Goal: Task Accomplishment & Management: Complete application form

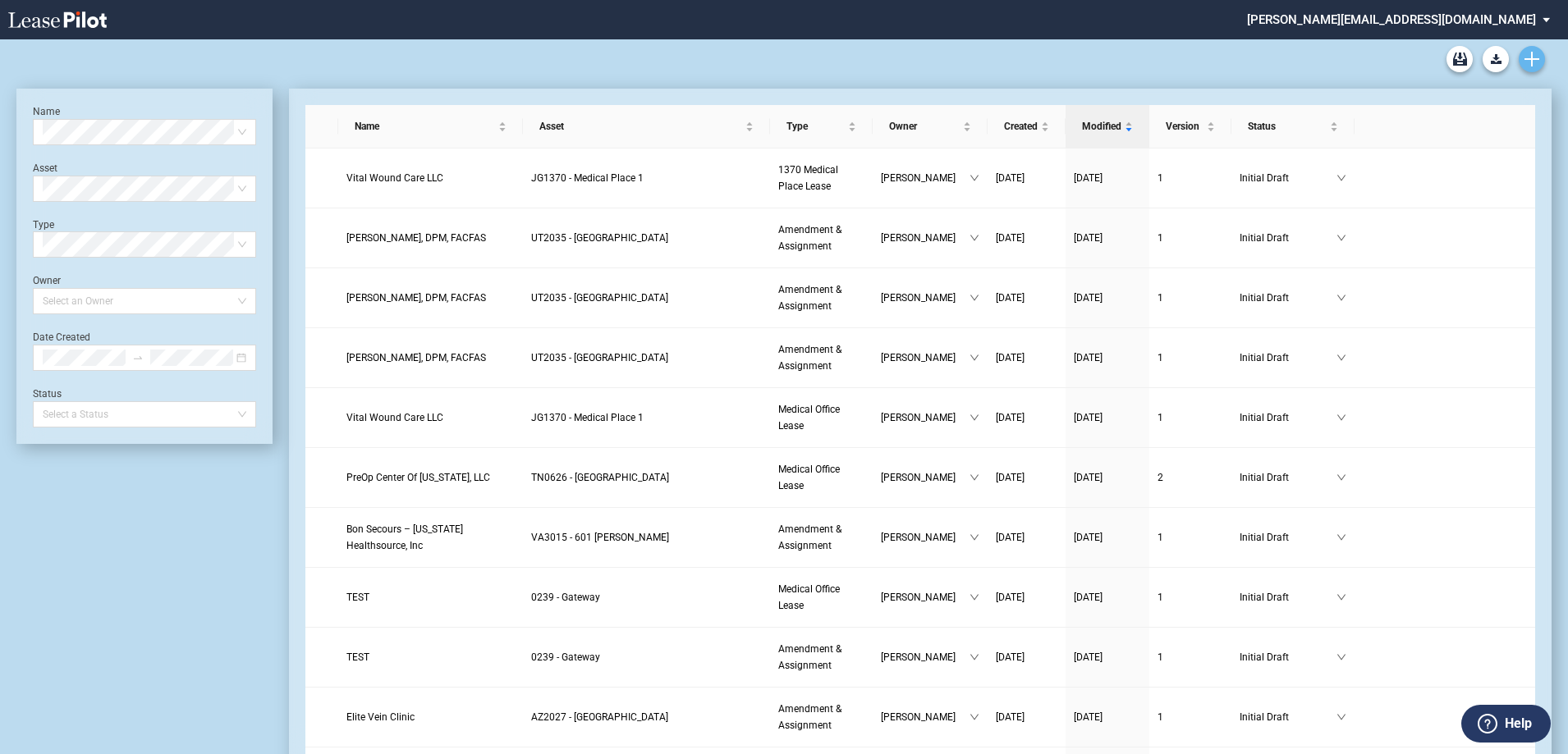
click at [1528, 62] on icon "Create new document" at bounding box center [1532, 59] width 15 height 15
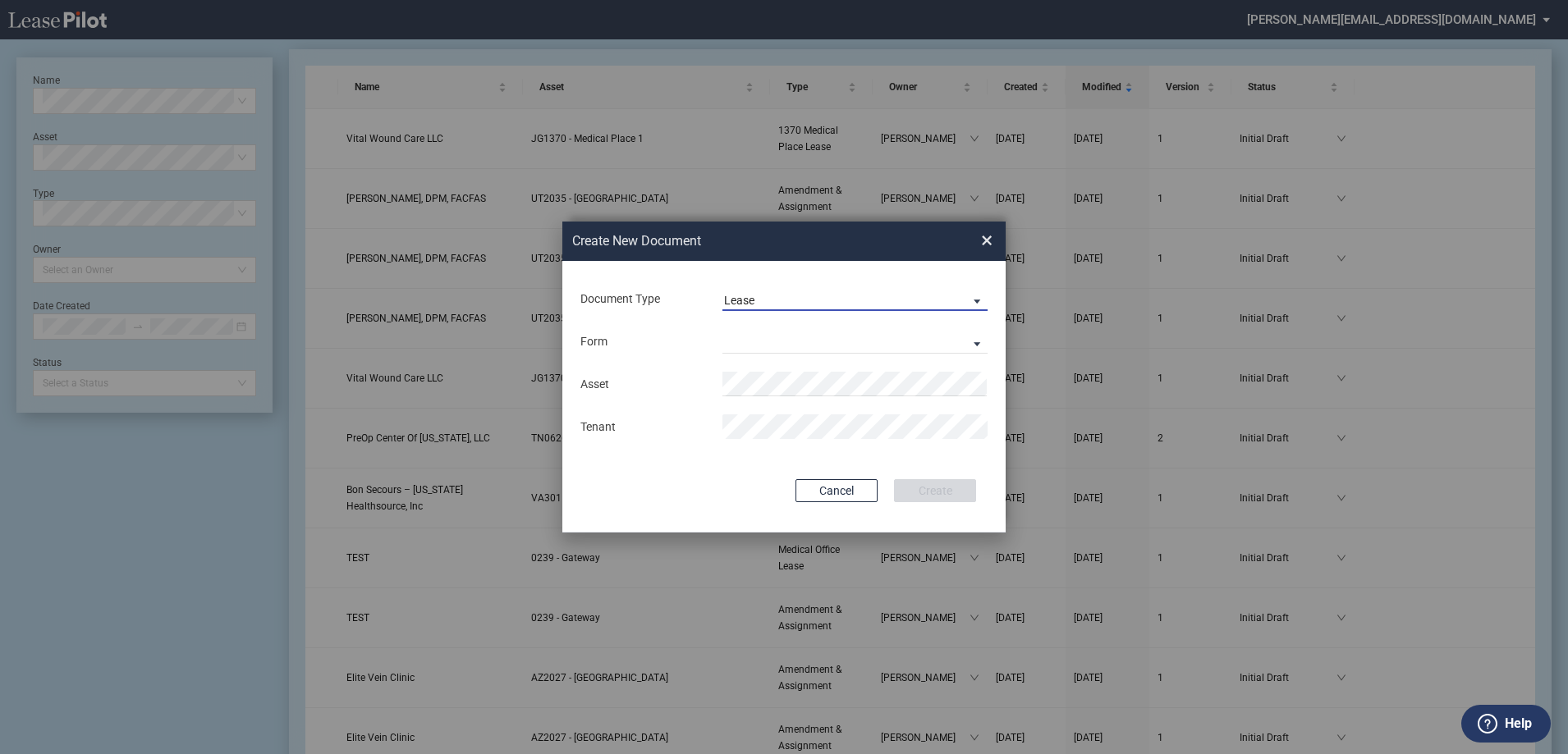
click at [894, 302] on span "Lease" at bounding box center [842, 301] width 236 height 16
click at [830, 338] on md-option "Amendment" at bounding box center [857, 339] width 292 height 39
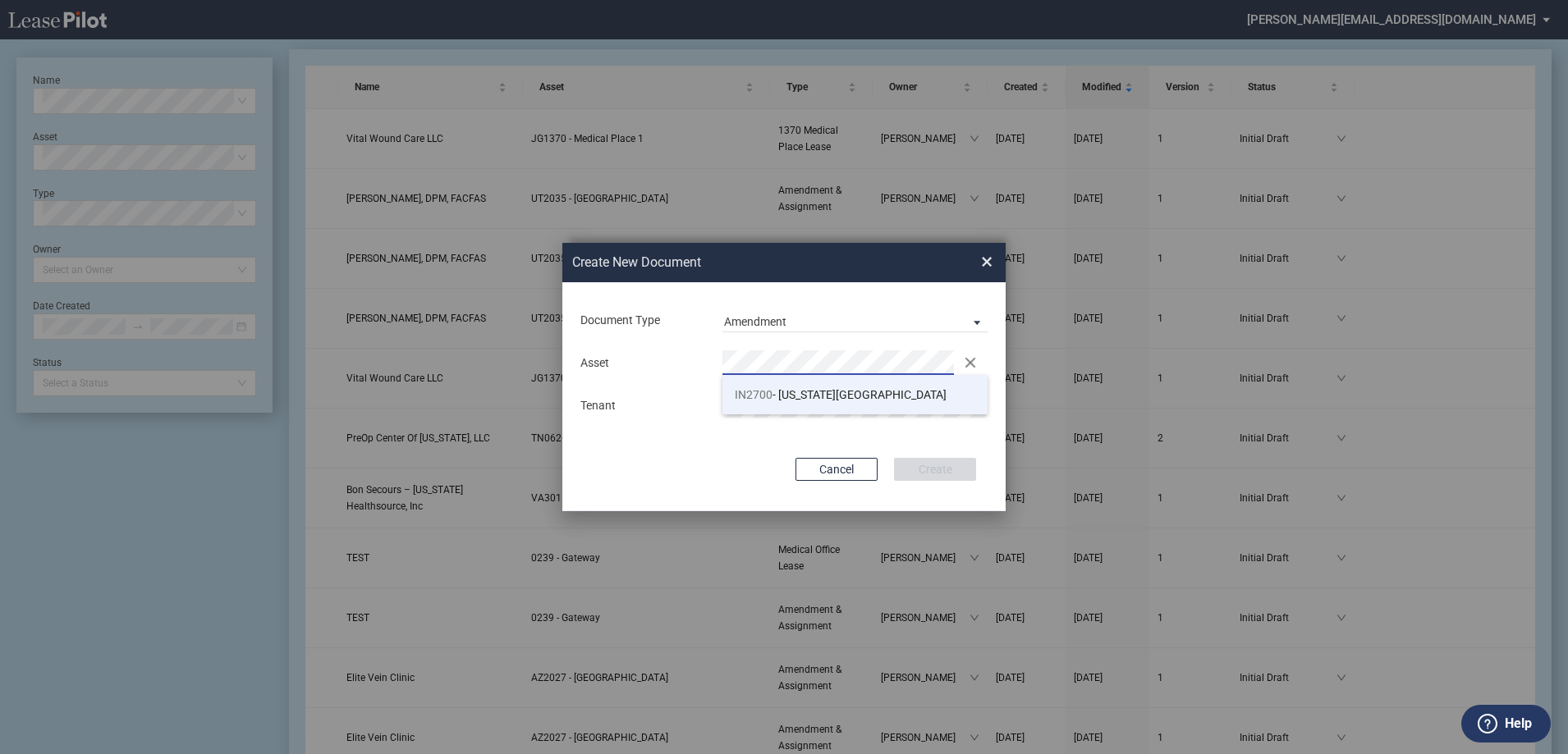
click at [840, 391] on span "IN2700 - Michigan Road Medical Office Building" at bounding box center [840, 395] width 212 height 13
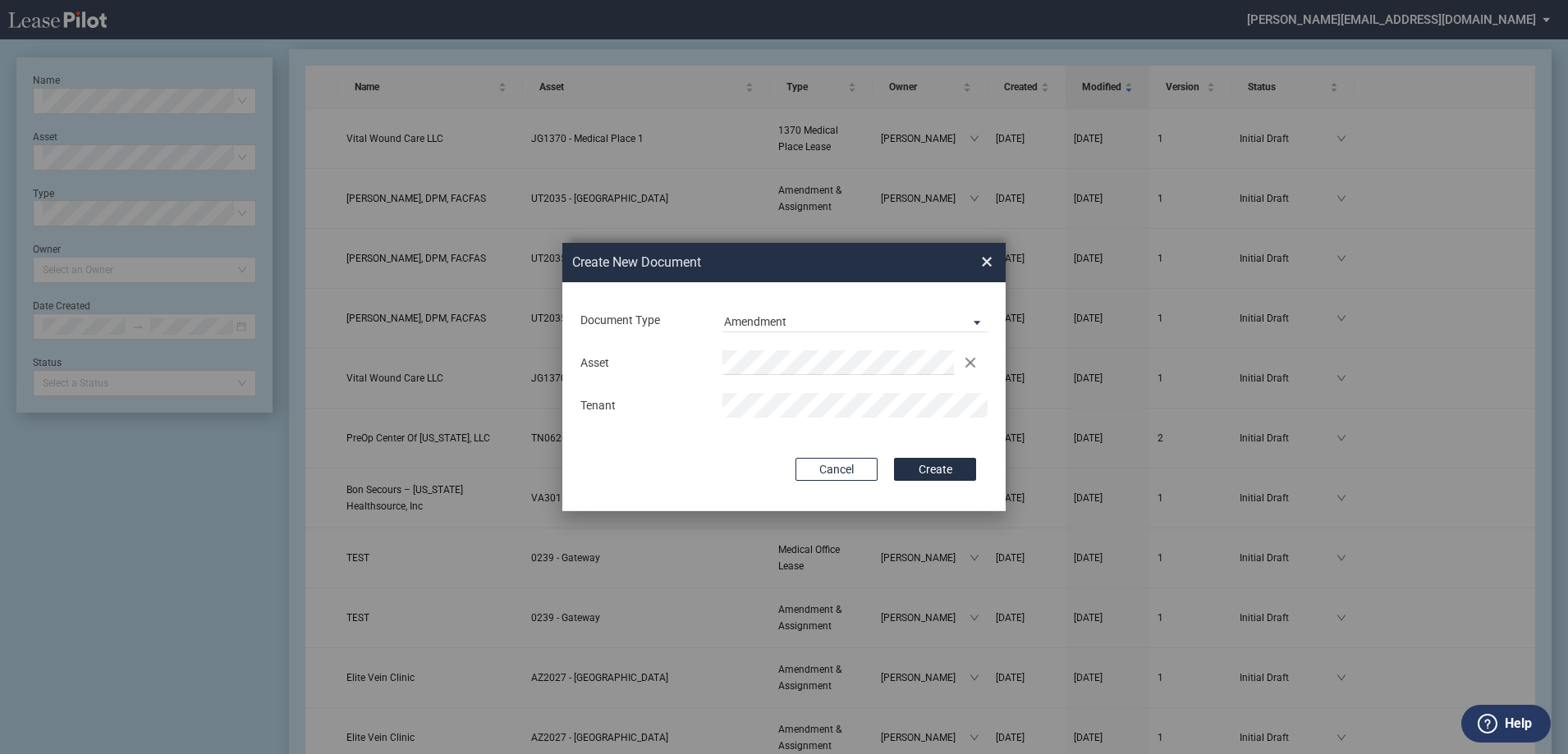
click at [689, 406] on div "Tenant" at bounding box center [784, 405] width 427 height 24
click at [952, 470] on button "Create" at bounding box center [935, 469] width 82 height 23
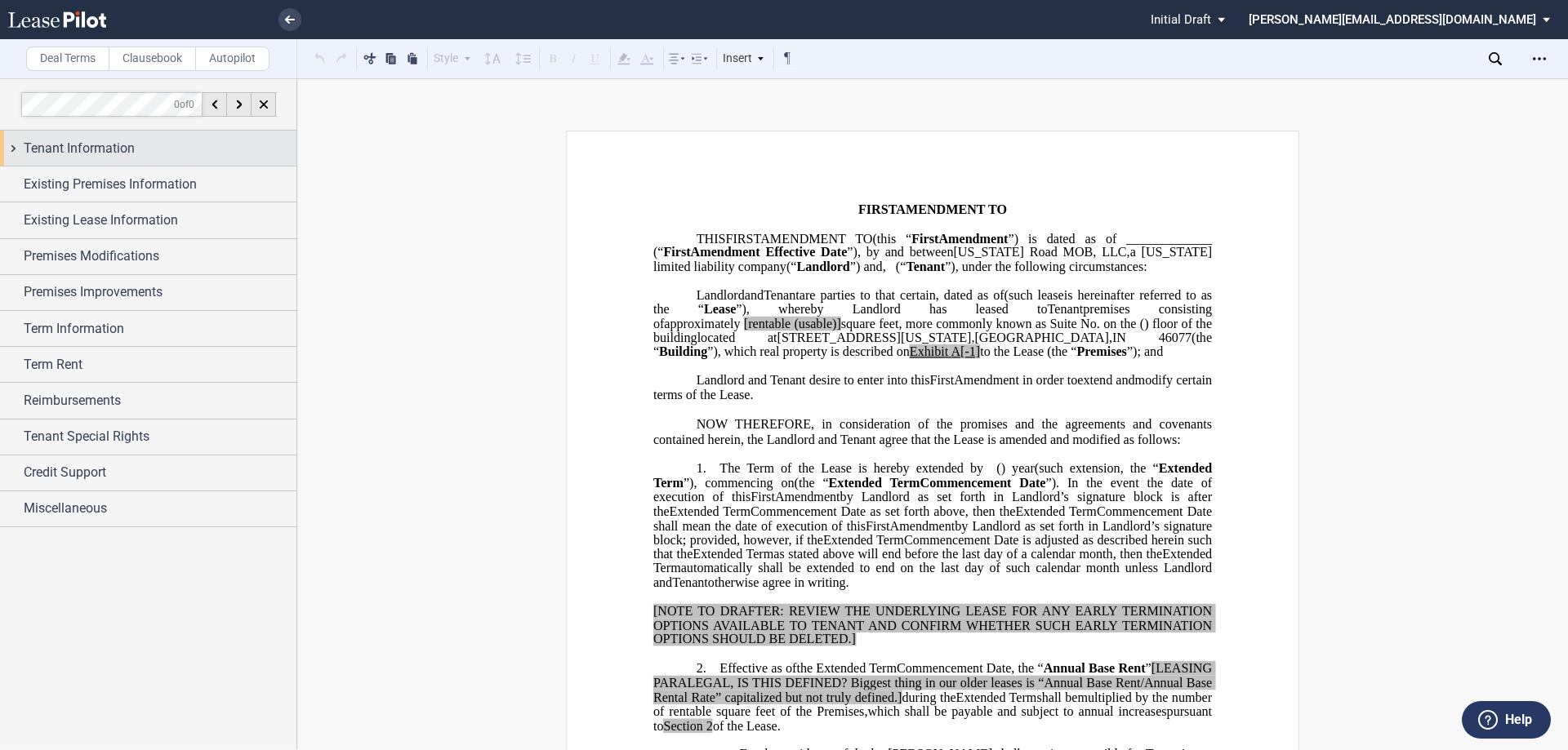
click at [12, 149] on div "Tenant Information" at bounding box center [148, 149] width 297 height 36
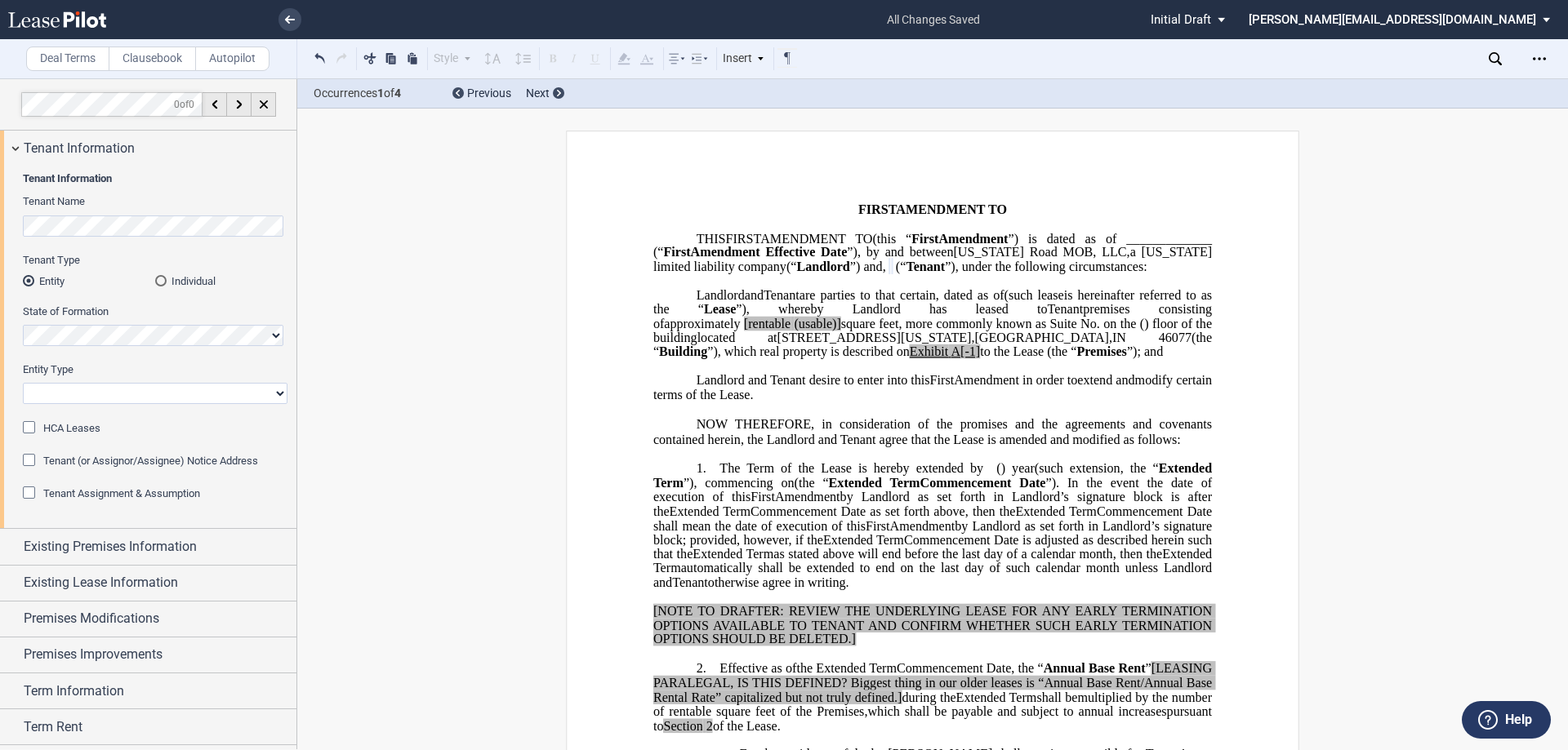
click at [103, 388] on select "Corporation Limited Liability Company General Partnership Limited Partnership O…" at bounding box center [154, 393] width 265 height 22
select select "corporation"
click at [22, 382] on select "Corporation Limited Liability Company General Partnership Limited Partnership O…" at bounding box center [154, 393] width 265 height 22
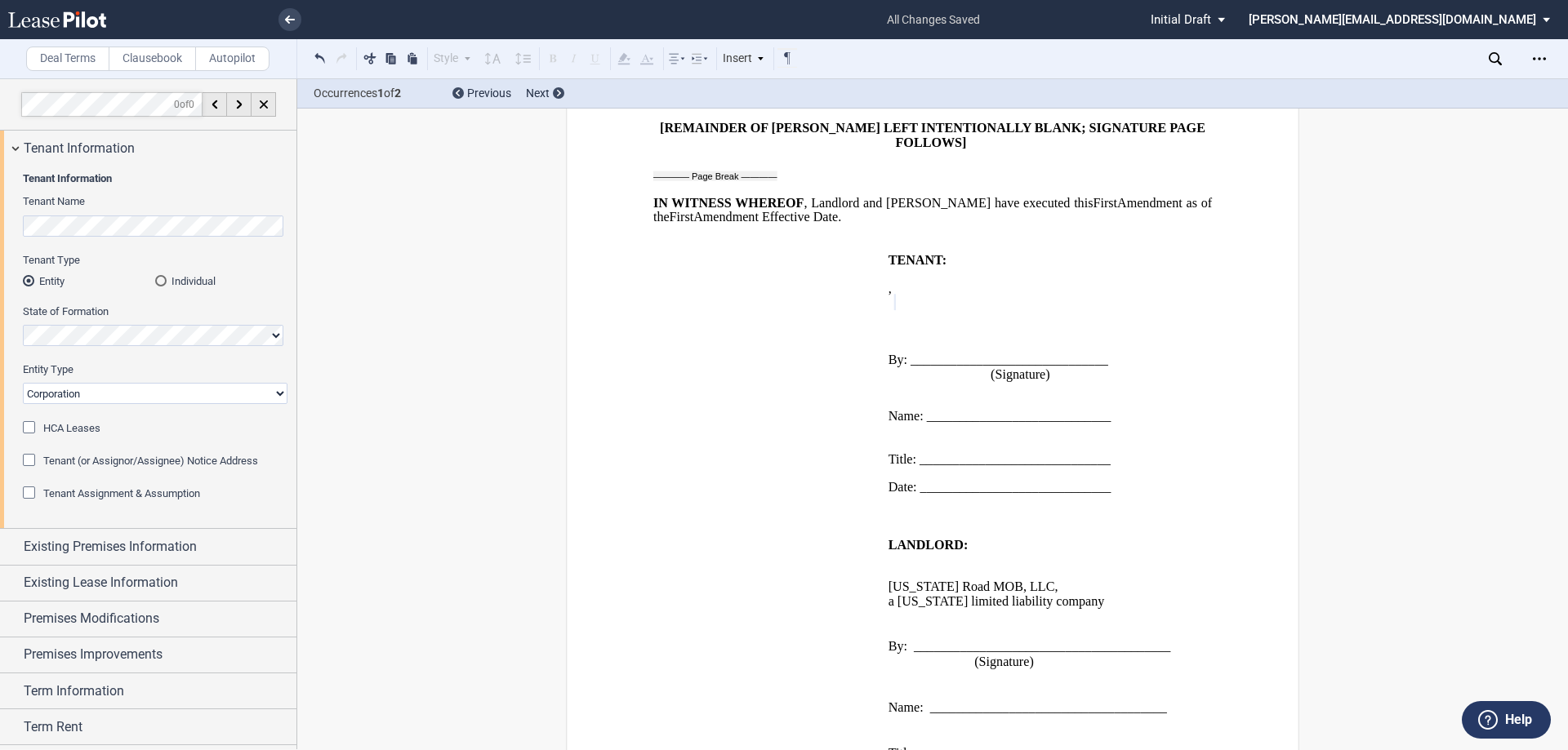
scroll to position [1878, 0]
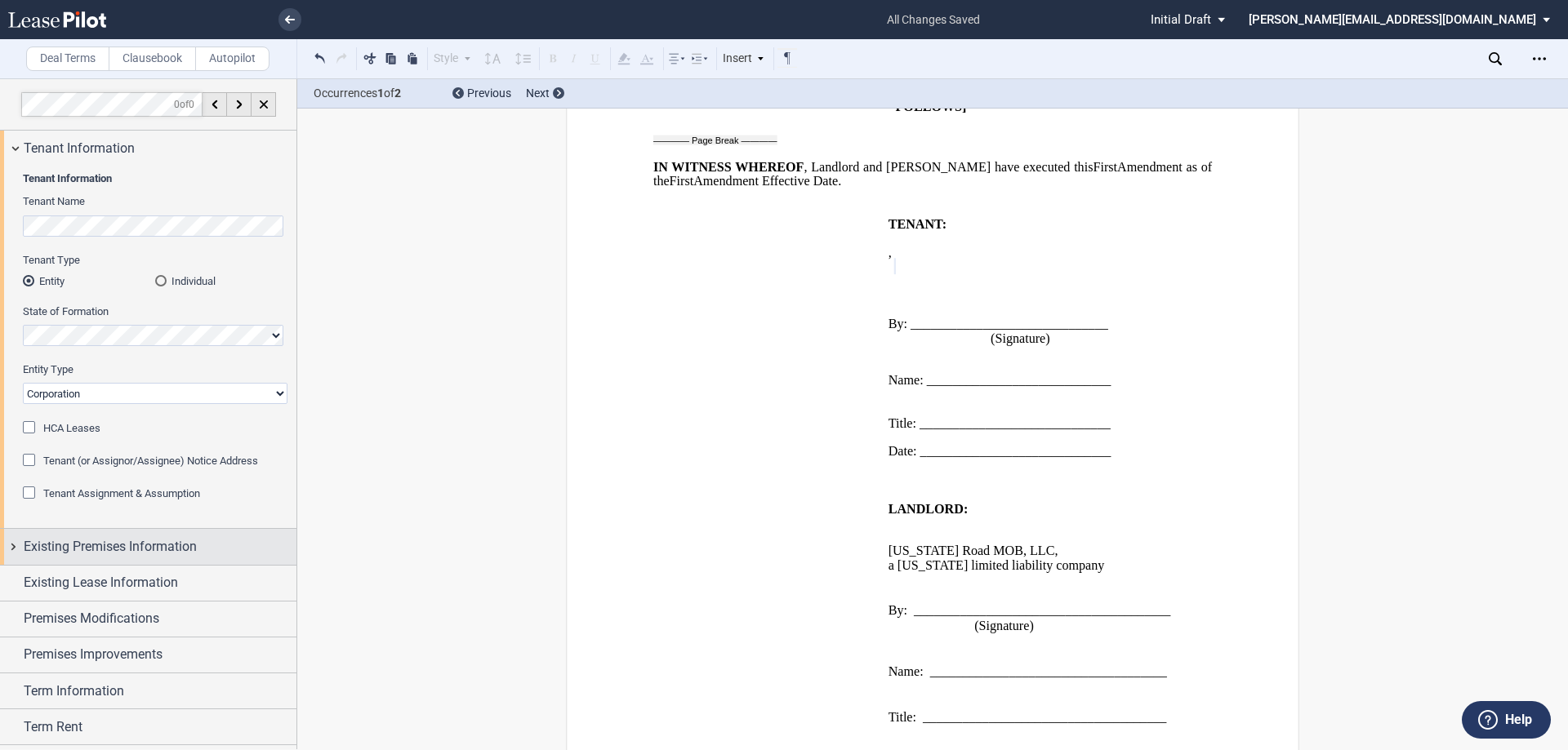
click at [13, 549] on div "Existing Premises Information" at bounding box center [148, 547] width 297 height 36
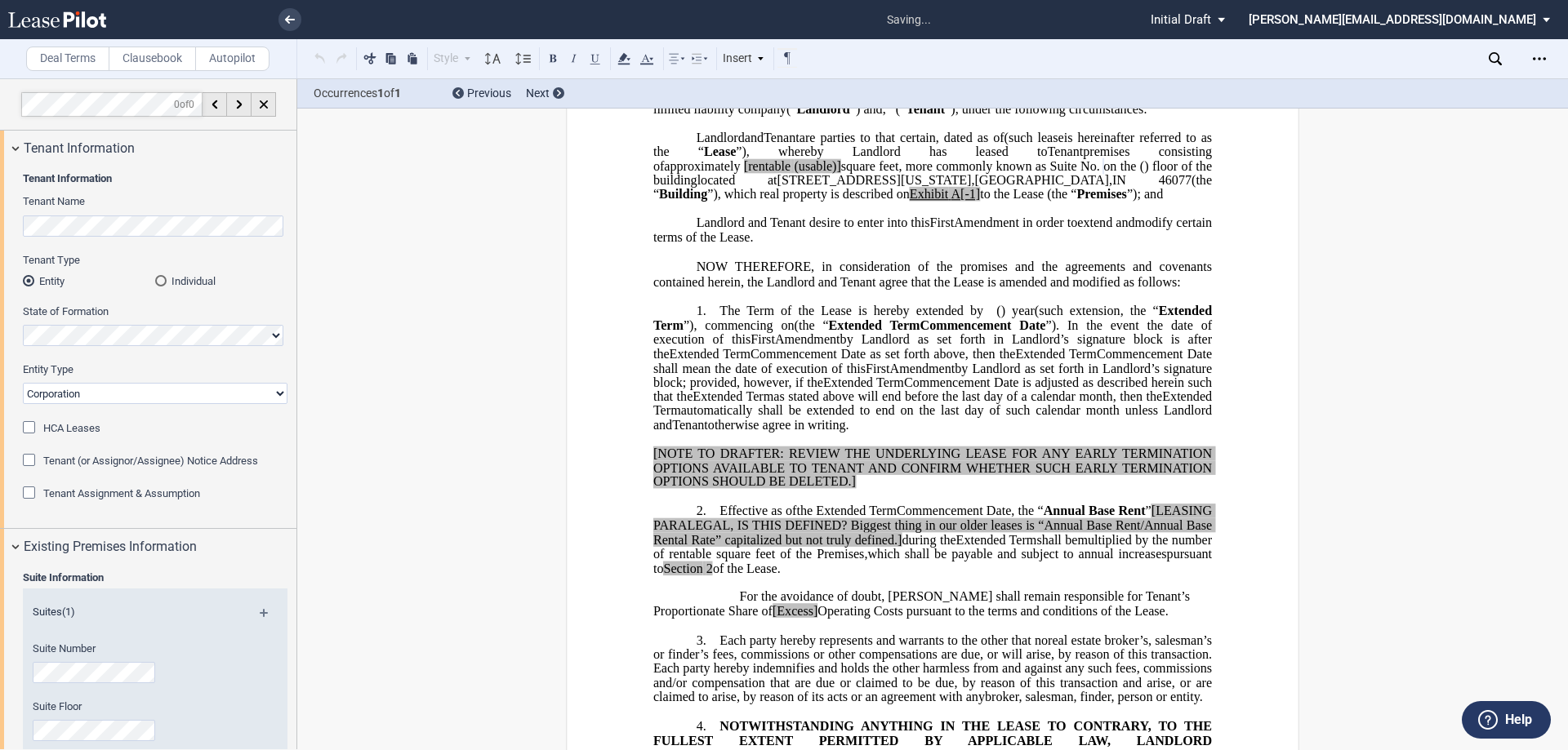
scroll to position [3, 0]
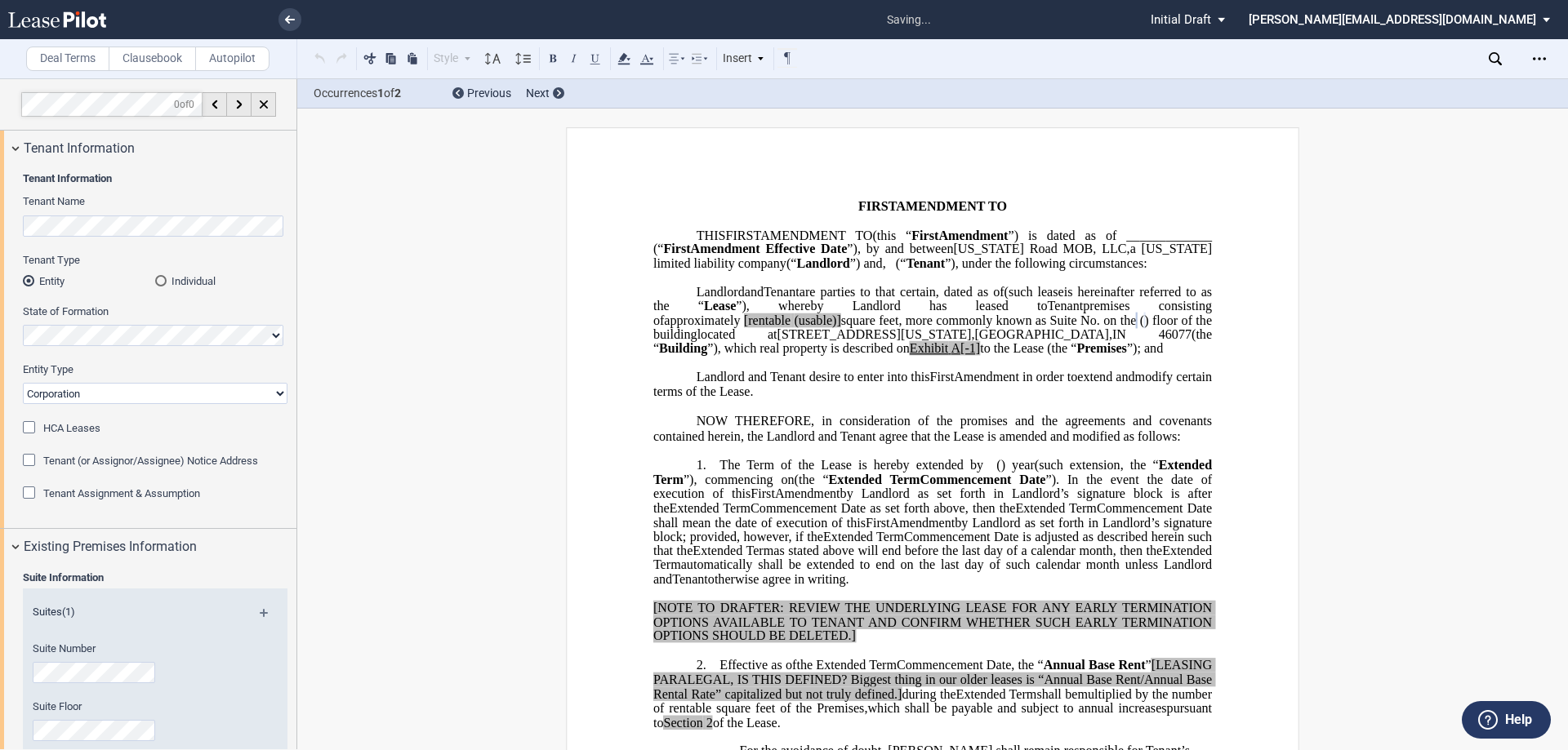
click at [285, 710] on div "Suite Information Suites (1) Suite Number Suite Floor Suite Size Sf" at bounding box center [148, 703] width 297 height 278
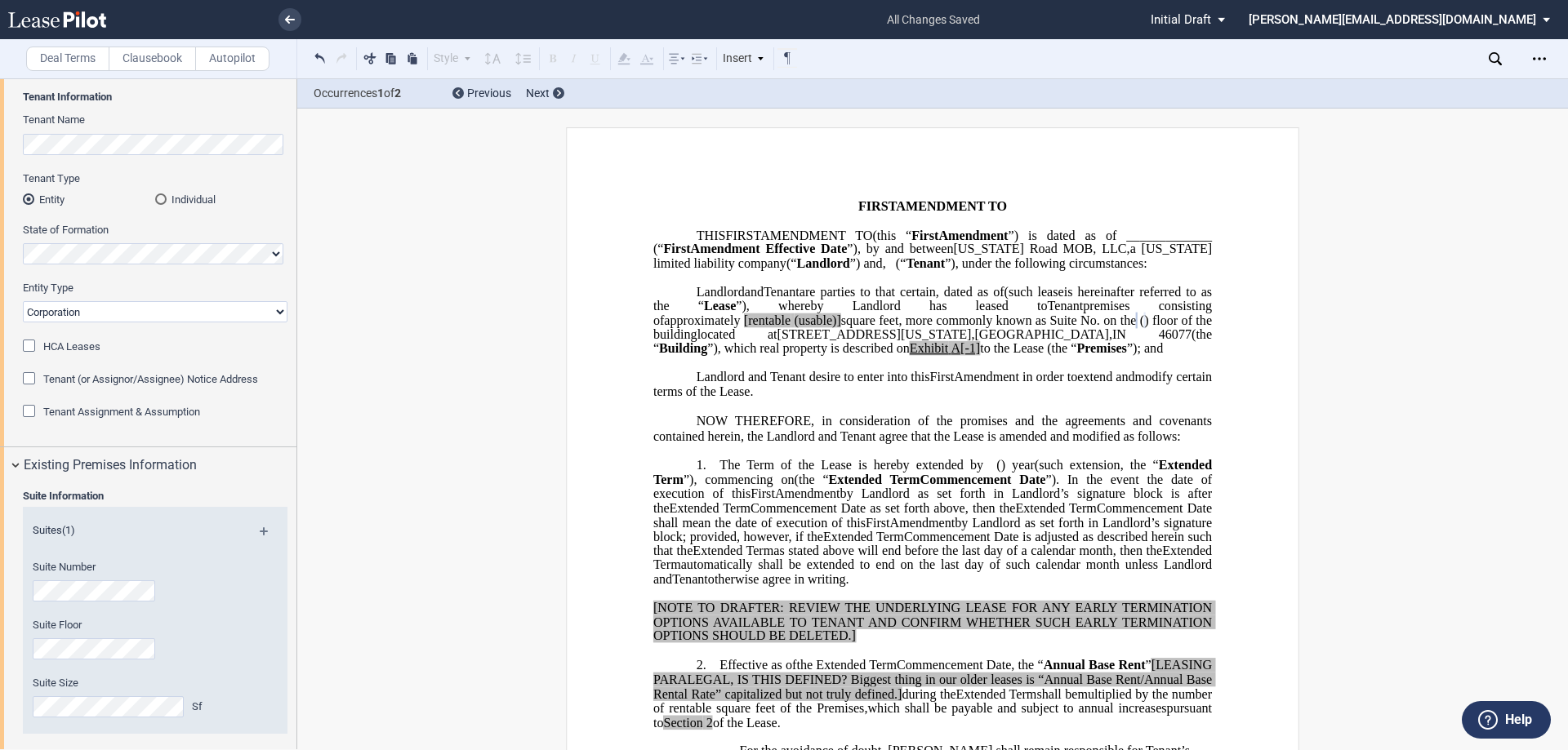
click at [0, 656] on html ".bocls-1{fill:#26354a;fill-rule:evenodd} Loading... × all changes saved Pending…" at bounding box center [784, 375] width 1568 height 750
click at [791, 327] on span "[rentable" at bounding box center [767, 320] width 47 height 15
drag, startPoint x: 1105, startPoint y: 346, endPoint x: 1046, endPoint y: 350, distance: 59.1
click at [1046, 341] on span "approximately ﻿ ﻿ rentable (usable)] square feet, more commonly known as Suite …" at bounding box center [934, 326] width 562 height 29
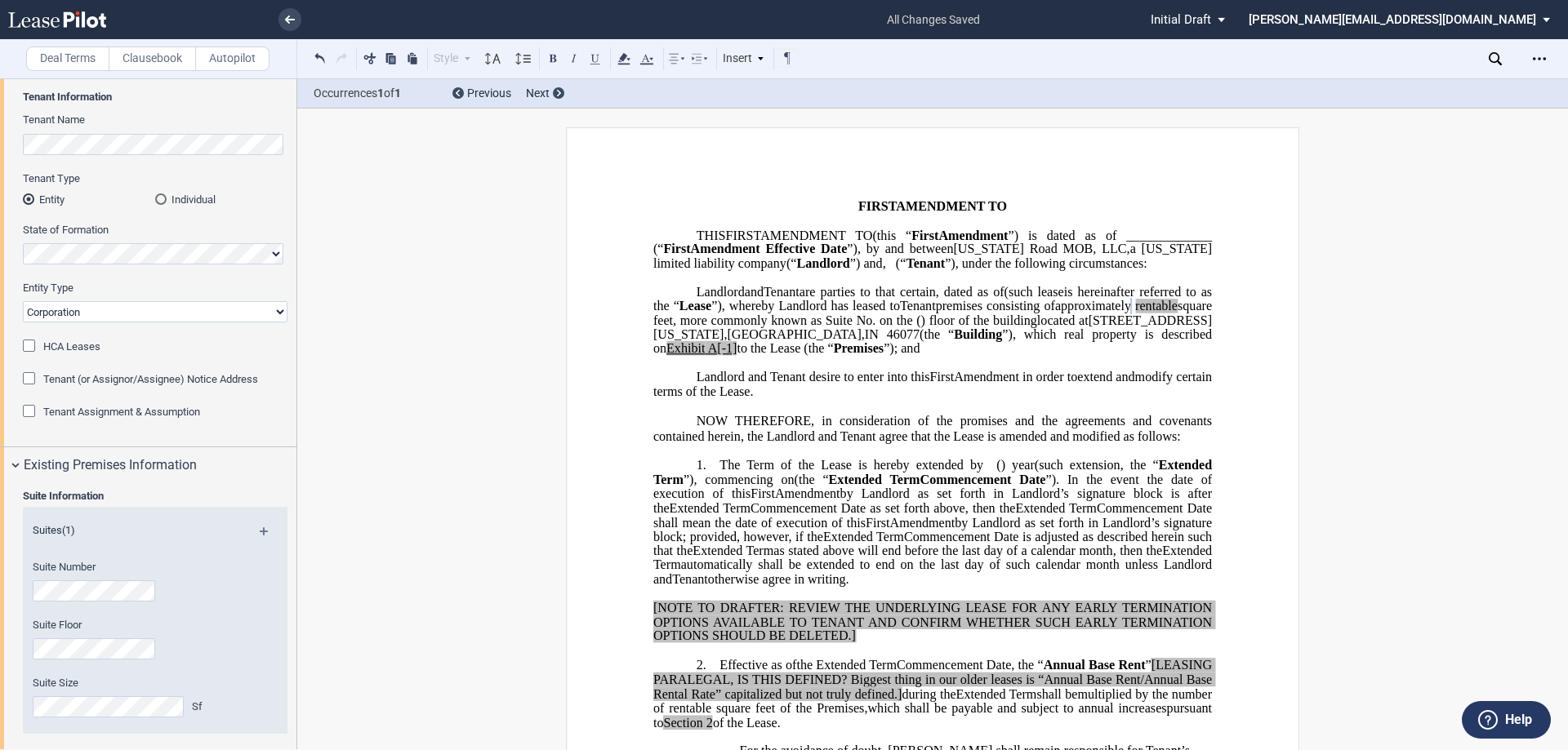
click at [0, 710] on html ".bocls-1{fill:#26354a;fill-rule:evenodd} Loading... × all changes saved Pending…" at bounding box center [784, 375] width 1568 height 750
click at [0, 656] on html ".bocls-1{fill:#26354a;fill-rule:evenodd} Loading... × saving... Pending... Pend…" at bounding box center [784, 375] width 1568 height 750
click at [0, 594] on html ".bocls-1{fill:#26354a;fill-rule:evenodd} Loading... × saving... Pending... Pend…" at bounding box center [784, 375] width 1568 height 750
click at [112, 310] on select "Corporation Limited Liability Company General Partnership Limited Partnership O…" at bounding box center [154, 311] width 265 height 22
click at [83, 314] on select "Corporation Limited Liability Company General Partnership Limited Partnership O…" at bounding box center [154, 311] width 265 height 22
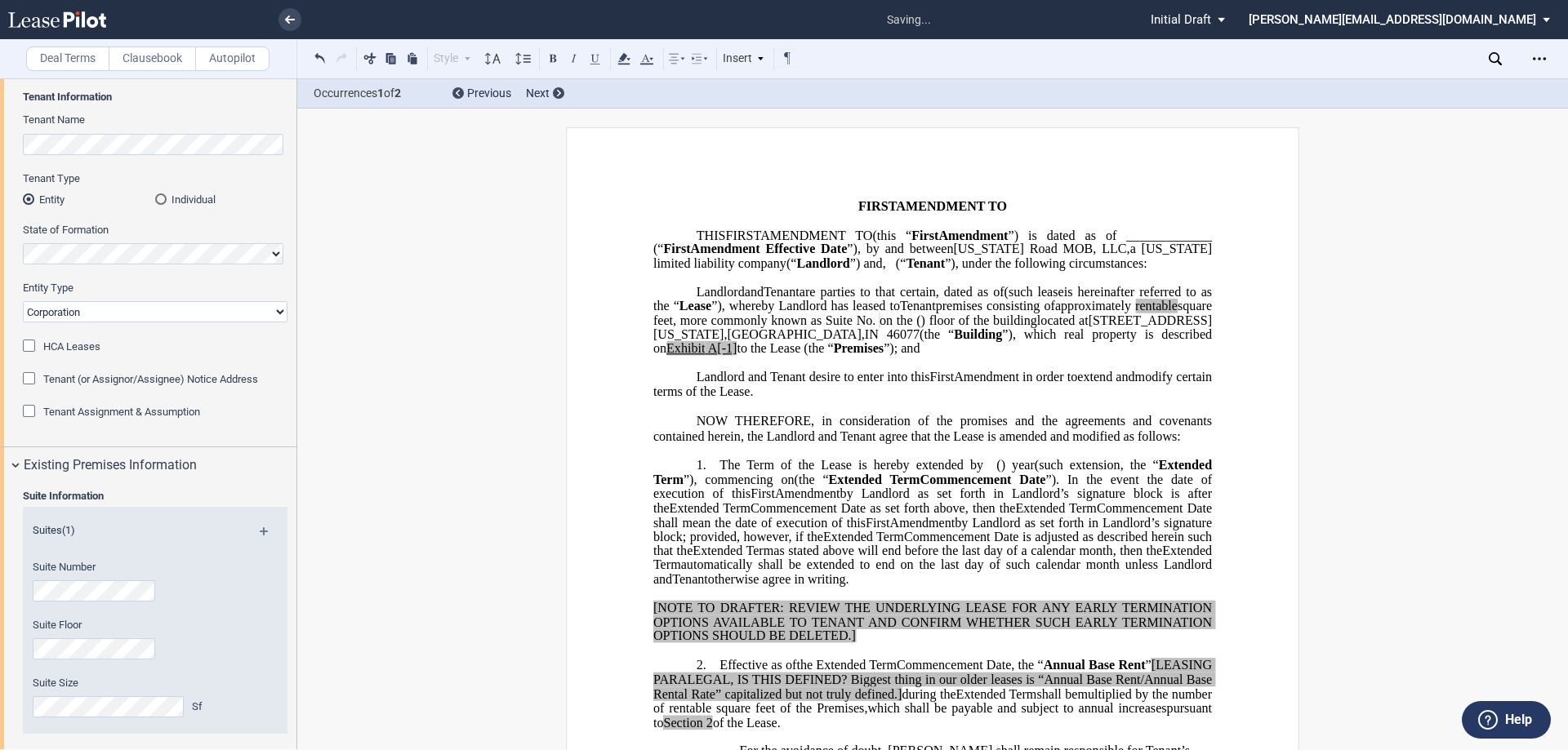
click at [87, 314] on select "Corporation Limited Liability Company General Partnership Limited Partnership O…" at bounding box center [154, 311] width 265 height 22
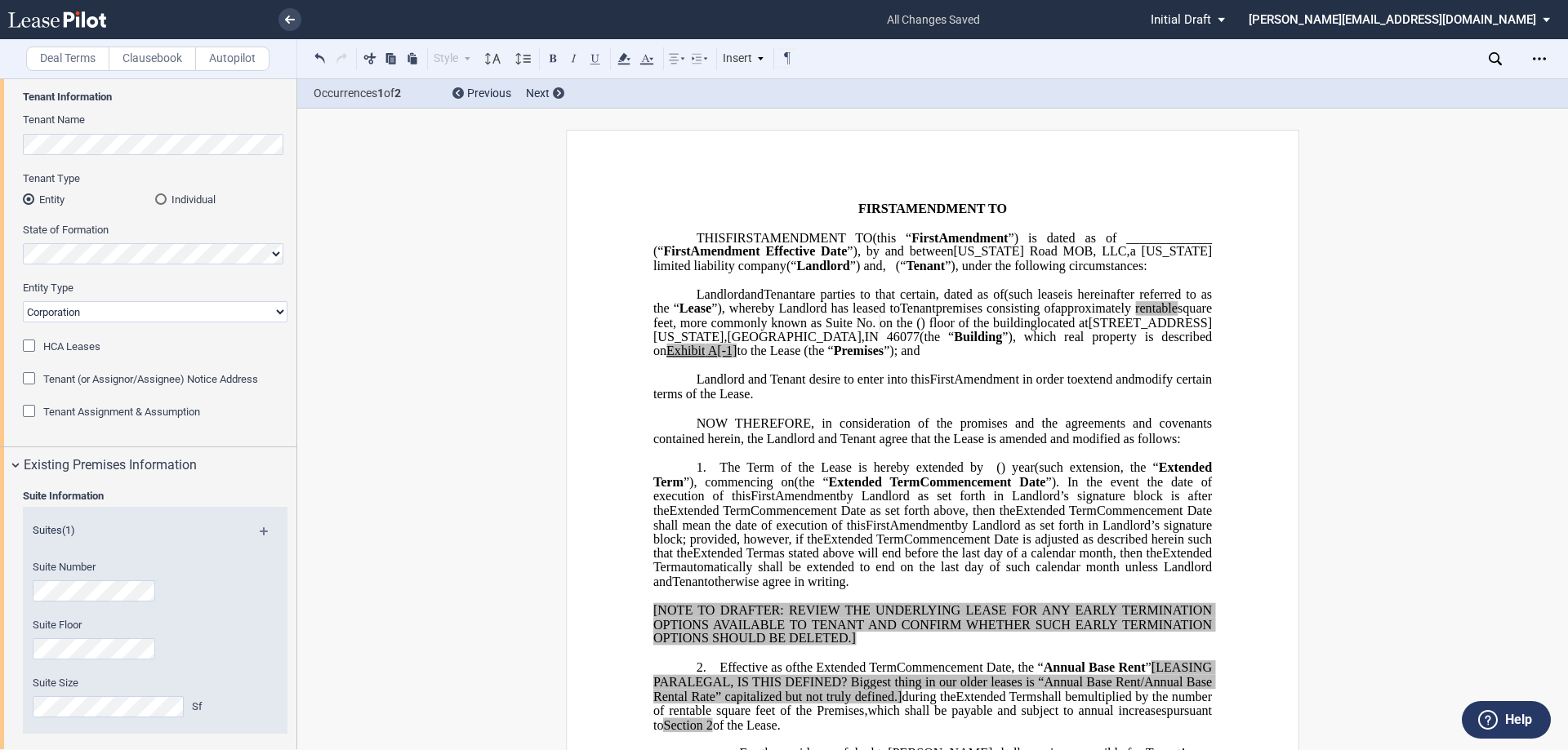
scroll to position [0, 0]
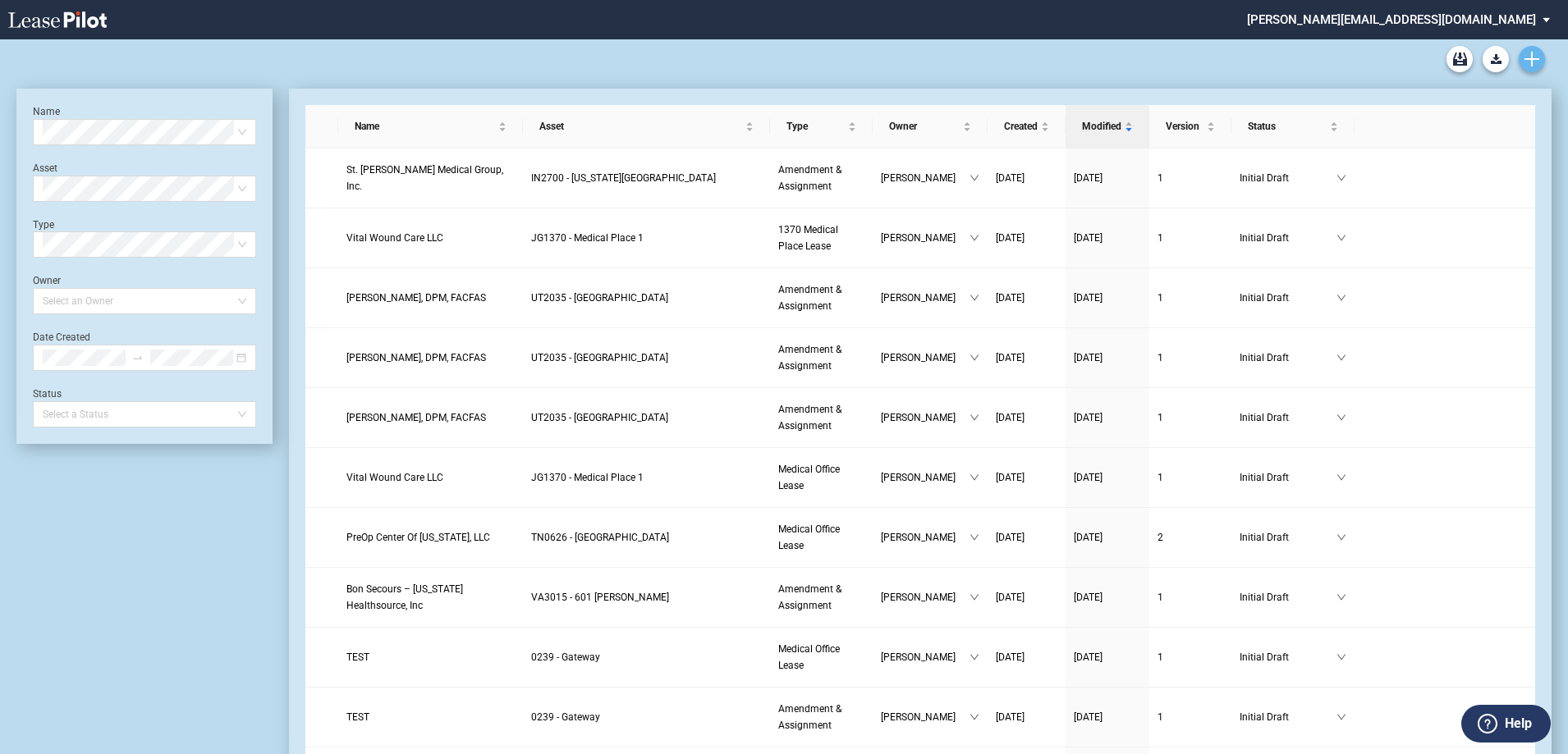
click at [1533, 61] on use "Create new document" at bounding box center [1532, 59] width 15 height 15
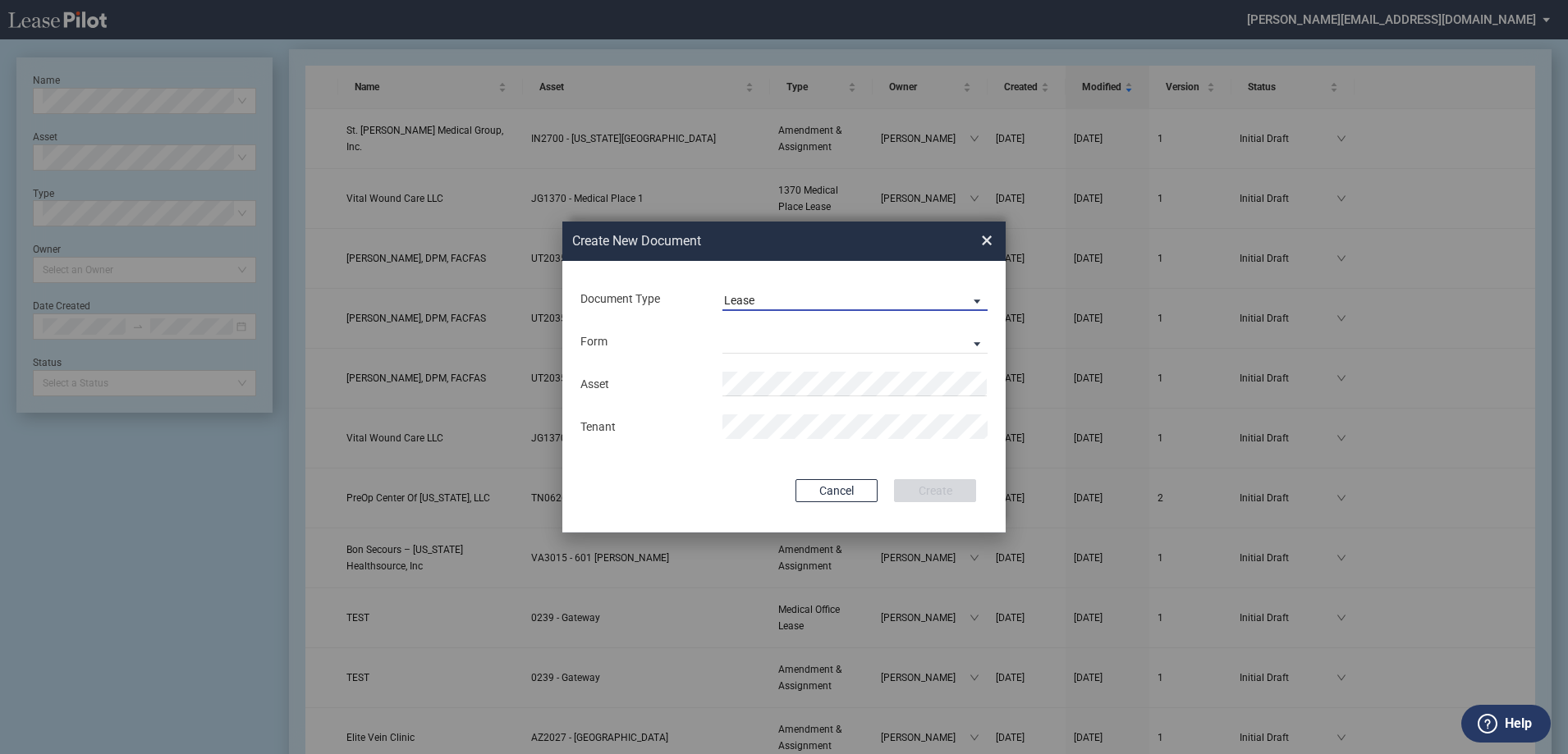
click at [765, 291] on md-select-value "Lease" at bounding box center [855, 299] width 265 height 24
click at [744, 345] on div "Amendment" at bounding box center [759, 339] width 71 height 18
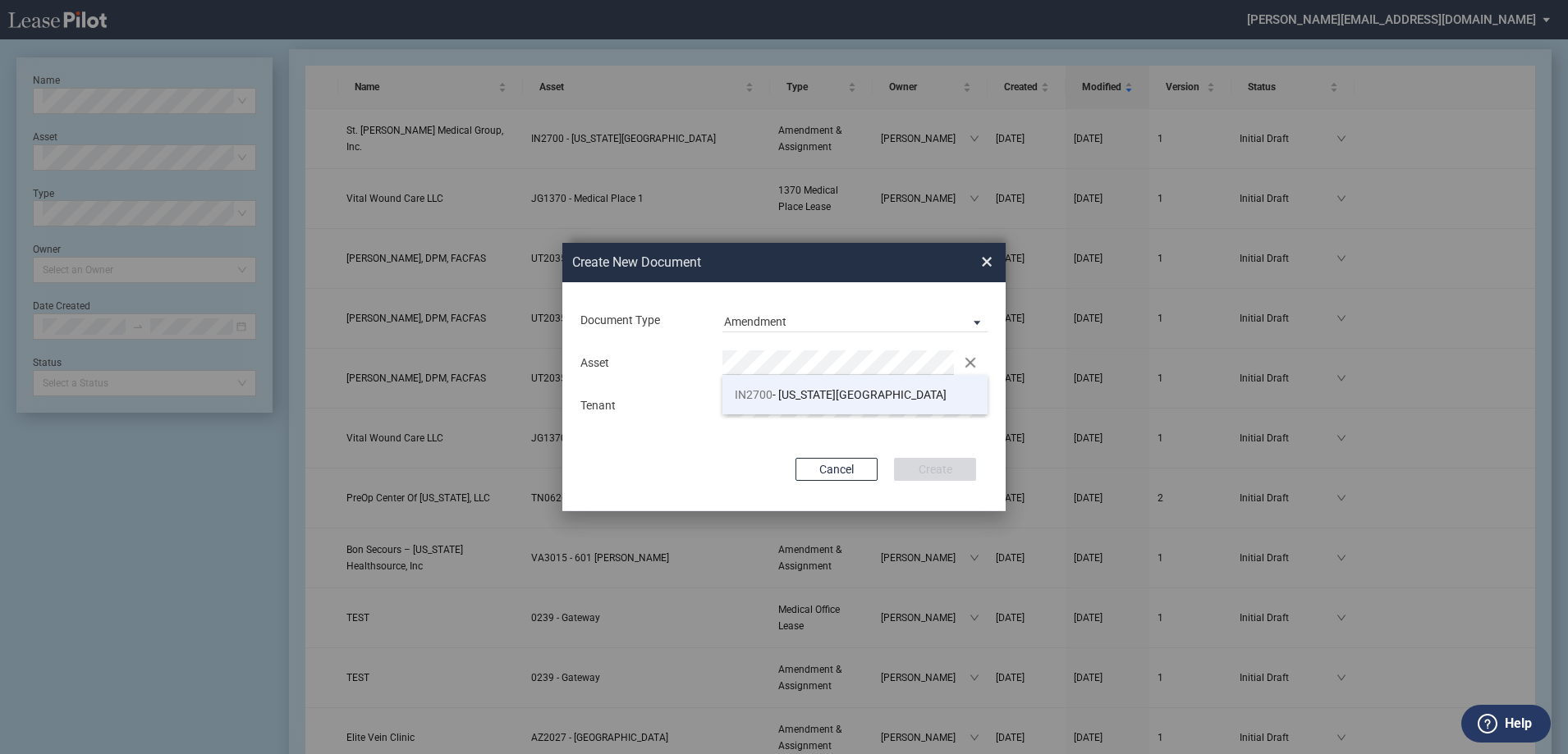
click at [870, 399] on span "IN2700 - Michigan Road Medical Office Building" at bounding box center [840, 395] width 212 height 13
click at [942, 471] on button "Create" at bounding box center [935, 469] width 82 height 23
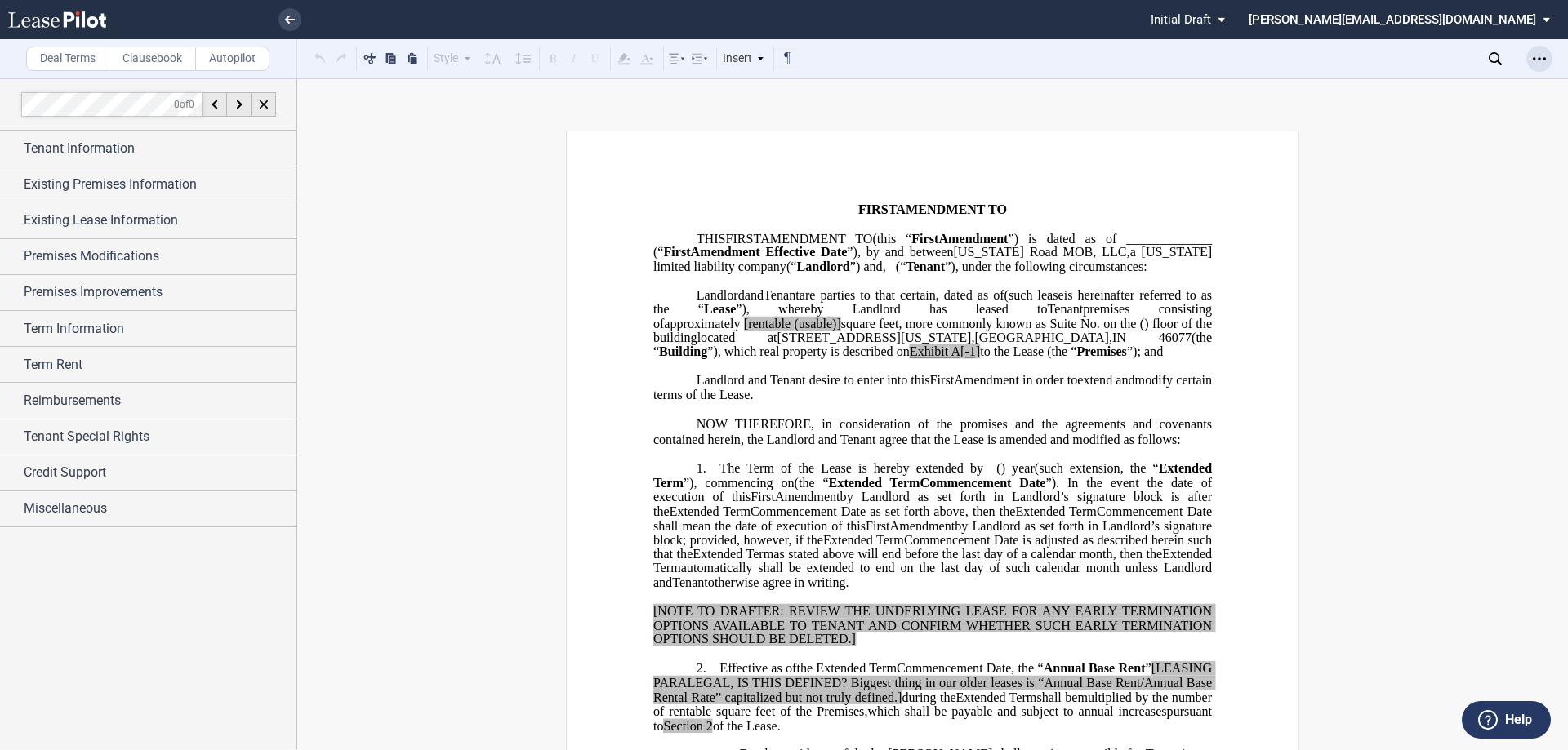
click at [1543, 59] on icon "Open Lease options menu" at bounding box center [1539, 59] width 13 height 13
click at [1430, 90] on div "Download" at bounding box center [1445, 87] width 199 height 14
click at [42, 22] on icon at bounding box center [57, 19] width 98 height 16
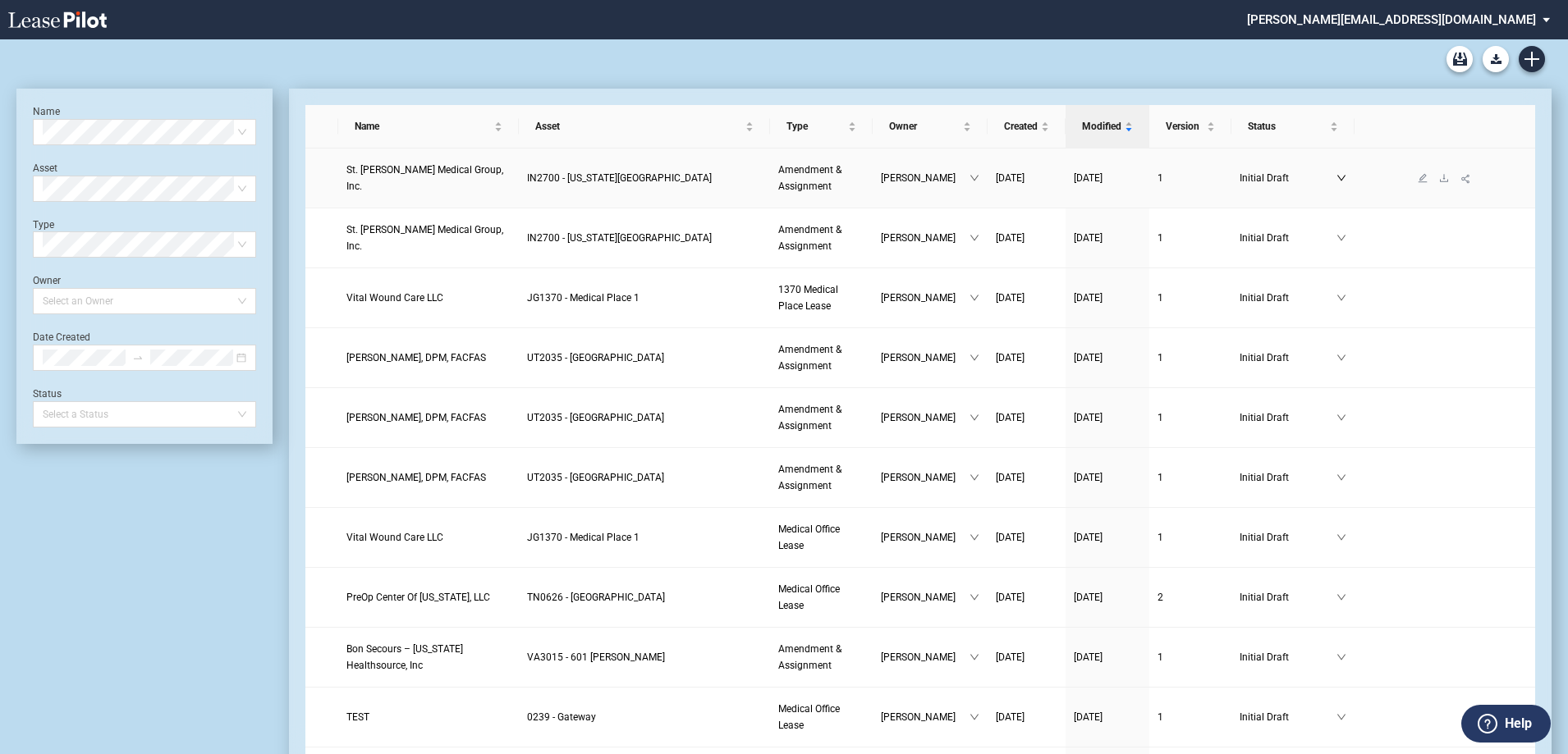
click at [1340, 178] on icon "down" at bounding box center [1341, 178] width 9 height 9
drag, startPoint x: 370, startPoint y: 181, endPoint x: 1504, endPoint y: 307, distance: 1141.0
click at [1504, 307] on td at bounding box center [1445, 298] width 181 height 60
click at [974, 181] on icon "down" at bounding box center [974, 178] width 9 height 9
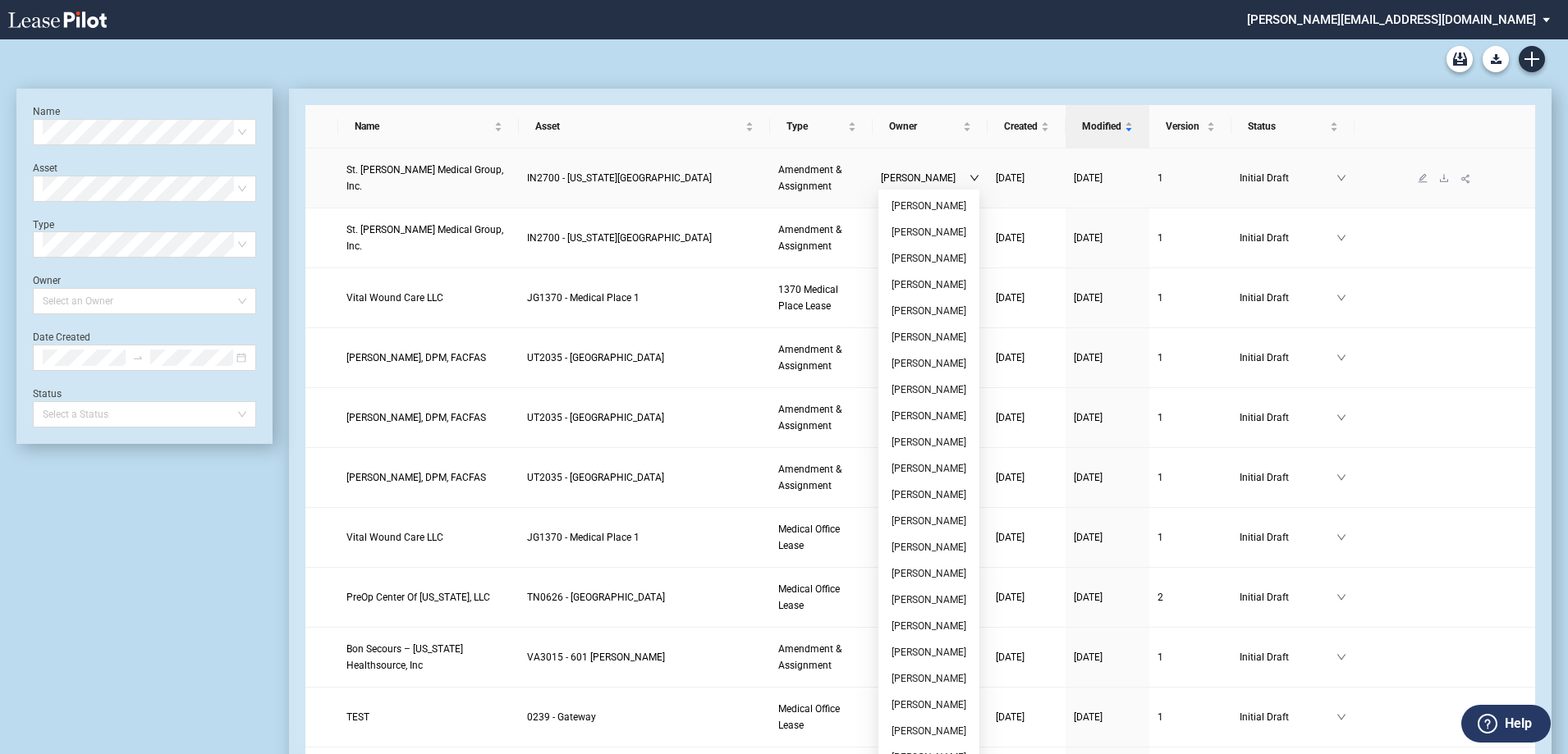
click at [974, 181] on icon "down" at bounding box center [974, 178] width 9 height 9
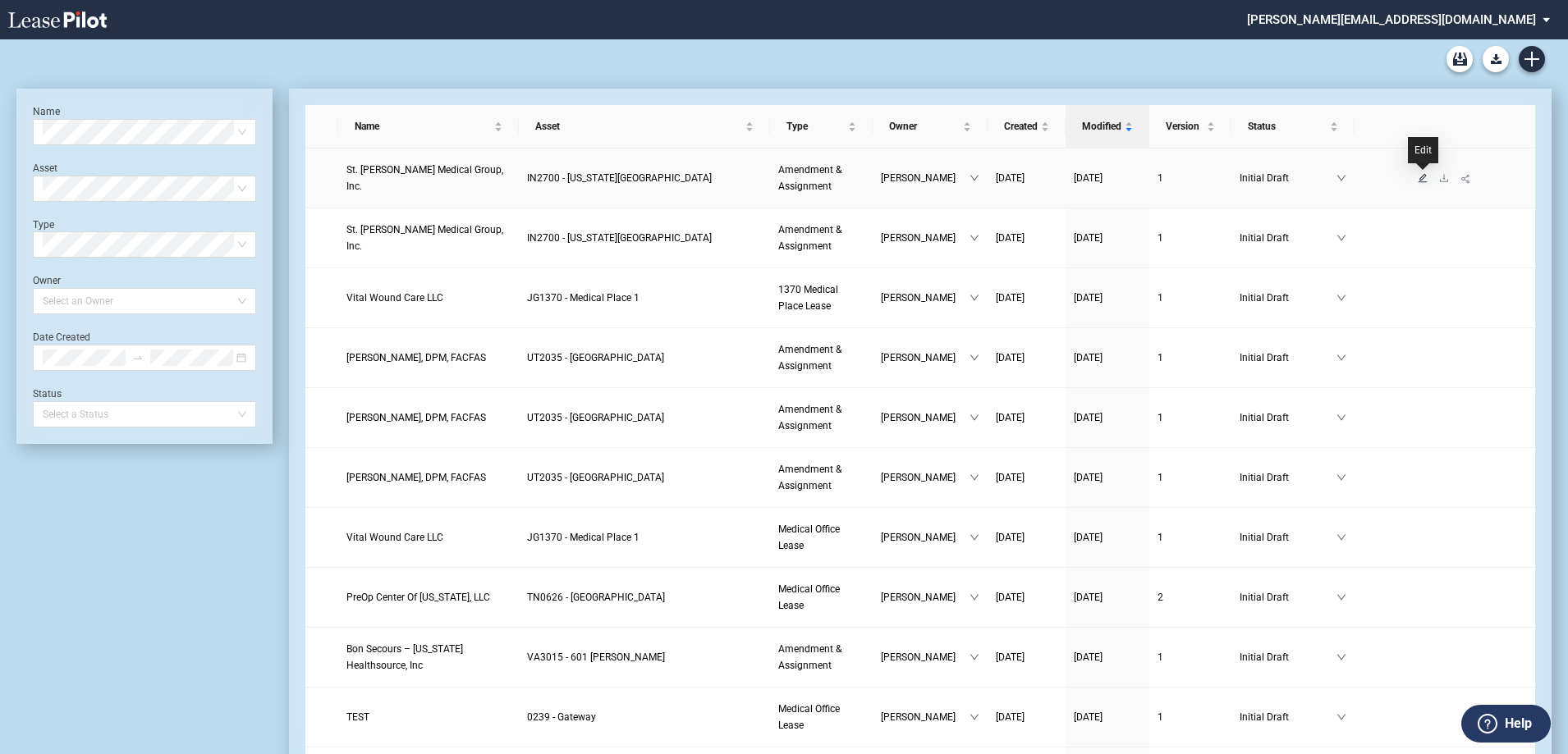
click at [1420, 181] on icon "edit" at bounding box center [1423, 178] width 9 height 9
click at [1339, 237] on icon "down" at bounding box center [1341, 239] width 8 height 6
click at [438, 236] on span "St. Vincent Medical Group, Inc." at bounding box center [424, 238] width 157 height 28
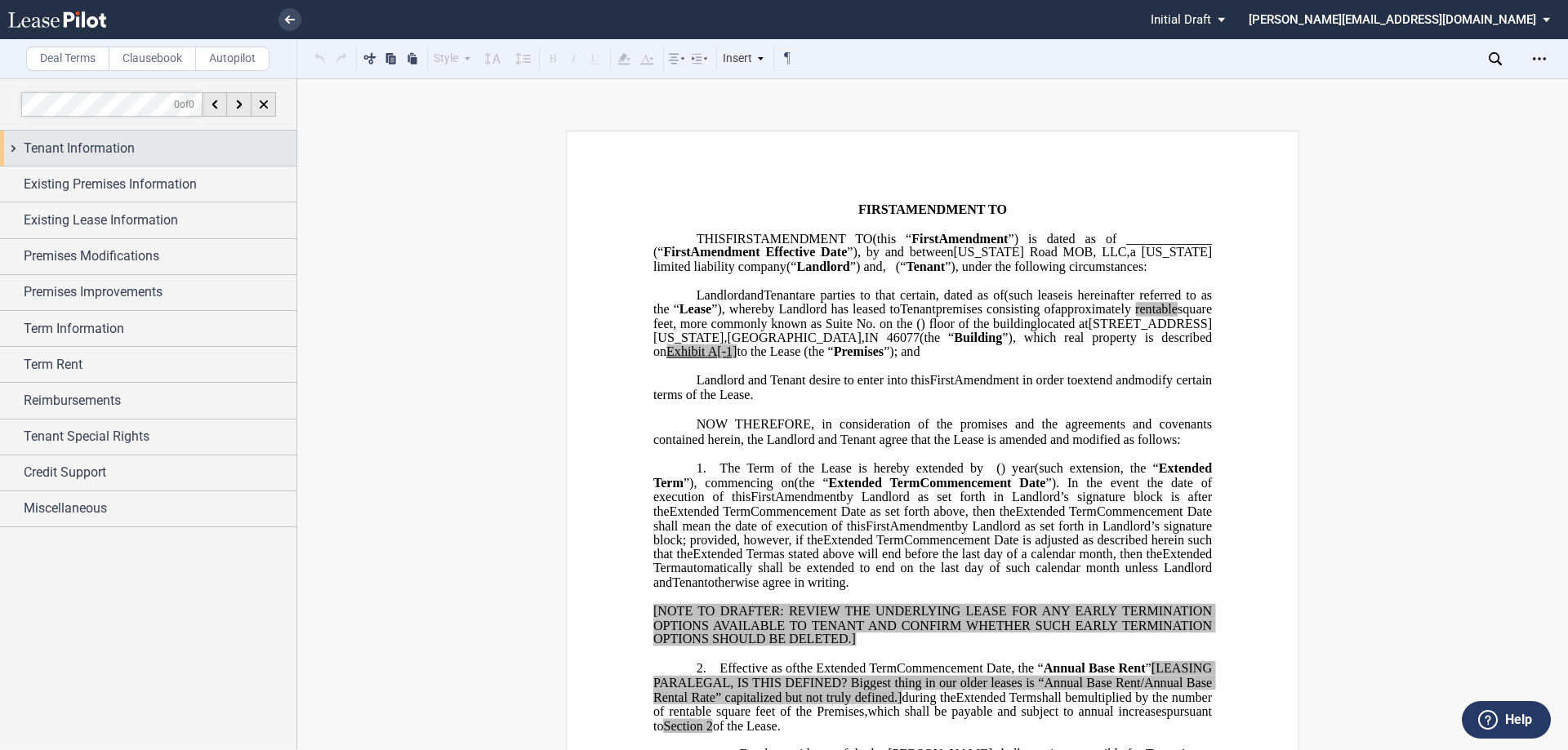
click at [12, 145] on div "Tenant Information" at bounding box center [148, 149] width 297 height 36
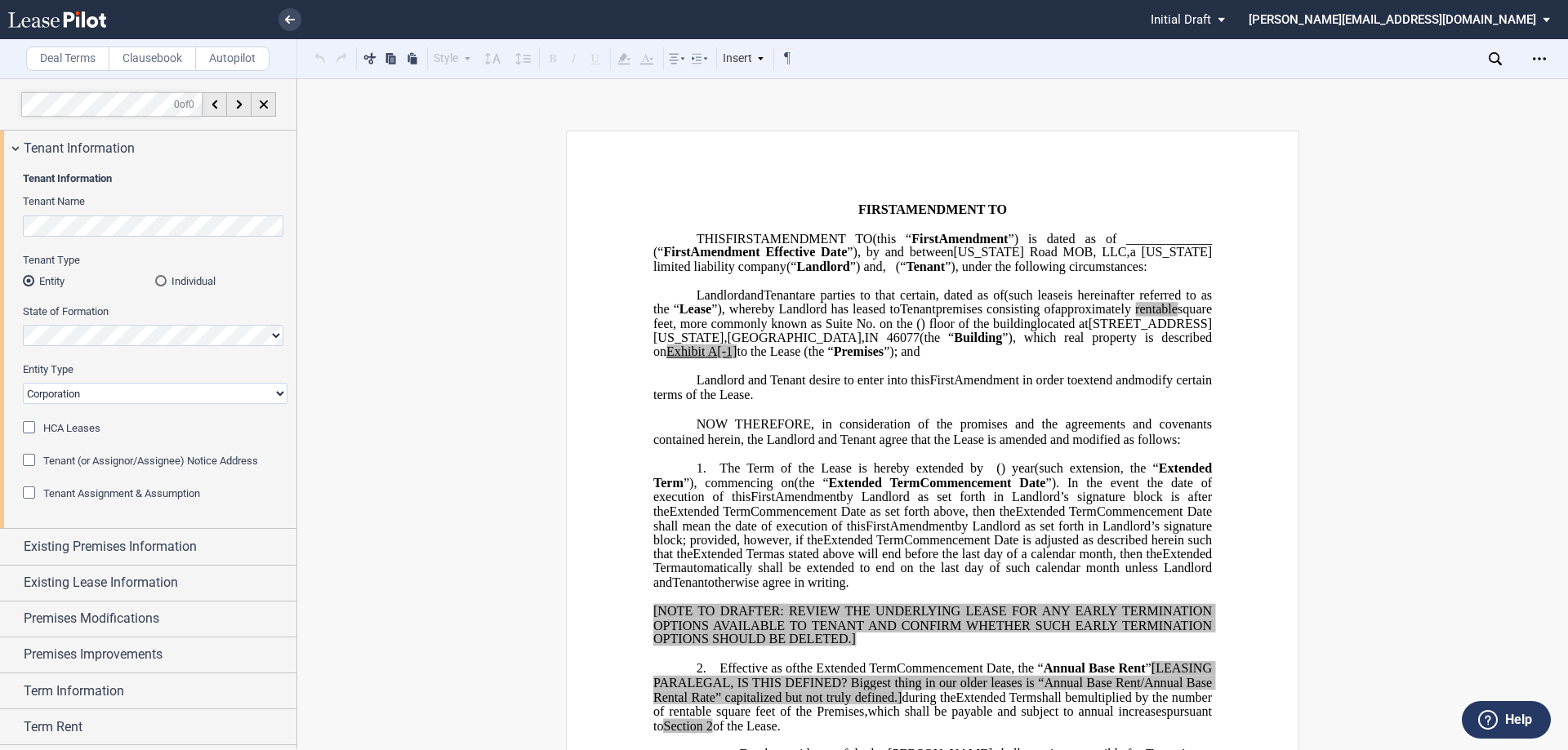
click at [34, 461] on div "Tenant (or Assignor/Assignee) Notice Address" at bounding box center [30, 461] width 16 height 16
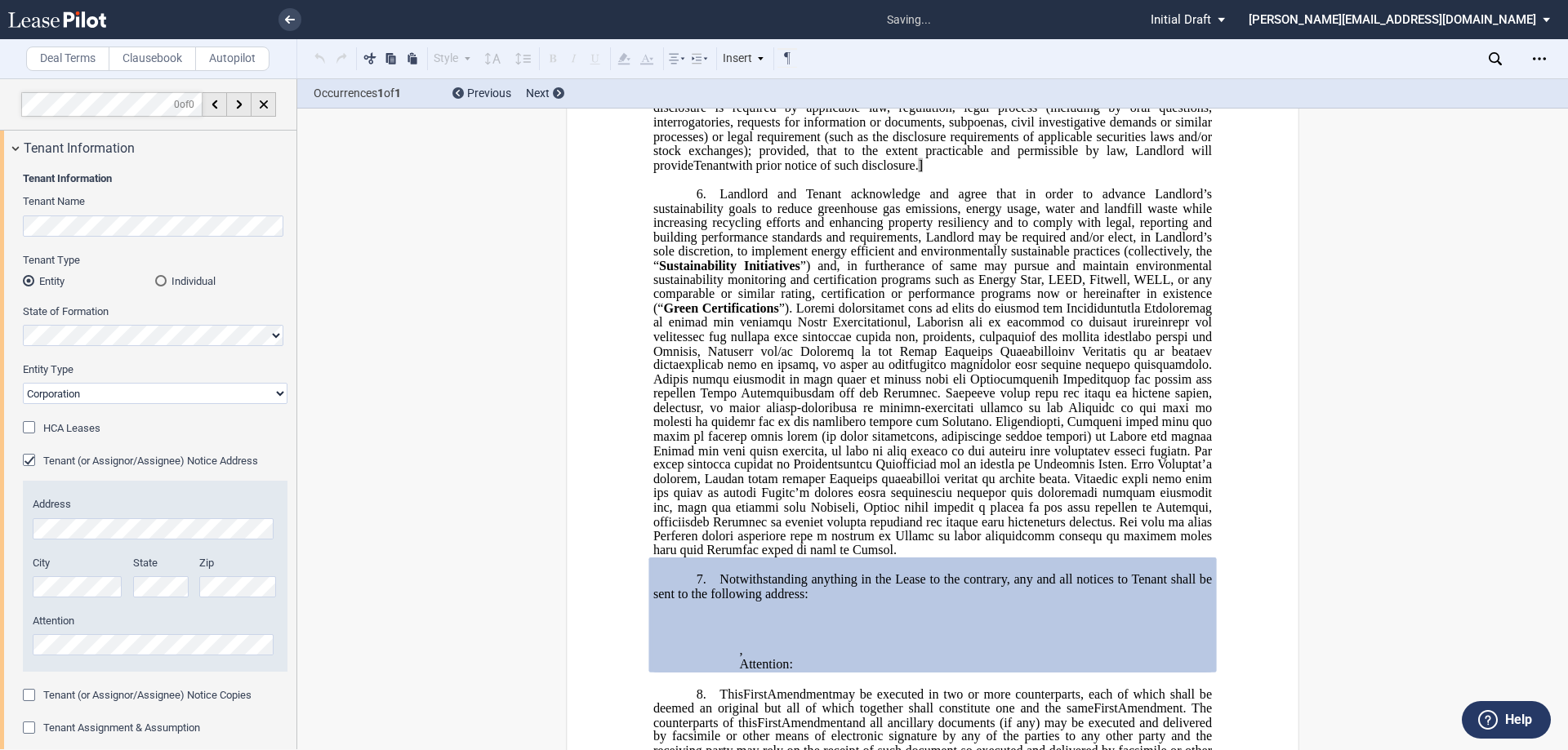
scroll to position [1480, 0]
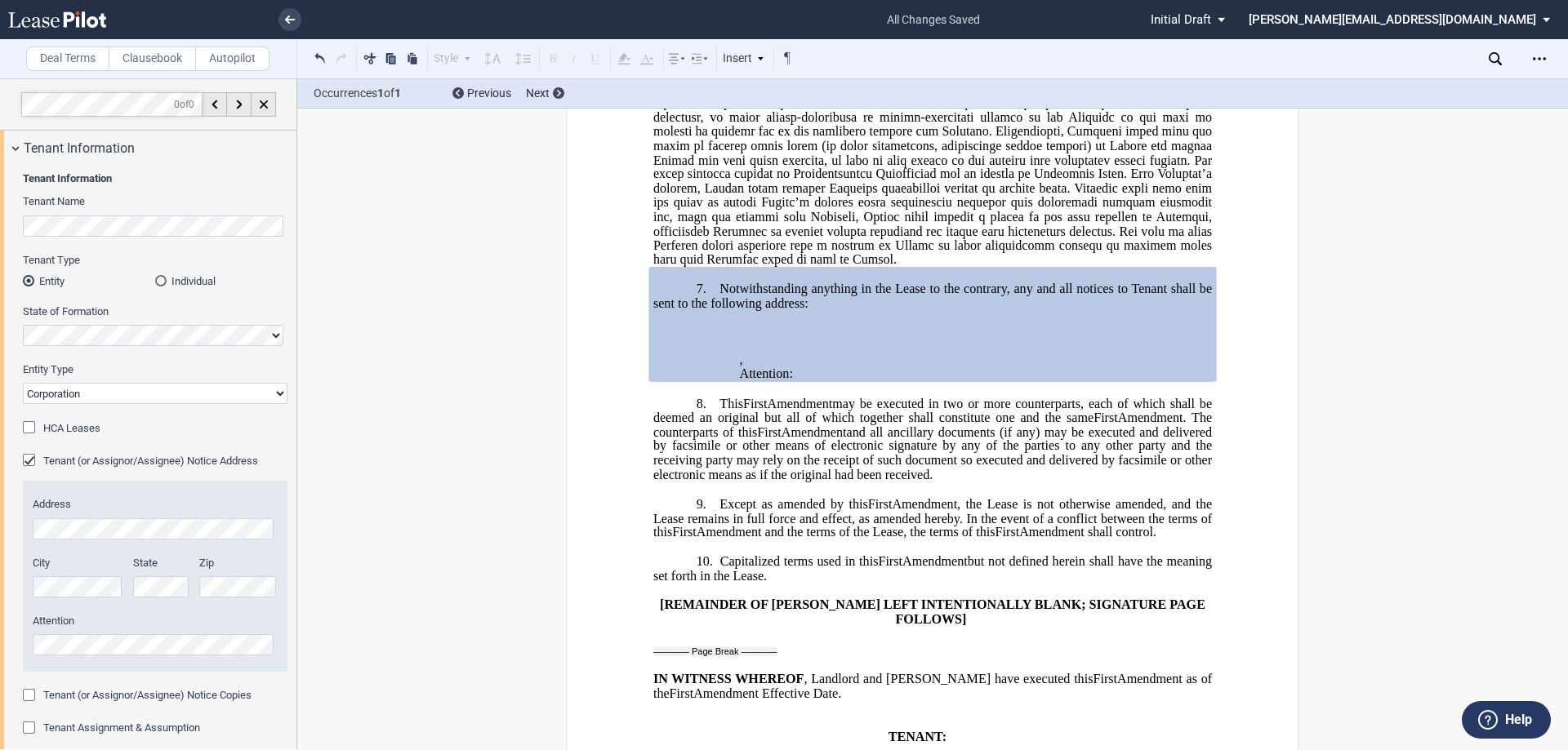
click at [28, 461] on div "Tenant (or Assignor/Assignee) Notice Address" at bounding box center [30, 461] width 16 height 16
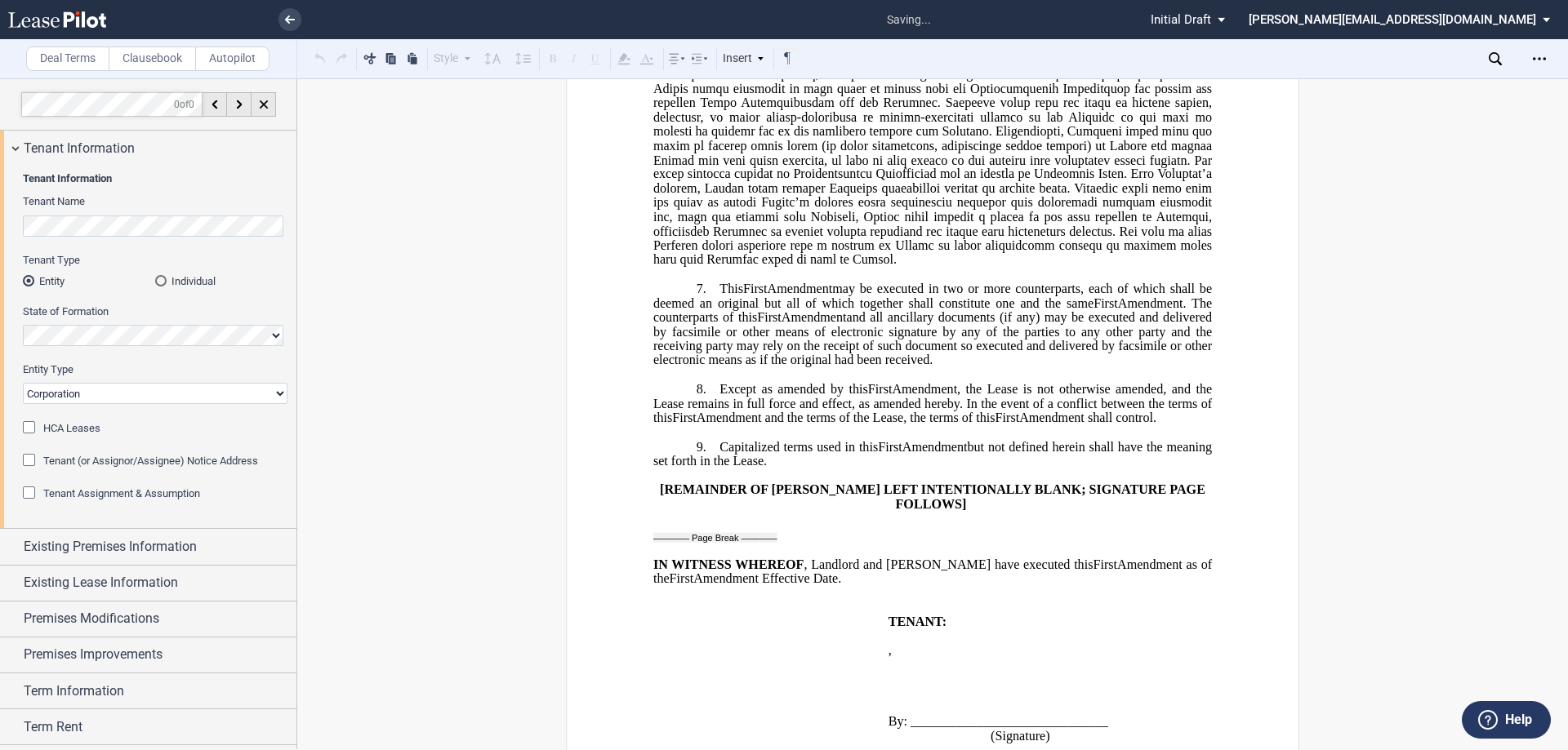
click at [25, 488] on div "Tenant Assignment & Assumption" at bounding box center [30, 494] width 16 height 16
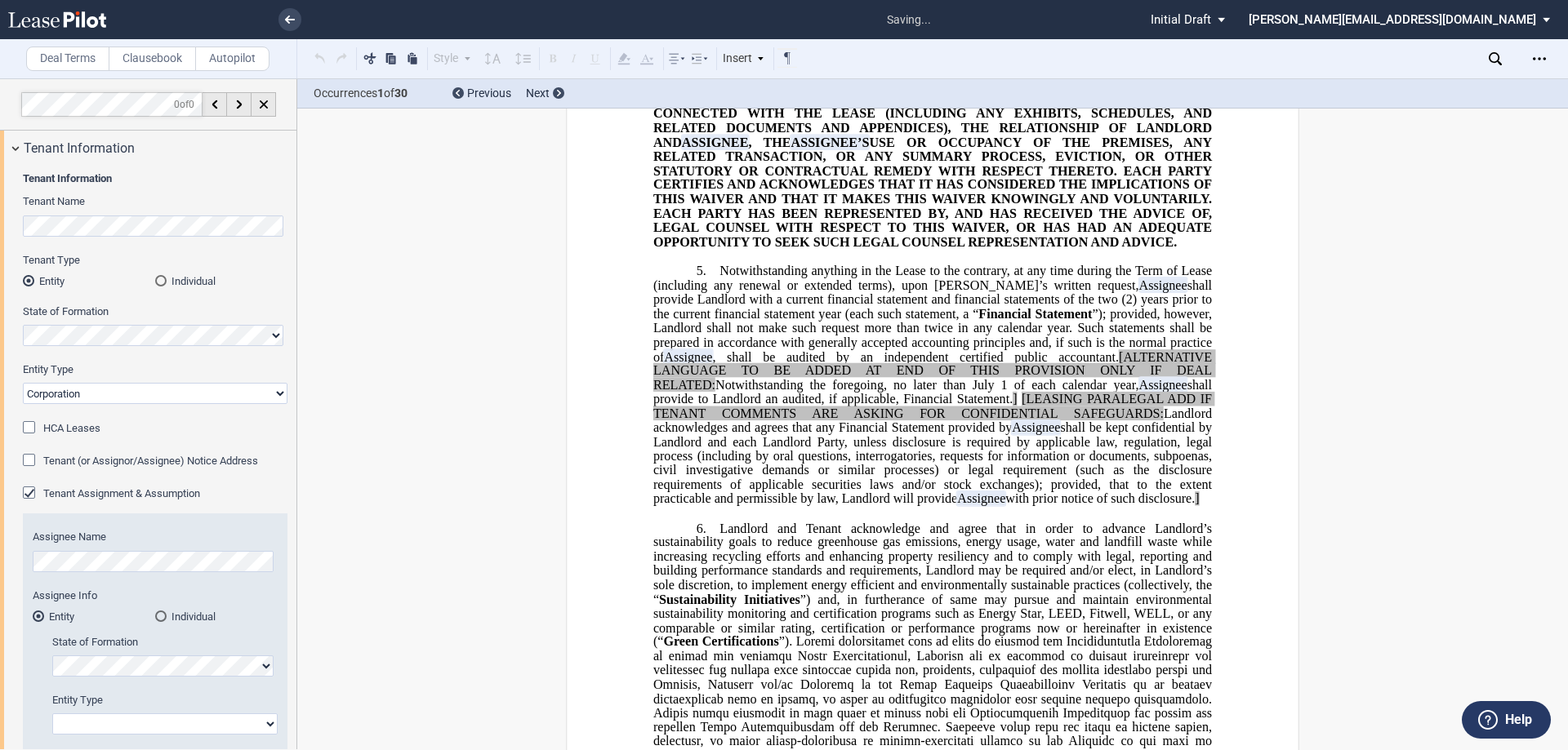
scroll to position [2104, 0]
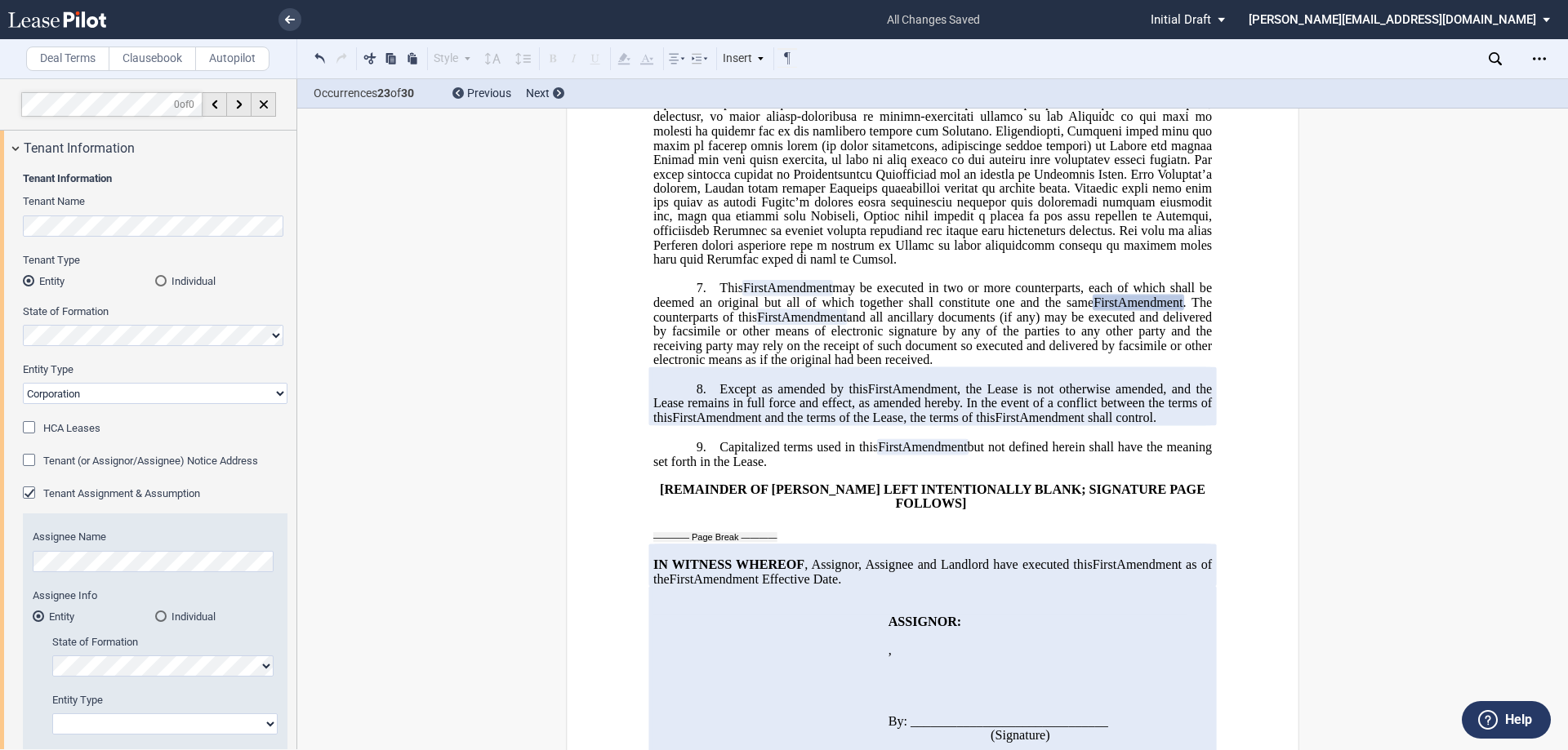
click at [24, 492] on div "Tenant Assignment & Assumption" at bounding box center [30, 494] width 16 height 16
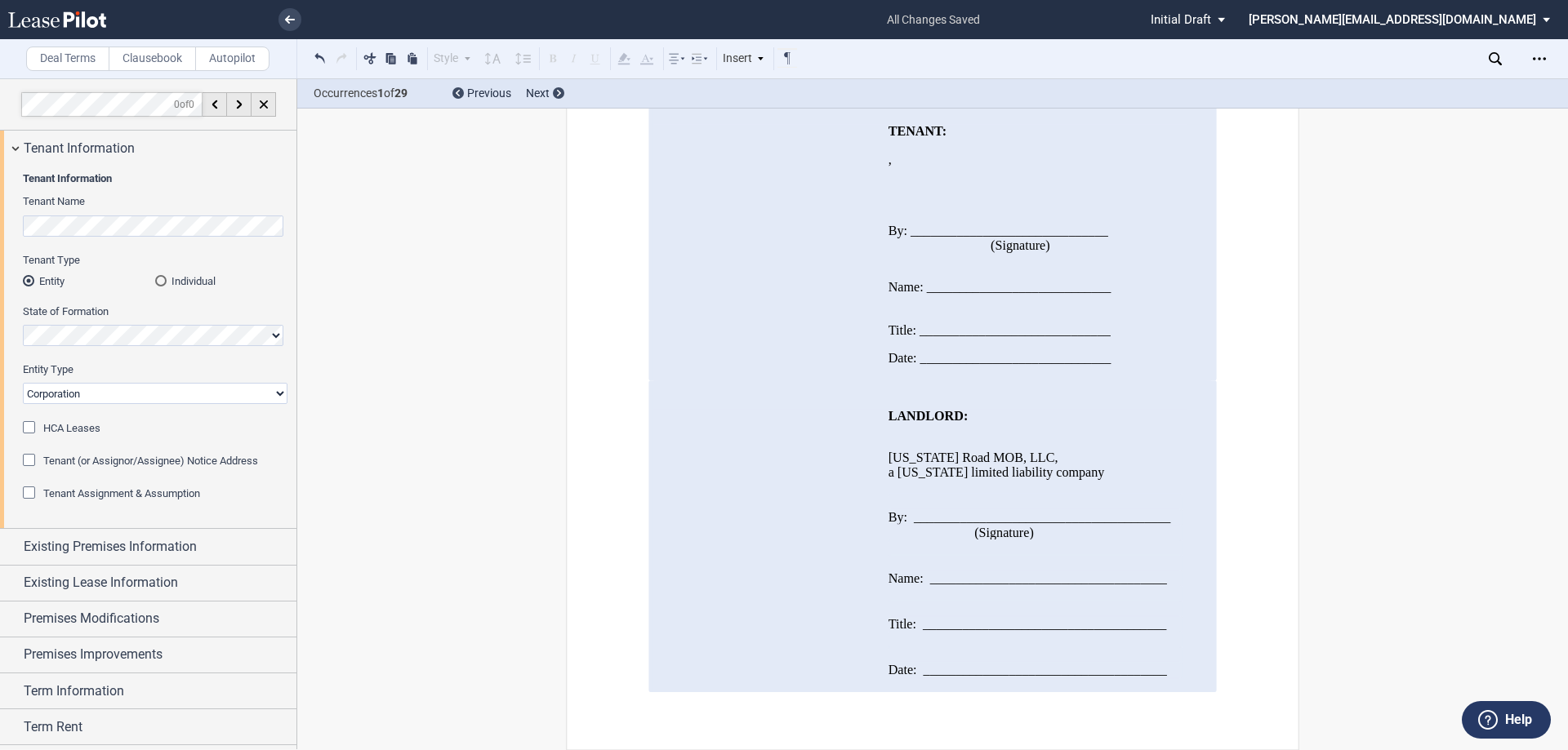
scroll to position [1480, 0]
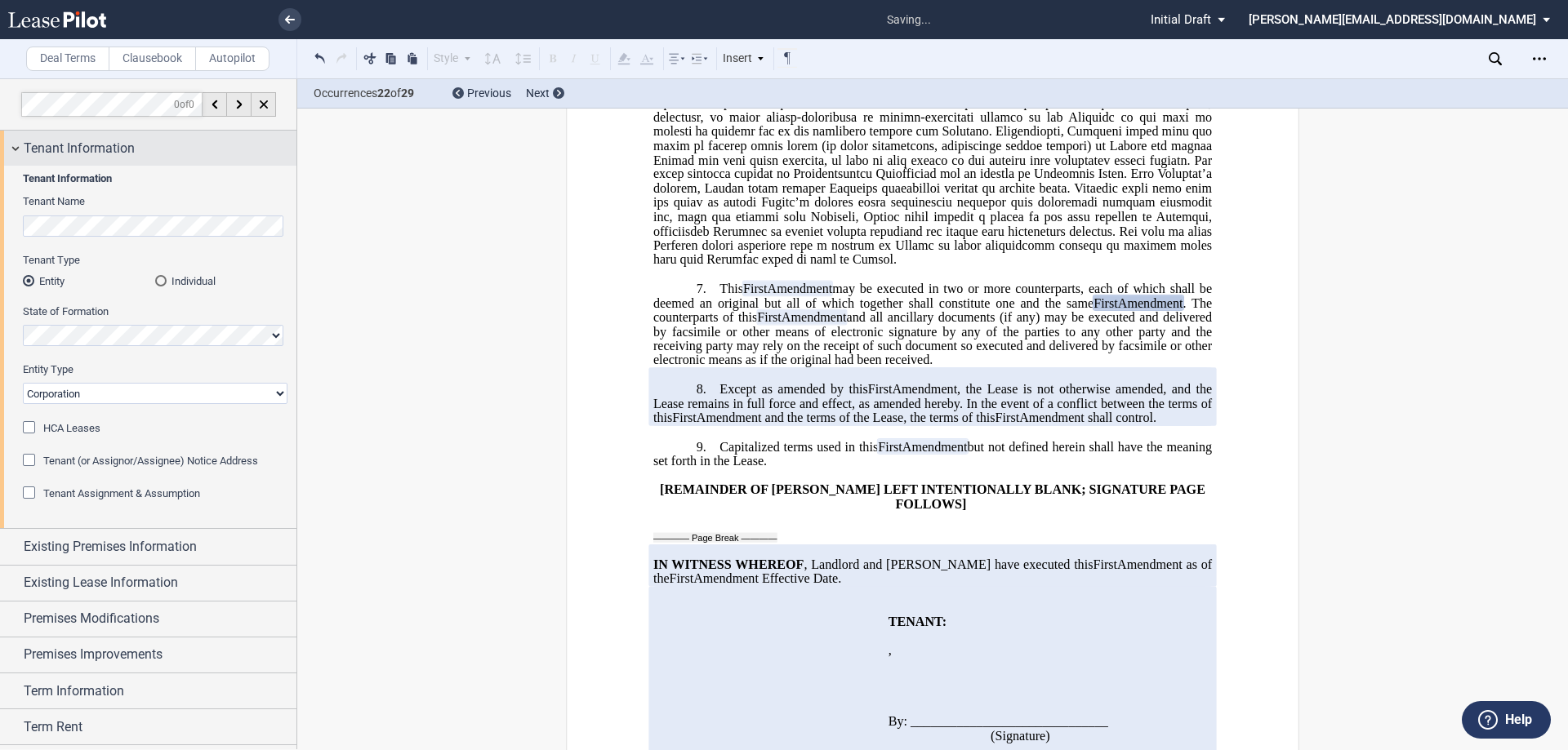
click at [11, 145] on div "Tenant Information" at bounding box center [148, 149] width 297 height 36
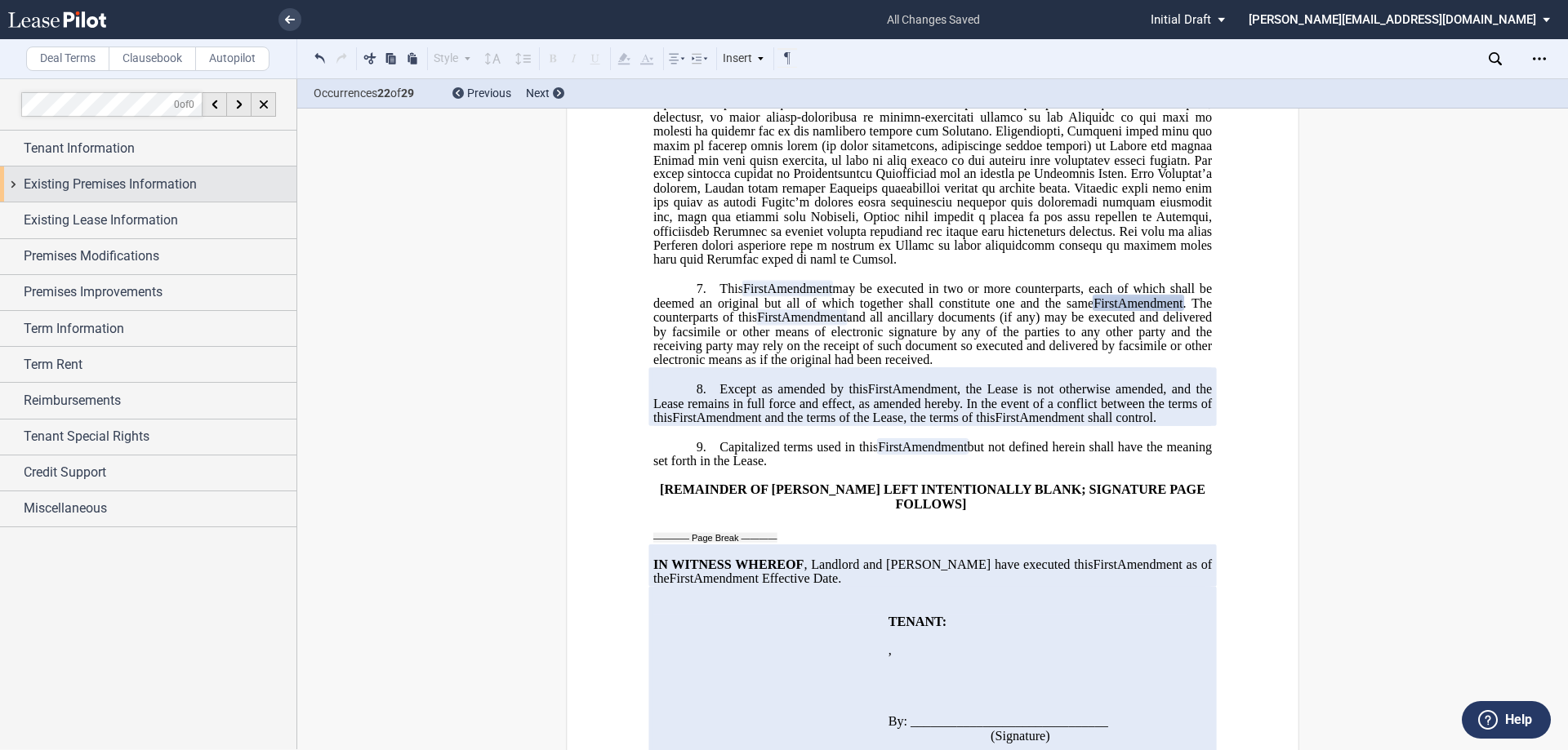
click at [12, 183] on div "Existing Premises Information" at bounding box center [148, 184] width 297 height 36
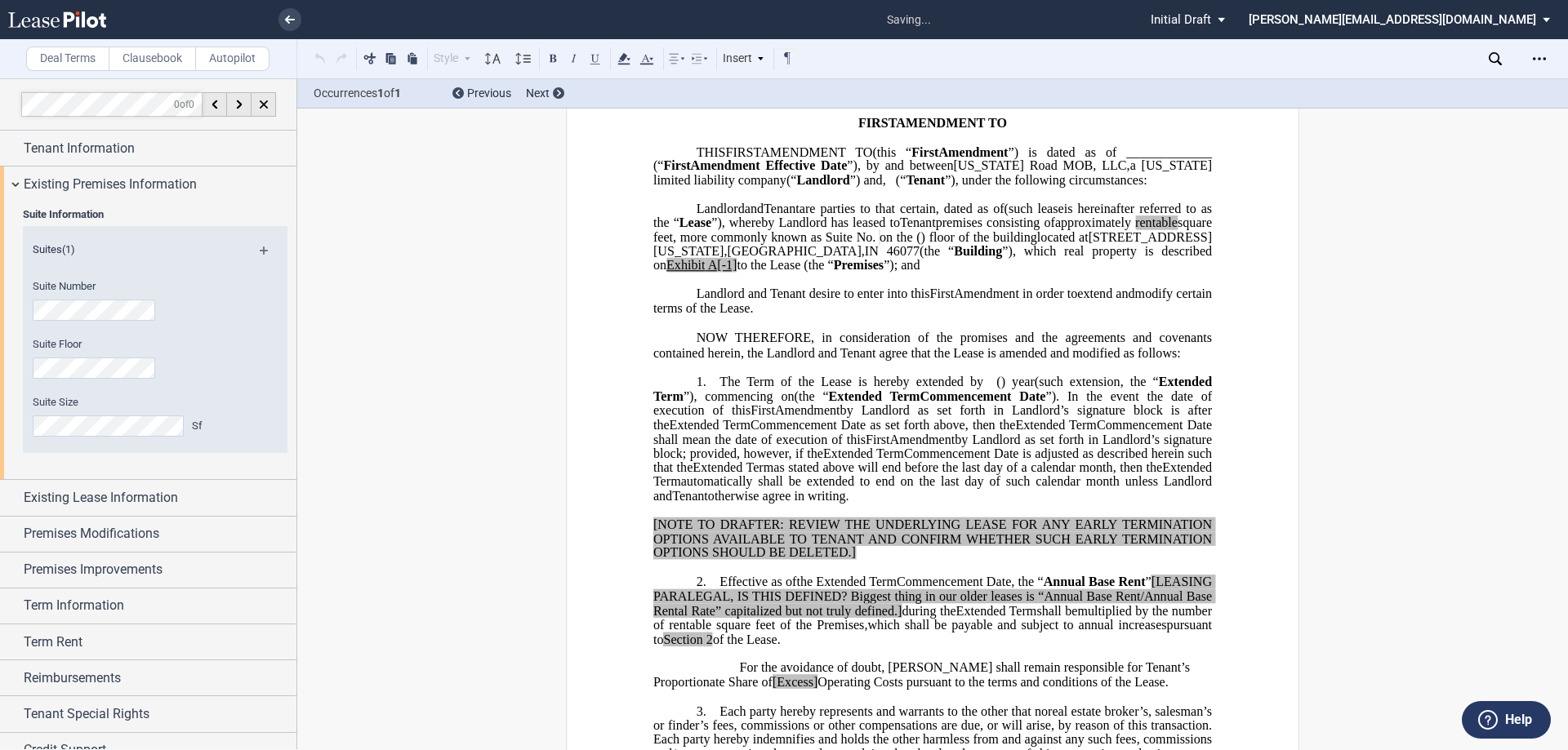
scroll to position [3, 0]
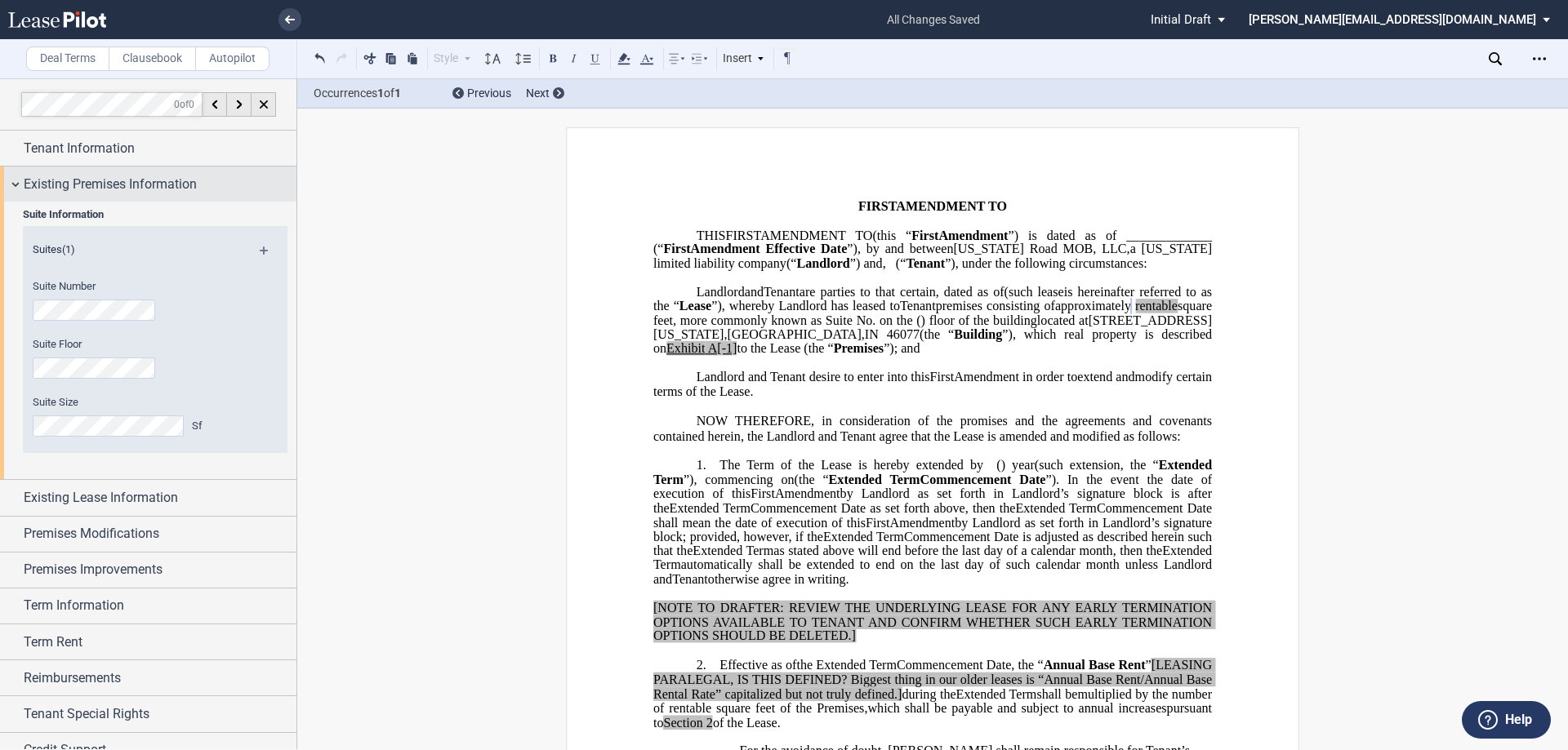
click at [11, 181] on div "Existing Premises Information" at bounding box center [148, 184] width 297 height 36
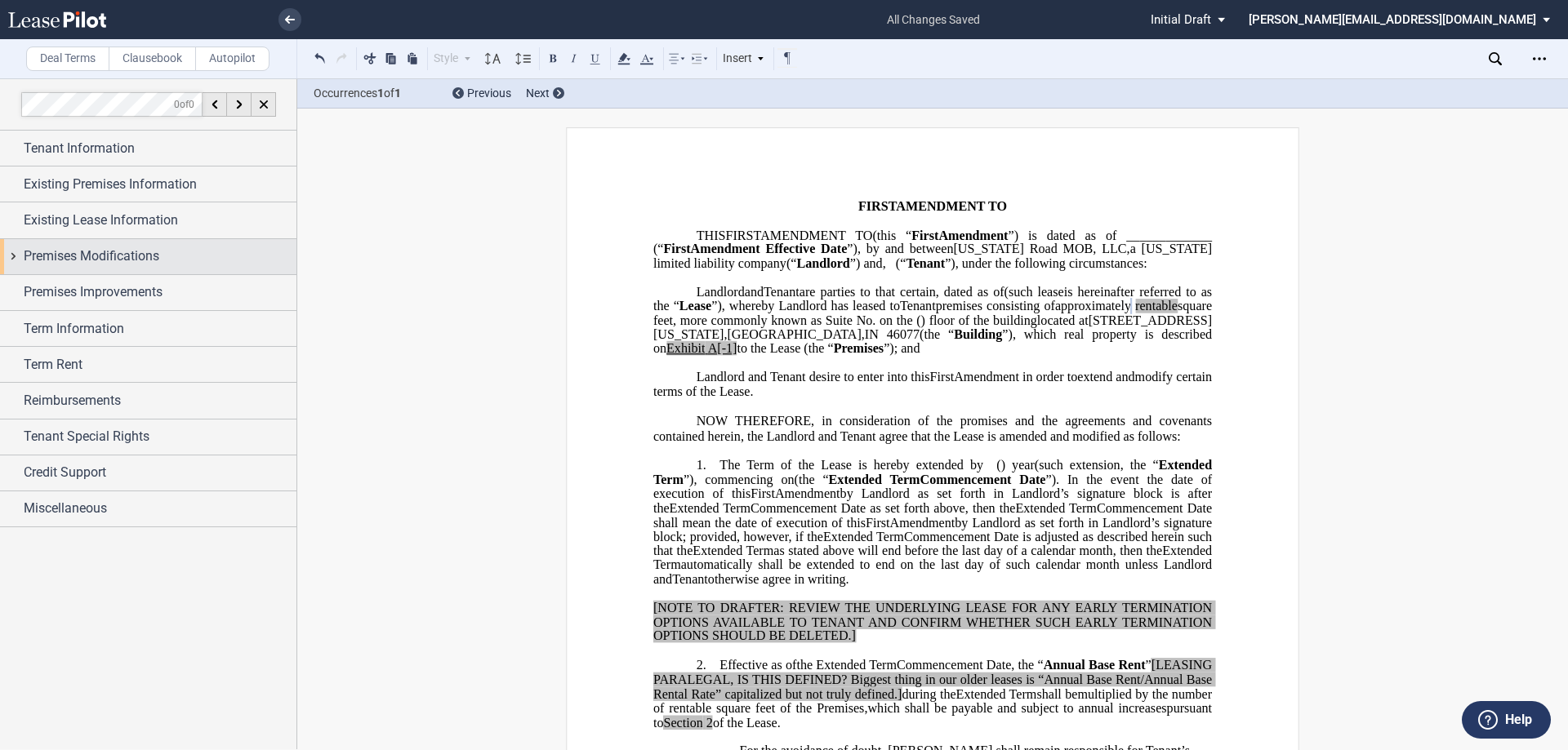
click at [10, 255] on div "Premises Modifications" at bounding box center [148, 257] width 297 height 36
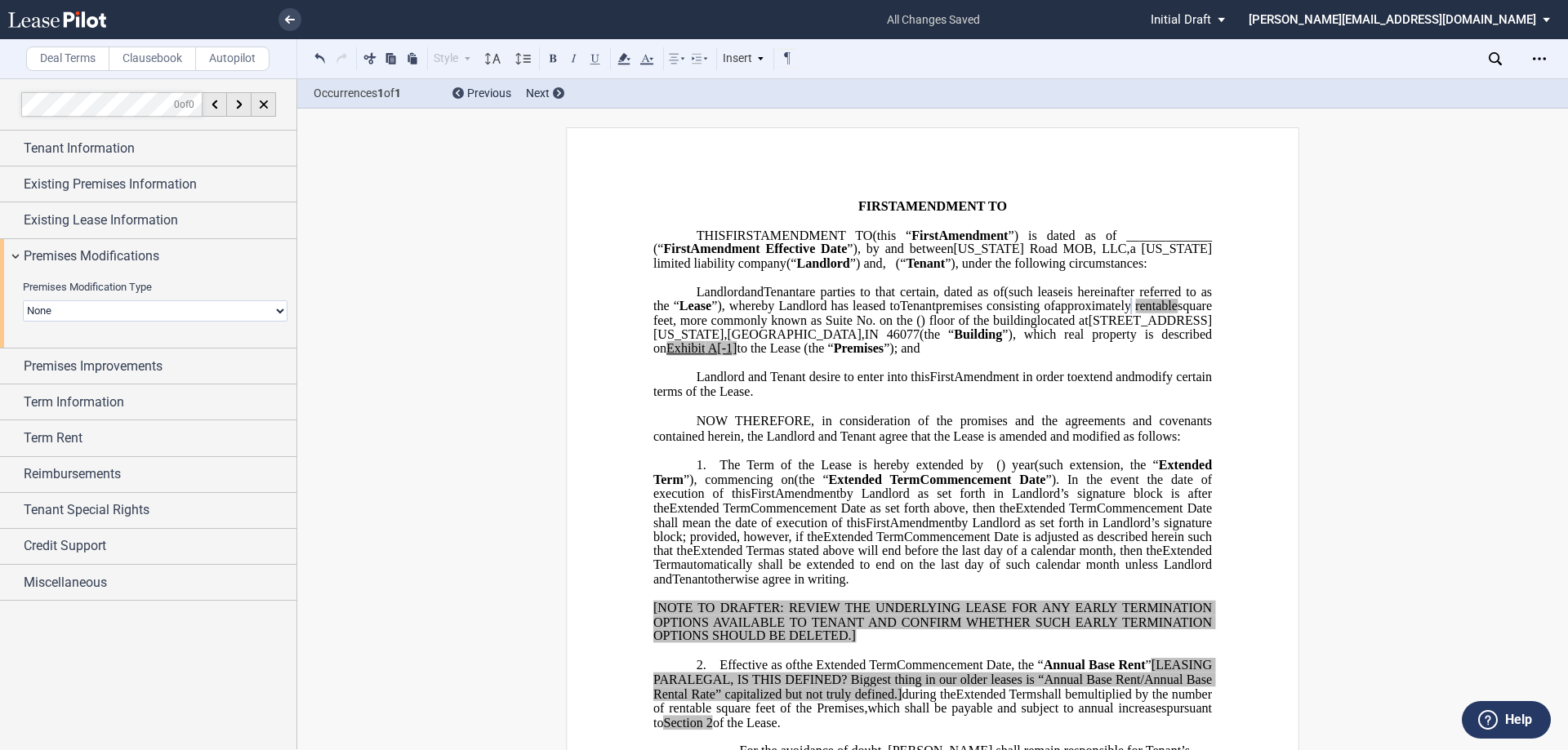
click at [58, 311] on select "None Expansion Relocation" at bounding box center [154, 310] width 265 height 22
click at [9, 366] on div "Premises Improvements" at bounding box center [148, 367] width 297 height 36
click at [159, 423] on select "Landlord Constructs Tenant Improvements Tenant Constructs Tenant Improvements "…" at bounding box center [154, 420] width 265 height 22
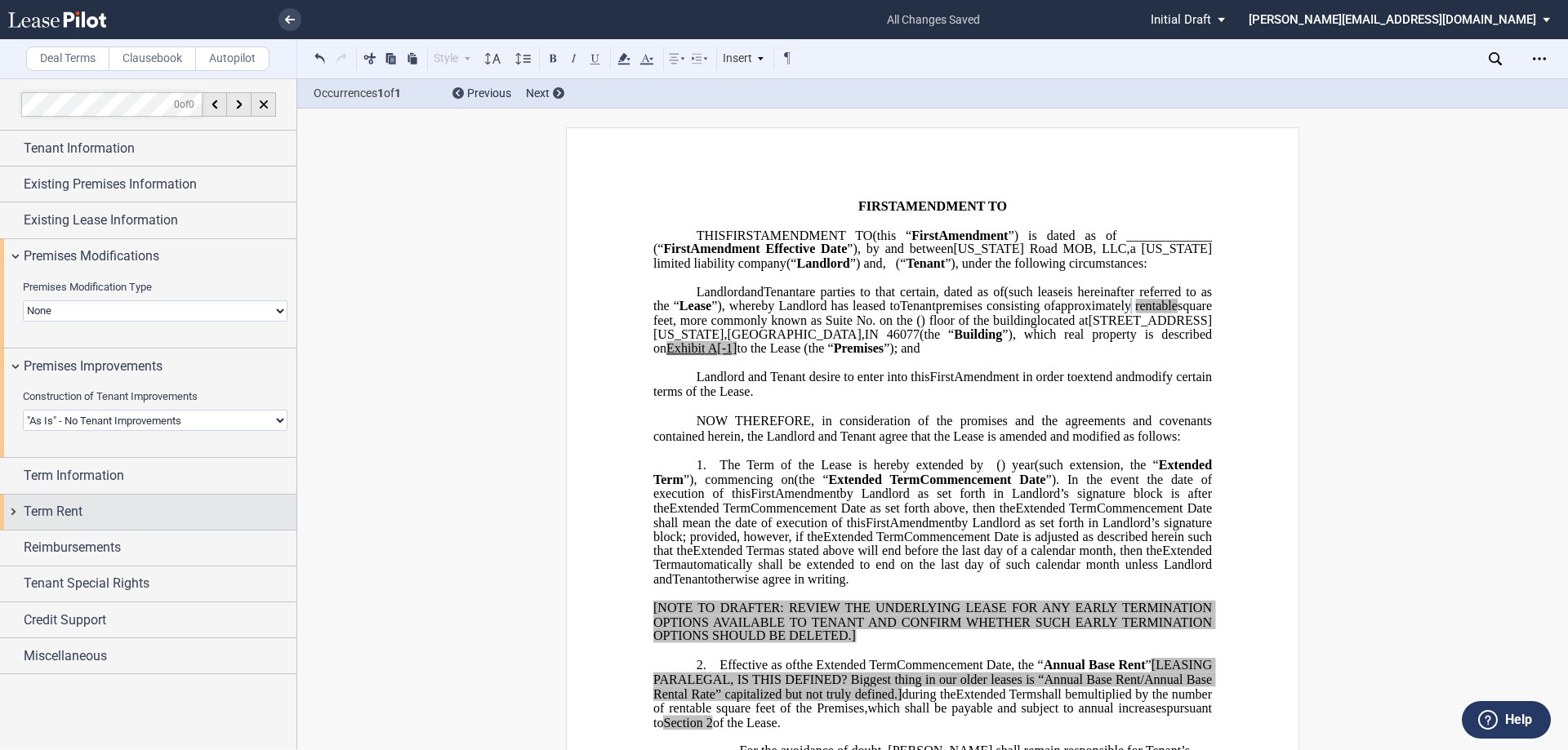
click at [12, 509] on div "Term Rent" at bounding box center [148, 512] width 297 height 36
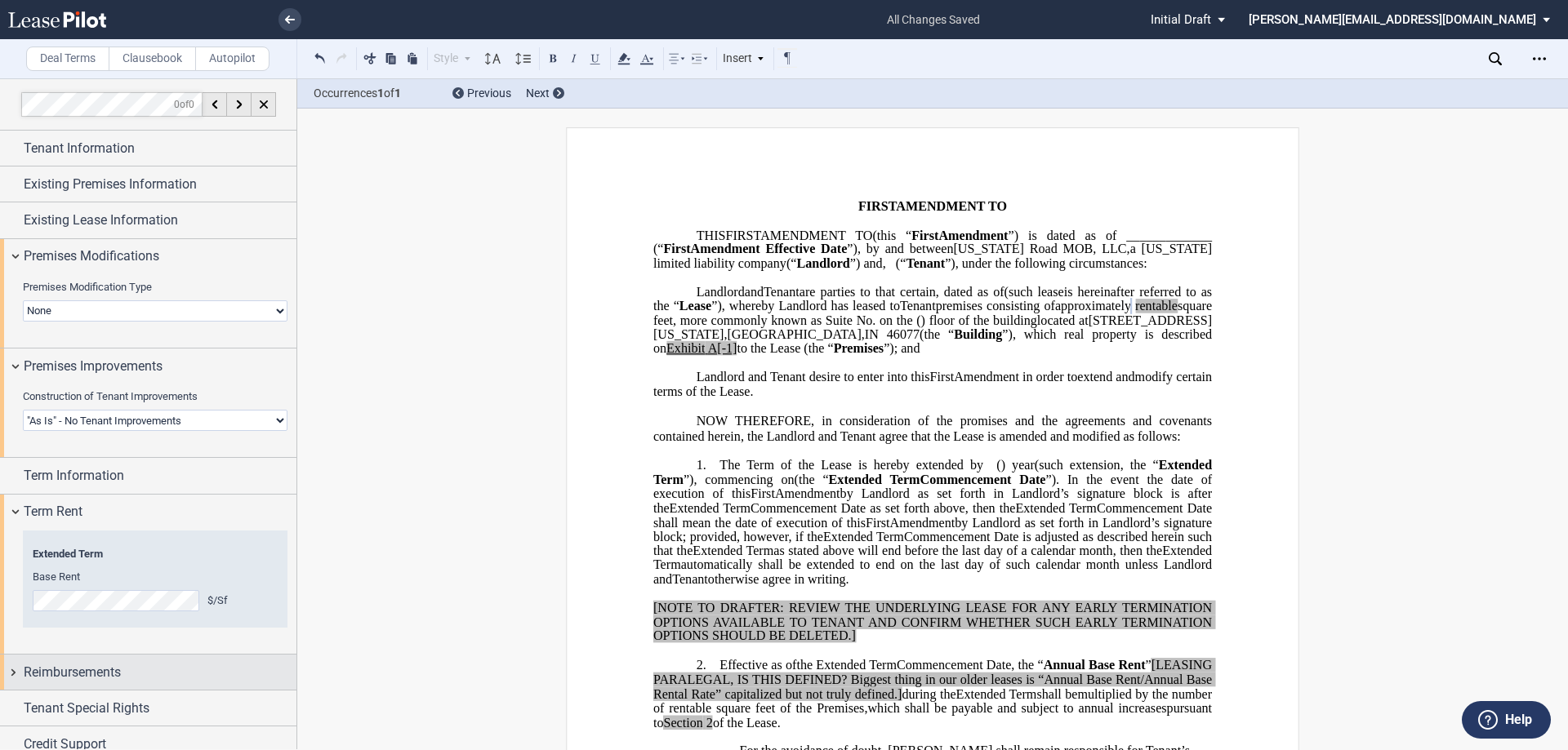
click at [13, 668] on div "Reimbursements" at bounding box center [148, 672] width 297 height 36
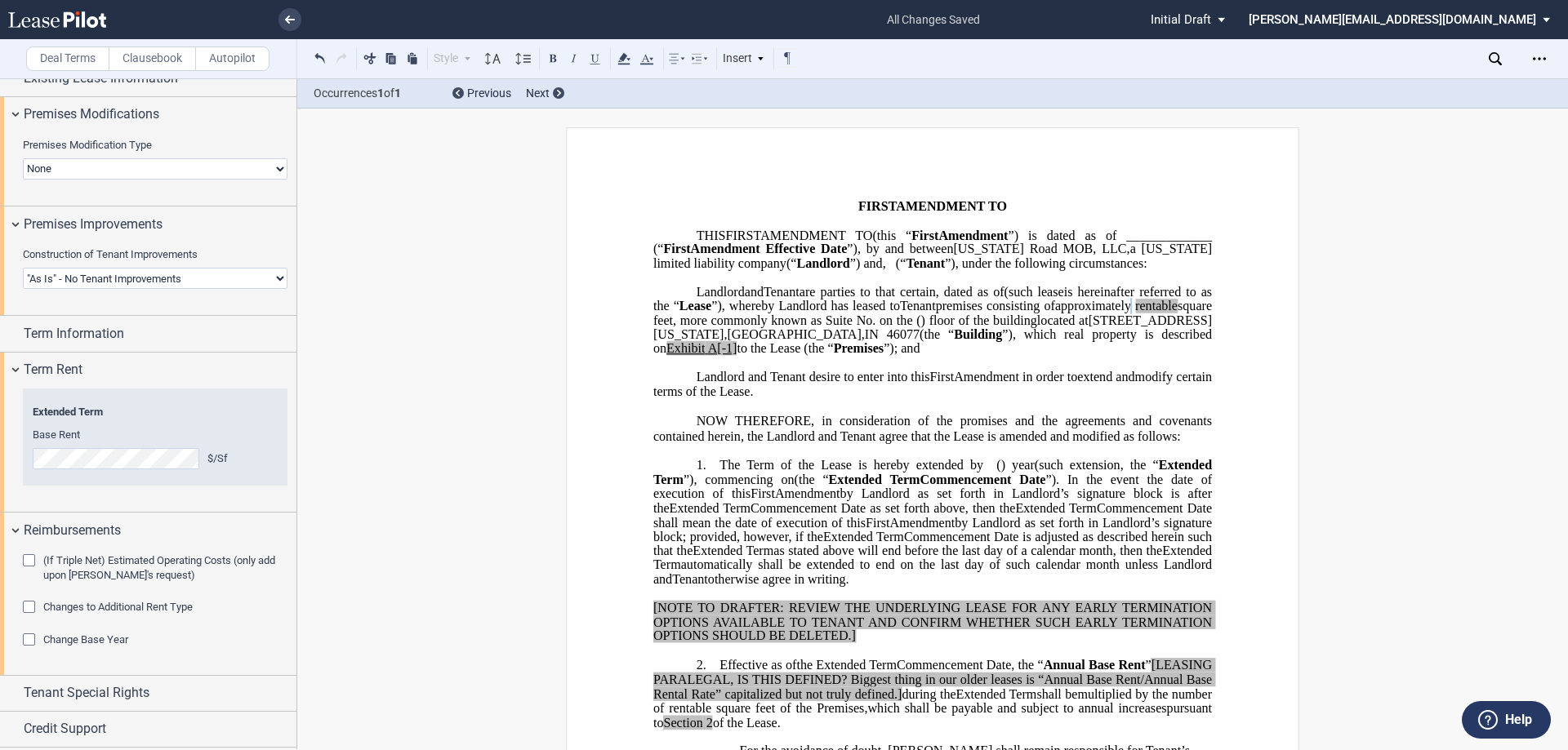
scroll to position [177, 0]
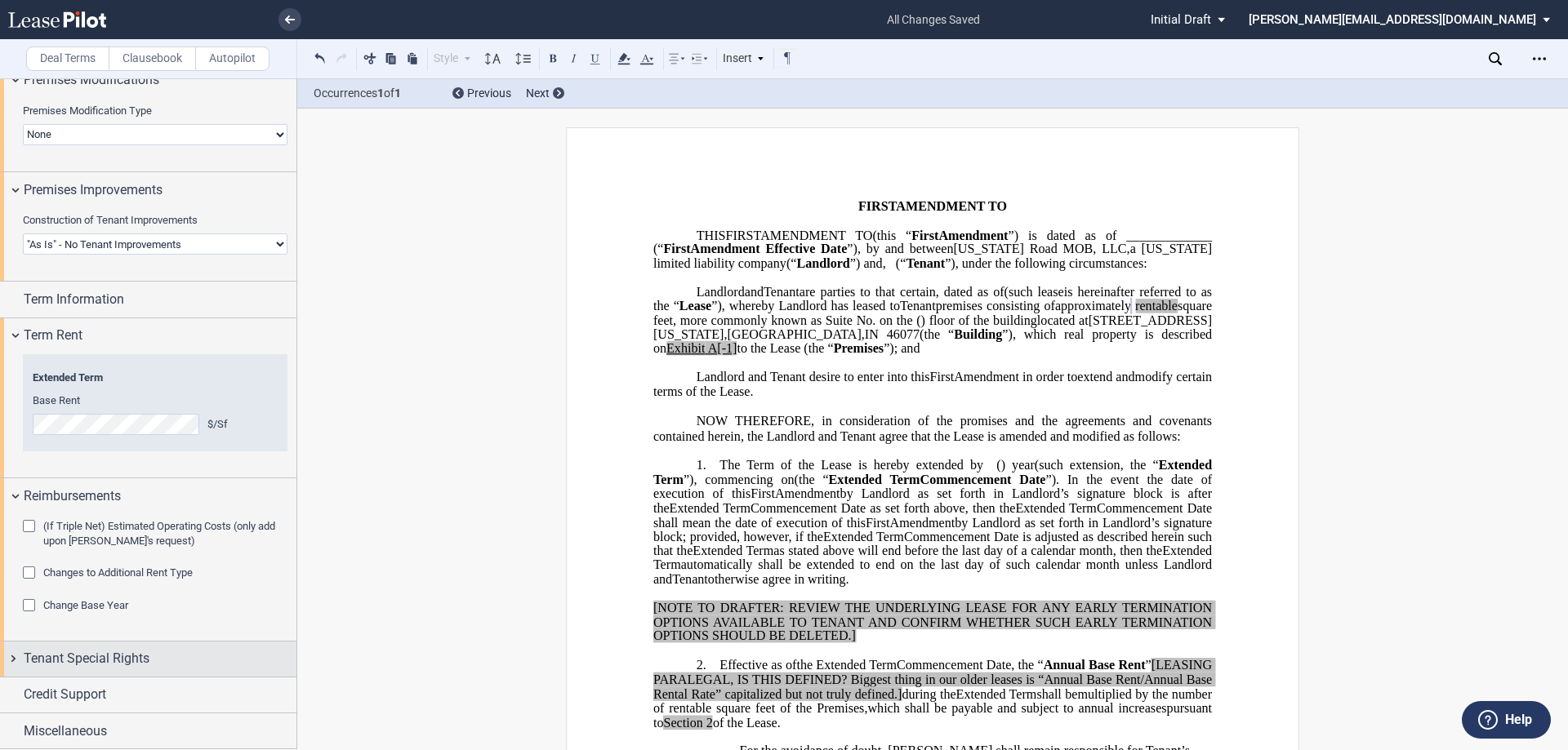
click at [15, 658] on div "Tenant Special Rights" at bounding box center [148, 659] width 297 height 36
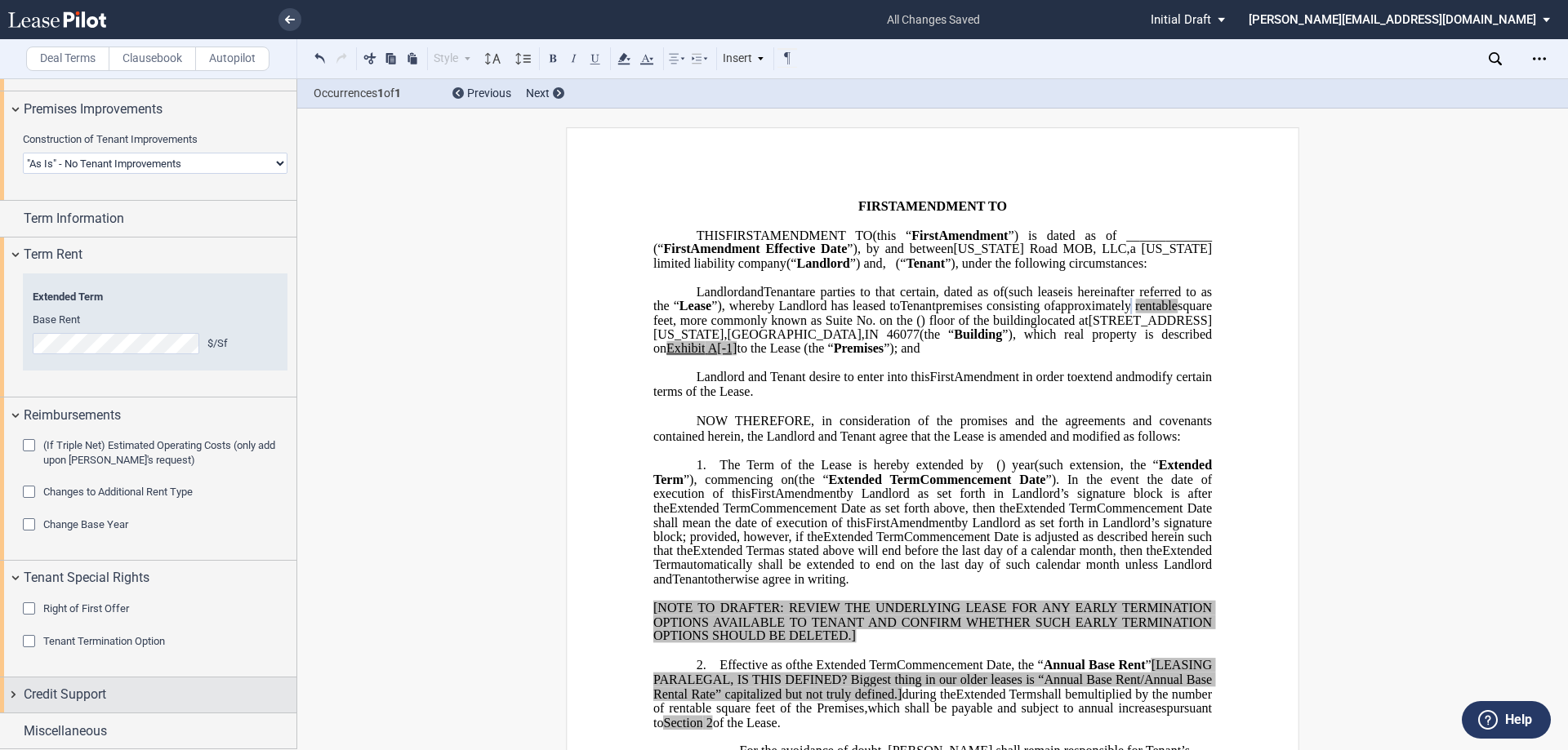
click at [16, 690] on div "Credit Support" at bounding box center [148, 695] width 297 height 36
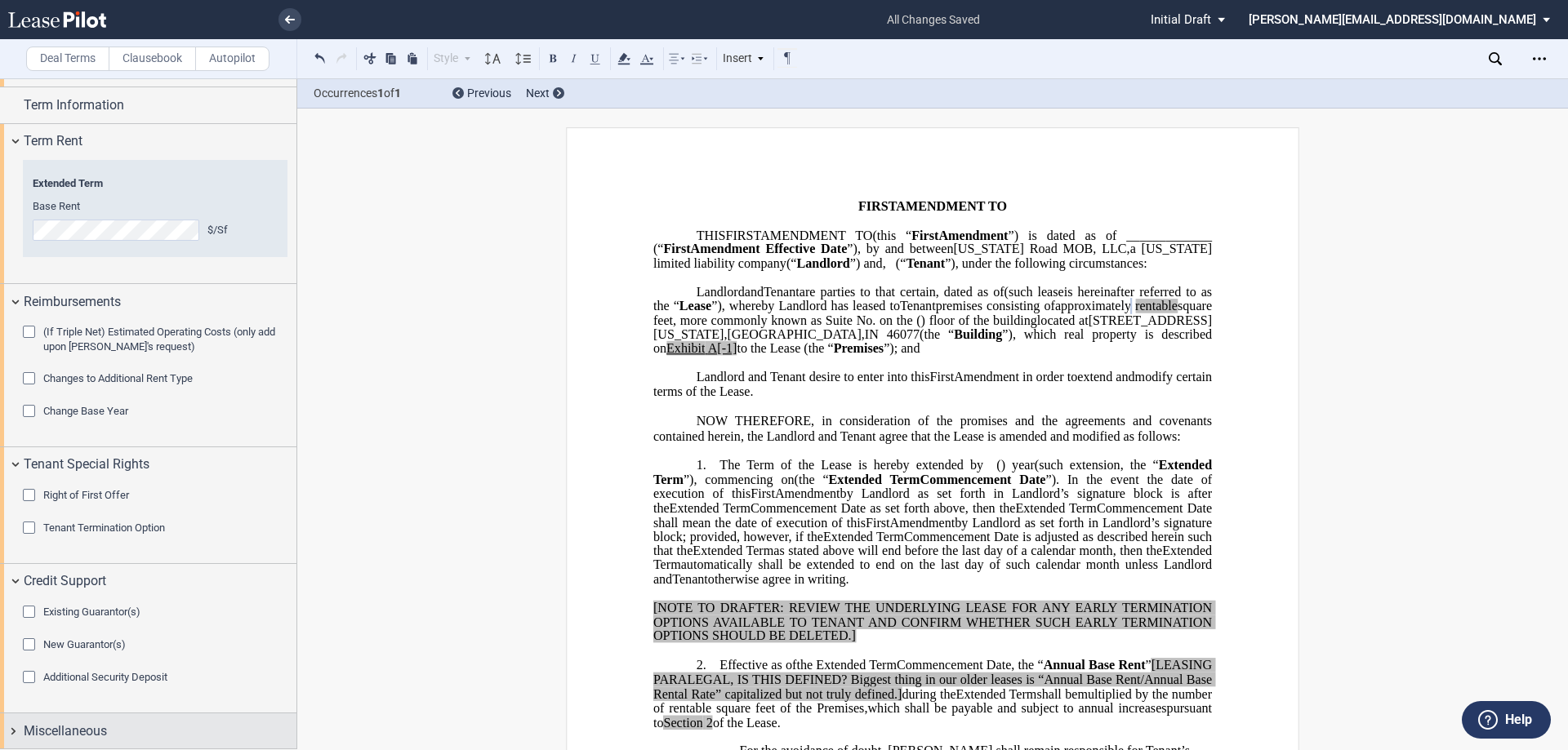
click at [13, 730] on div "Miscellaneous" at bounding box center [148, 731] width 297 height 36
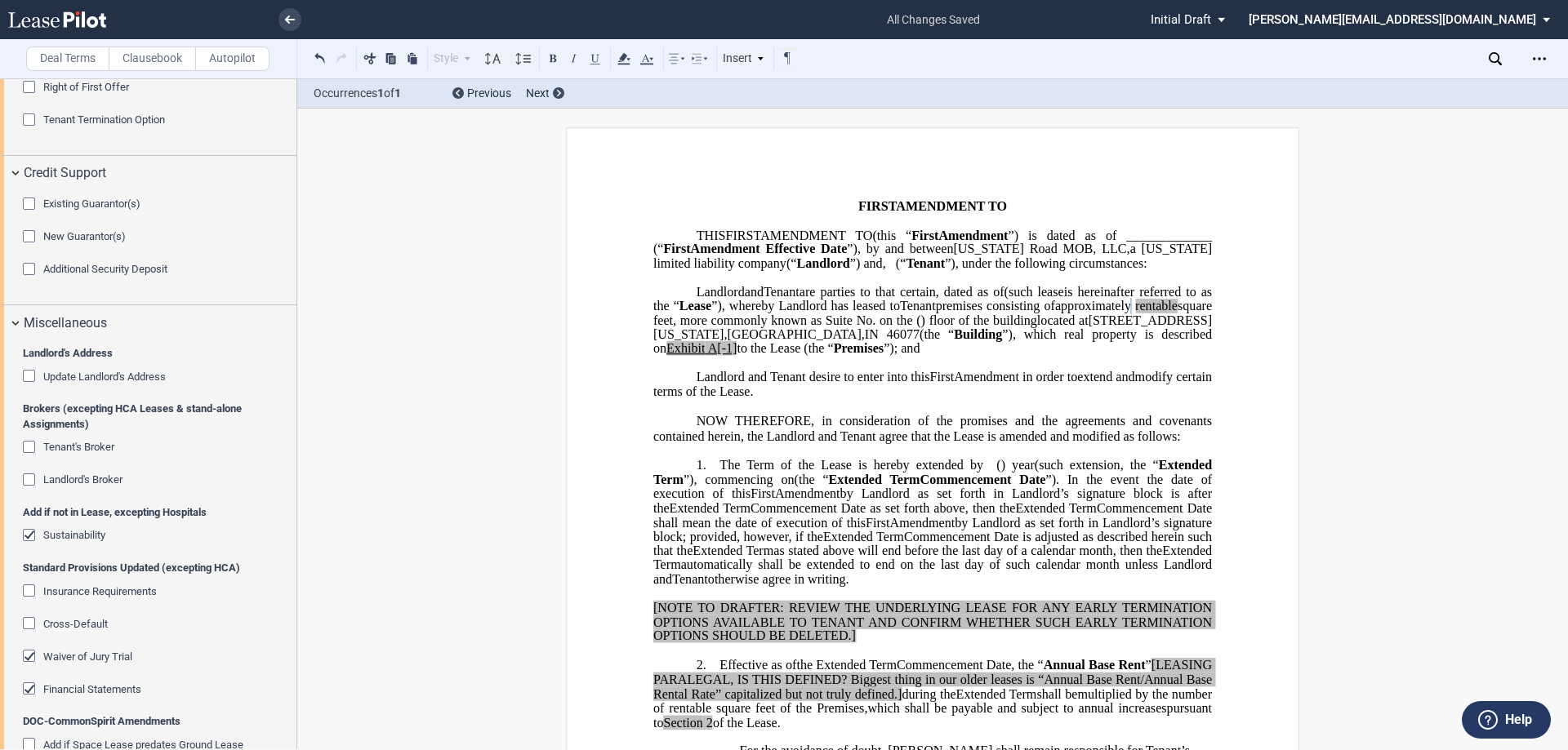
click at [28, 441] on div "Tenant's Broker" at bounding box center [30, 448] width 16 height 16
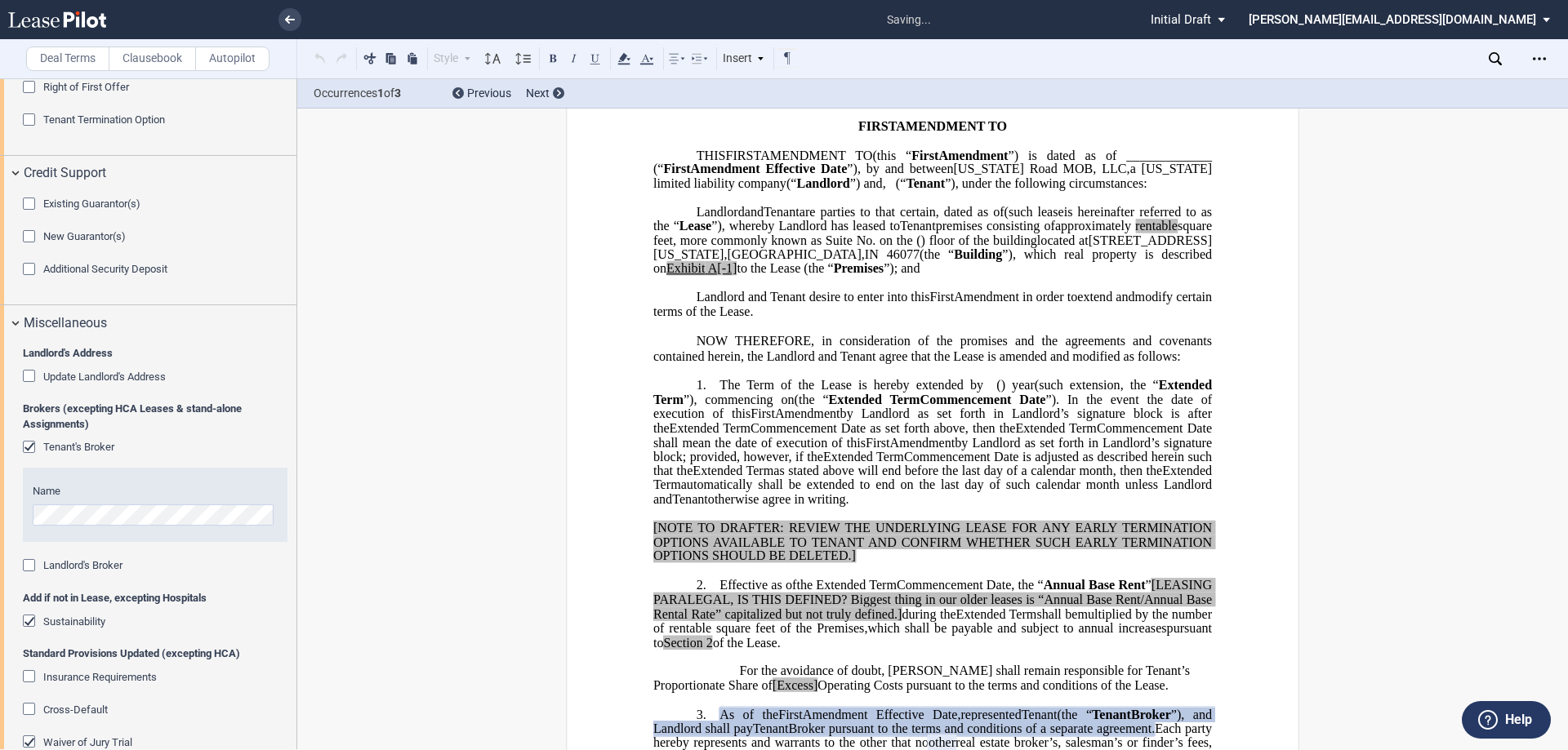
scroll to position [491, 0]
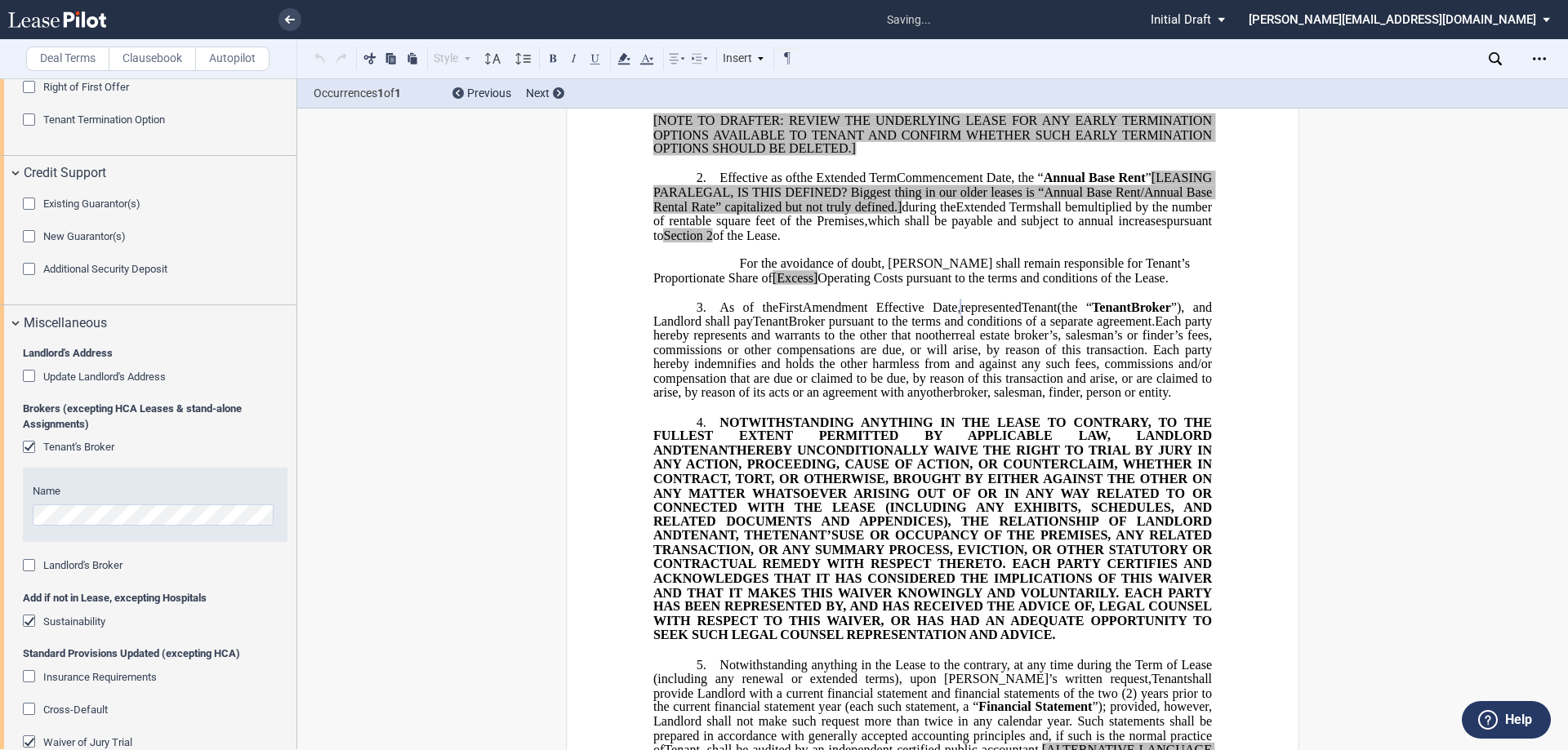
click at [31, 562] on div "Landlord's Broker" at bounding box center [30, 567] width 16 height 16
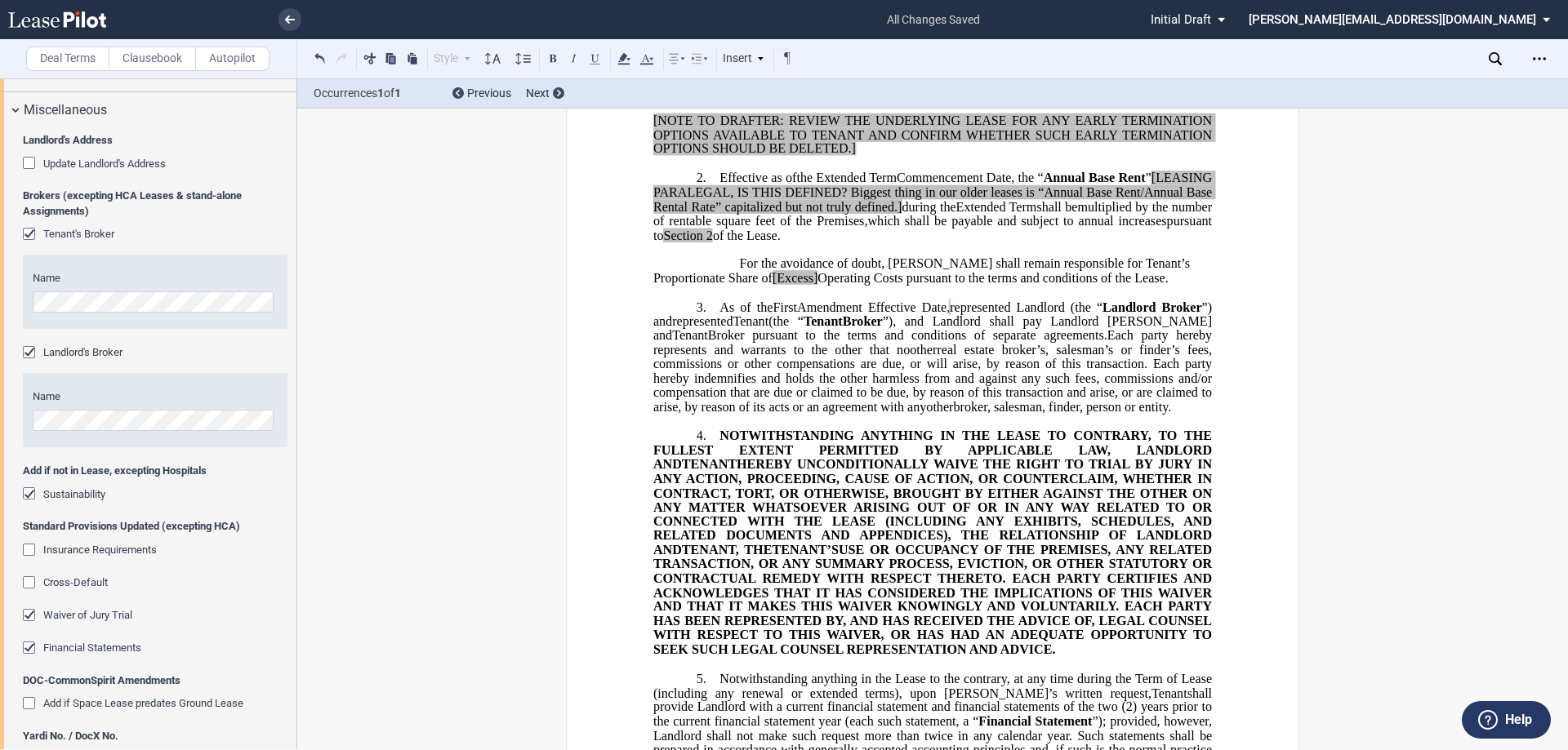
scroll to position [1024, 0]
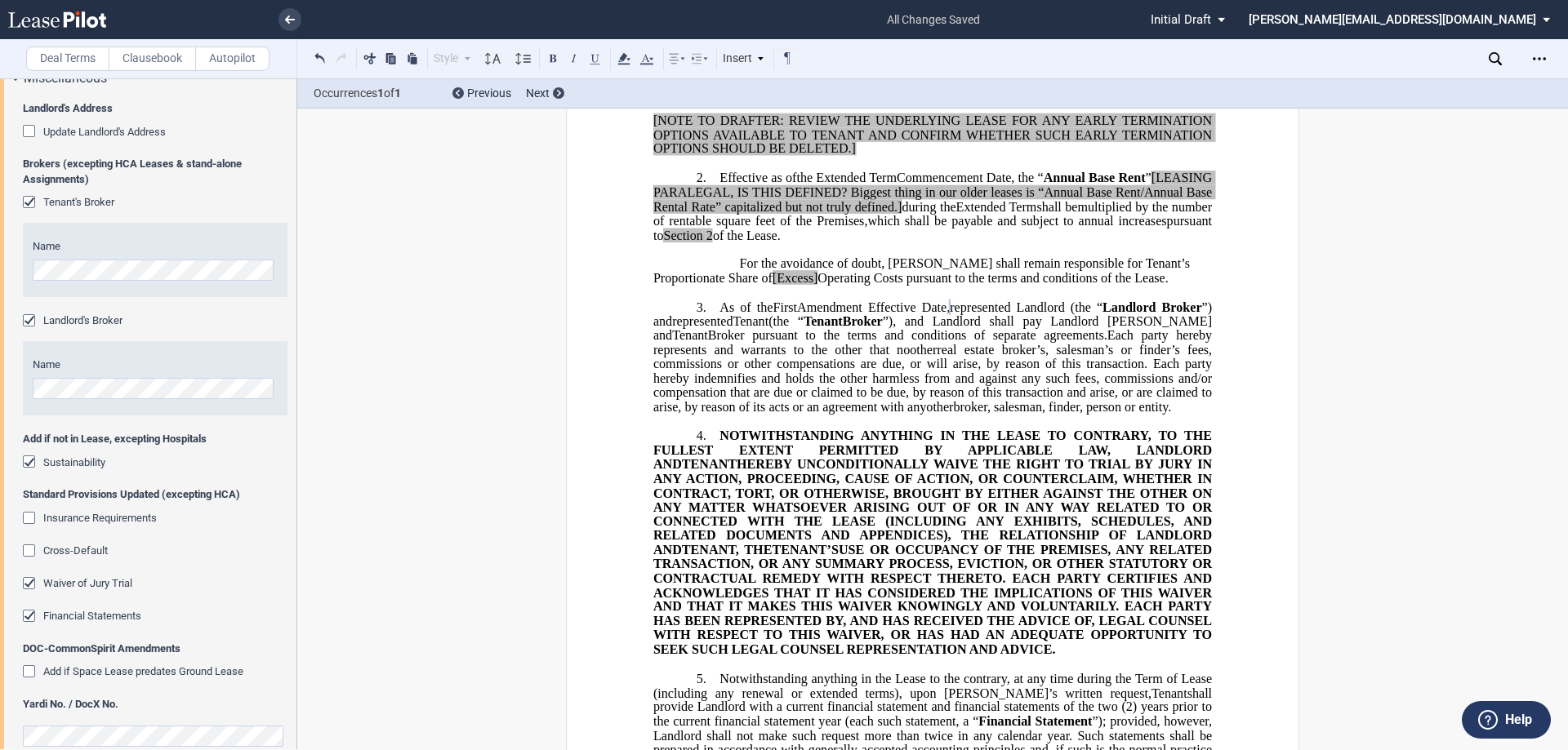
click at [26, 461] on div "Sustainability" at bounding box center [30, 463] width 16 height 16
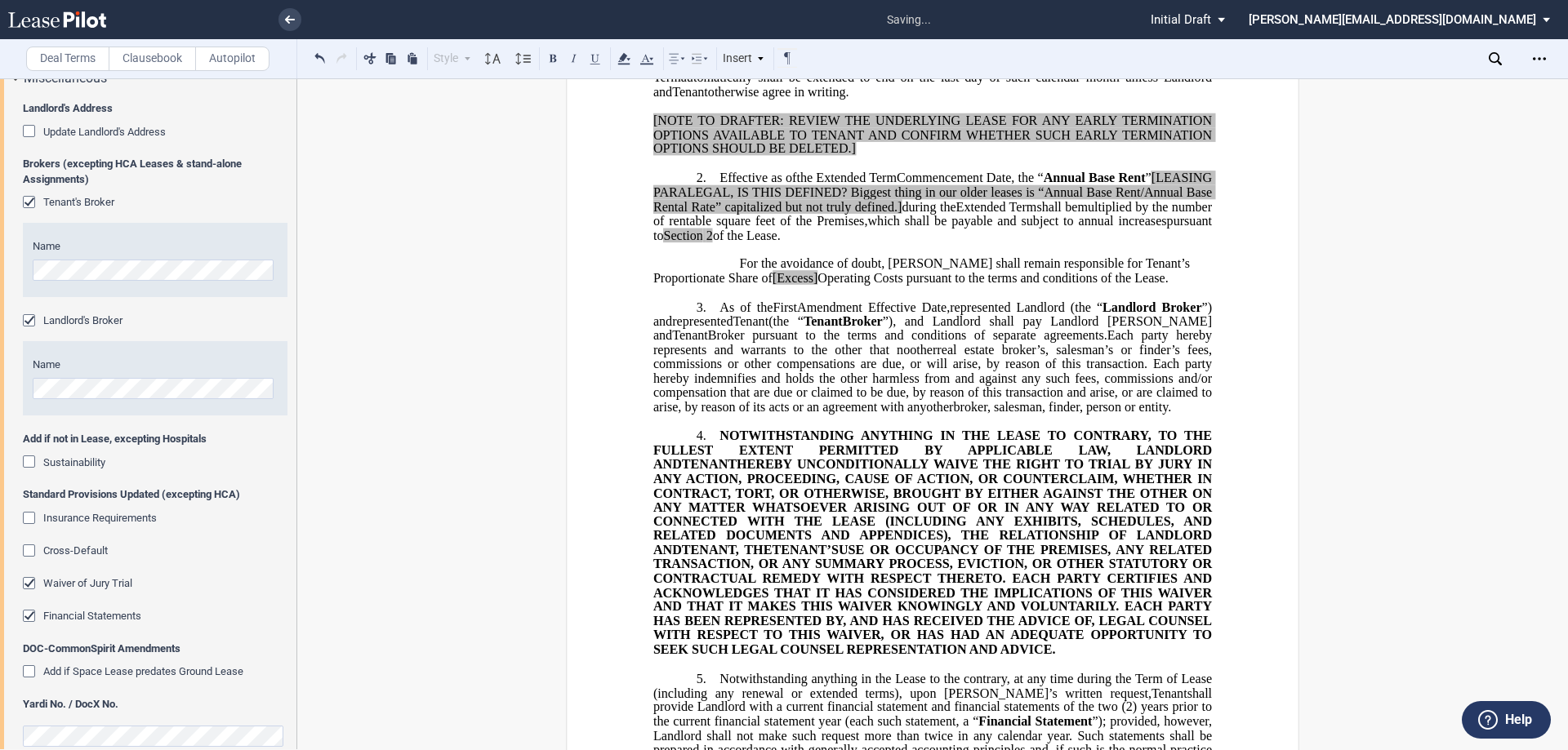
drag, startPoint x: 71, startPoint y: 421, endPoint x: 74, endPoint y: 437, distance: 16.3
click at [71, 421] on div "Name" at bounding box center [154, 389] width 265 height 86
click at [27, 584] on div "Waiver of Jury Trial" at bounding box center [30, 584] width 16 height 16
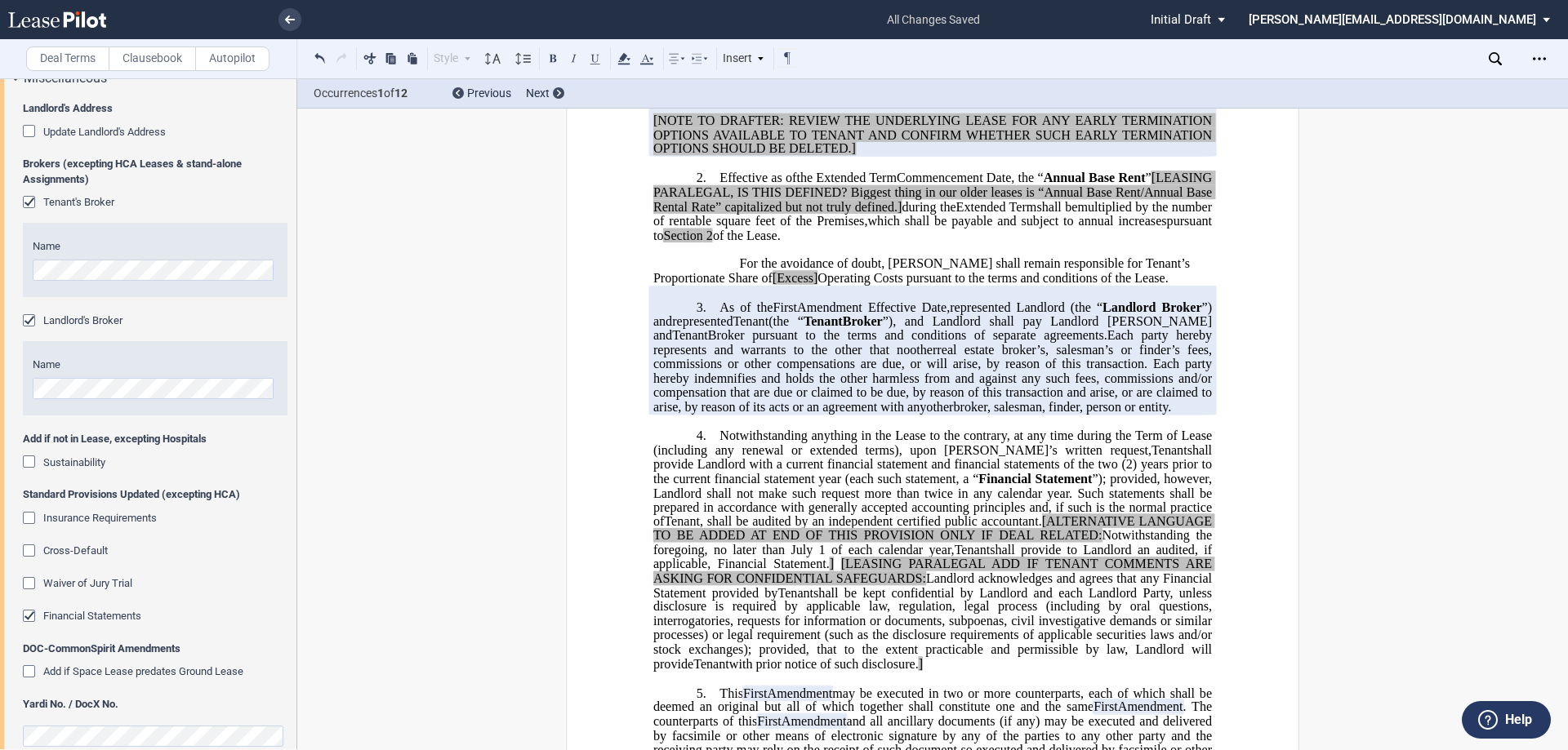
click at [31, 617] on div "Financial Statements" at bounding box center [30, 617] width 16 height 16
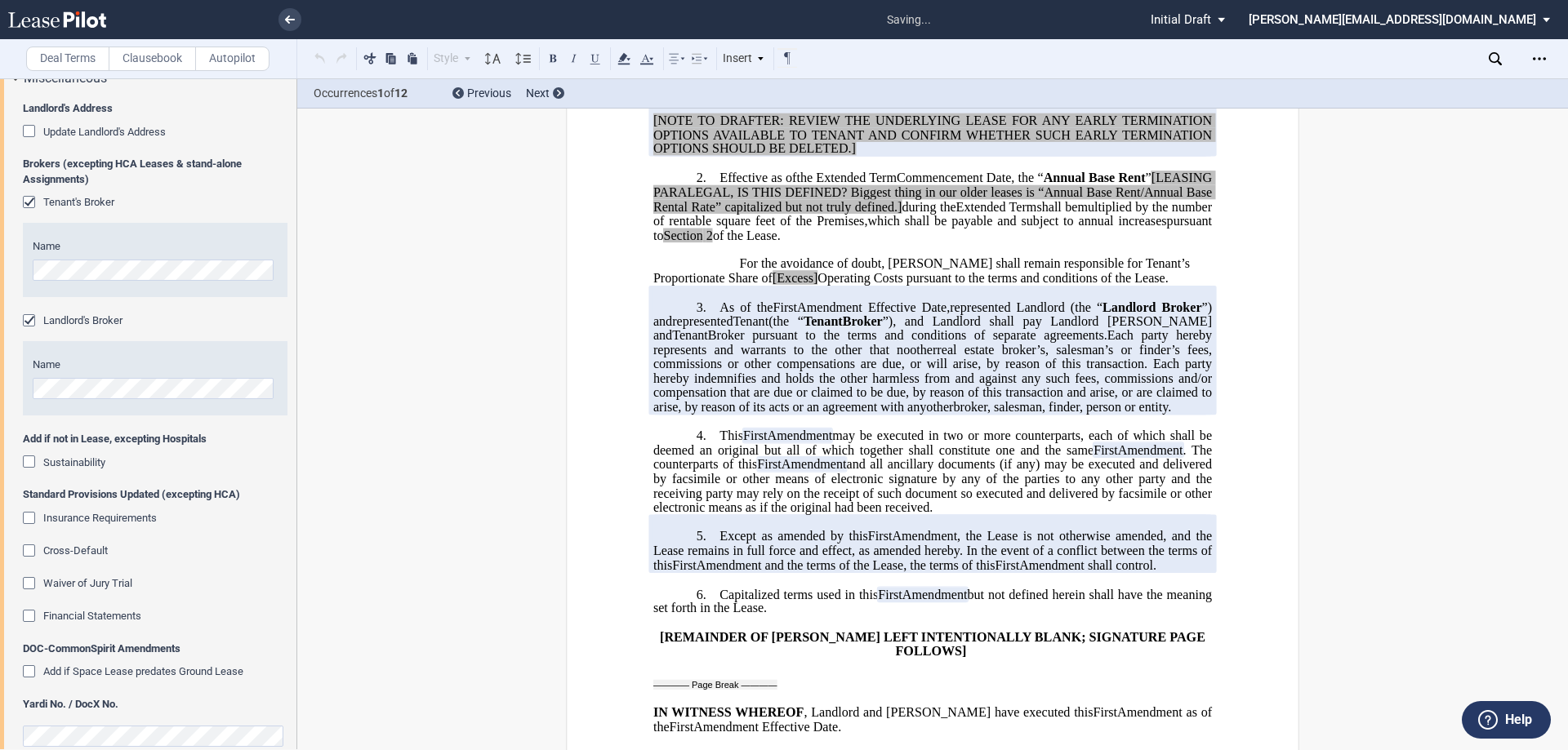
click at [31, 617] on div "Financial Statements" at bounding box center [30, 617] width 16 height 16
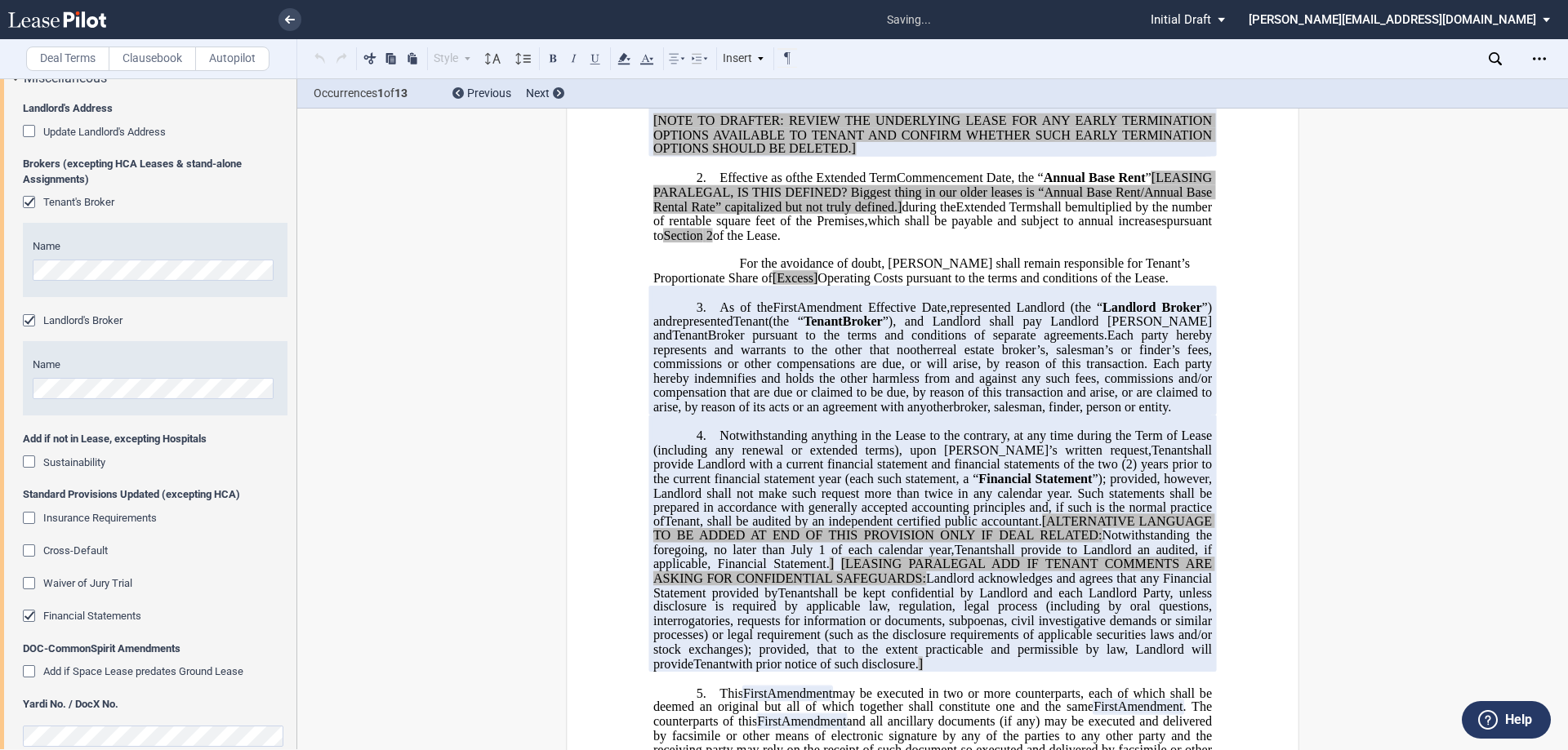
click at [31, 617] on div "Financial Statements" at bounding box center [30, 617] width 16 height 16
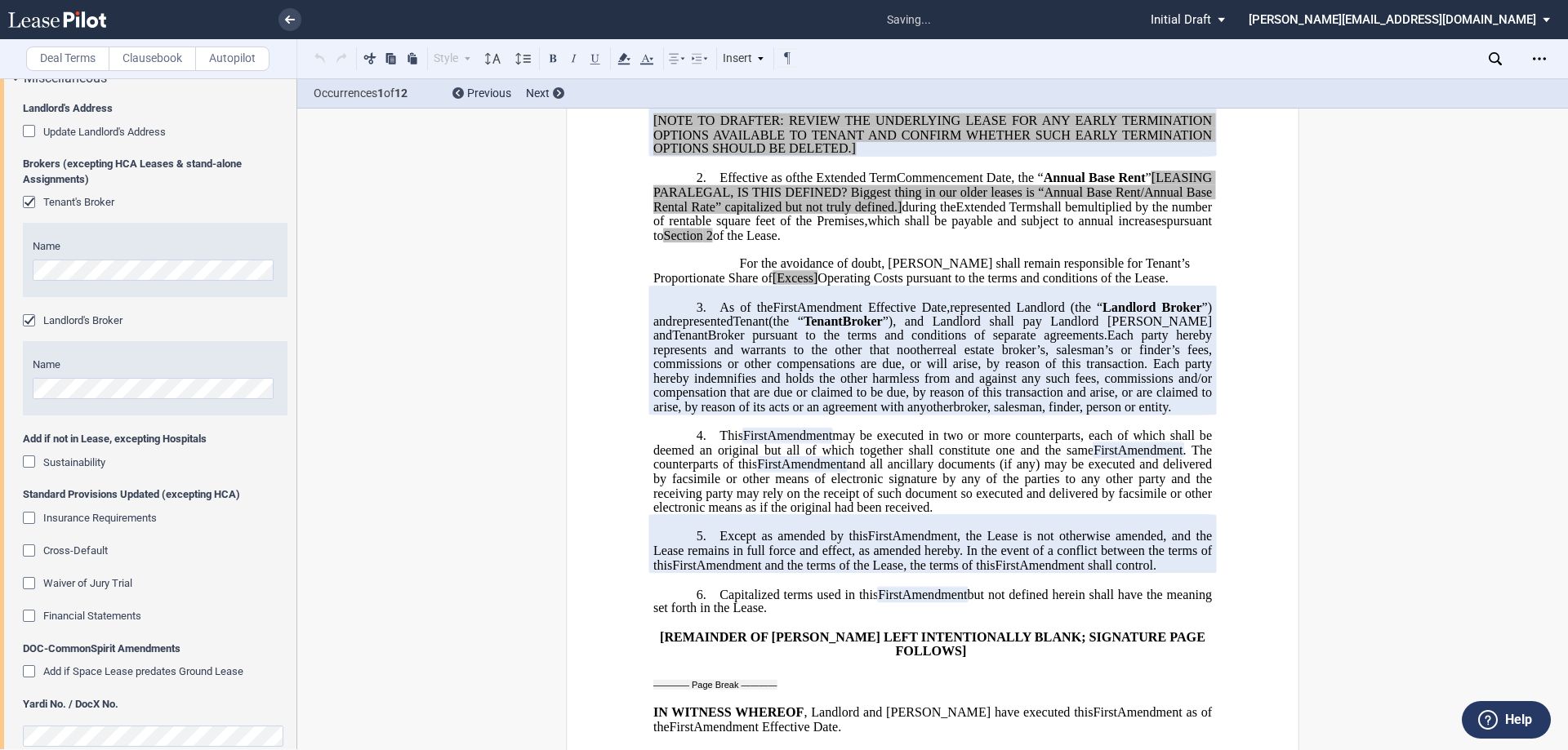
click at [31, 617] on div "Financial Statements" at bounding box center [30, 617] width 16 height 16
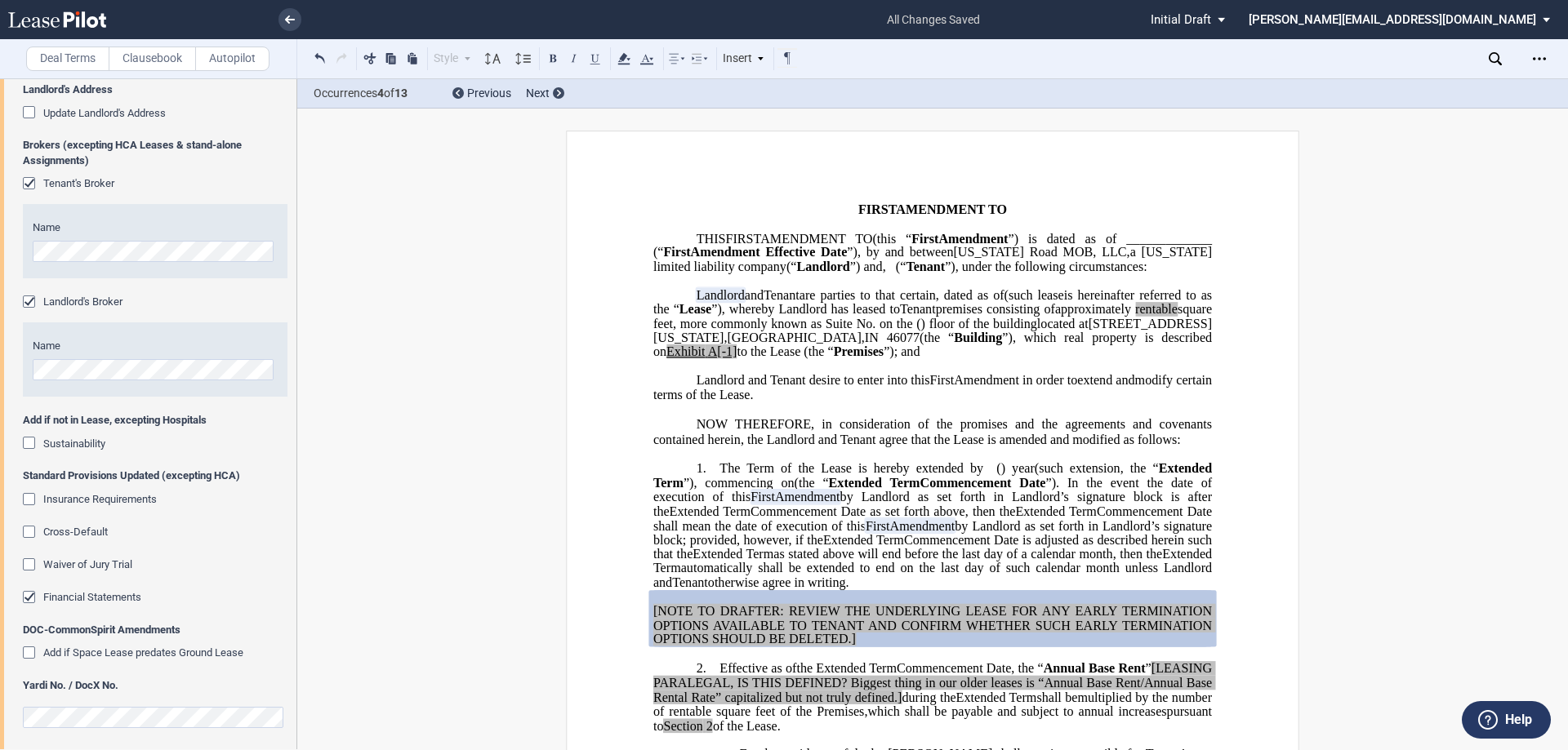
scroll to position [1048, 0]
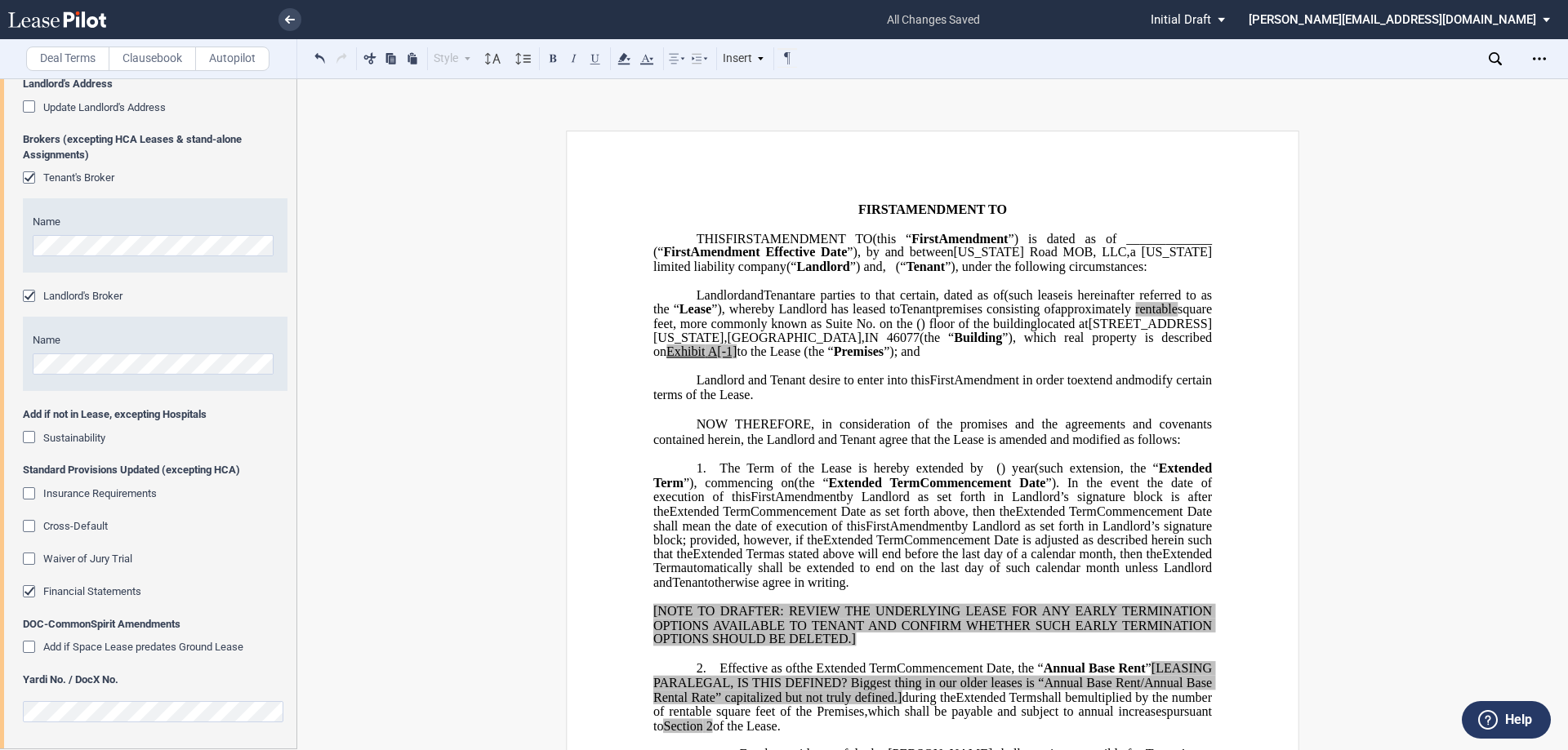
click at [26, 493] on div "Insurance Requirements" at bounding box center [30, 495] width 16 height 16
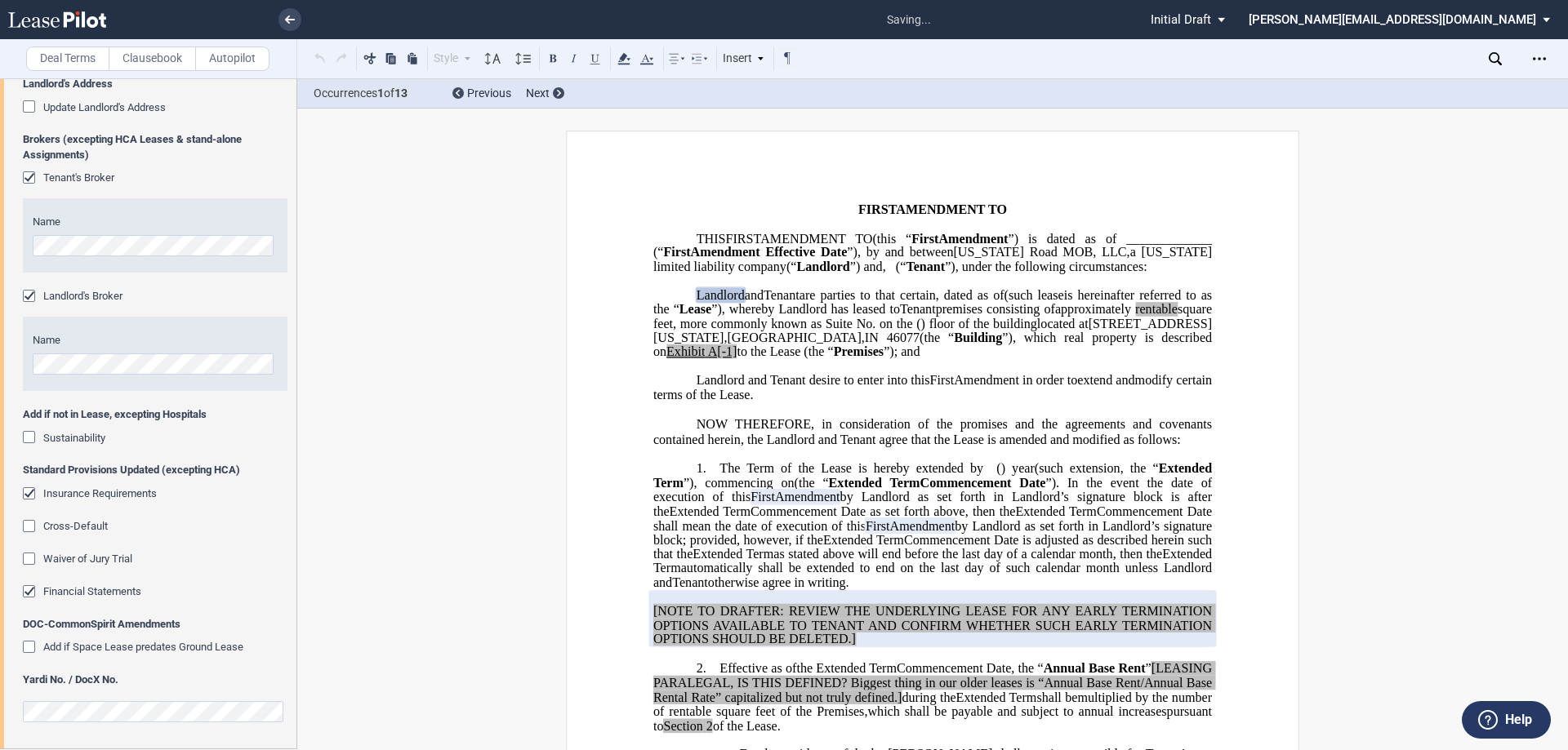
click at [26, 493] on div "Insurance Requirements" at bounding box center [30, 495] width 16 height 16
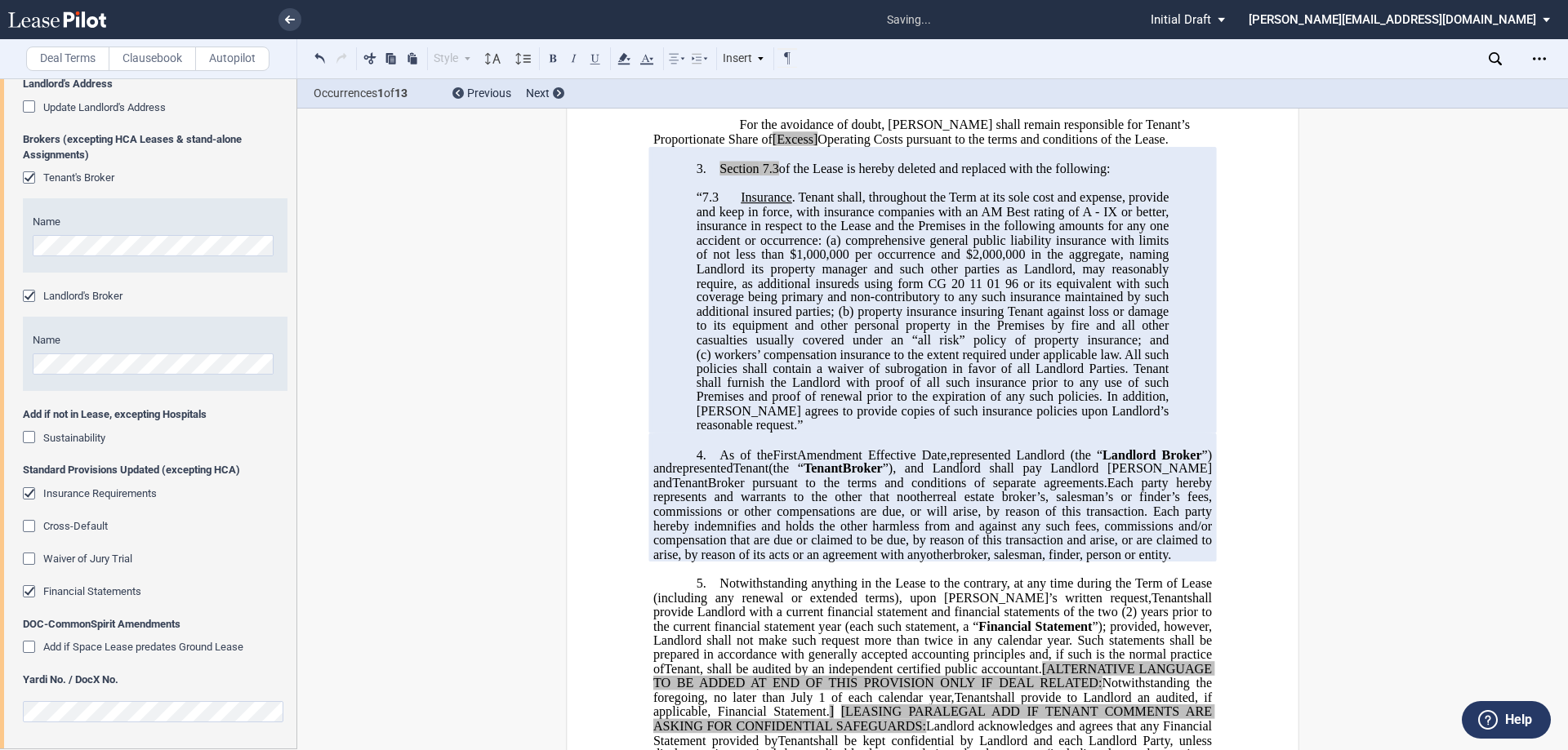
scroll to position [653, 0]
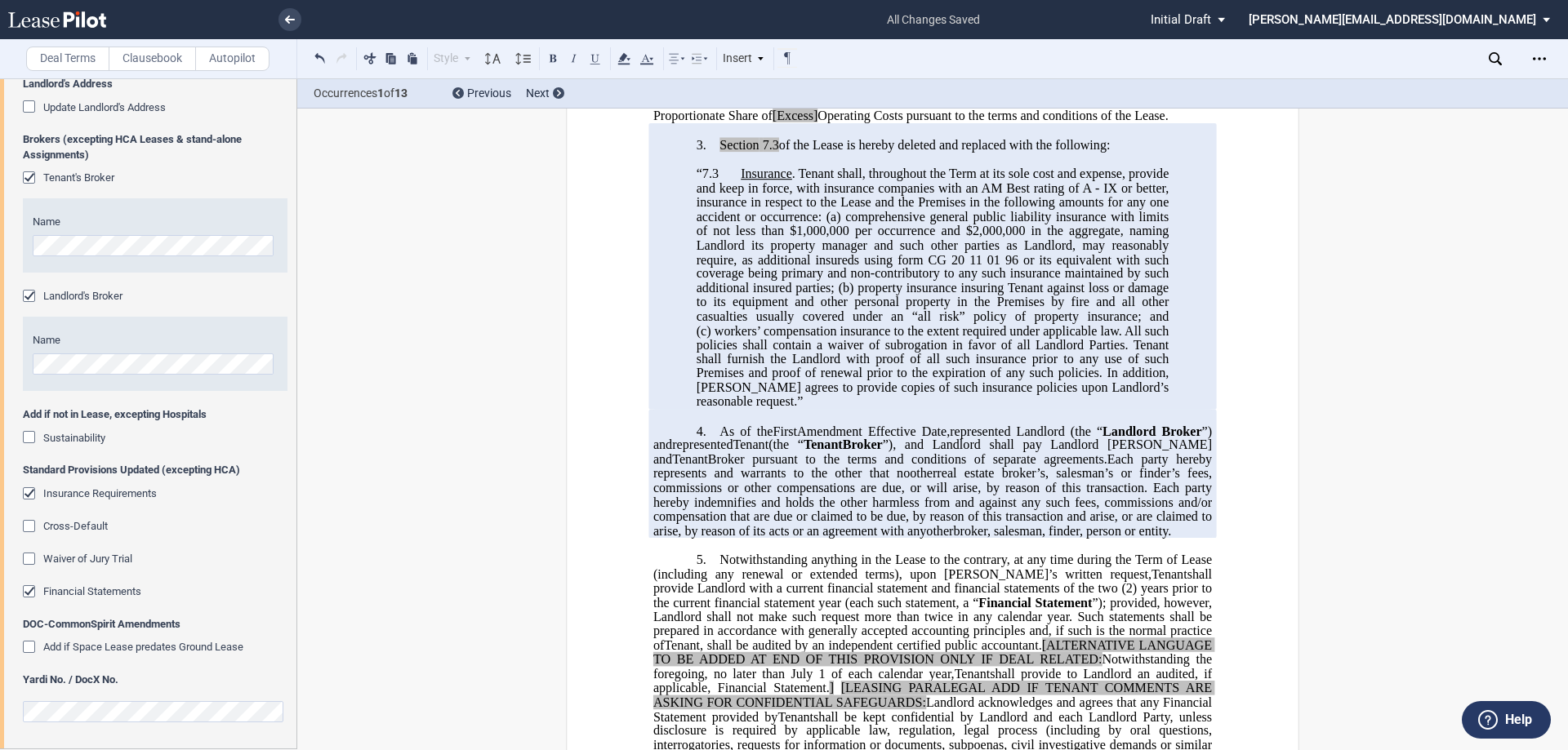
click at [29, 526] on div "Cross-Default" at bounding box center [30, 527] width 16 height 16
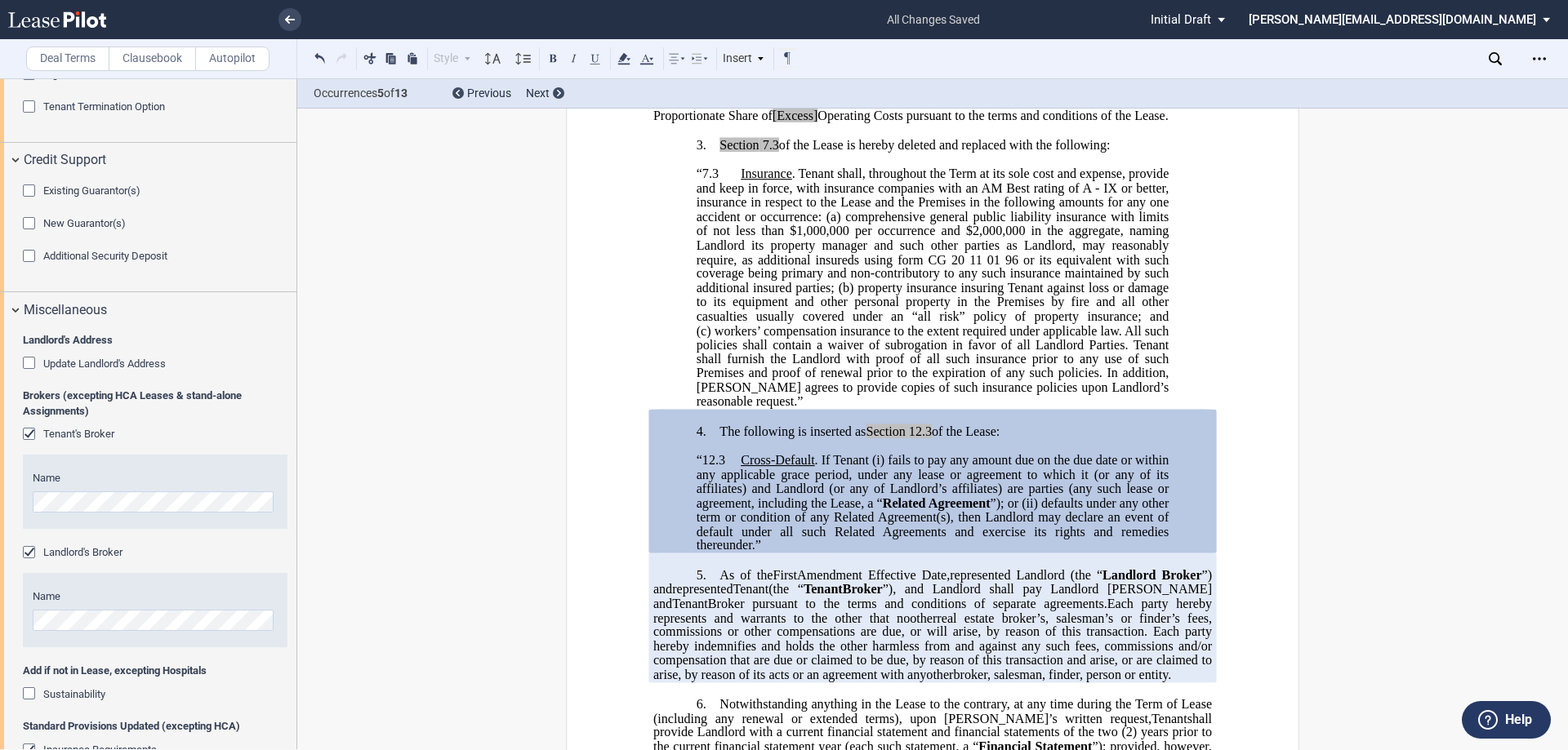
scroll to position [722, 0]
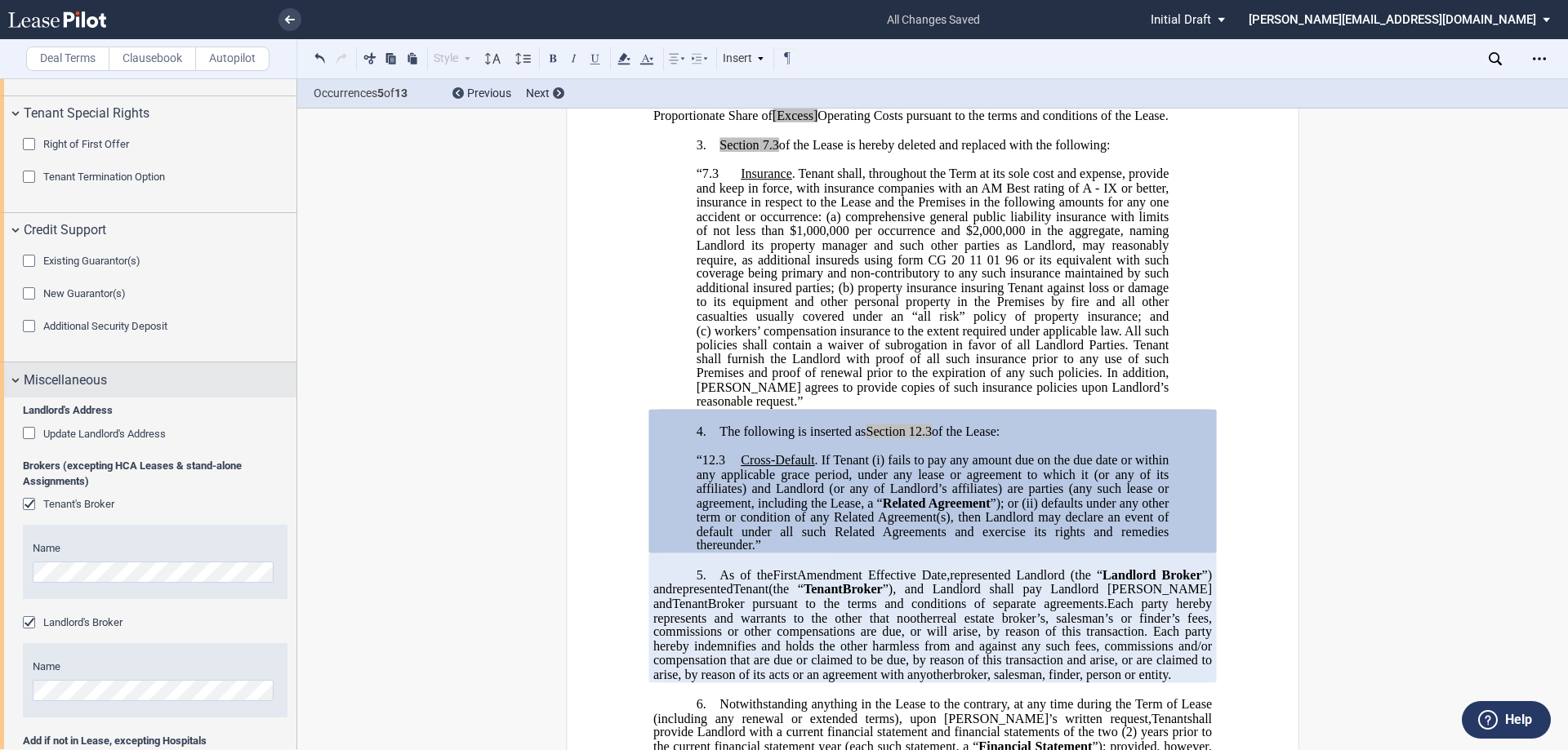
click at [14, 380] on div "Miscellaneous" at bounding box center [148, 381] width 297 height 36
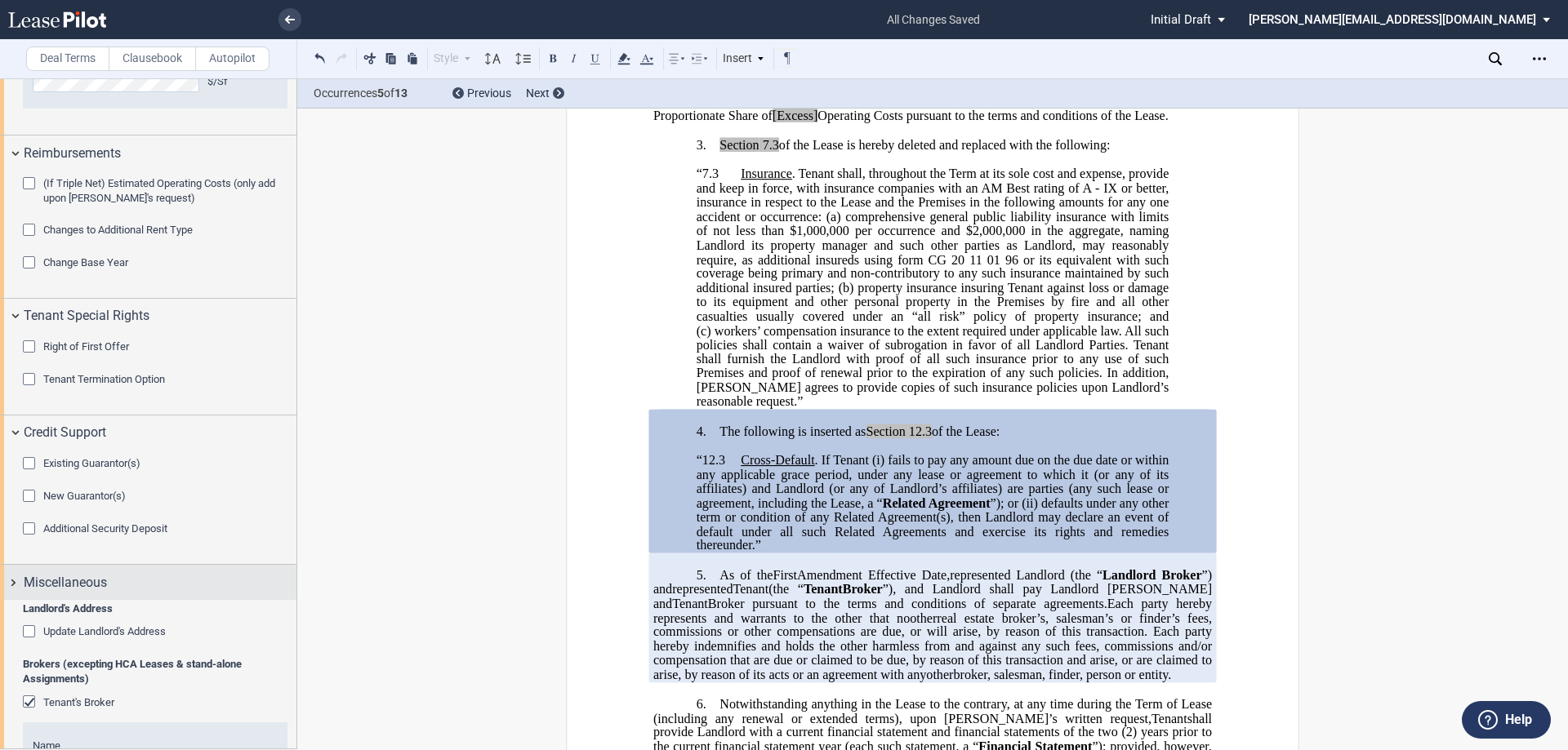
scroll to position [370, 0]
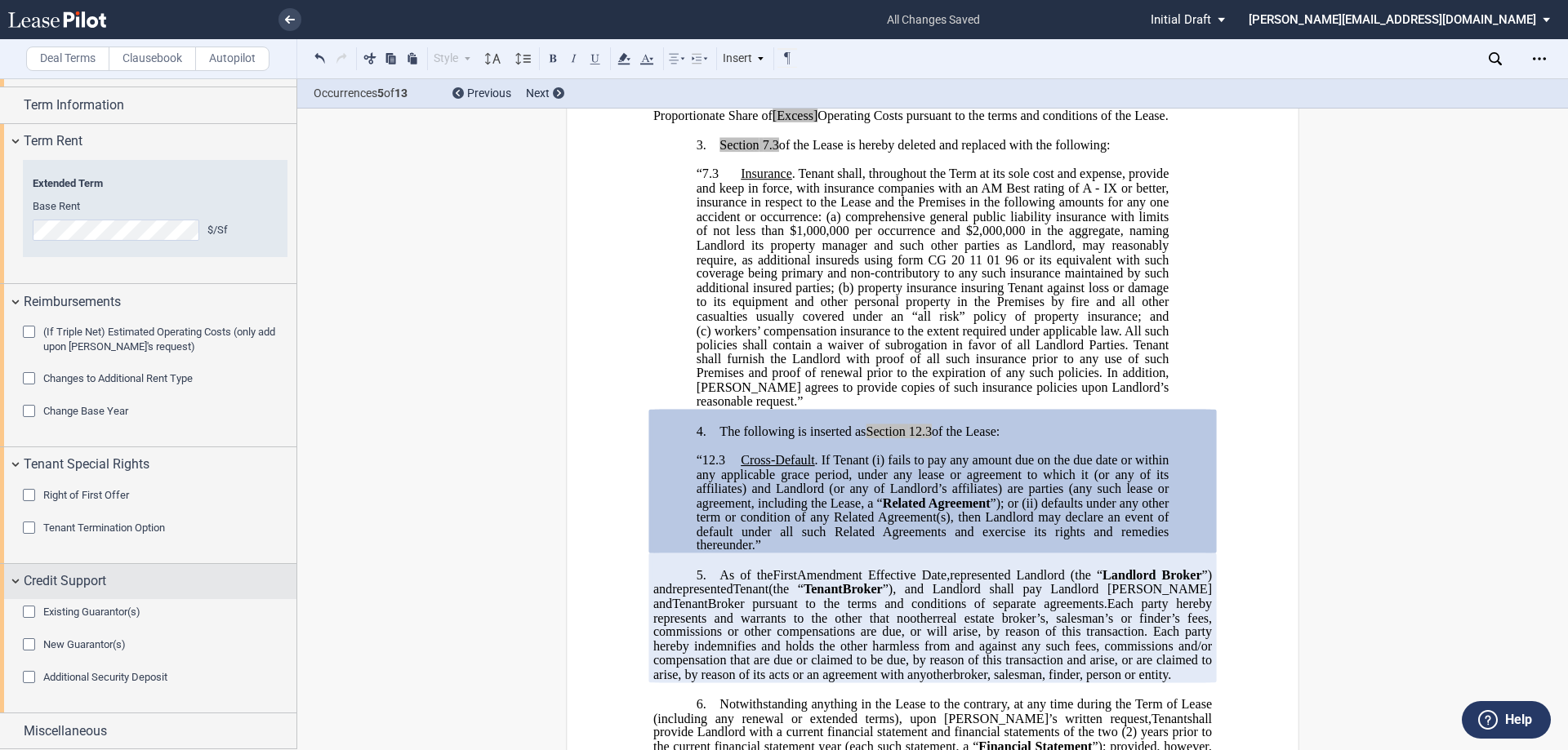
click at [9, 582] on div "Credit Support" at bounding box center [148, 582] width 297 height 36
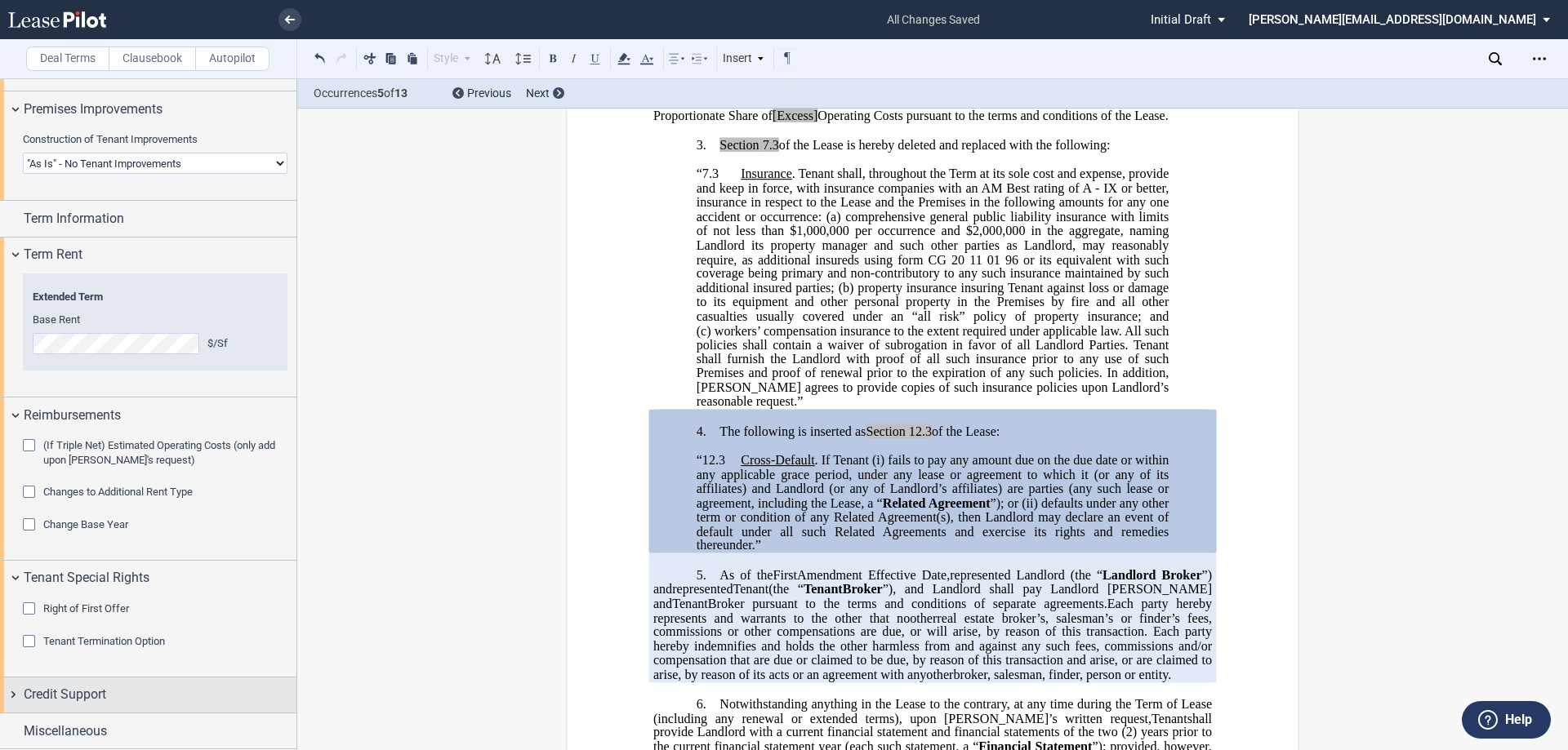
scroll to position [257, 0]
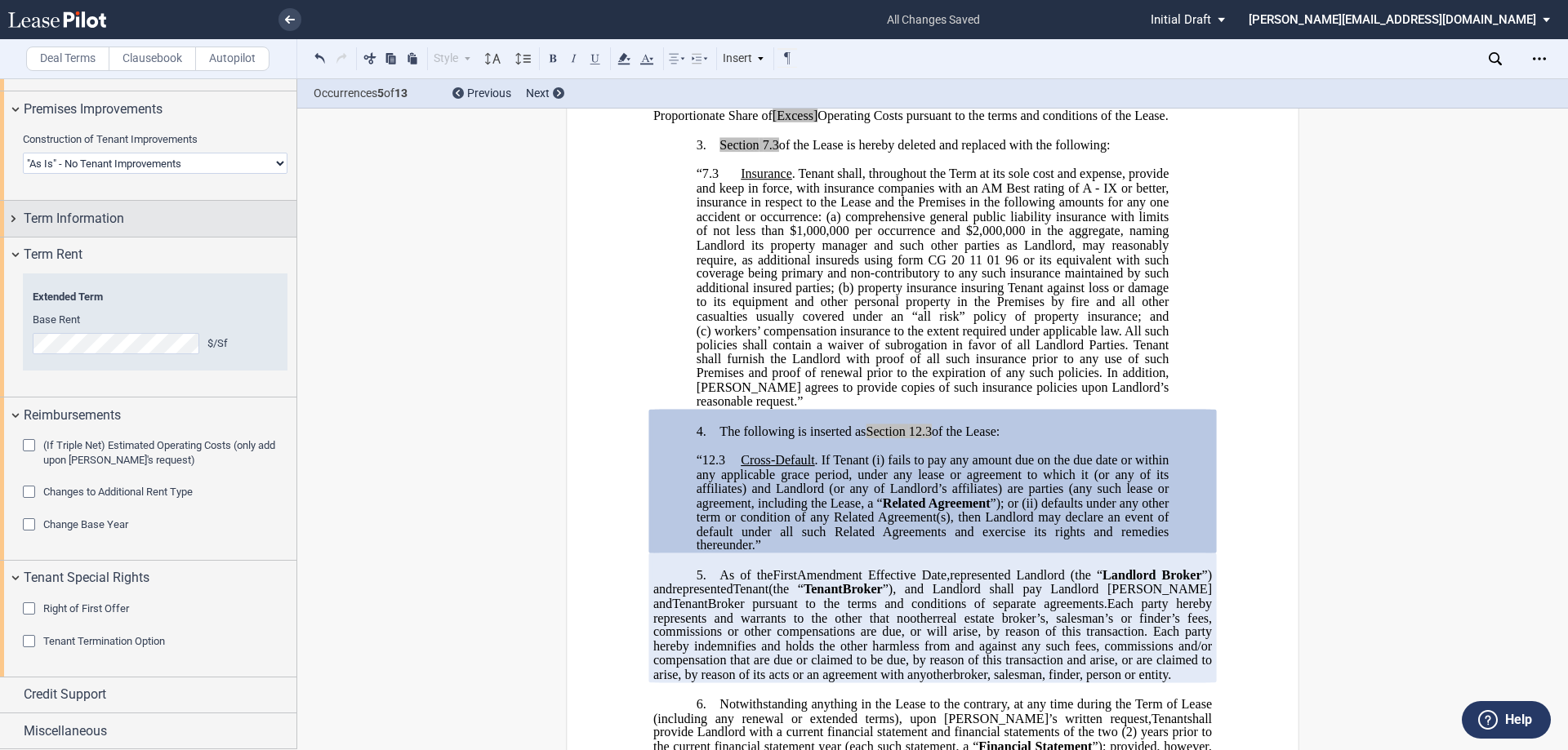
click at [15, 219] on div "Term Information" at bounding box center [148, 219] width 297 height 36
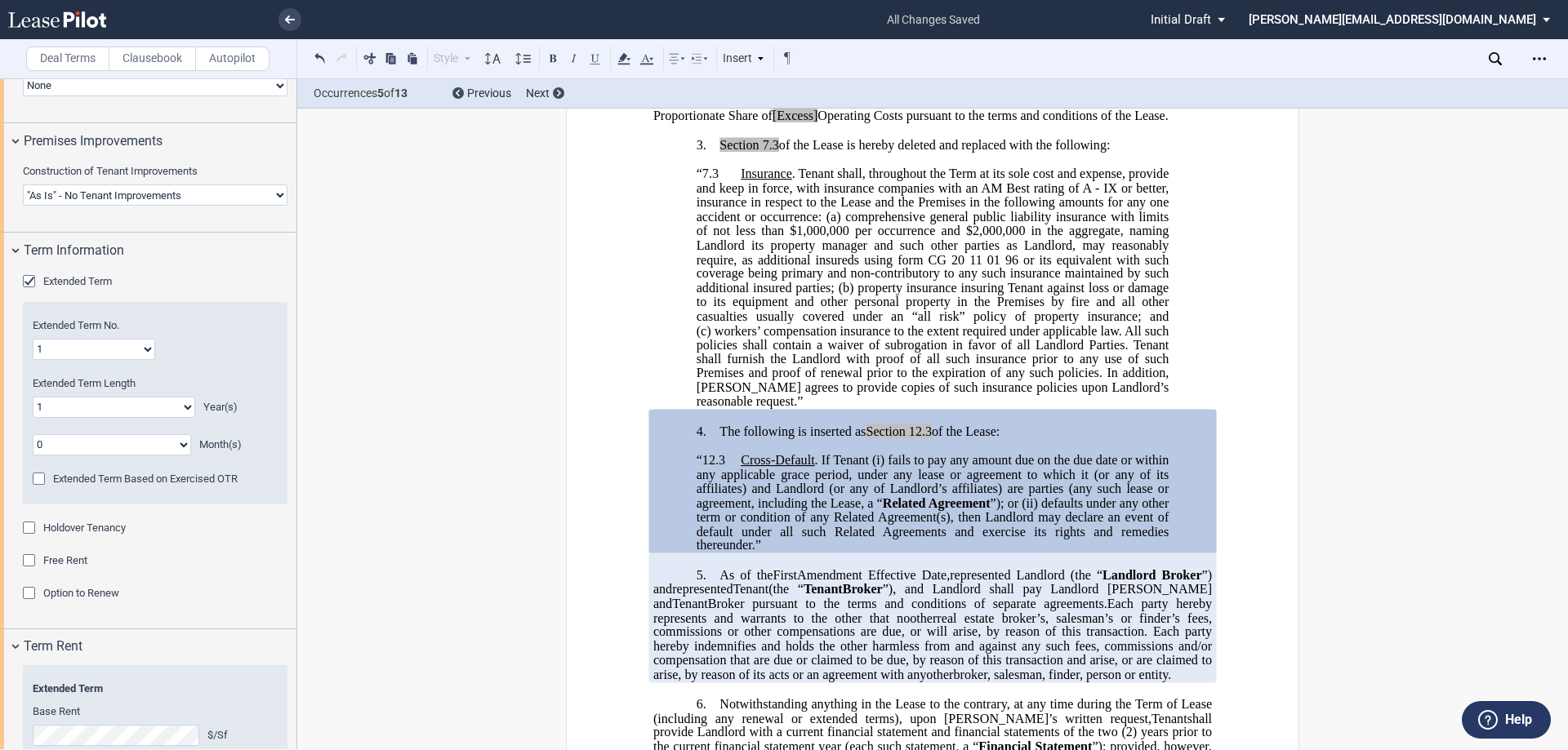
scroll to position [209, 0]
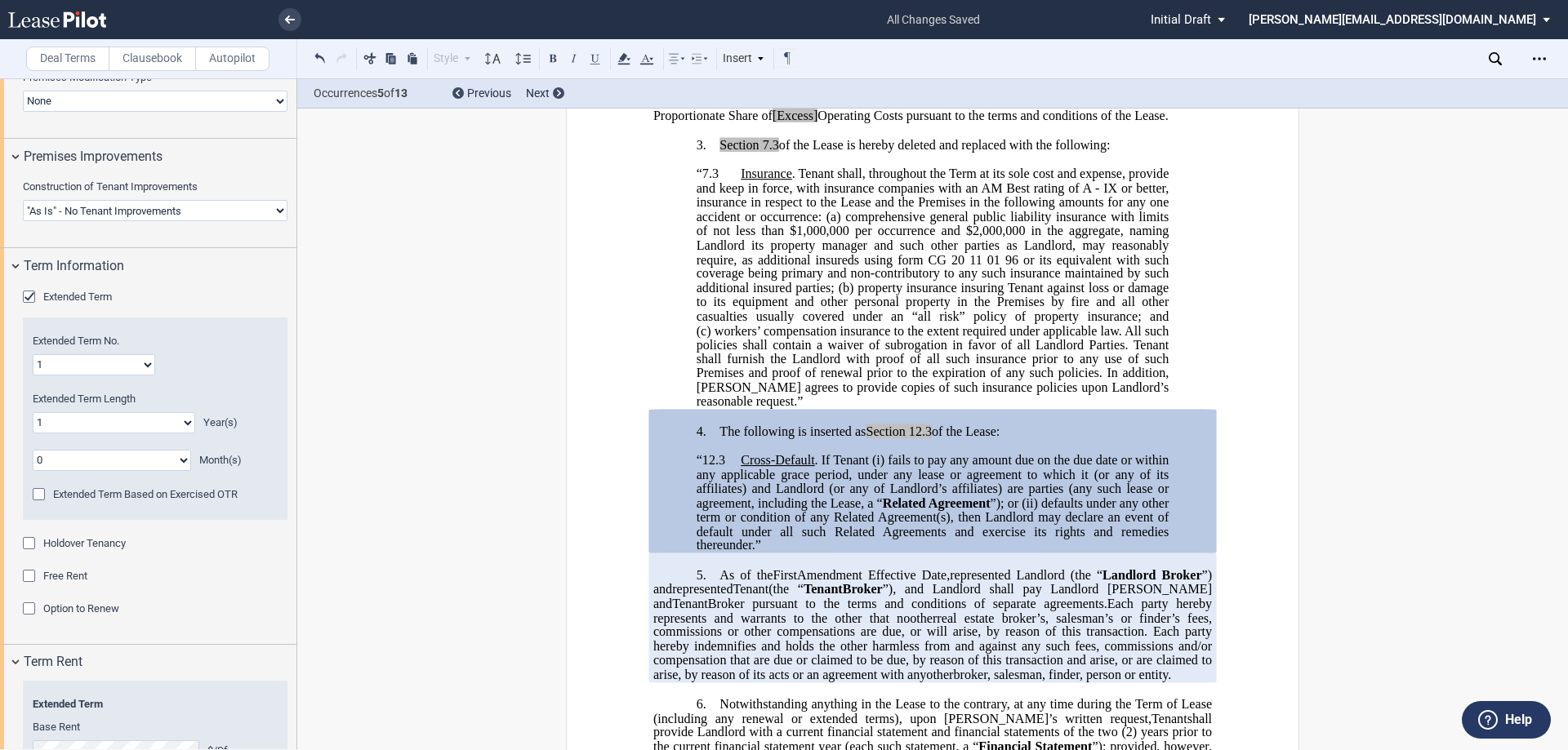
click at [99, 212] on select "Landlord Constructs Tenant Improvements Tenant Constructs Tenant Improvements "…" at bounding box center [154, 210] width 265 height 22
click at [22, 200] on select "Landlord Constructs Tenant Improvements Tenant Constructs Tenant Improvements "…" at bounding box center [154, 210] width 265 height 22
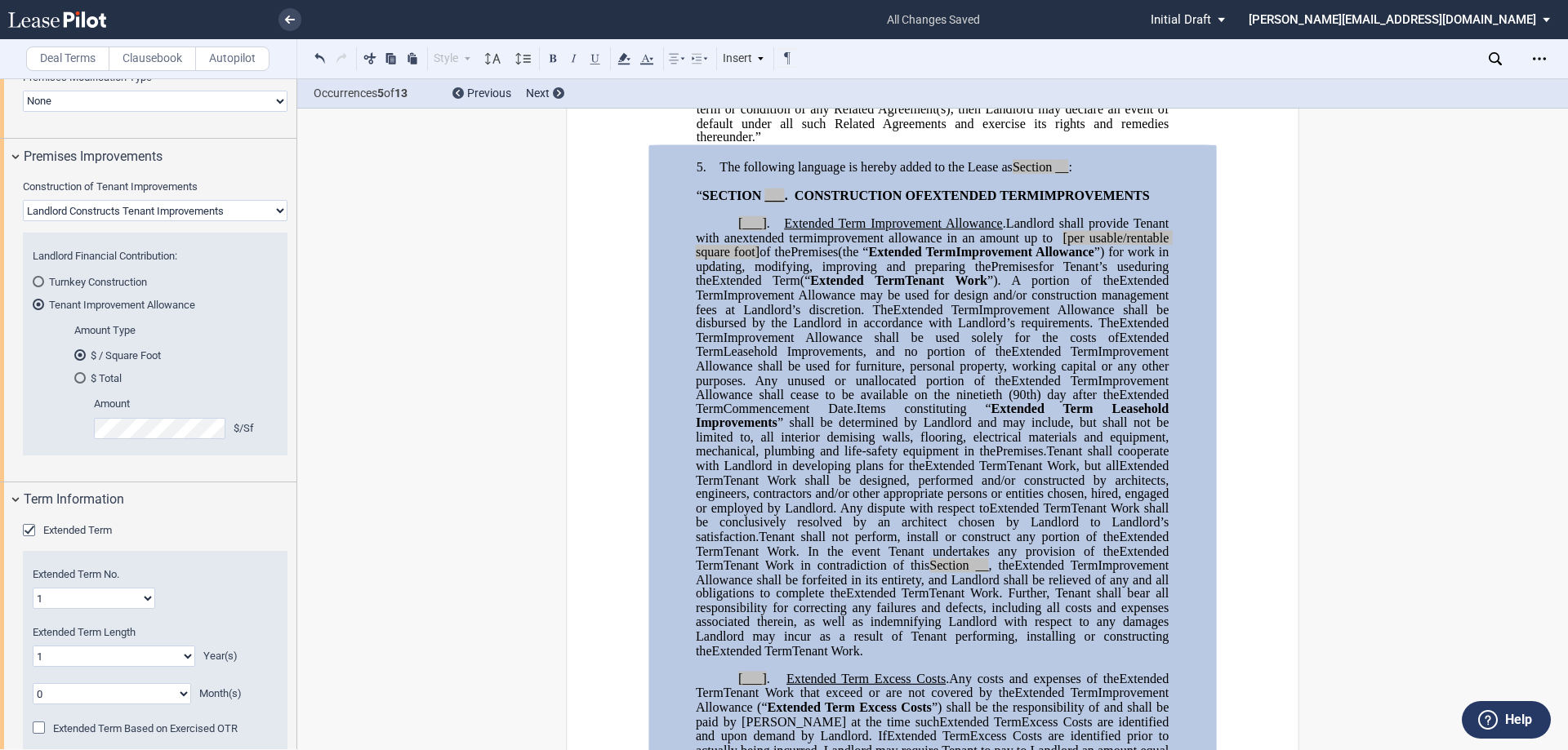
scroll to position [1143, 0]
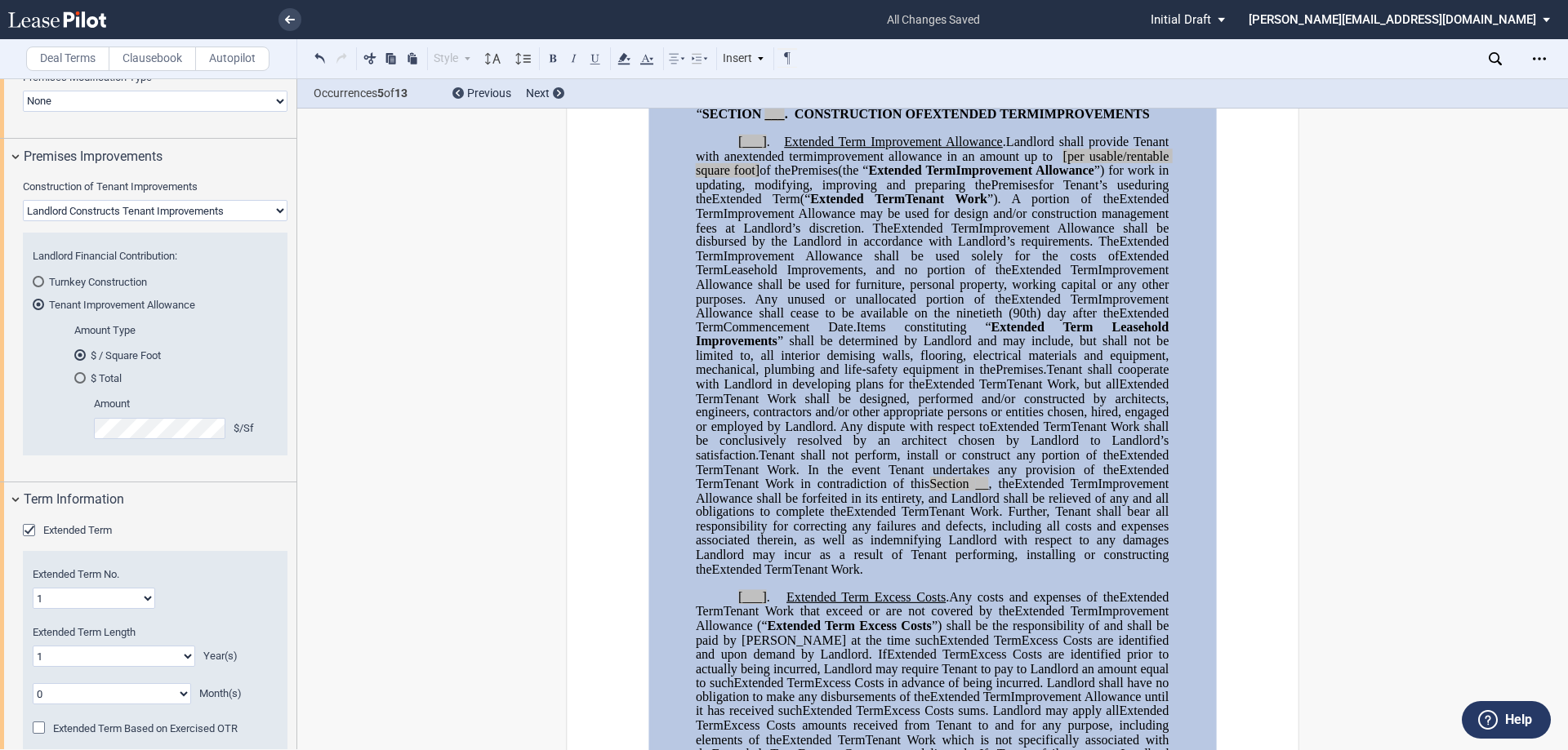
click at [169, 211] on select "Landlord Constructs Tenant Improvements Tenant Constructs Tenant Improvements "…" at bounding box center [154, 210] width 265 height 22
select select "tenant"
click at [22, 200] on select "Landlord Constructs Tenant Improvements Tenant Constructs Tenant Improvements "…" at bounding box center [154, 210] width 265 height 22
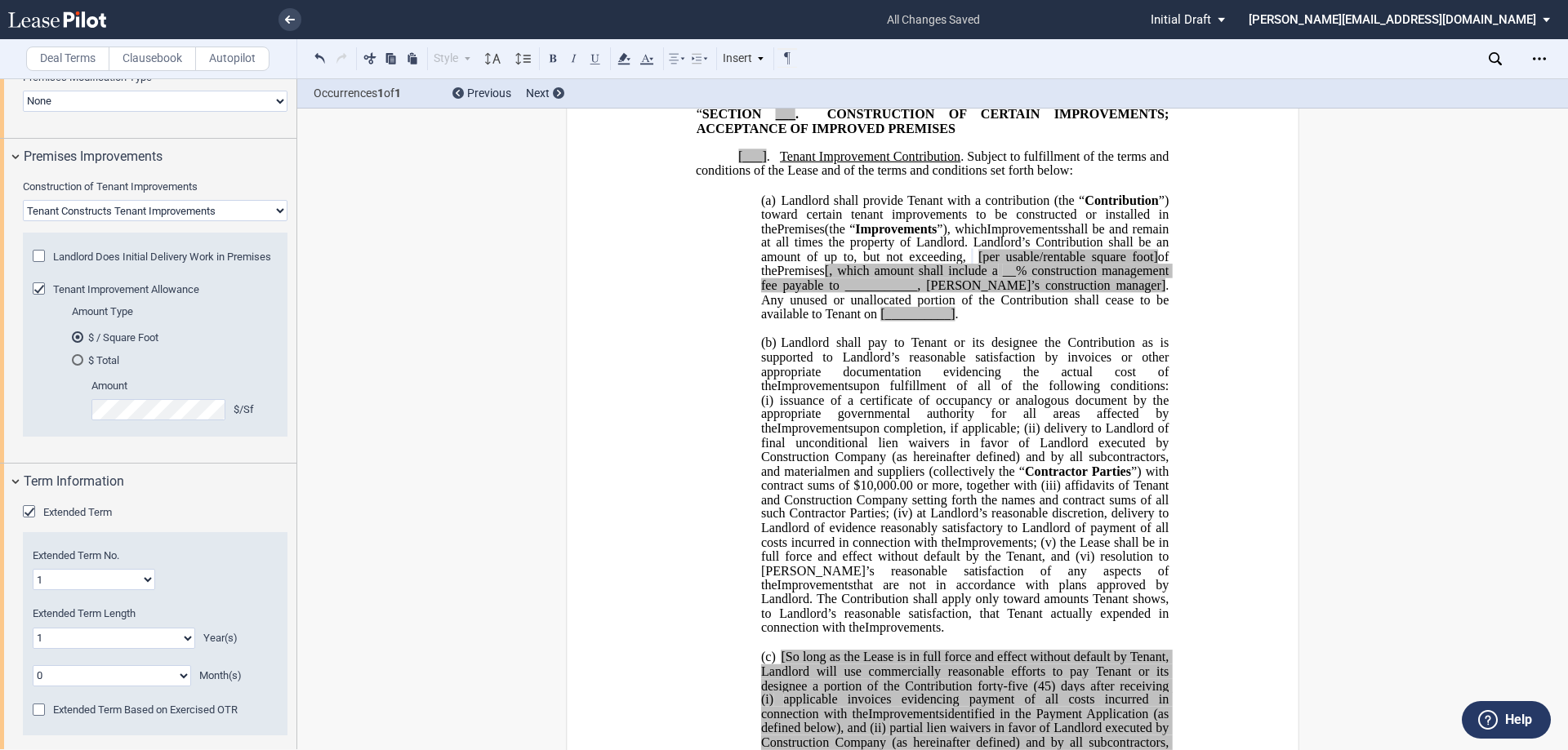
click at [993, 265] on span "[per usable/rentable square foot]" at bounding box center [1068, 257] width 180 height 15
drag, startPoint x: 1041, startPoint y: 298, endPoint x: 1004, endPoint y: 298, distance: 37.0
click at [1004, 265] on span "per usable/rentable square foot]" at bounding box center [1069, 257] width 177 height 15
click at [1127, 265] on span "per rentable square foot]" at bounding box center [1083, 257] width 150 height 15
click at [992, 292] on span "__% construction management fee payable to ___________, [PERSON_NAME]’s constru…" at bounding box center [966, 278] width 411 height 29
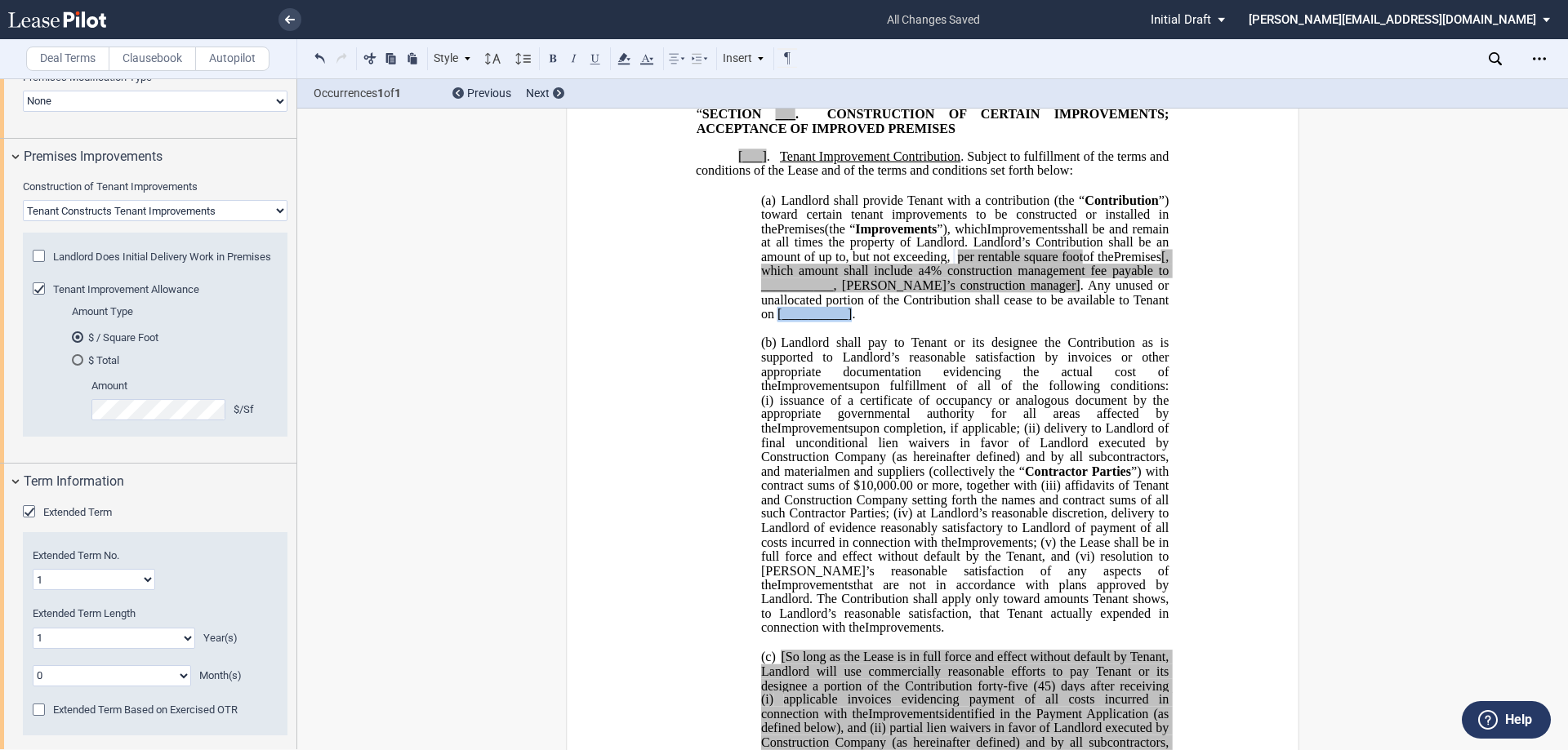
drag, startPoint x: 848, startPoint y: 353, endPoint x: 774, endPoint y: 360, distance: 74.3
click at [774, 321] on span "[, which amount shall include a 4 % construction management fee payable to ____…" at bounding box center [966, 285] width 411 height 71
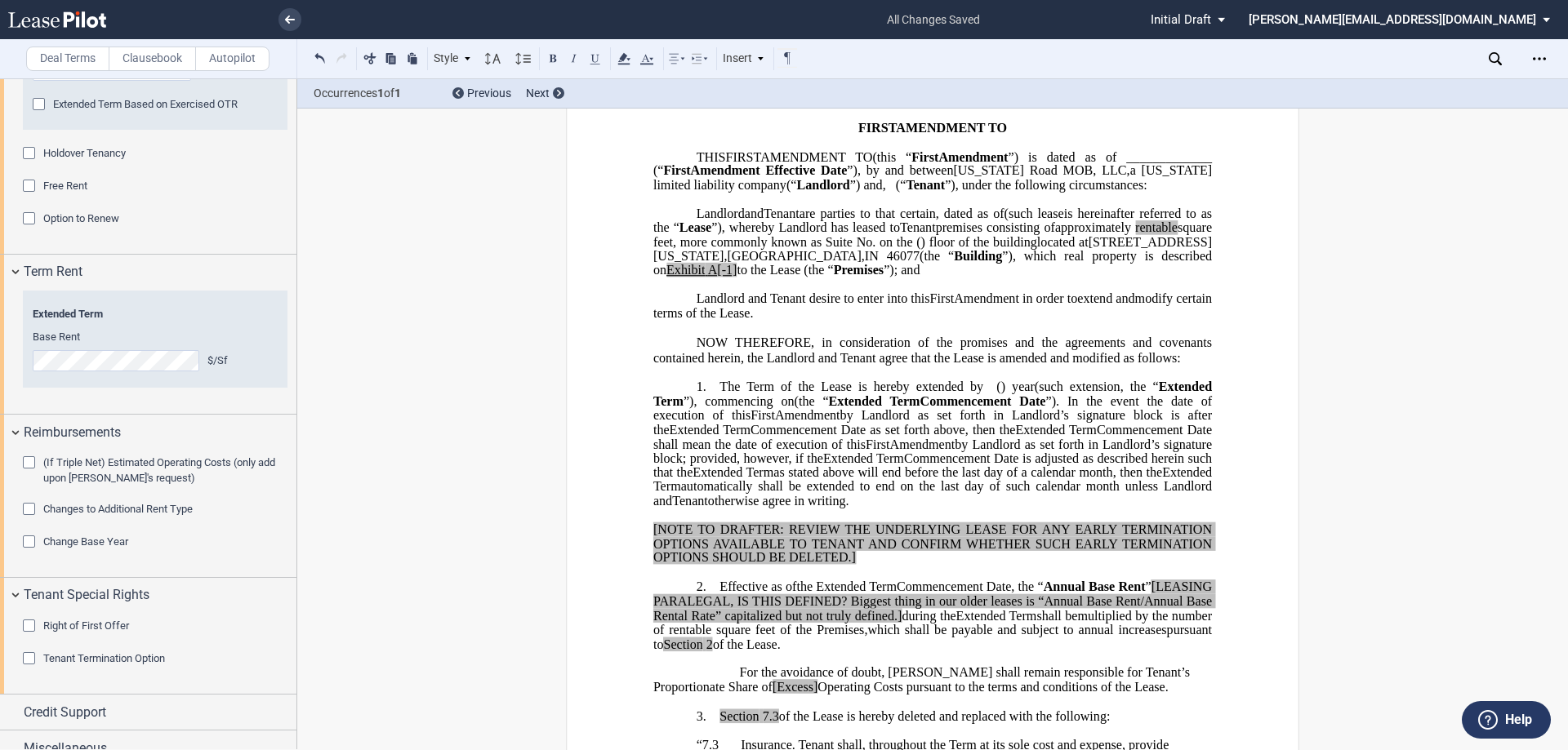
scroll to position [846, 0]
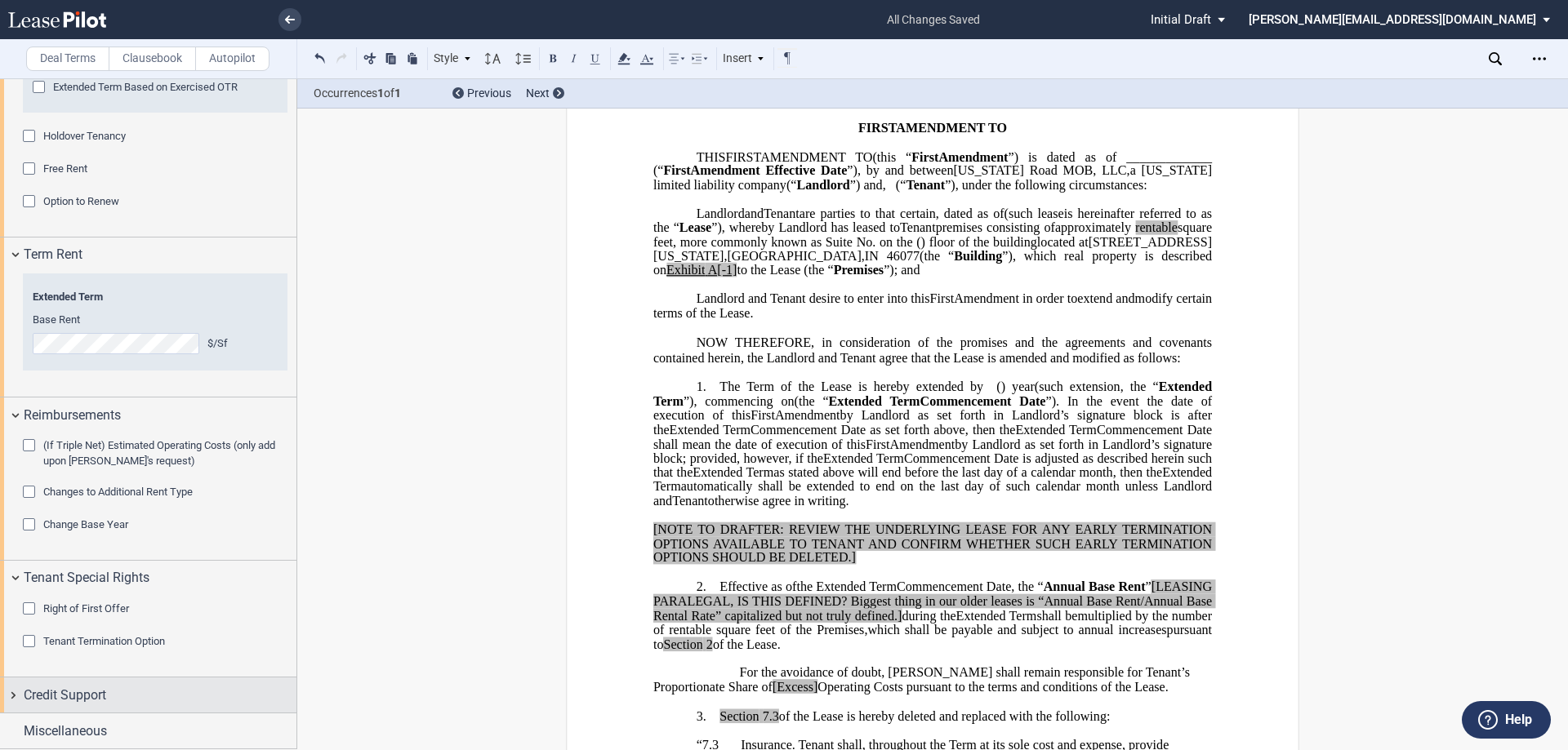
click at [10, 694] on div "Credit Support" at bounding box center [148, 695] width 297 height 36
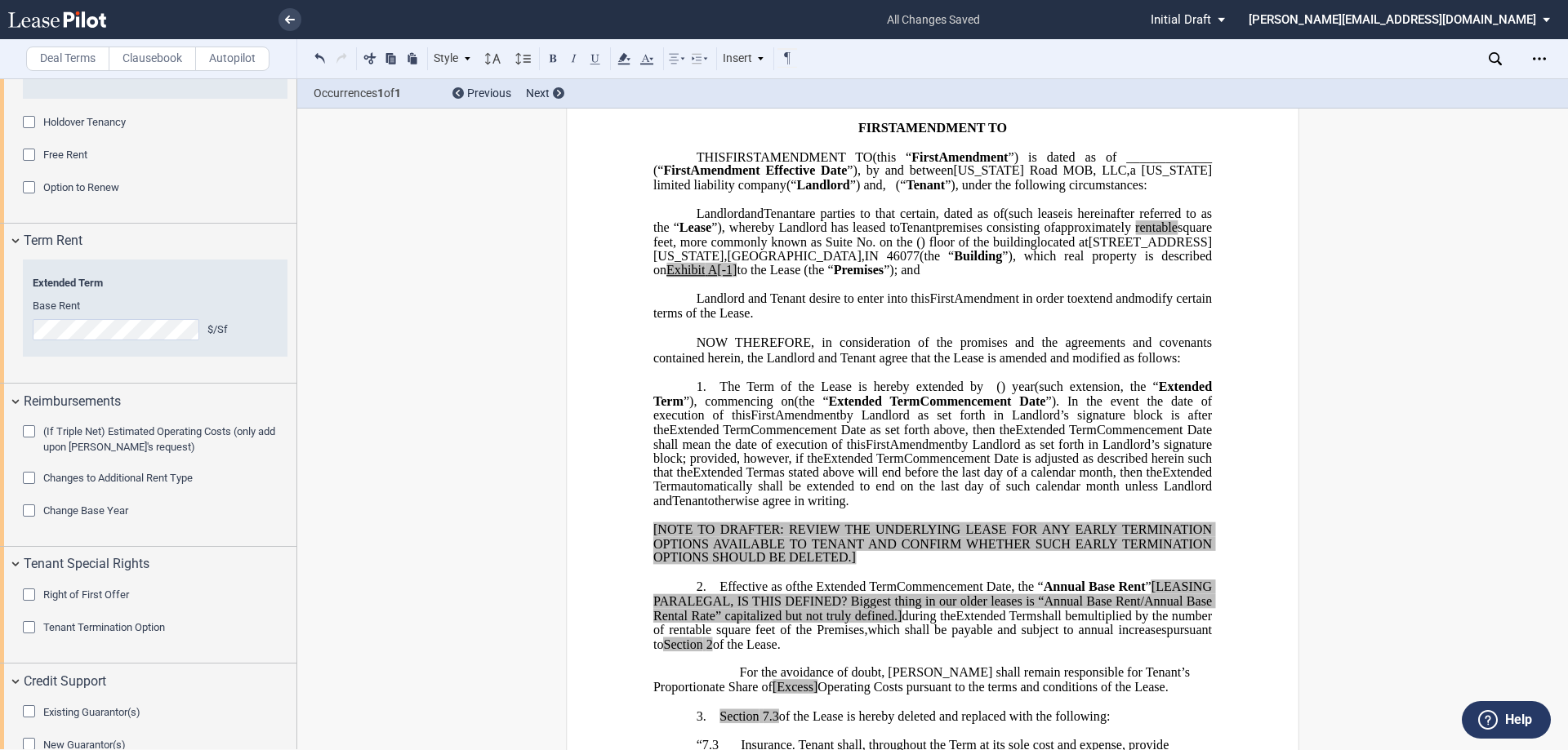
scroll to position [959, 0]
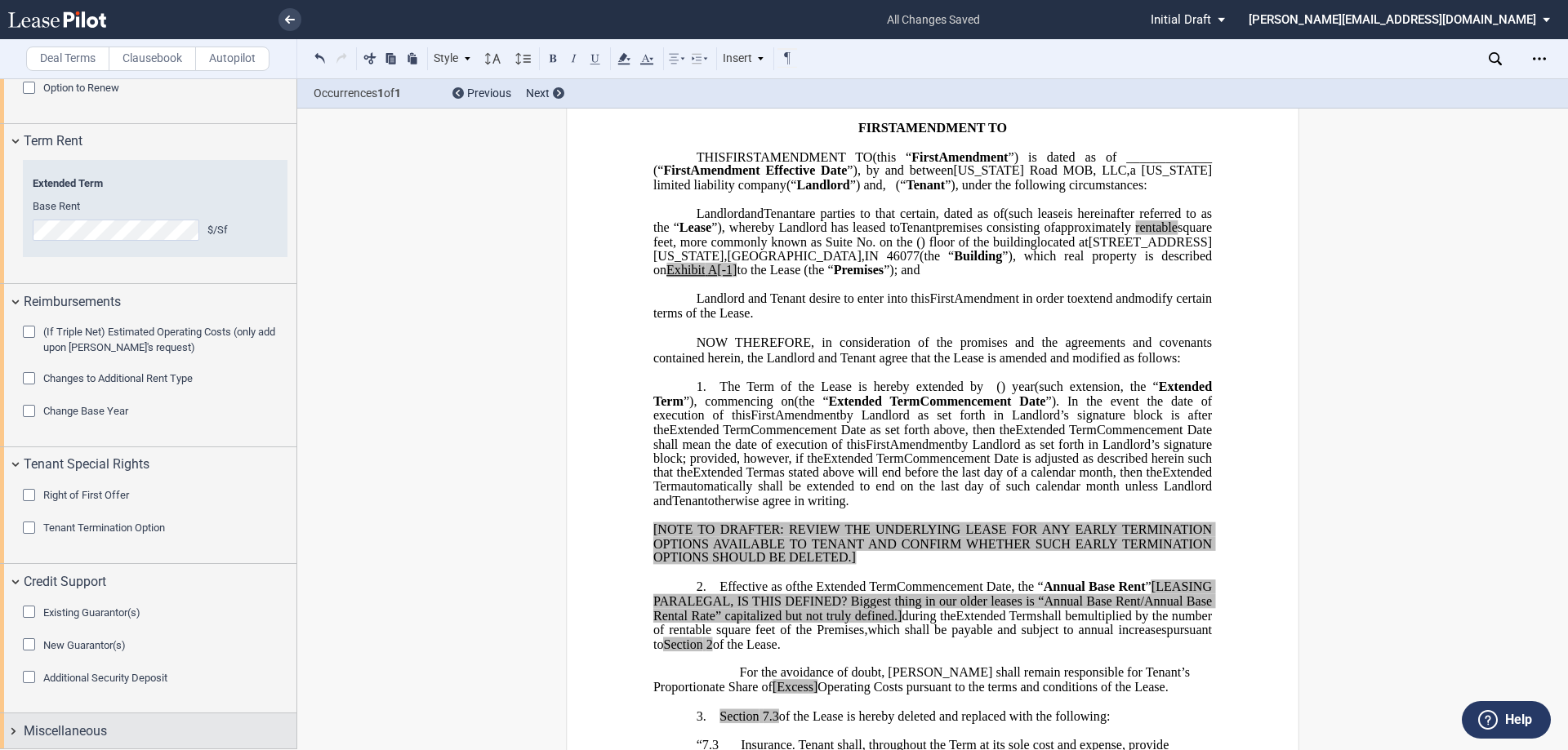
click at [14, 728] on div "Miscellaneous" at bounding box center [148, 731] width 297 height 36
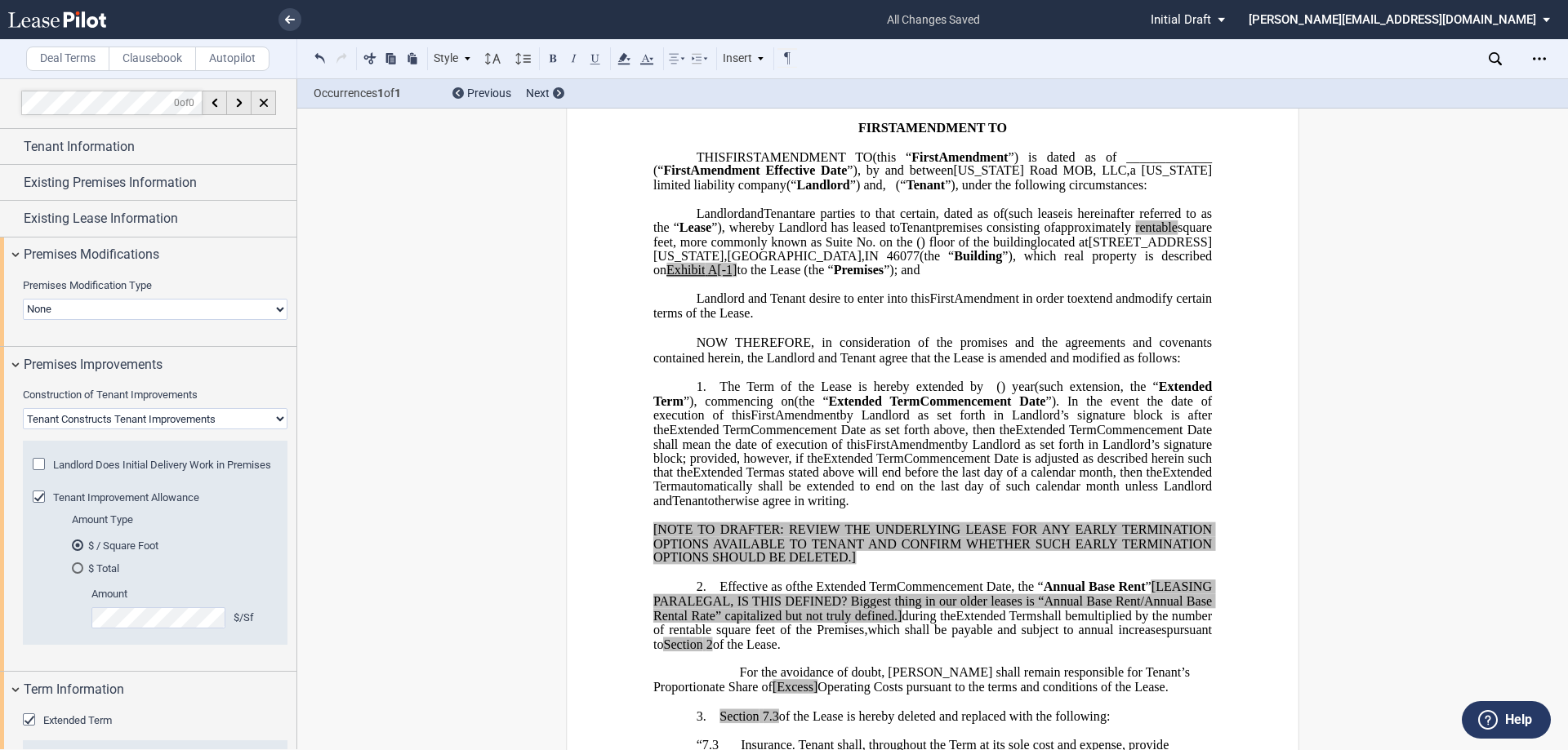
scroll to position [0, 0]
click at [11, 219] on div "Existing Lease Information" at bounding box center [148, 220] width 297 height 36
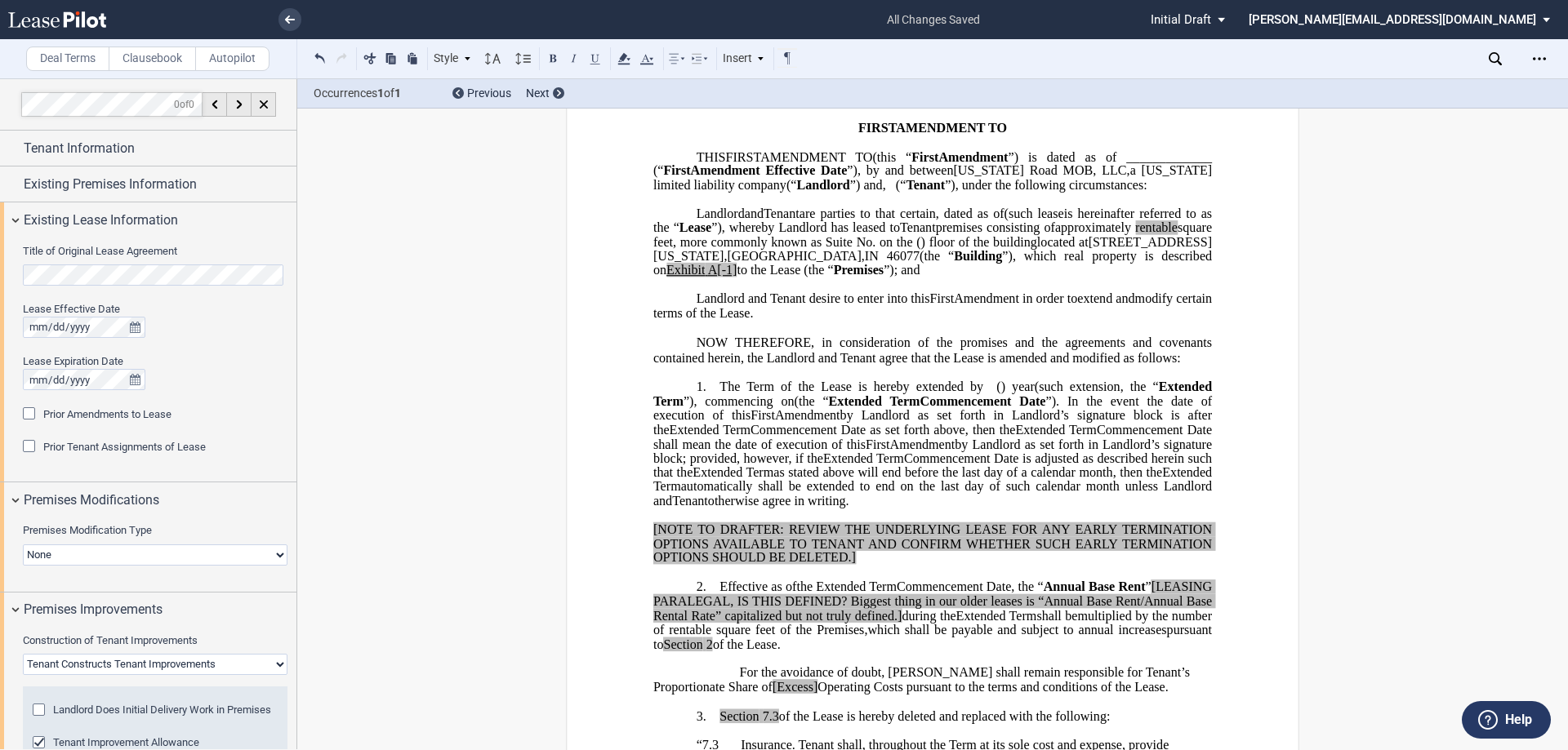
click at [30, 414] on div "Prior Amendments to Lease" at bounding box center [30, 415] width 16 height 16
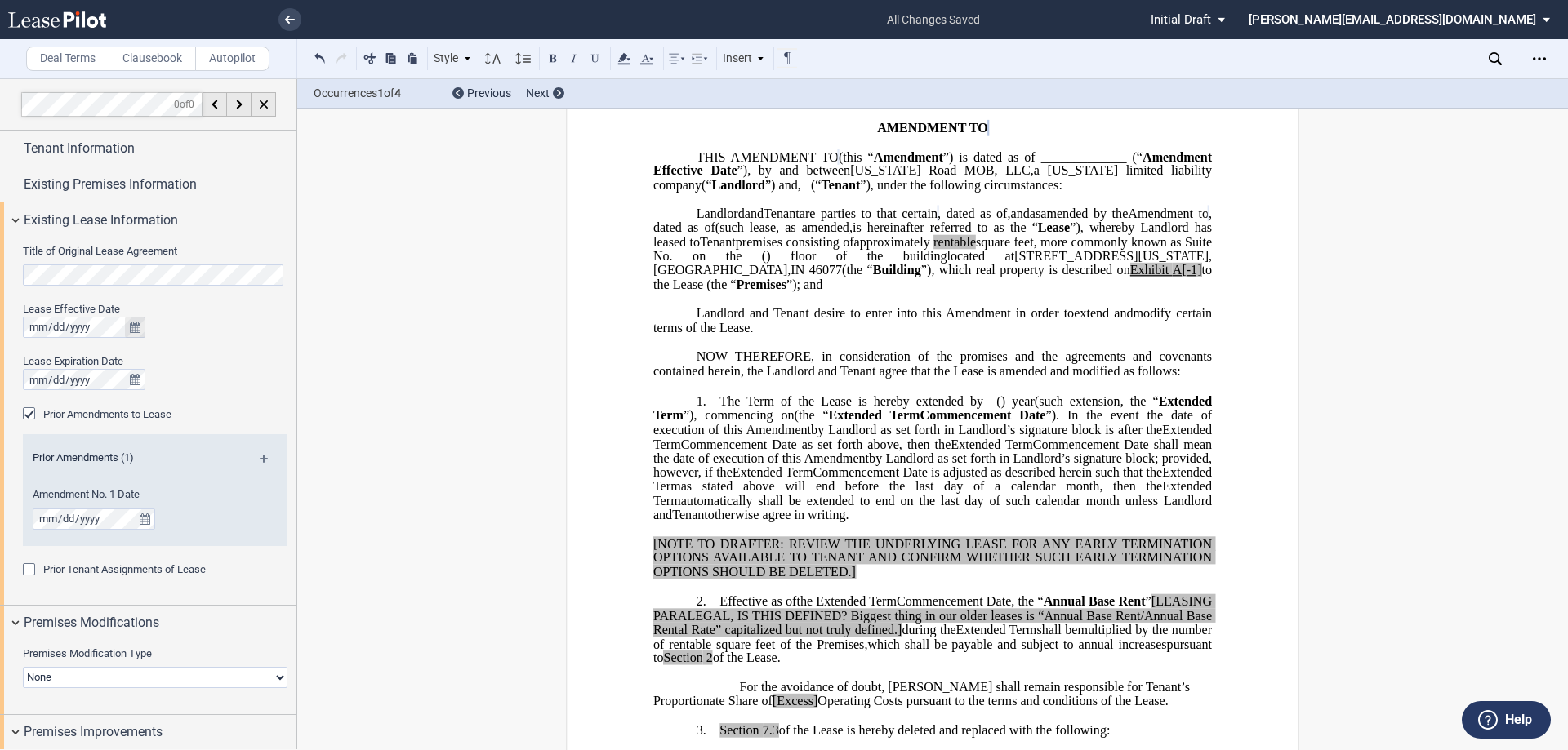
click at [134, 325] on icon "true" at bounding box center [135, 327] width 10 height 11
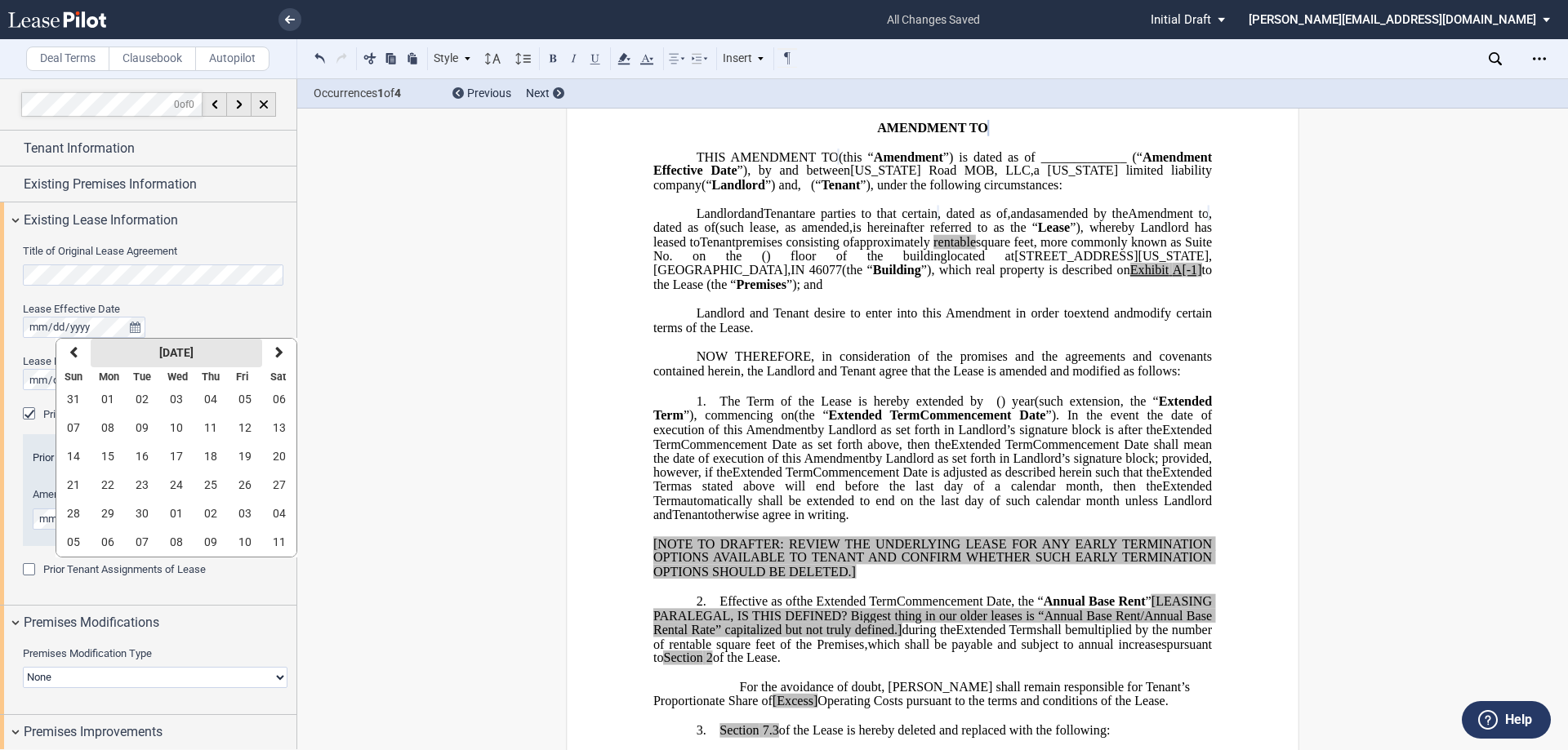
click at [183, 356] on strong "[DATE]" at bounding box center [176, 353] width 35 height 13
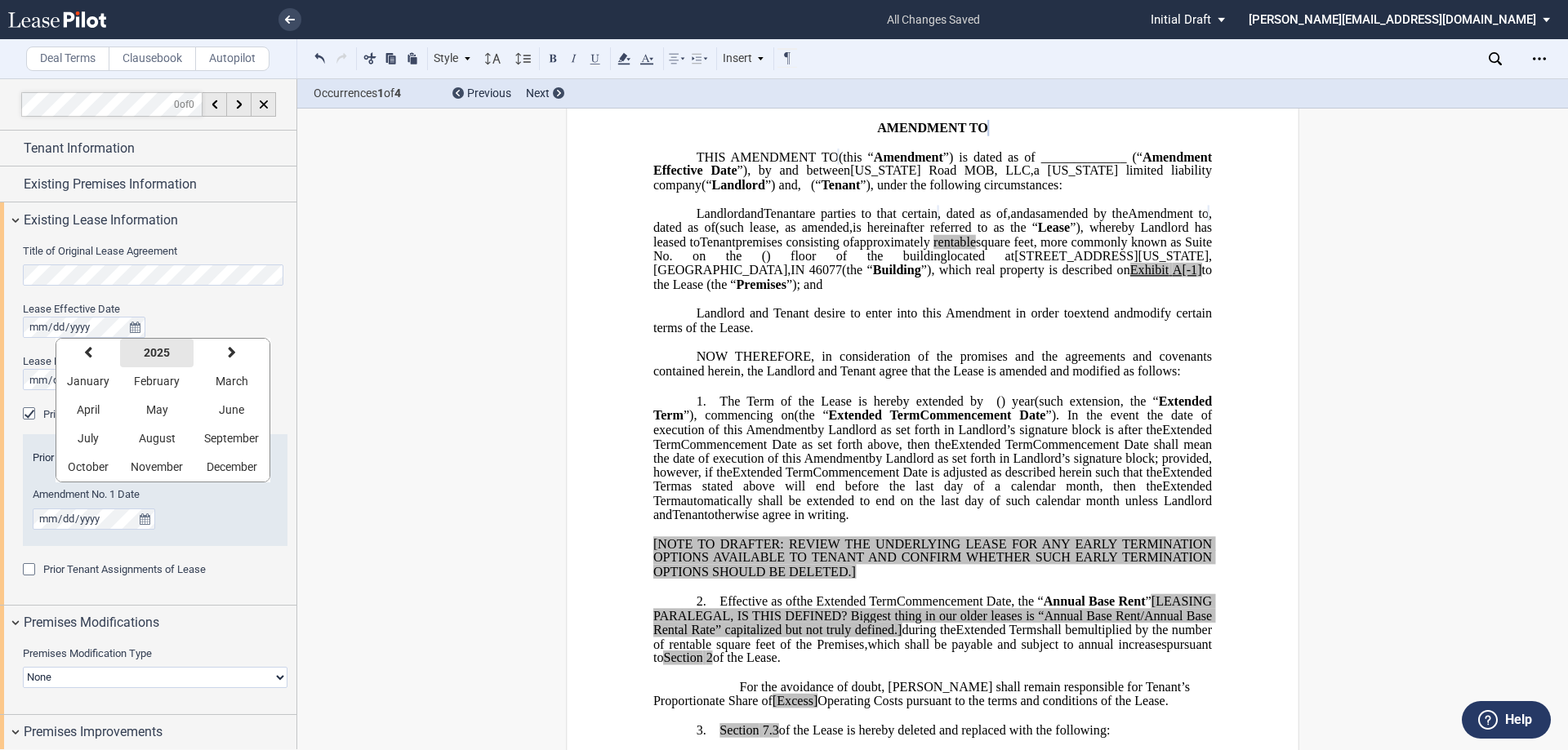
click at [181, 345] on button "2025" at bounding box center [156, 353] width 74 height 29
click at [84, 354] on button "previous" at bounding box center [80, 353] width 48 height 29
click at [279, 382] on span "2005" at bounding box center [269, 382] width 26 height 13
click at [101, 436] on button "July" at bounding box center [88, 439] width 64 height 29
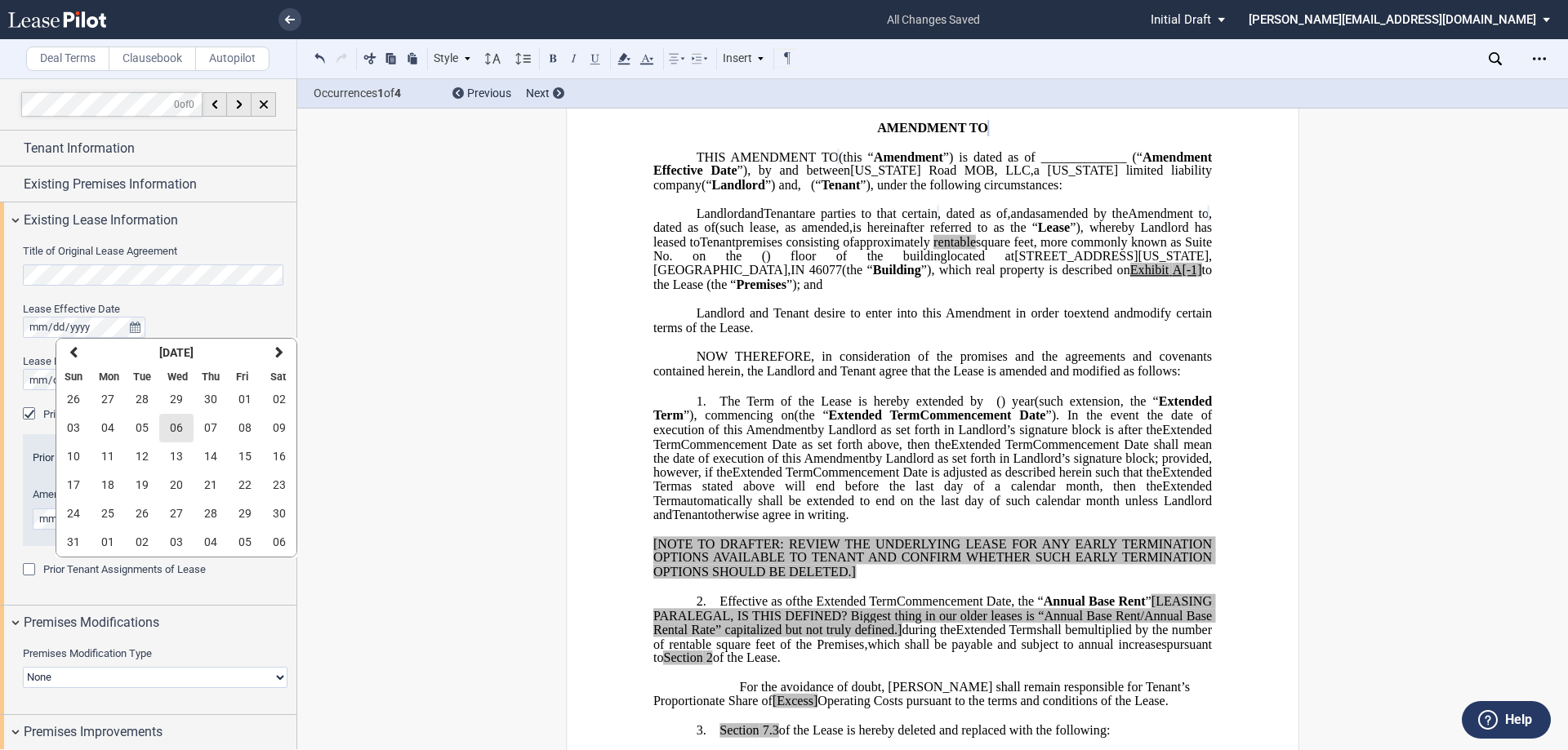
click at [173, 427] on span "06" at bounding box center [177, 427] width 13 height 13
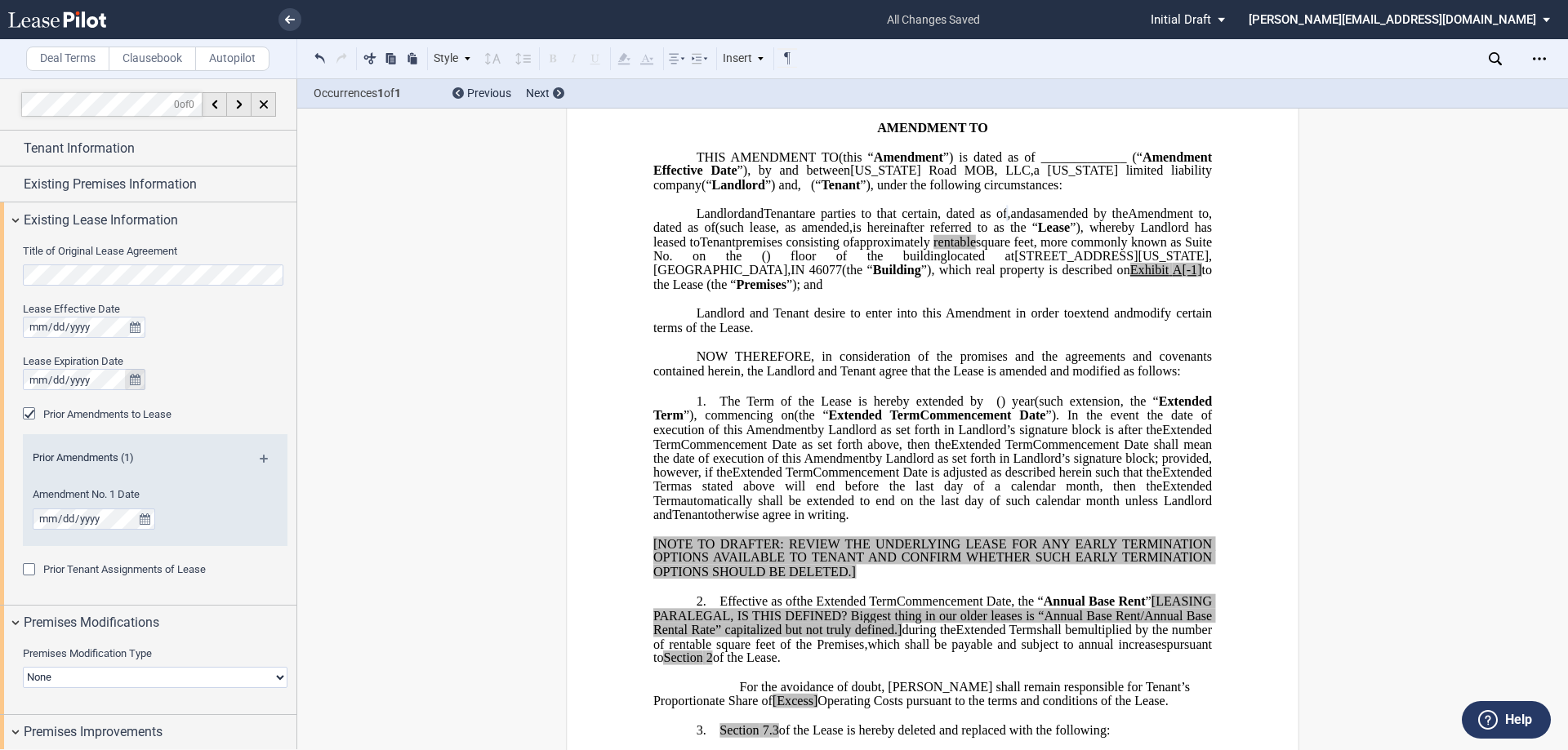
click at [138, 385] on icon "true" at bounding box center [135, 380] width 10 height 11
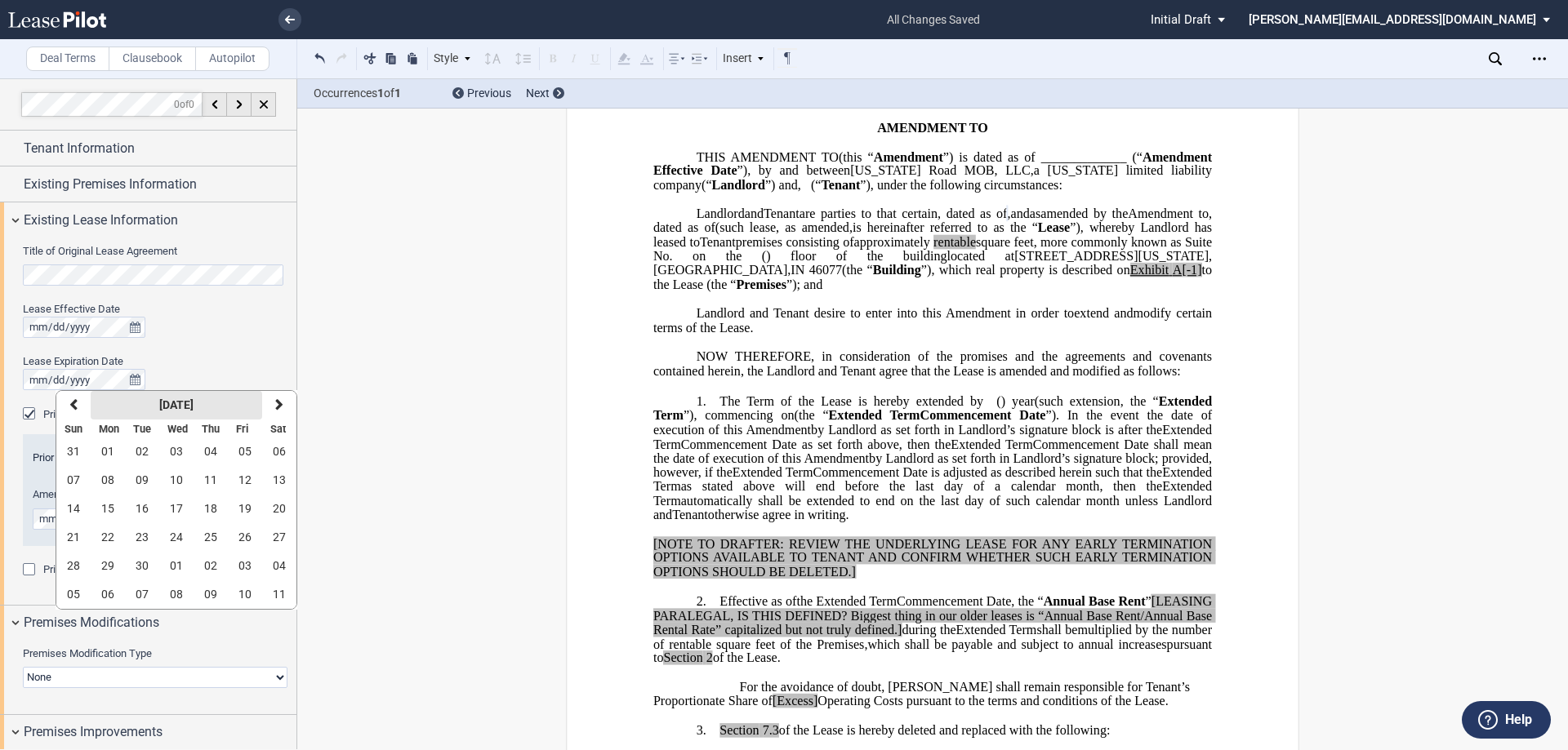
click at [159, 398] on strong "[DATE]" at bounding box center [176, 405] width 35 height 13
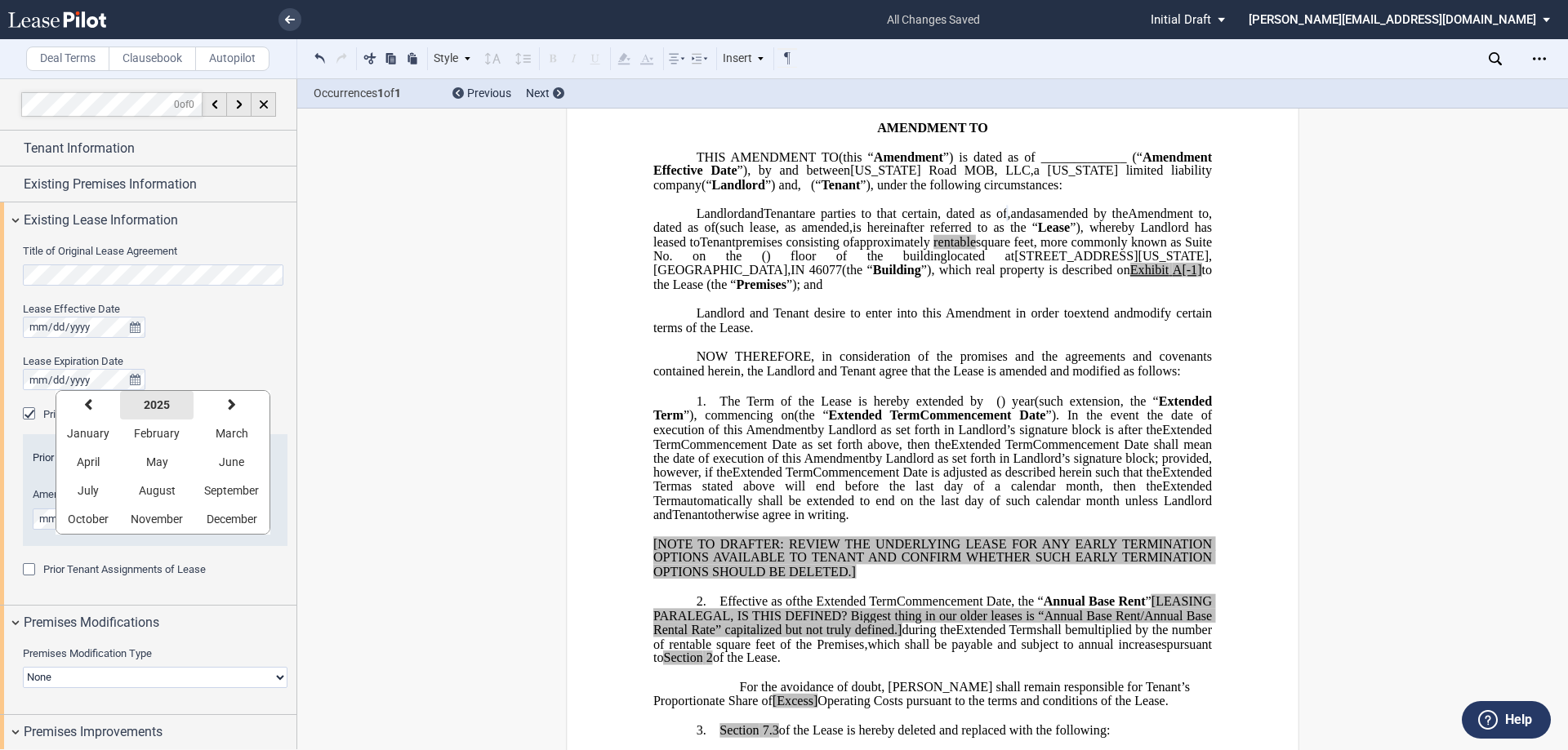
click at [162, 401] on strong "2025" at bounding box center [157, 405] width 26 height 13
click at [84, 401] on button "previous" at bounding box center [80, 405] width 48 height 29
click at [284, 464] on button "2010" at bounding box center [269, 462] width 48 height 29
click at [94, 523] on span "October" at bounding box center [88, 519] width 41 height 13
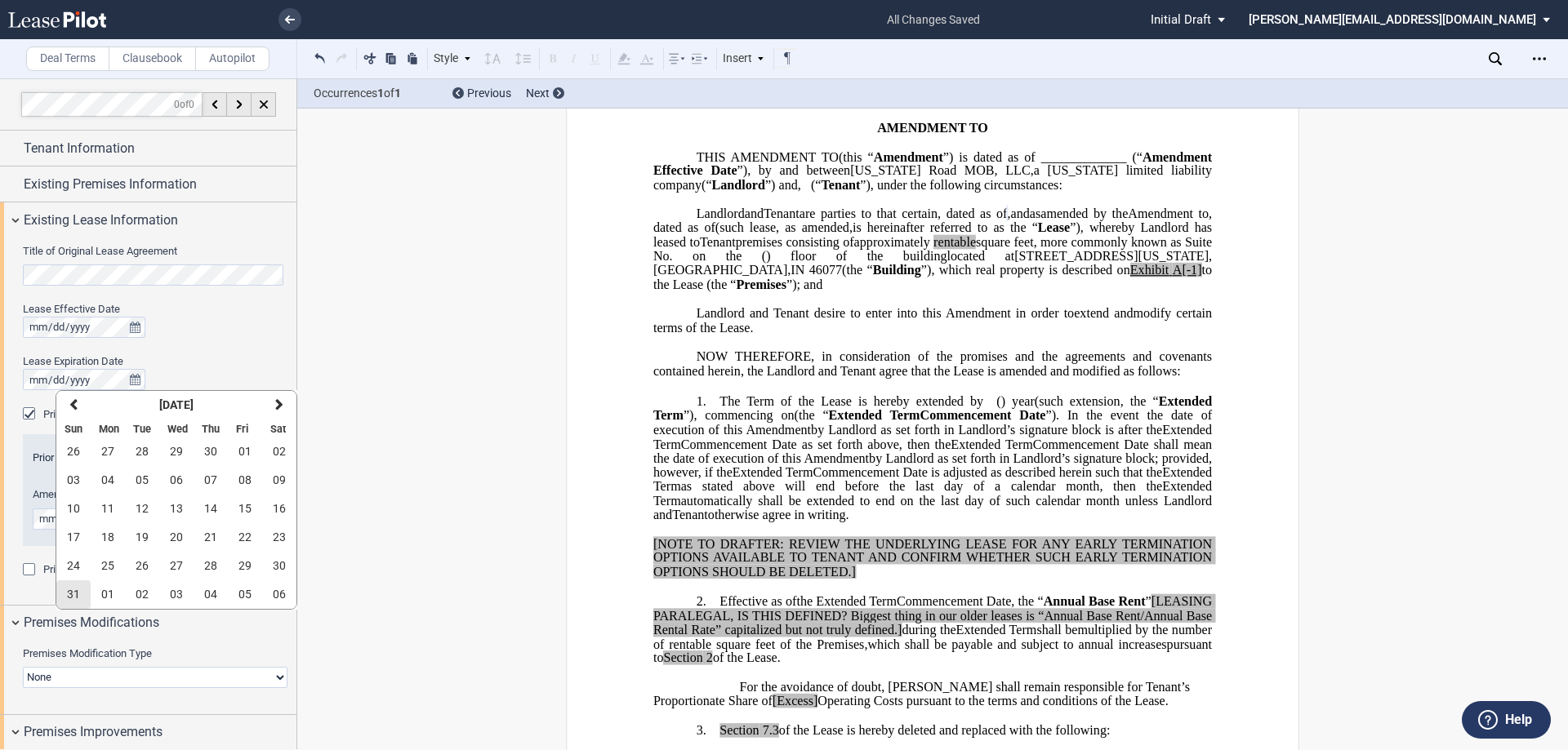
click at [67, 595] on button "31" at bounding box center [73, 595] width 35 height 29
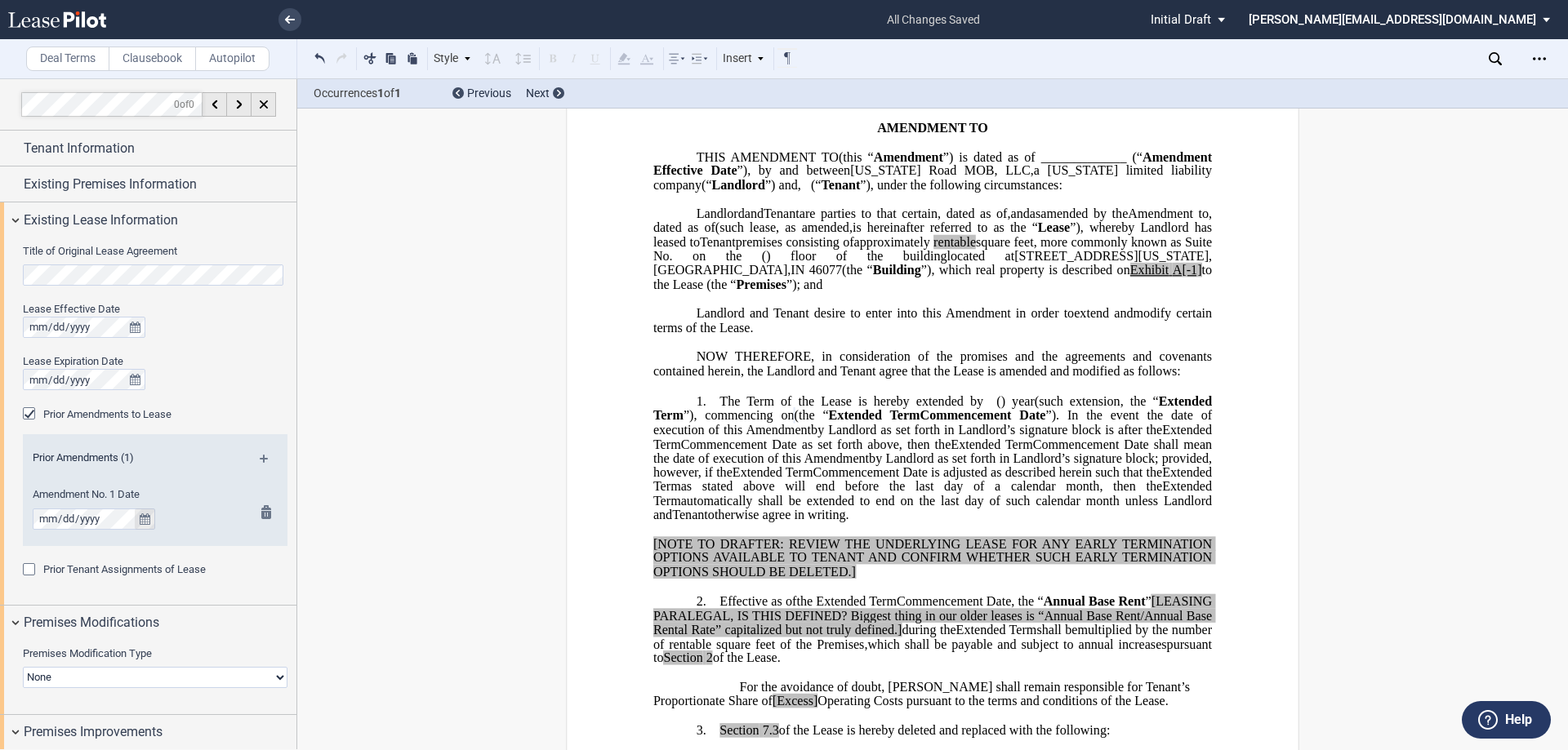
click at [147, 521] on icon "true" at bounding box center [144, 519] width 10 height 11
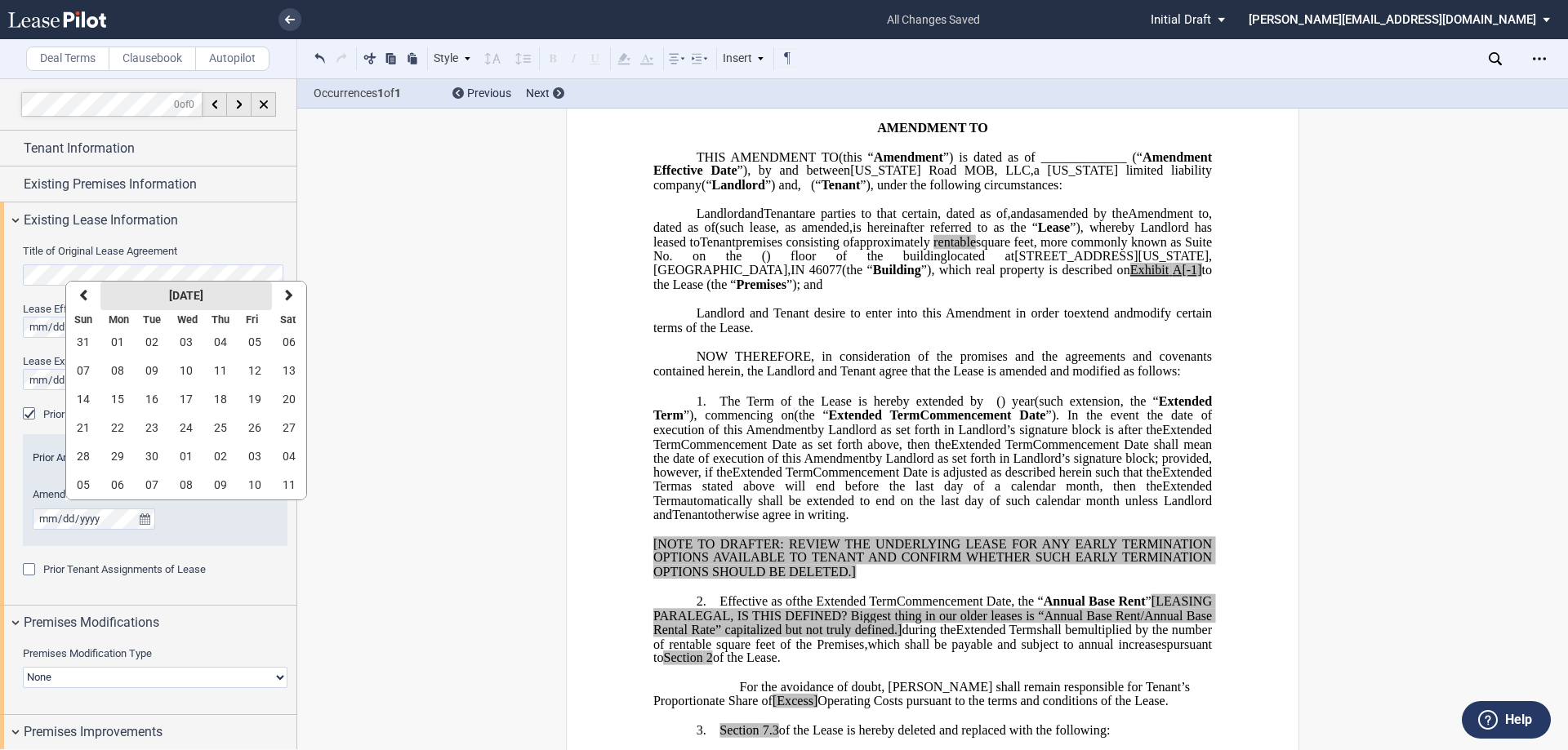
click at [132, 296] on button "[DATE]" at bounding box center [185, 296] width 171 height 29
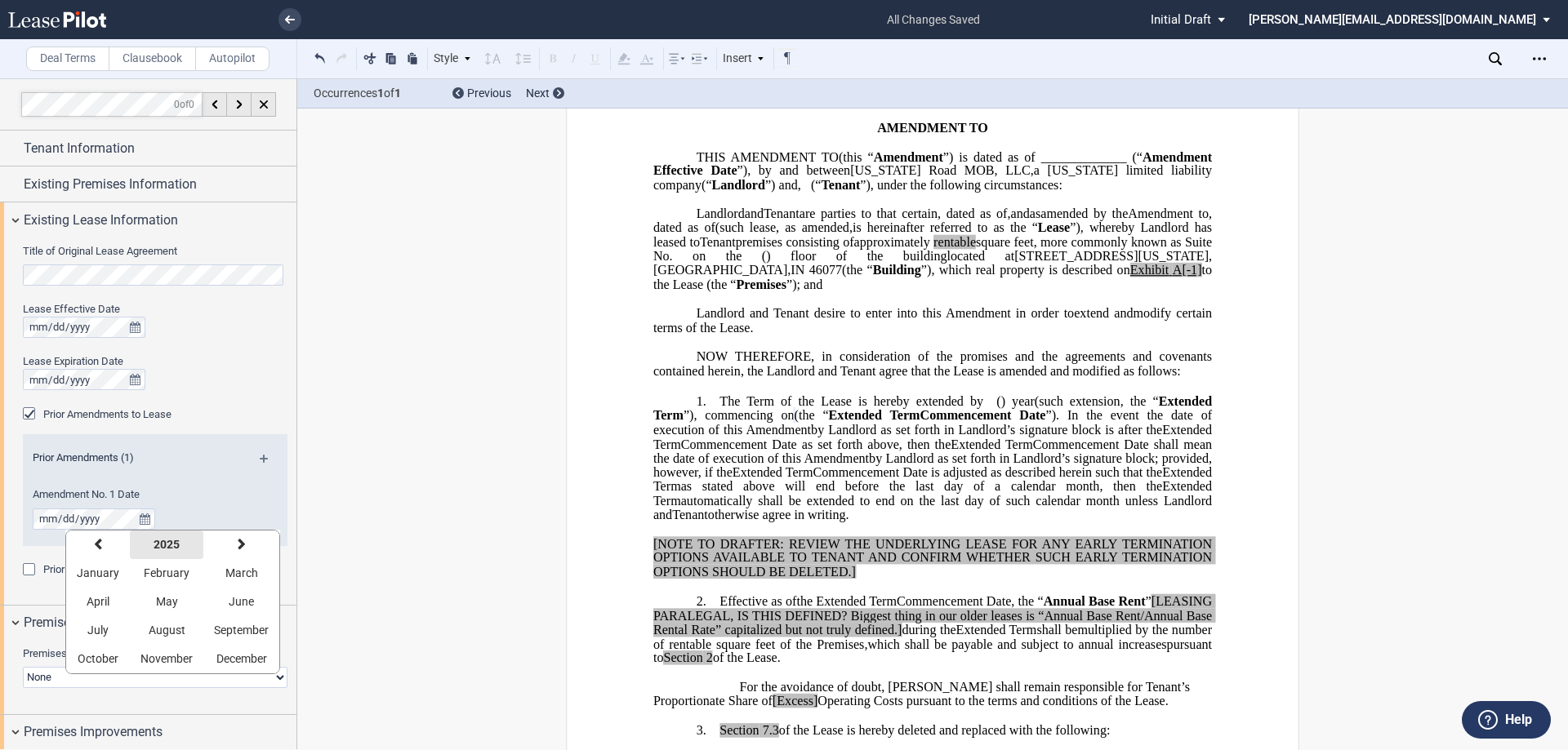
click at [162, 548] on strong "2025" at bounding box center [167, 544] width 26 height 13
click at [93, 548] on icon "button" at bounding box center [90, 544] width 8 height 13
click at [279, 604] on span "2010" at bounding box center [280, 601] width 26 height 13
click at [223, 656] on span "December" at bounding box center [241, 658] width 51 height 13
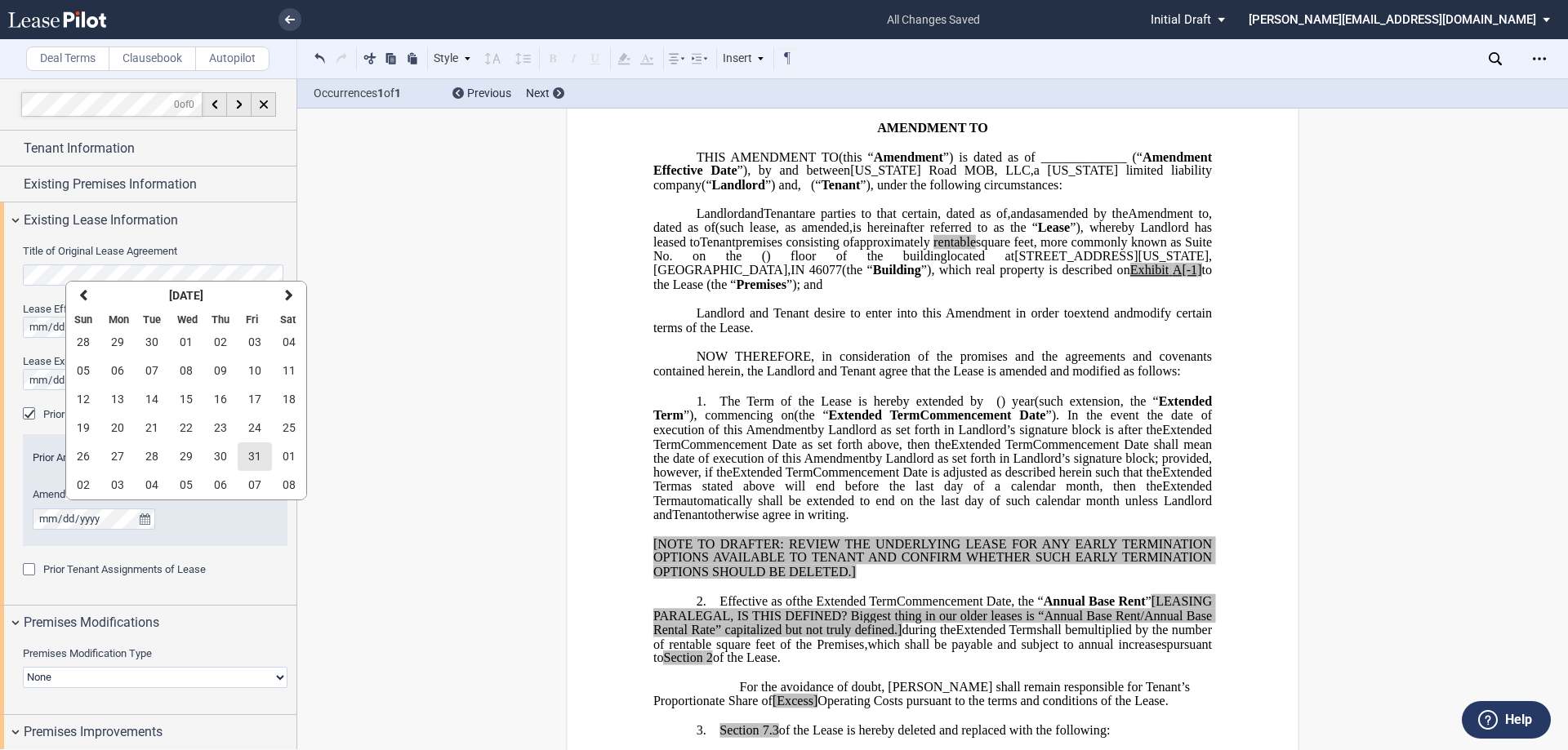
click at [254, 456] on span "31" at bounding box center [254, 456] width 13 height 13
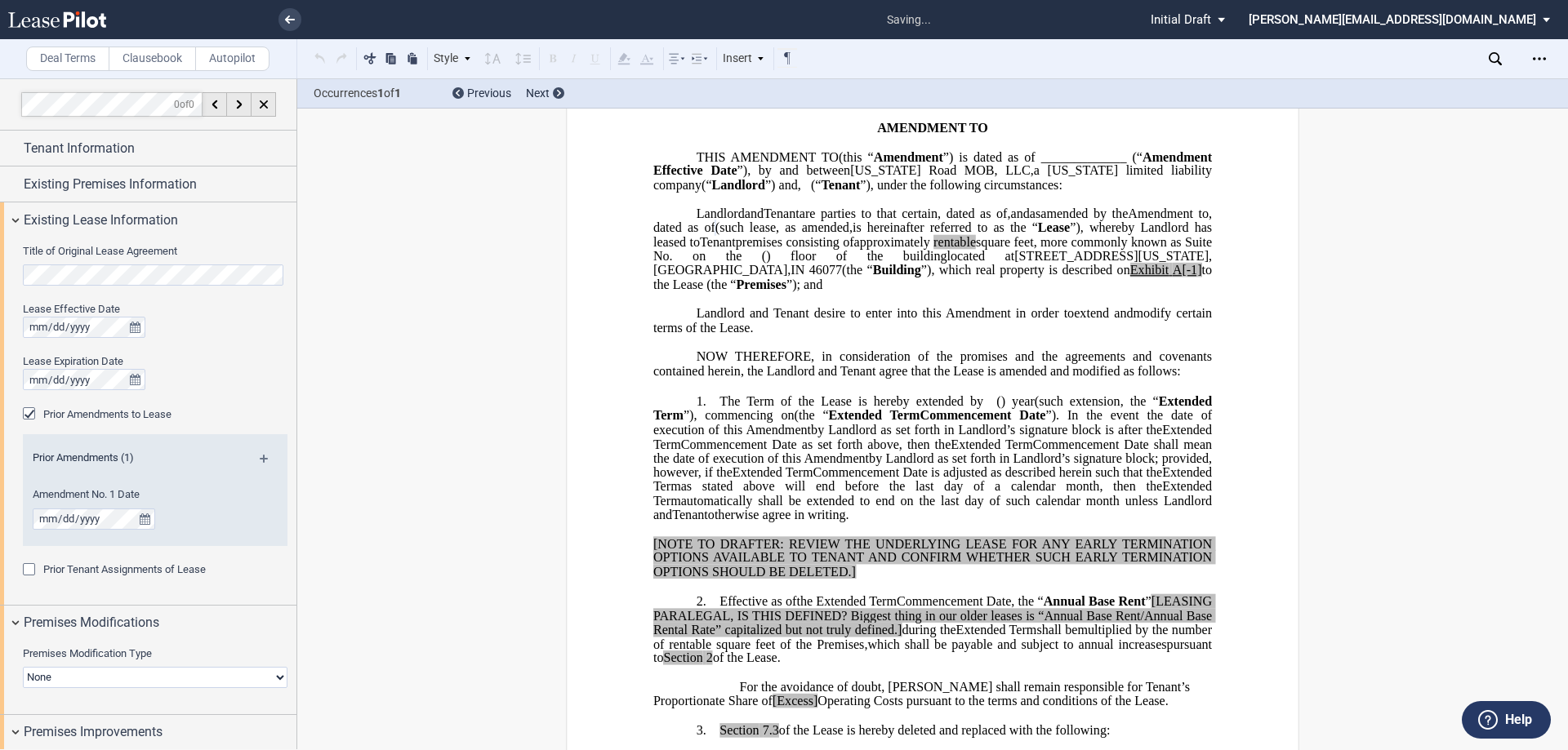
click at [260, 455] on md-icon at bounding box center [271, 464] width 22 height 20
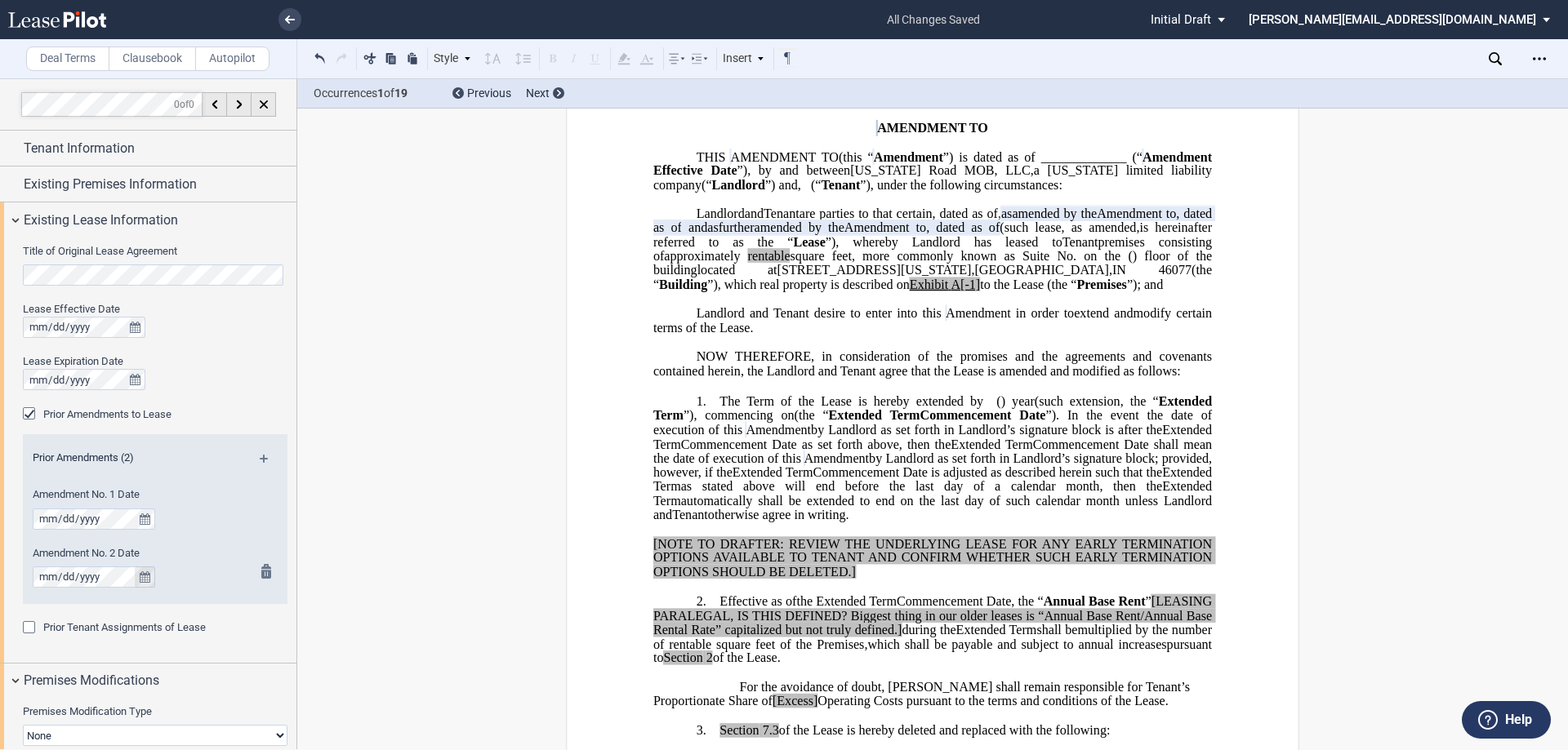
click at [150, 574] on icon "true" at bounding box center [144, 577] width 10 height 11
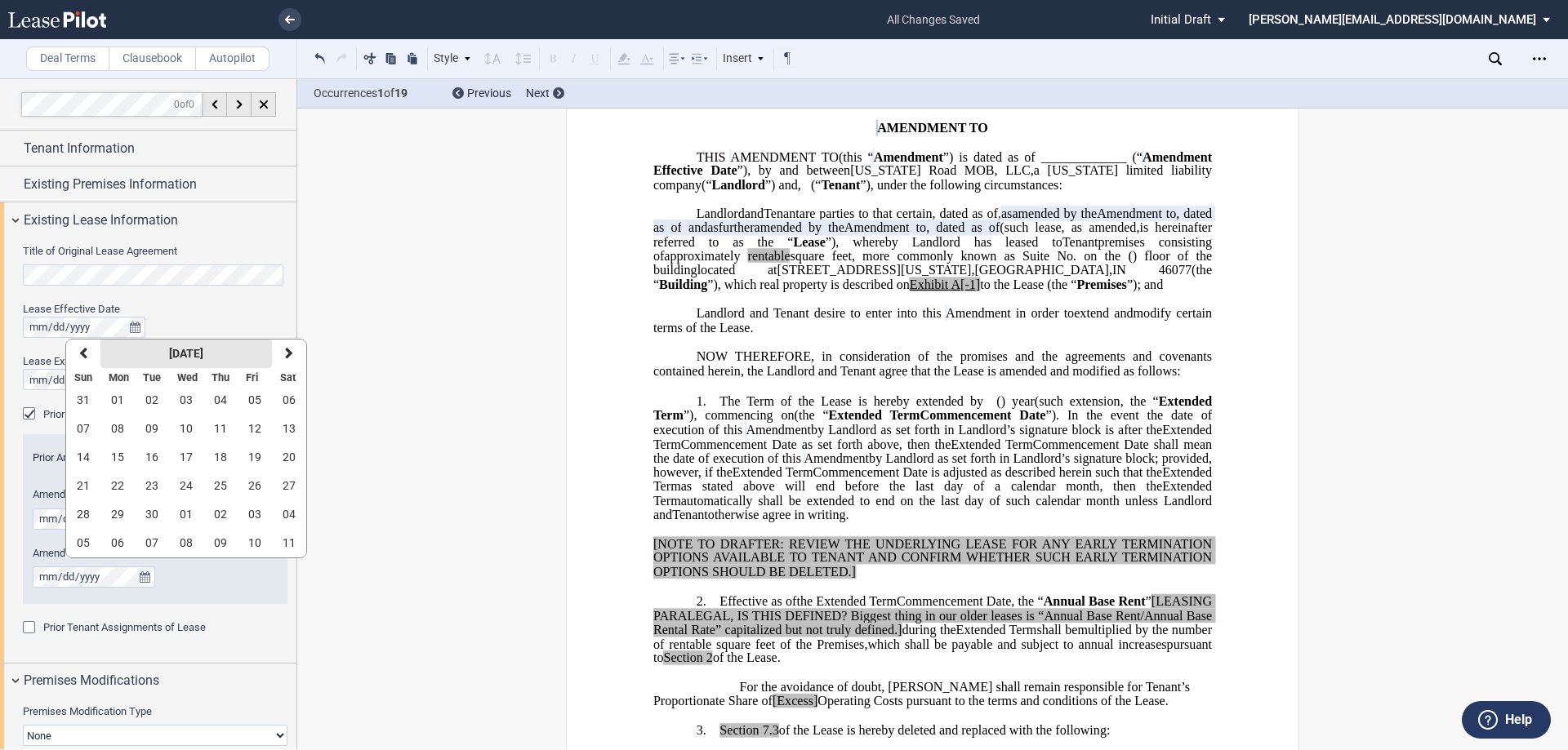
click at [167, 344] on button "[DATE]" at bounding box center [185, 353] width 171 height 29
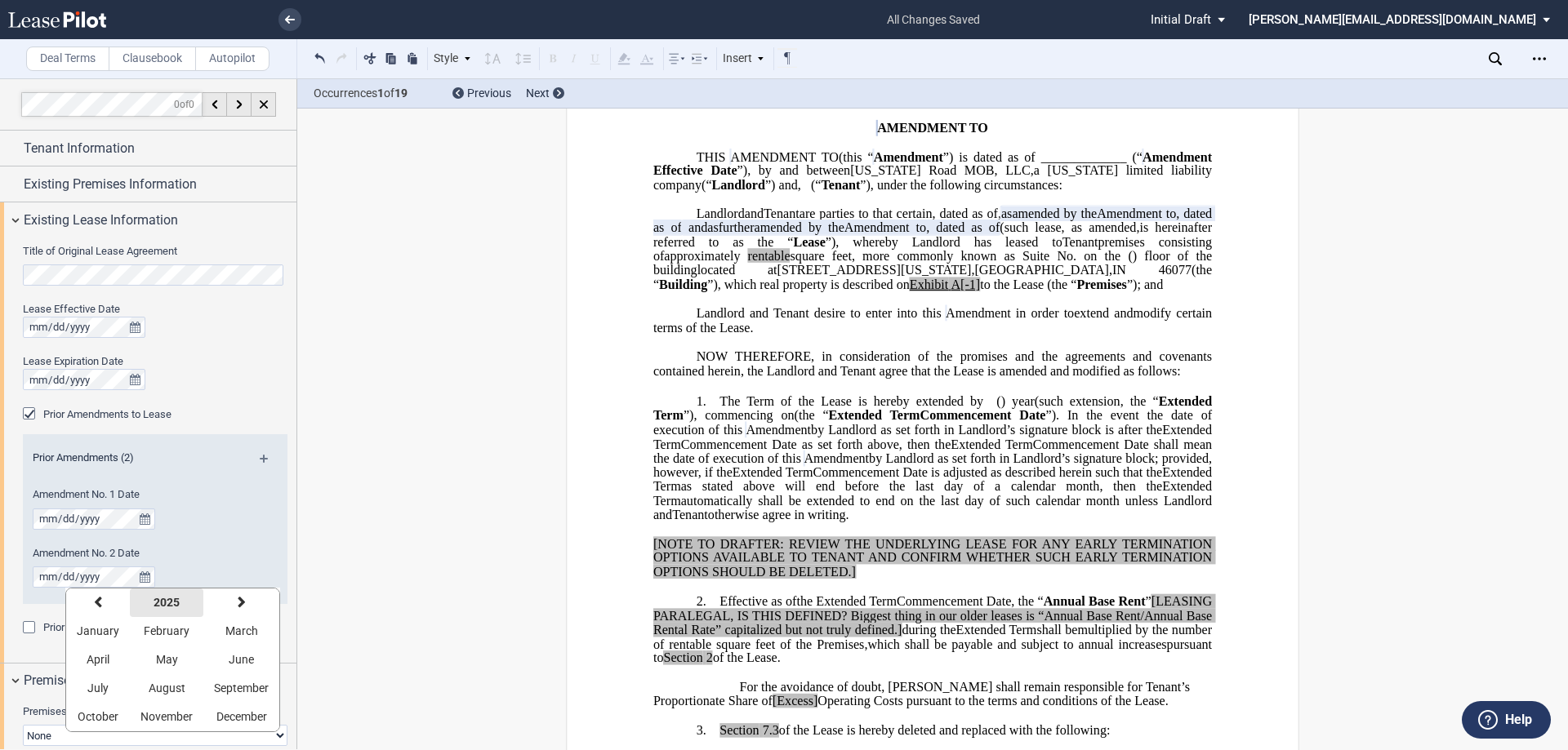
click at [163, 600] on strong "2025" at bounding box center [167, 602] width 26 height 13
click at [98, 608] on button "previous" at bounding box center [90, 602] width 48 height 29
click at [101, 716] on span "2016" at bounding box center [90, 716] width 26 height 13
click at [169, 600] on strong "2016" at bounding box center [167, 602] width 26 height 13
click at [99, 596] on button "previous" at bounding box center [90, 602] width 48 height 29
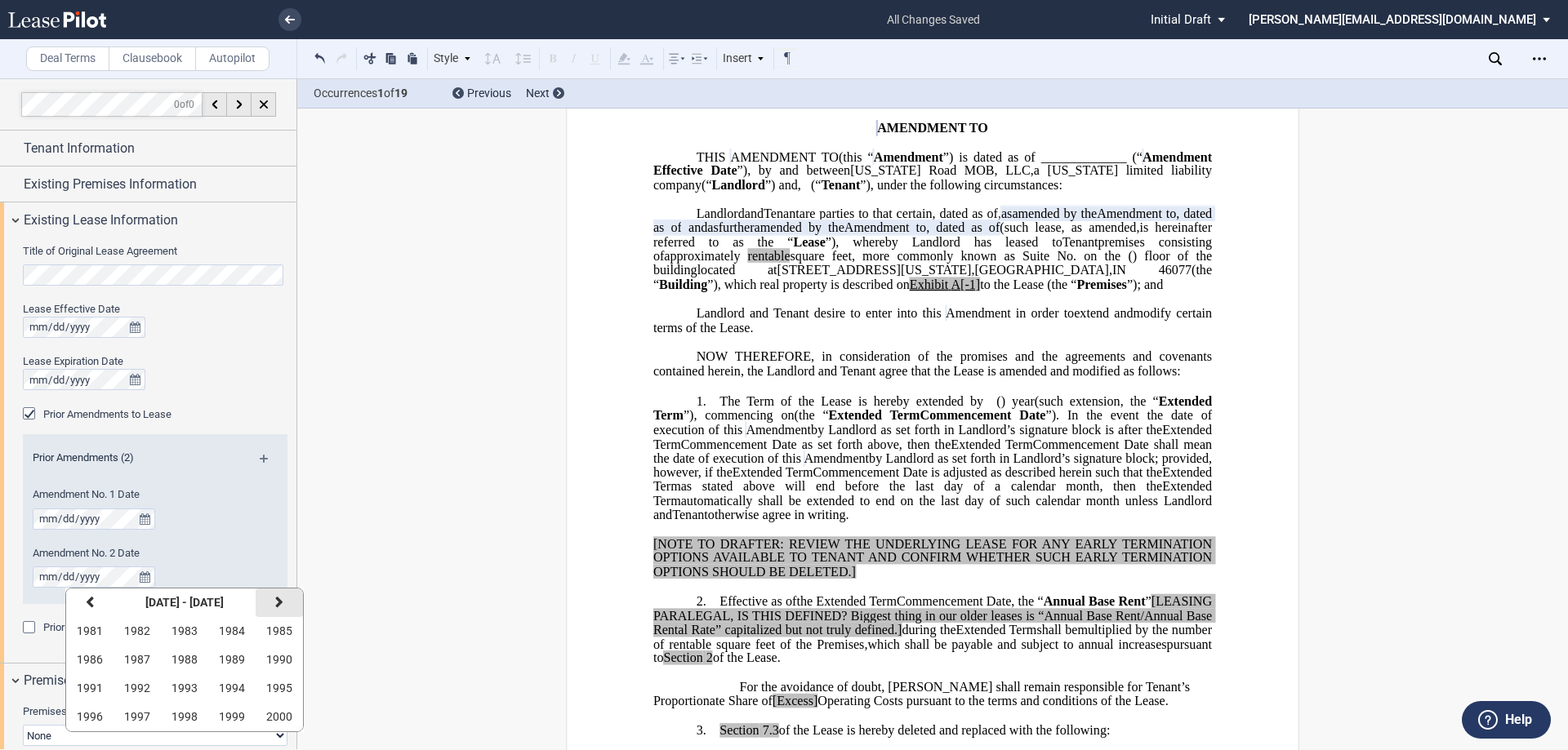
click at [273, 595] on button "next" at bounding box center [279, 602] width 48 height 29
click at [103, 602] on button "previous" at bounding box center [90, 602] width 48 height 29
click at [88, 719] on span "2016" at bounding box center [90, 716] width 26 height 13
click at [165, 661] on span "May" at bounding box center [167, 659] width 22 height 13
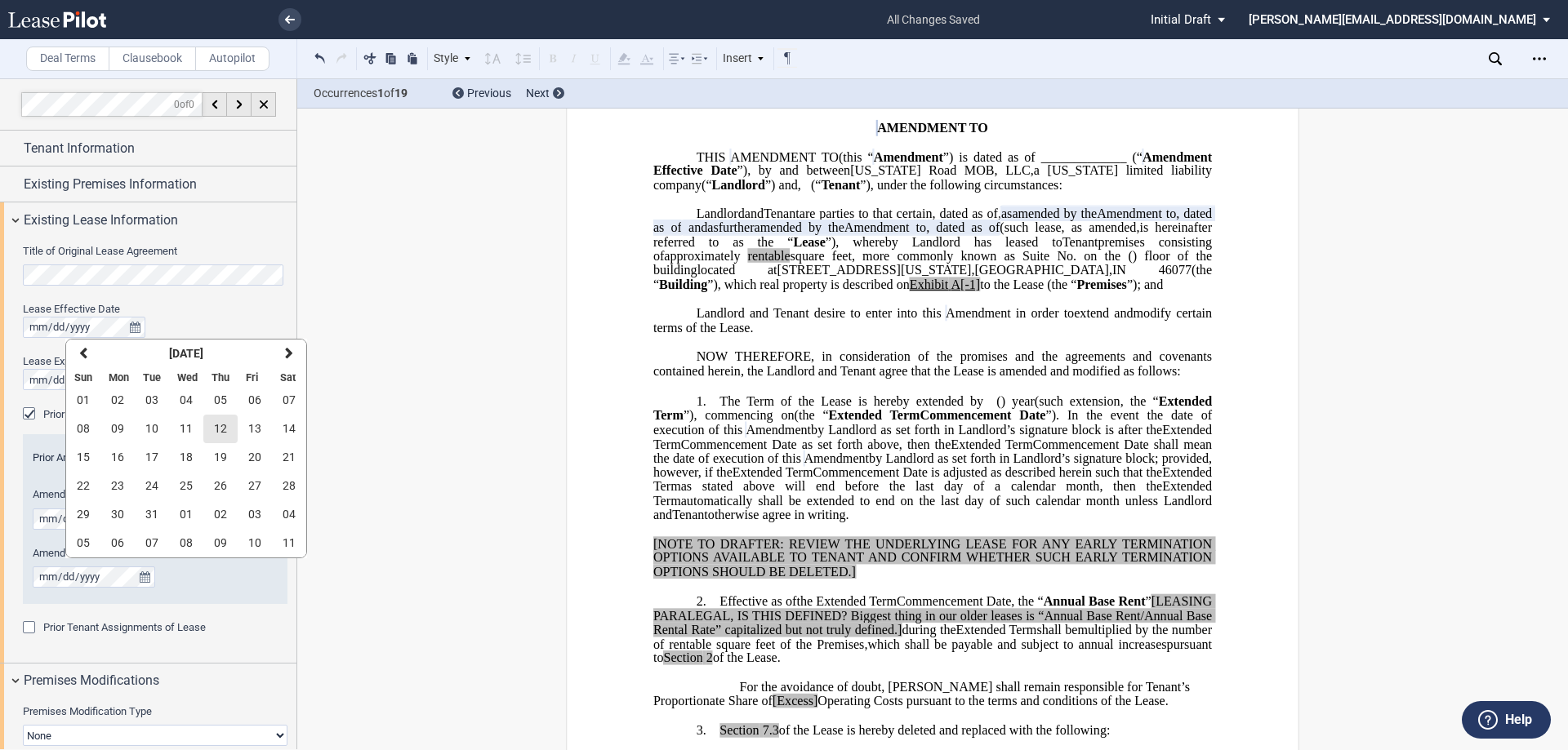
click at [222, 428] on span "12" at bounding box center [221, 428] width 13 height 13
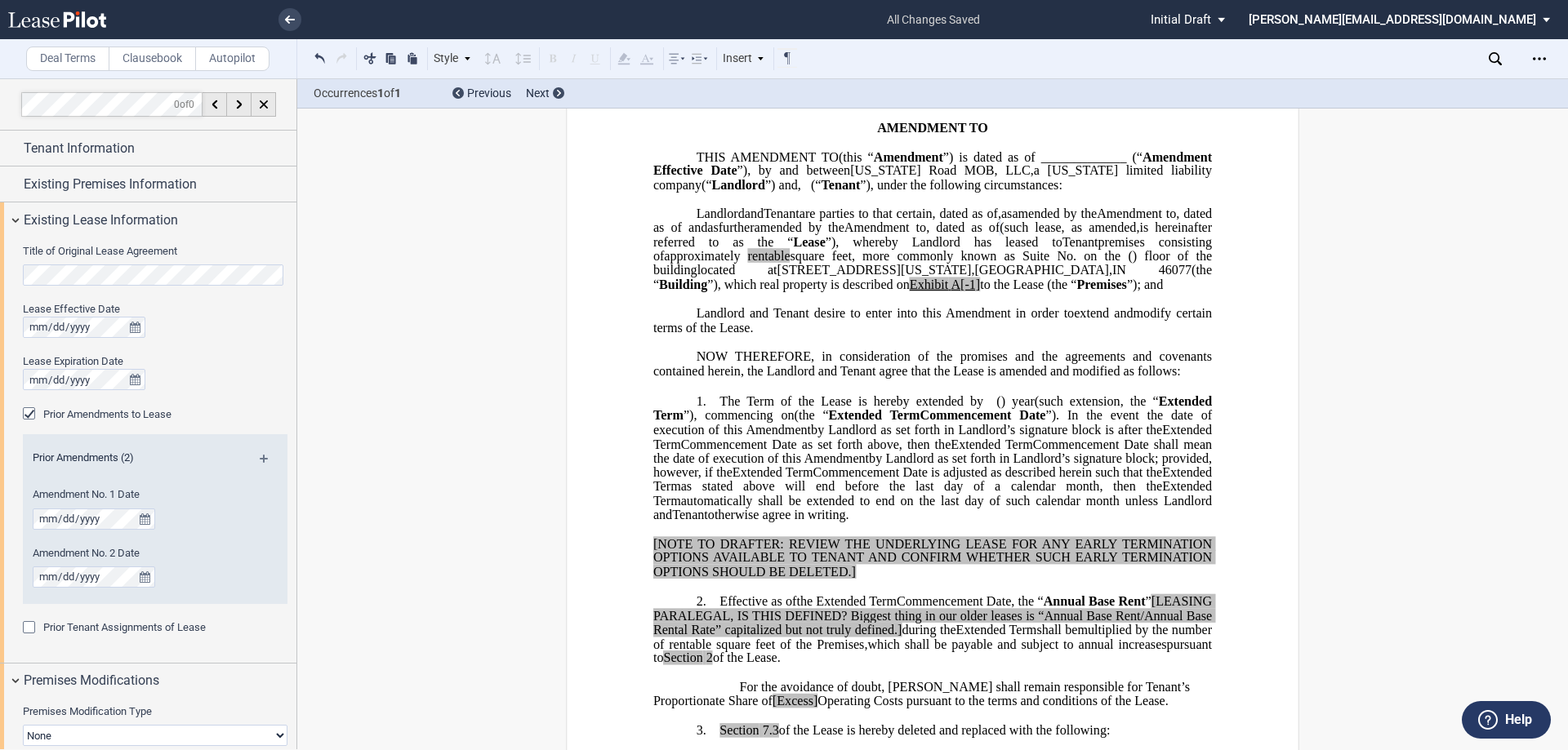
click at [999, 235] on span "(such lease" at bounding box center [1029, 228] width 61 height 15
click at [260, 454] on md-icon at bounding box center [271, 464] width 22 height 20
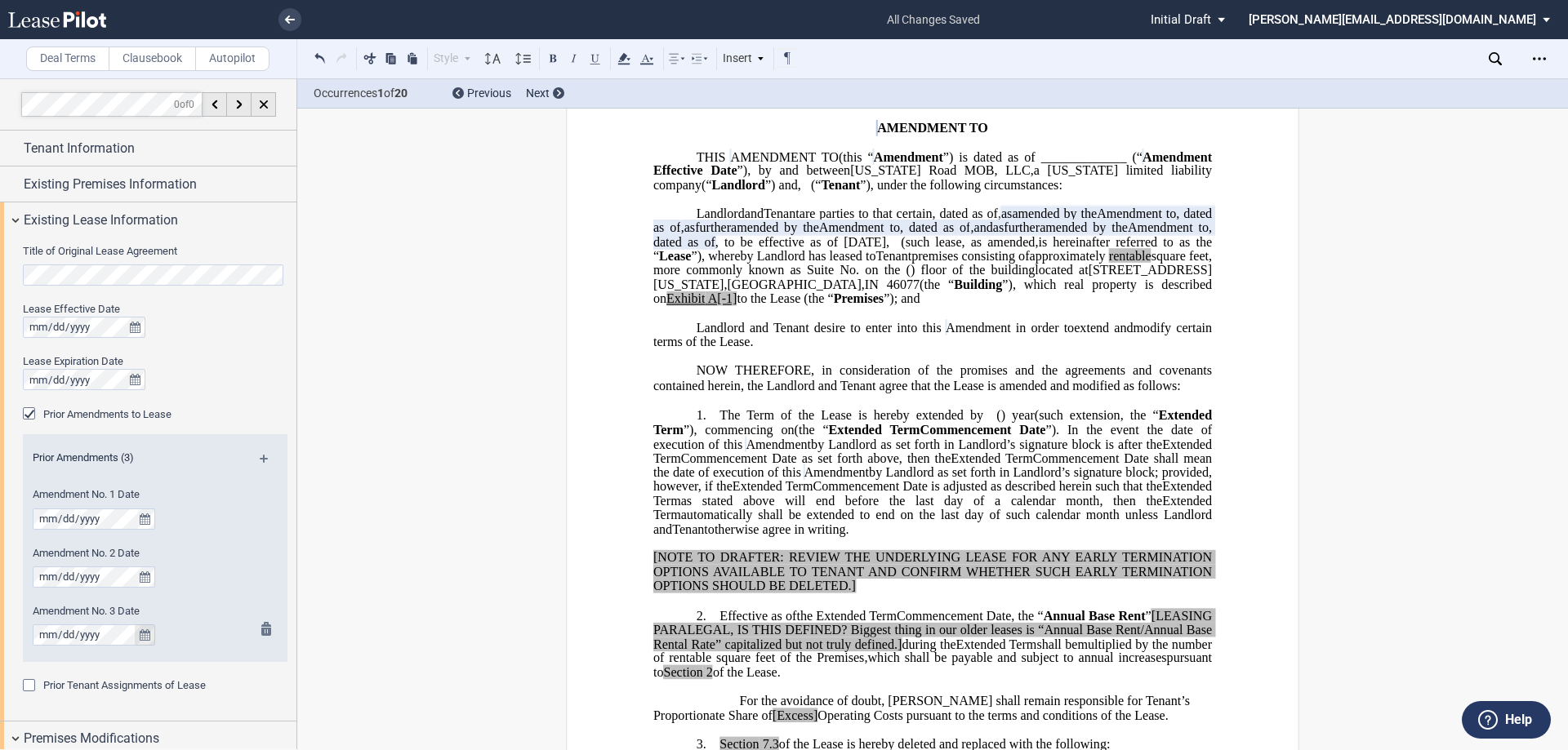
click at [143, 638] on icon "true" at bounding box center [144, 635] width 10 height 11
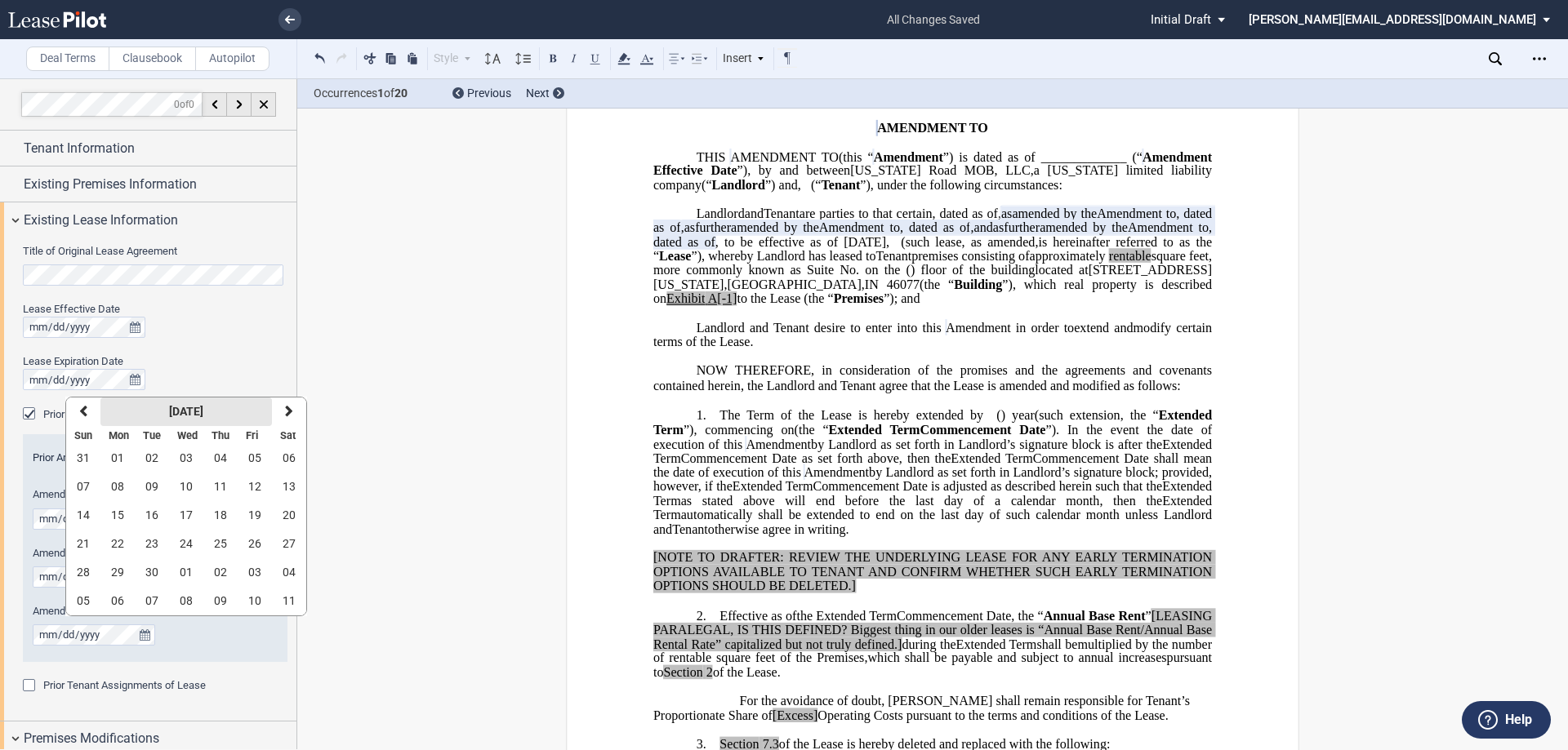
click at [190, 411] on strong "[DATE]" at bounding box center [186, 411] width 35 height 13
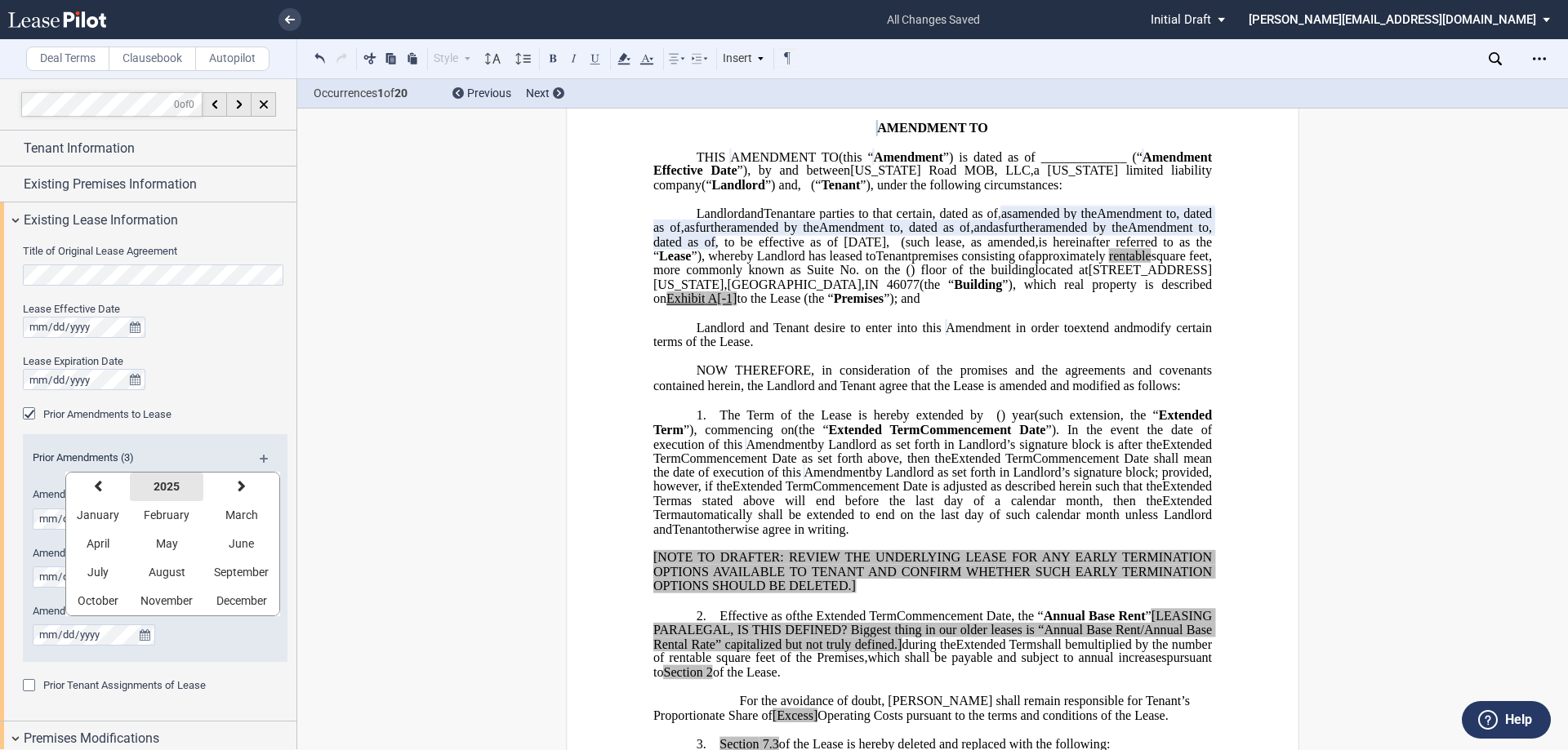
click at [171, 491] on strong "2025" at bounding box center [167, 486] width 26 height 13
click at [94, 486] on button "previous" at bounding box center [90, 486] width 48 height 29
click at [151, 599] on button "2017" at bounding box center [137, 601] width 48 height 29
click at [168, 570] on span "August" at bounding box center [167, 572] width 36 height 13
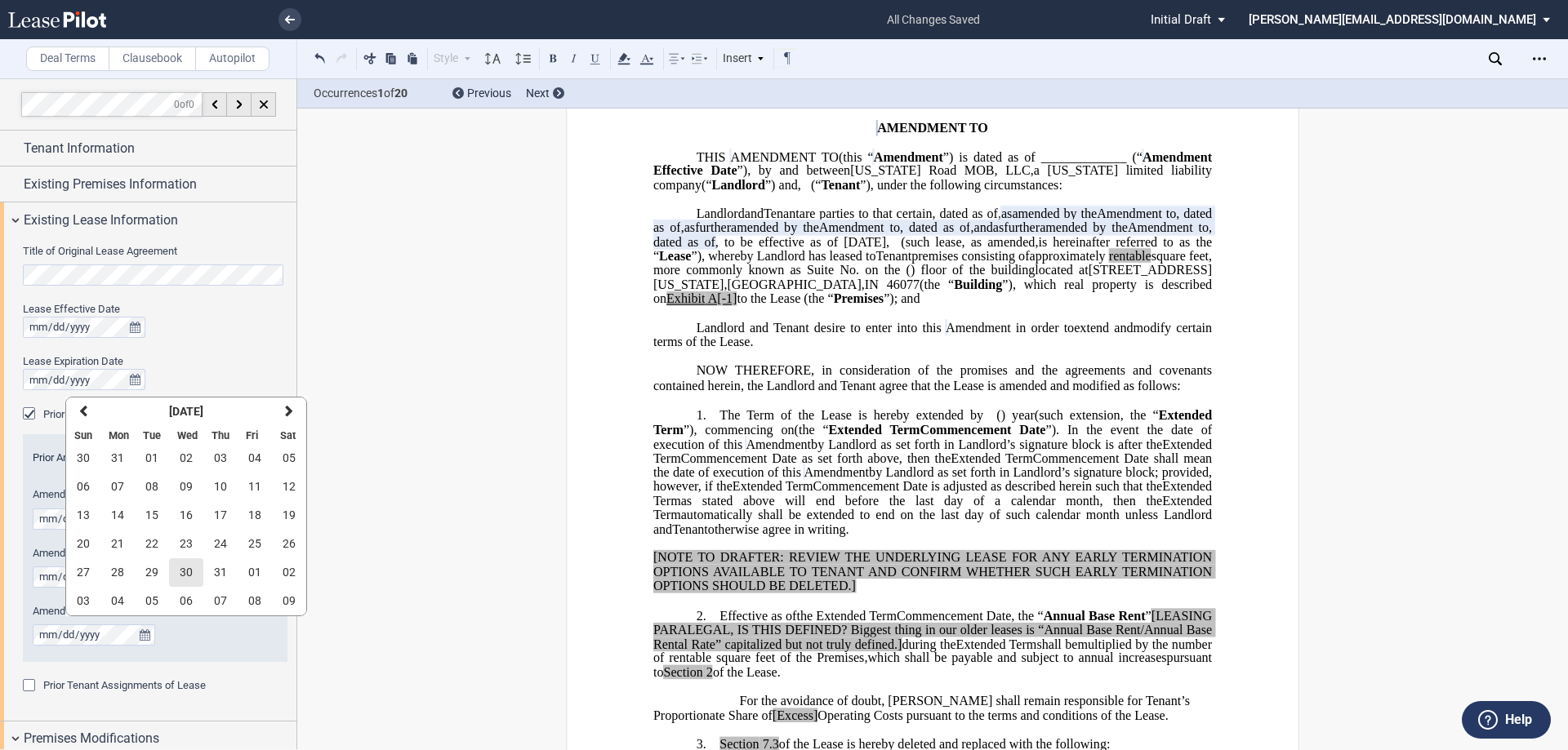
click at [195, 572] on button "30" at bounding box center [186, 572] width 35 height 29
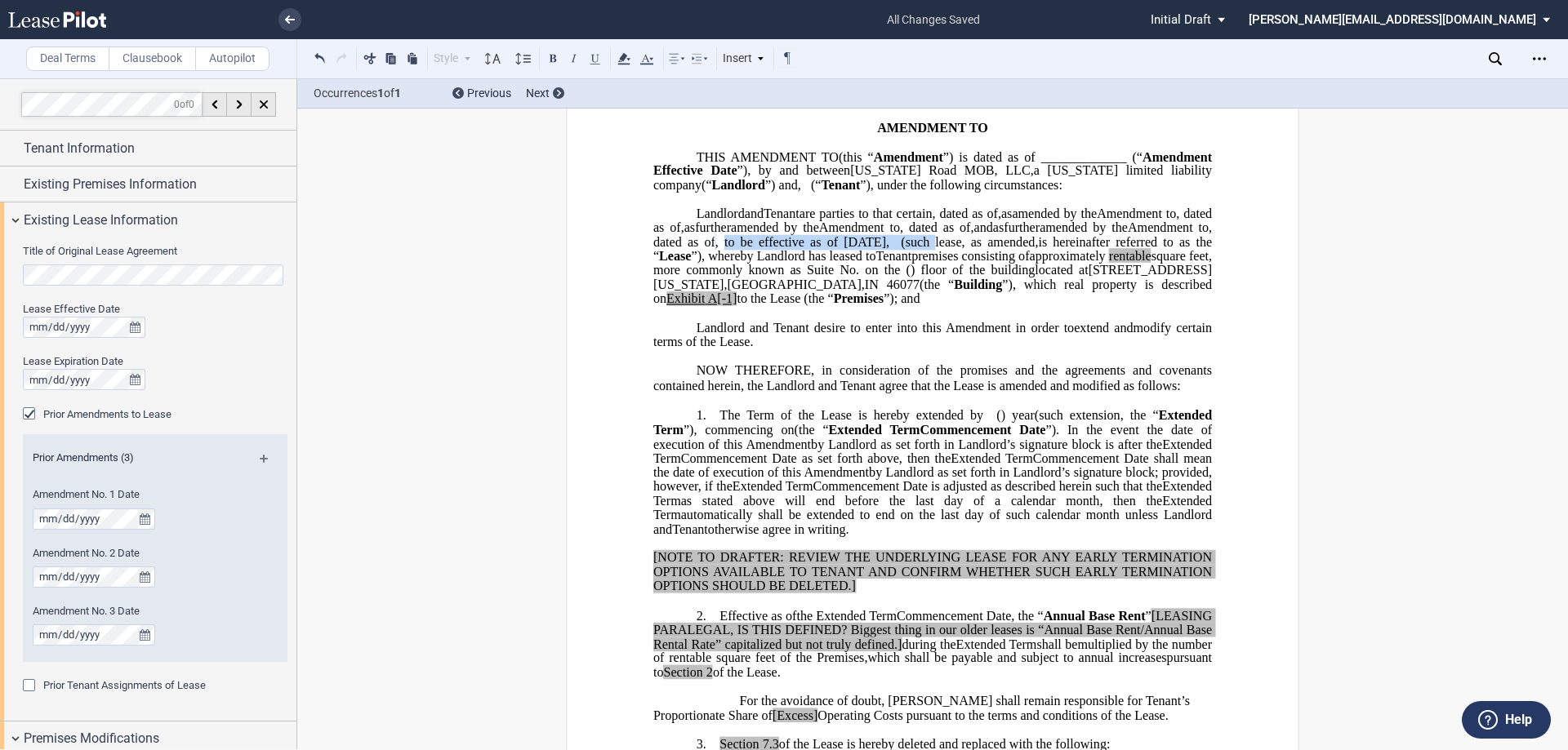
drag, startPoint x: 677, startPoint y: 303, endPoint x: 1043, endPoint y: 284, distance: 366.5
click at [962, 249] on span ", to be effective as of [DATE], (such lease" at bounding box center [839, 242] width 247 height 15
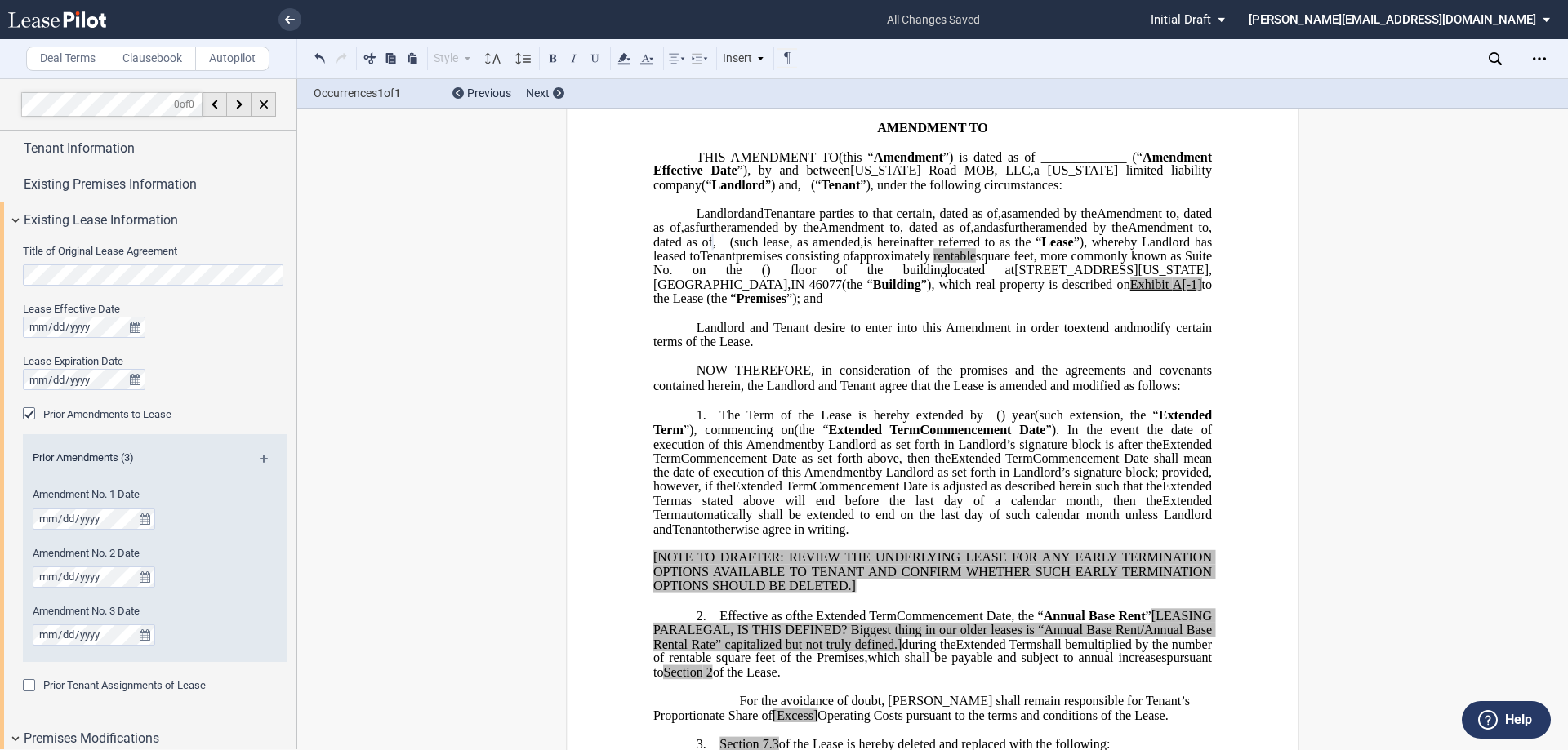
click at [970, 235] on span "," at bounding box center [971, 228] width 3 height 15
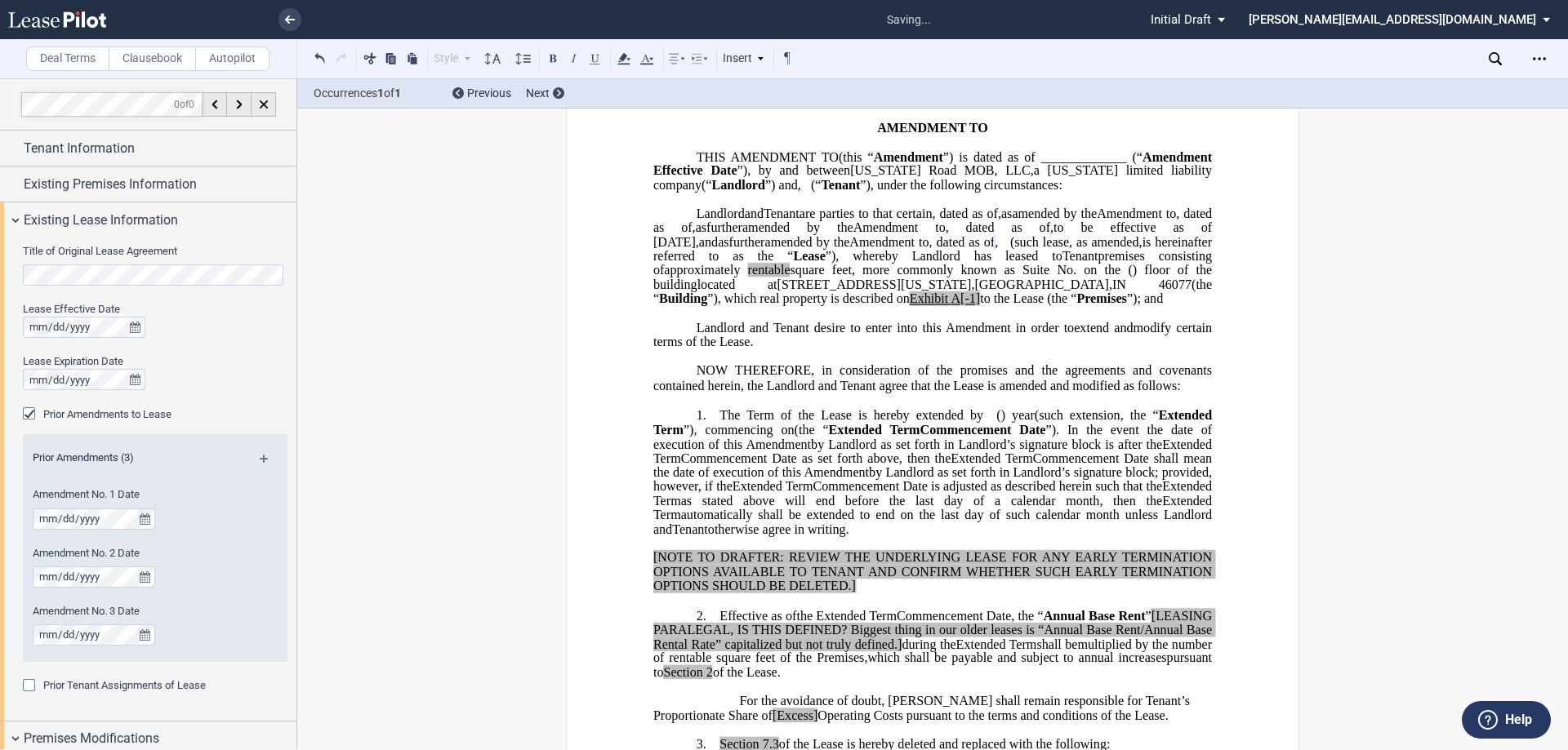
click at [995, 249] on span ", (such lease" at bounding box center [1031, 242] width 74 height 15
click at [260, 455] on md-icon at bounding box center [271, 464] width 22 height 20
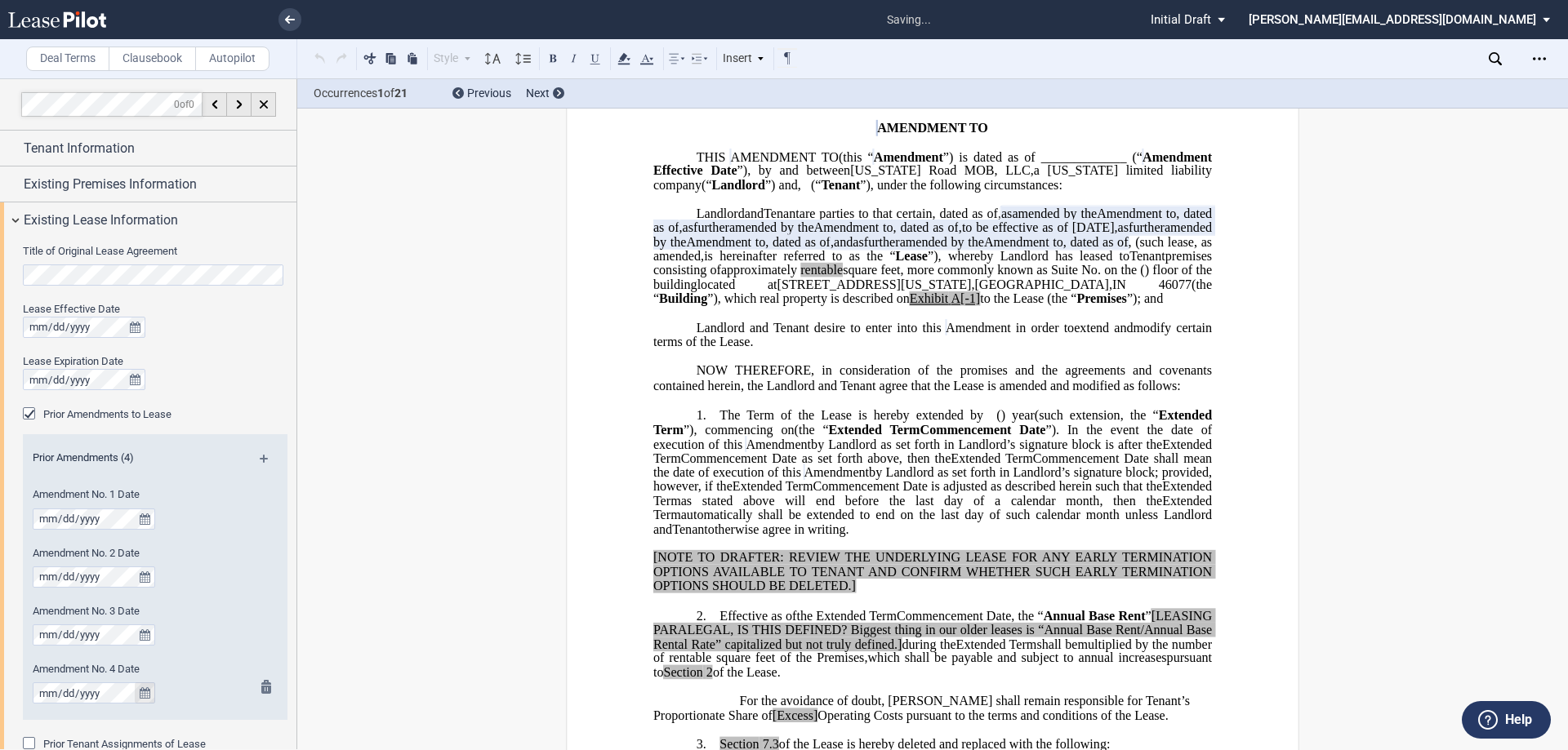
click at [145, 692] on icon "true" at bounding box center [144, 693] width 10 height 11
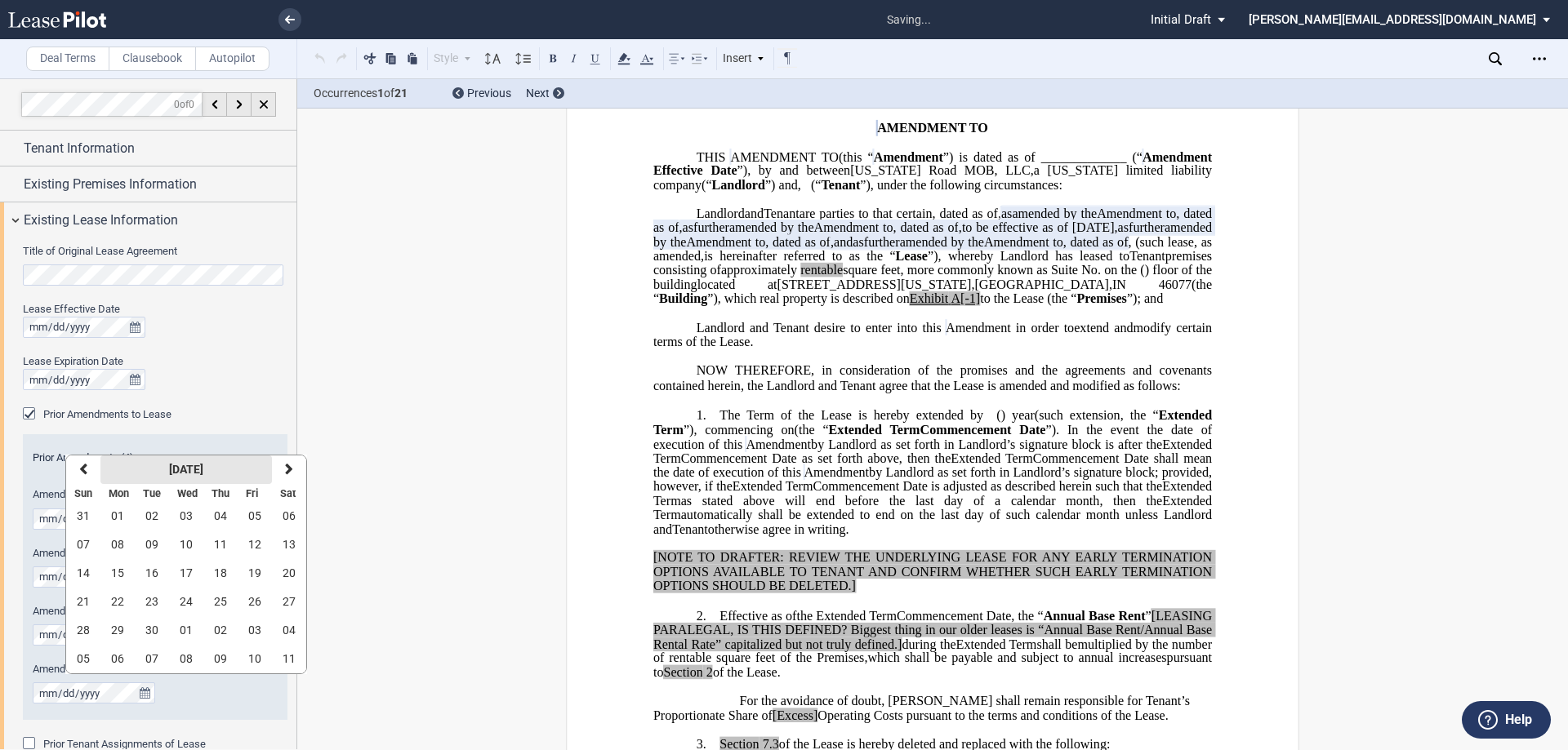
click at [169, 467] on strong "[DATE]" at bounding box center [186, 469] width 35 height 13
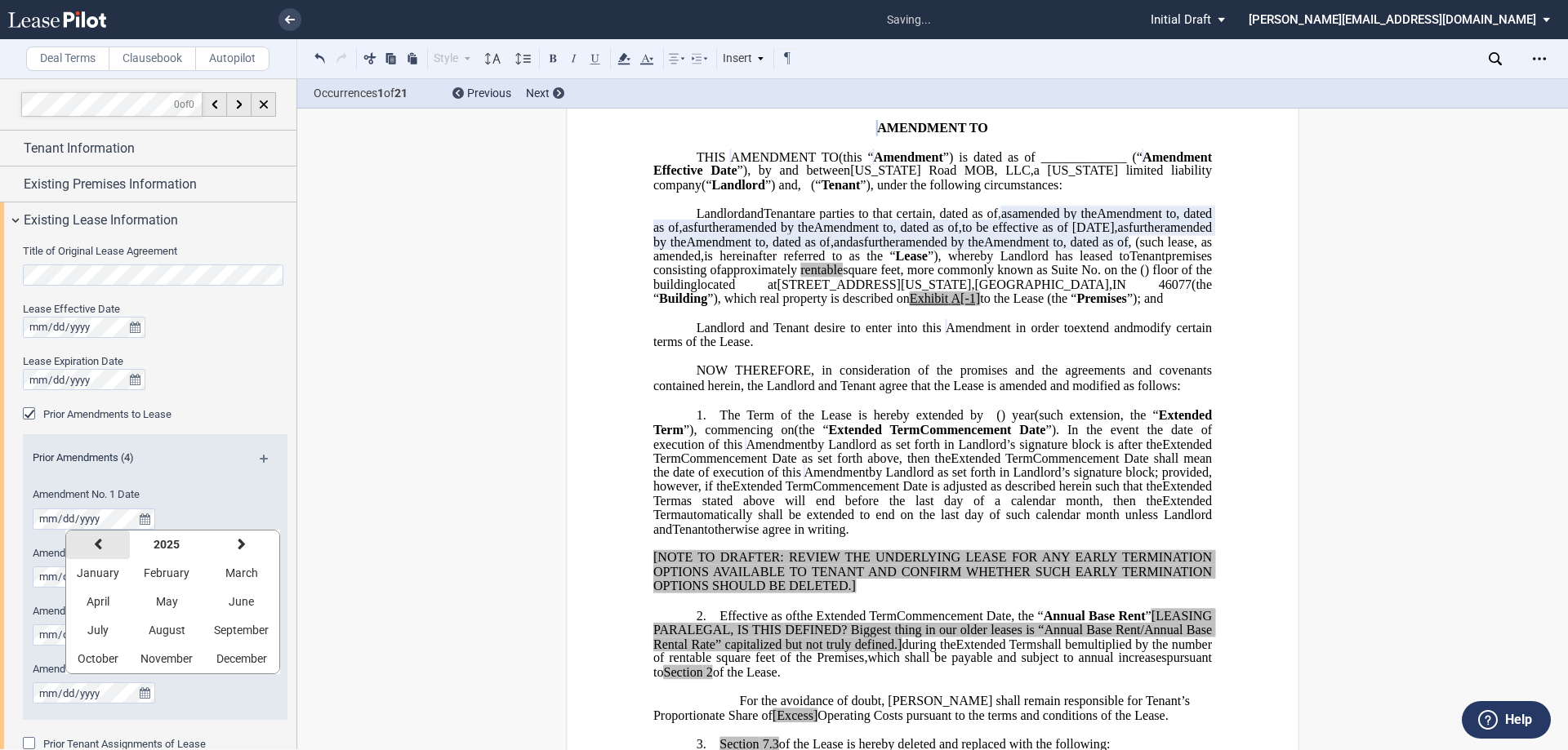
click at [101, 536] on button "previous" at bounding box center [98, 544] width 64 height 29
click at [104, 536] on button "previous" at bounding box center [98, 544] width 64 height 29
click at [106, 538] on button "previous" at bounding box center [98, 544] width 64 height 29
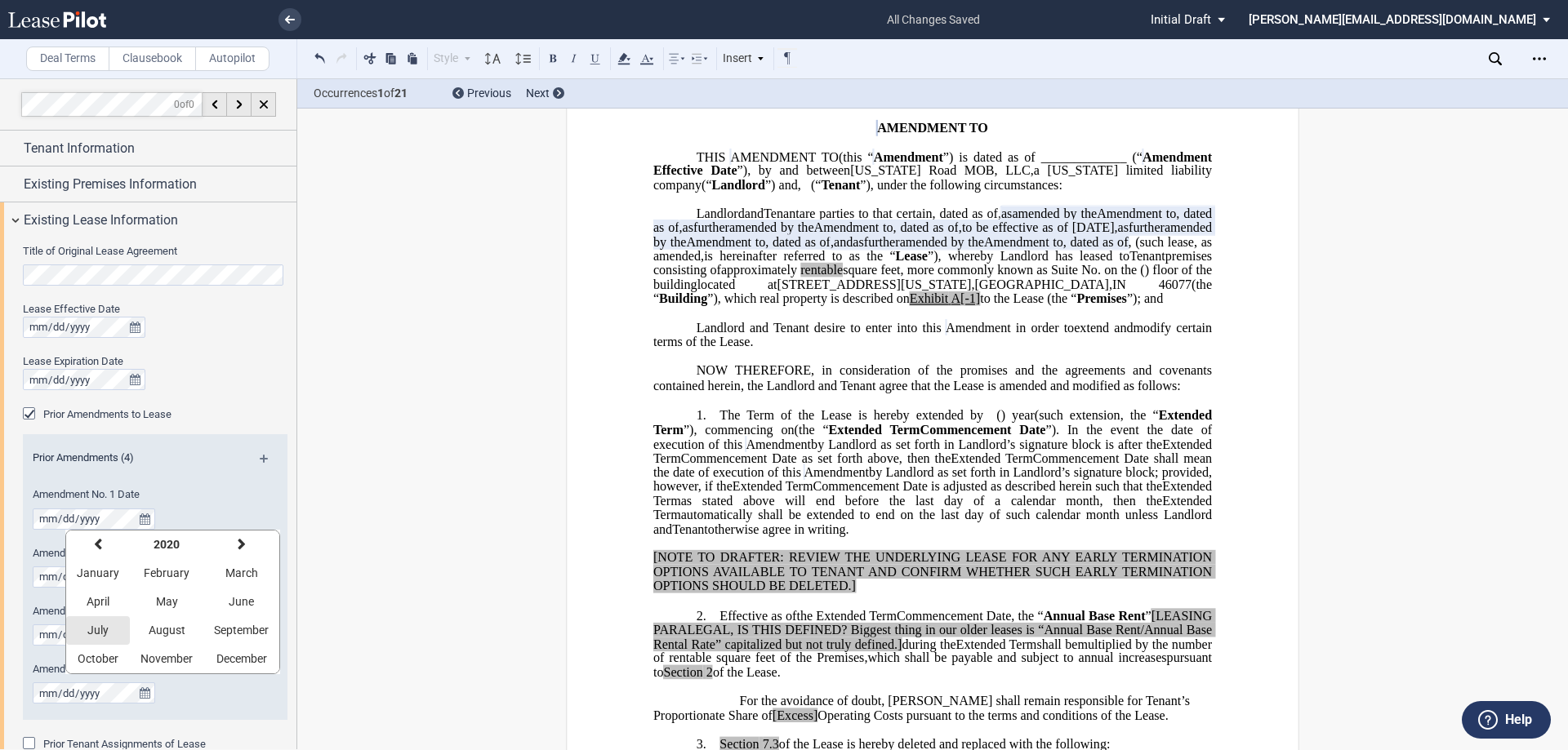
click at [102, 636] on span "July" at bounding box center [97, 630] width 22 height 13
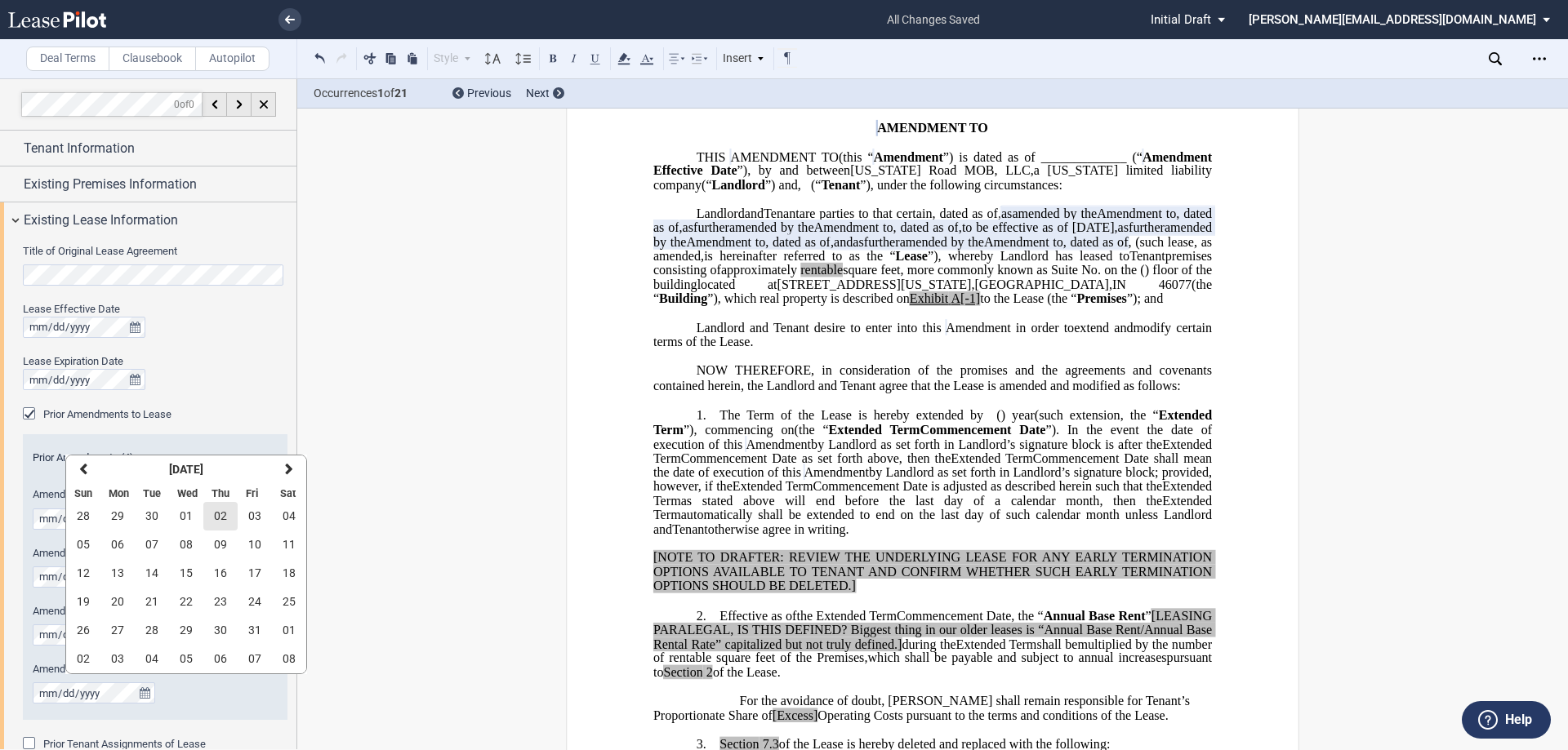
click at [227, 517] on button "02" at bounding box center [220, 516] width 35 height 29
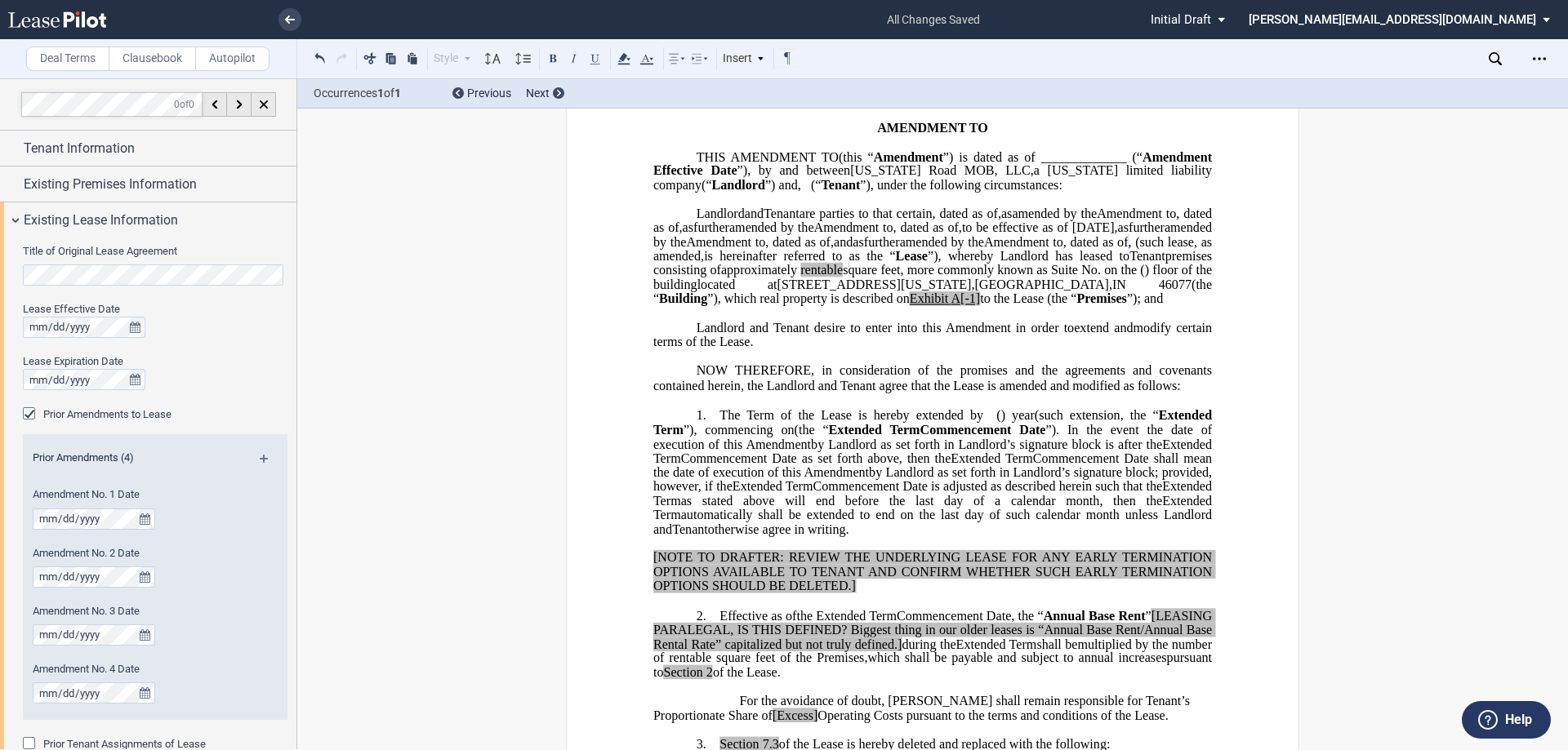
click at [852, 249] on span "and" at bounding box center [843, 242] width 19 height 15
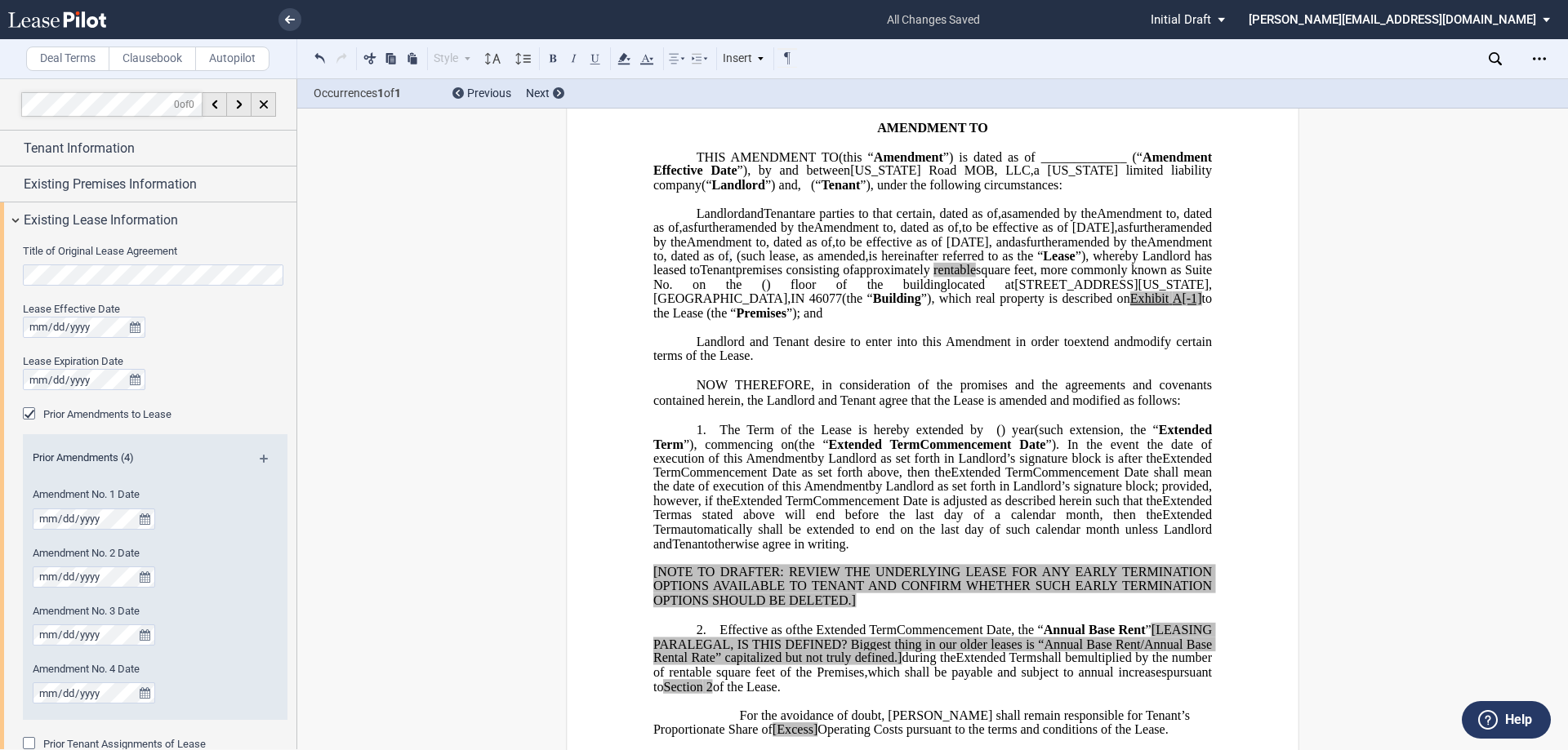
click at [261, 455] on md-icon at bounding box center [271, 464] width 22 height 20
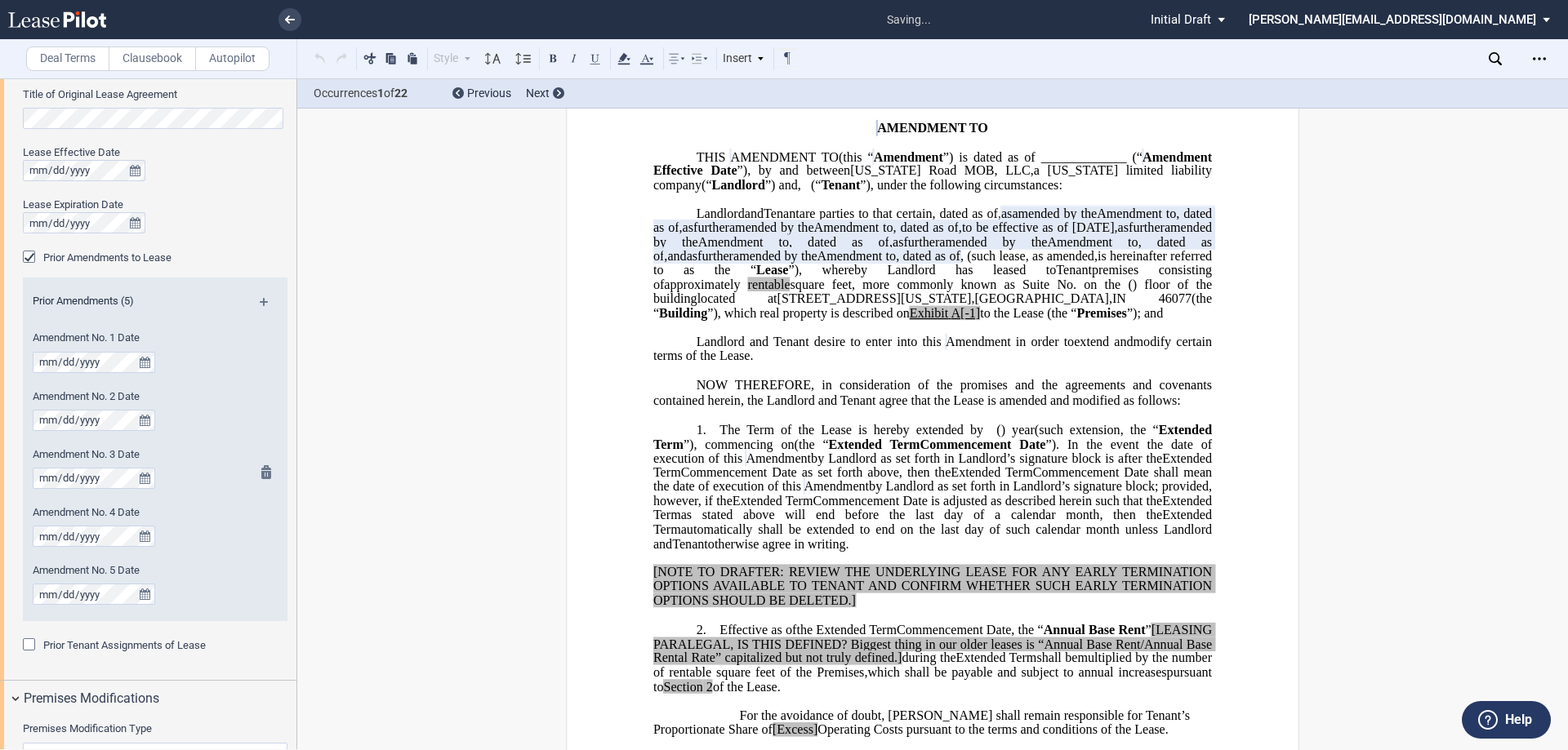
scroll to position [164, 0]
click at [148, 585] on icon "true" at bounding box center [144, 587] width 10 height 11
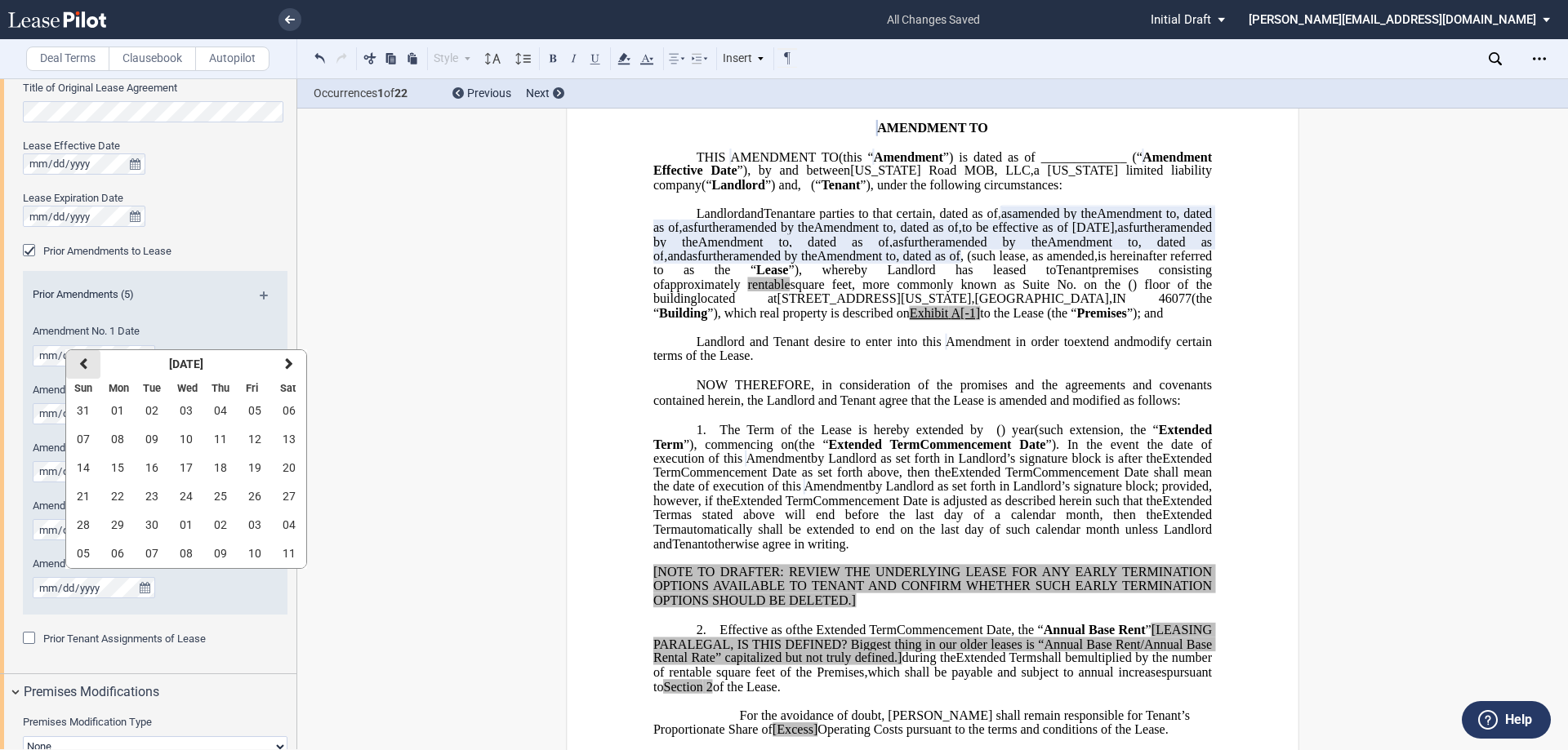
click at [80, 363] on icon "button" at bounding box center [83, 364] width 8 height 13
click at [206, 353] on button "[DATE]" at bounding box center [185, 364] width 171 height 29
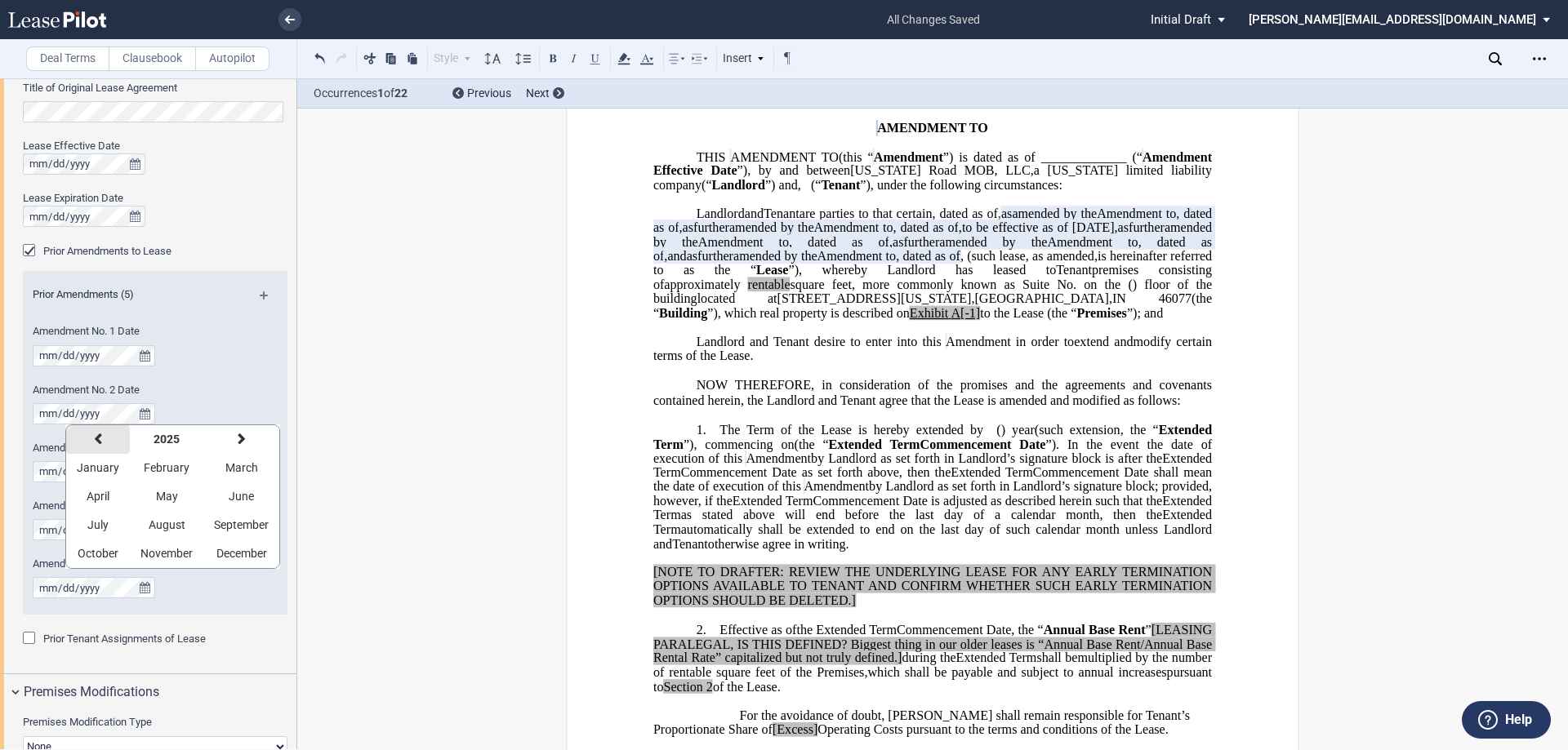
click at [109, 438] on button "previous" at bounding box center [98, 440] width 64 height 29
click at [109, 438] on button "previous" at bounding box center [98, 440] width 64 height 29
click at [264, 497] on button "June" at bounding box center [240, 497] width 76 height 29
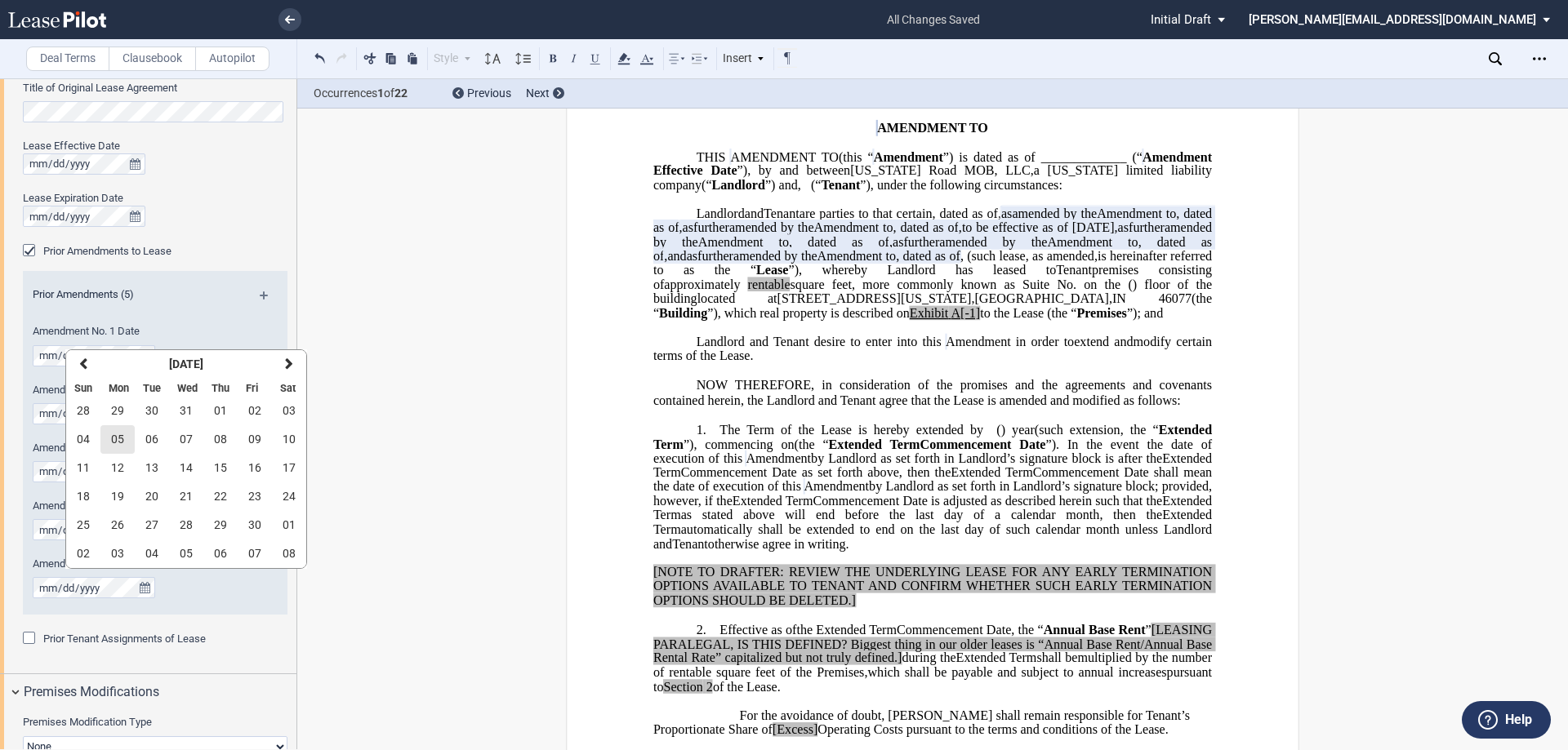
click at [126, 440] on button "05" at bounding box center [117, 440] width 35 height 29
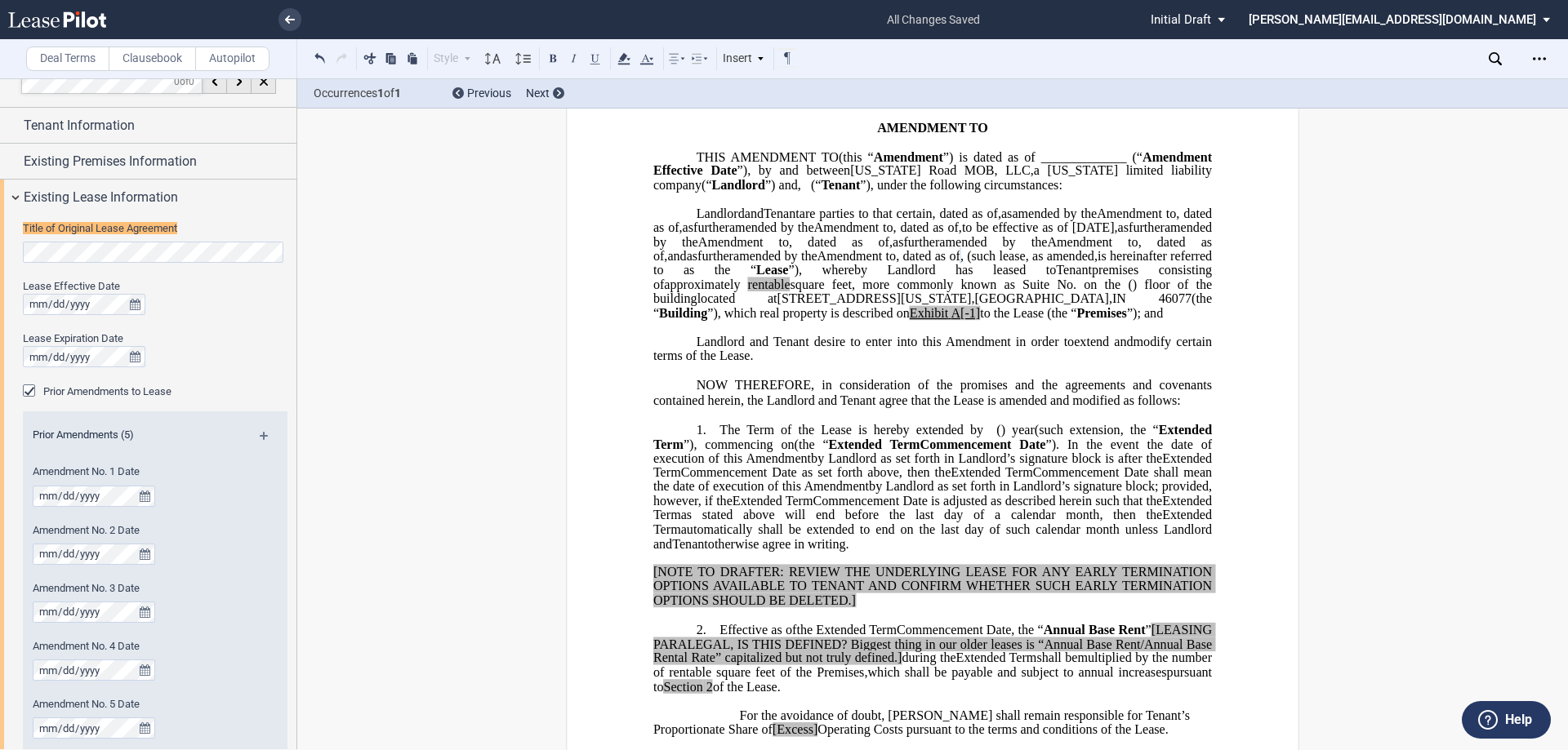
scroll to position [0, 0]
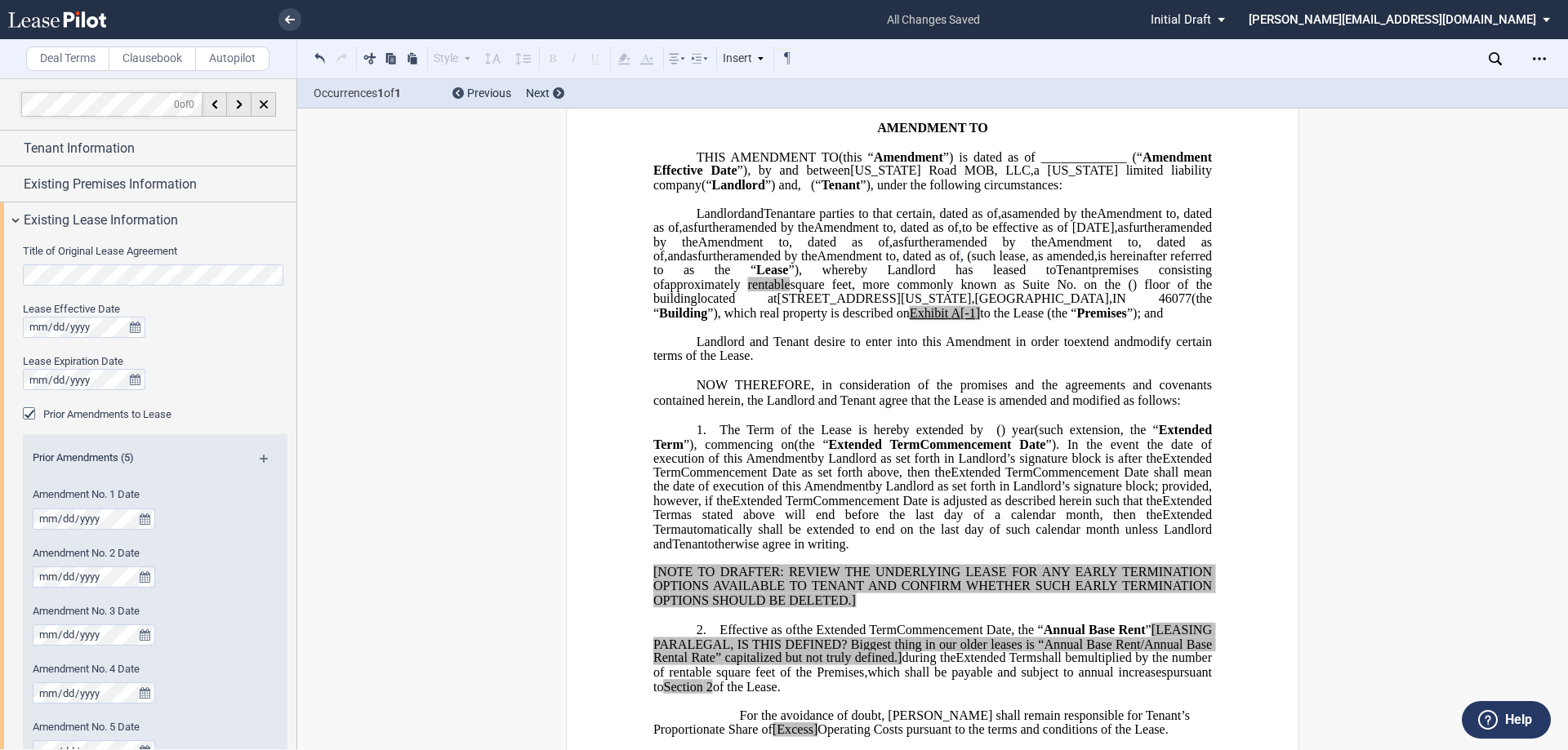
click at [0, 278] on html ".bocls-1{fill:#26354a;fill-rule:evenodd} Loading... × all changes saved Pending…" at bounding box center [784, 375] width 1568 height 750
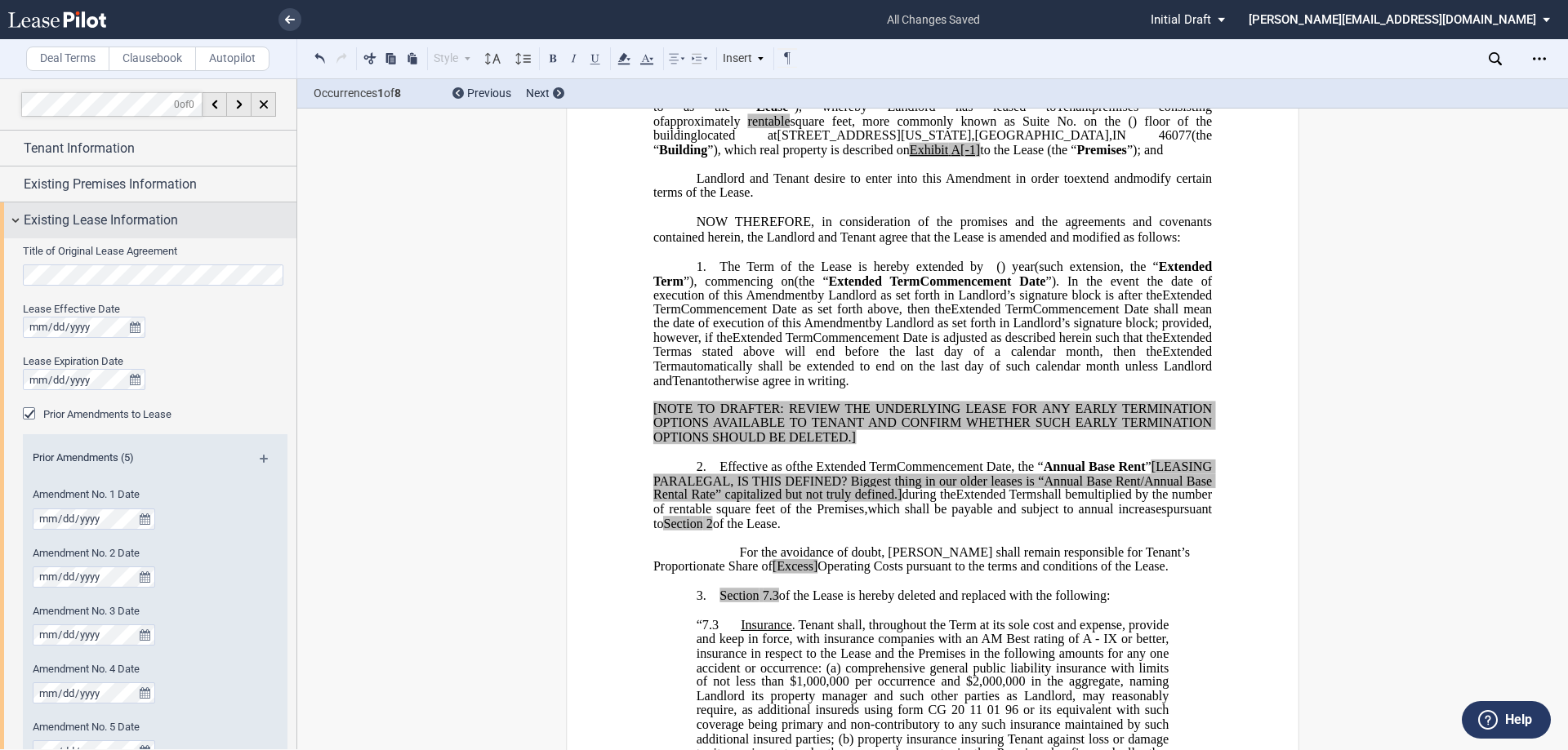
click at [18, 221] on div "Existing Lease Information" at bounding box center [148, 220] width 297 height 36
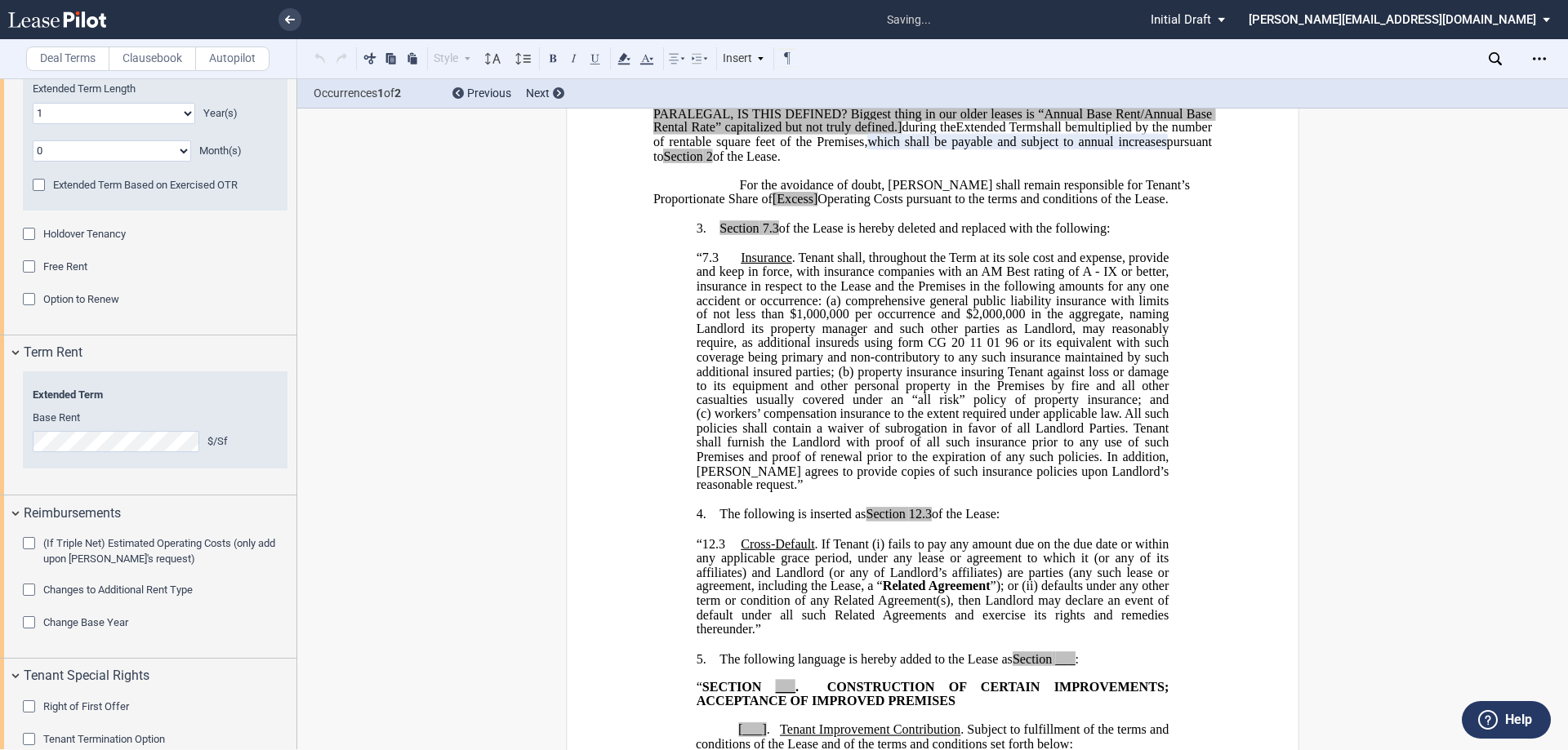
scroll to position [434, 0]
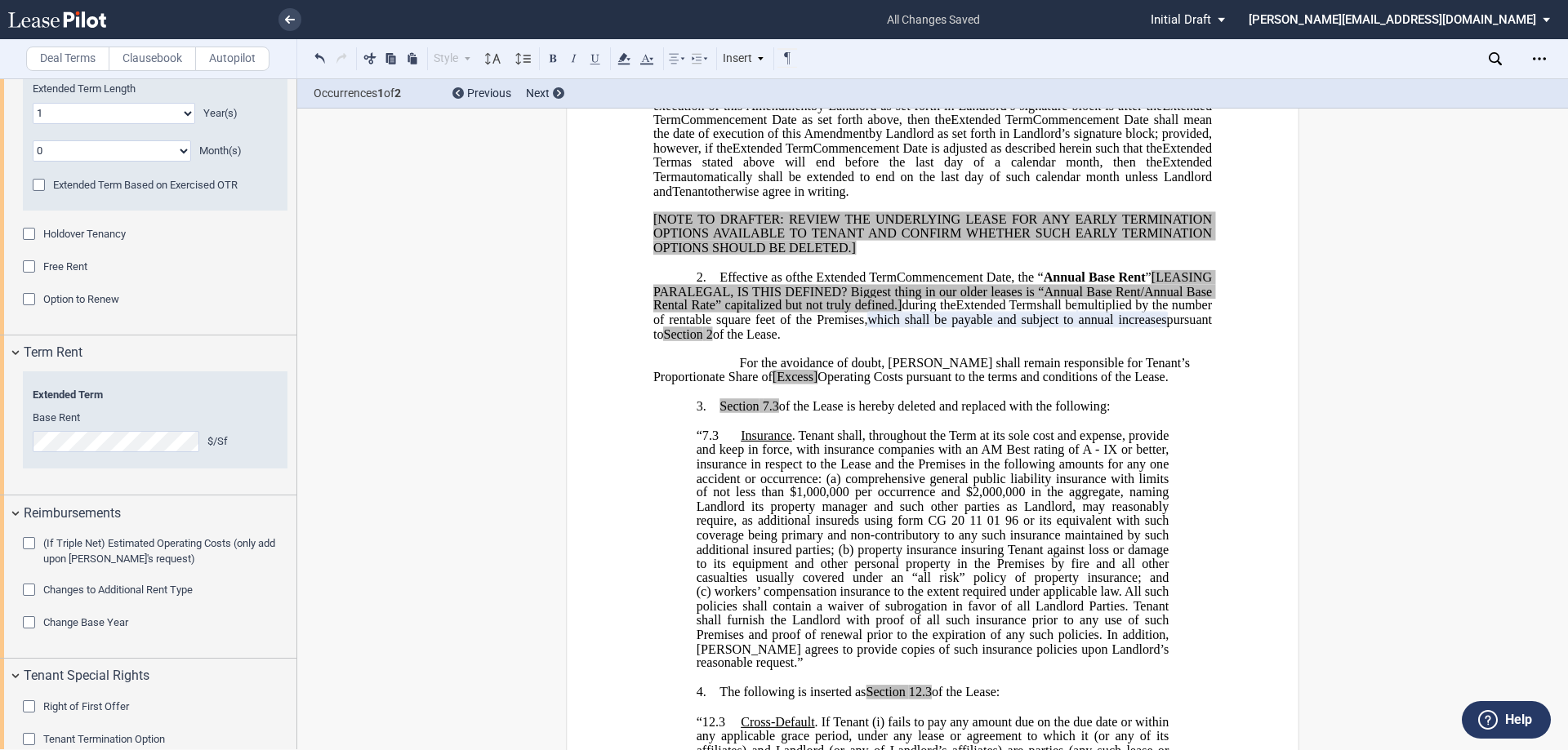
click at [34, 632] on div "Change Base Year" at bounding box center [30, 624] width 16 height 16
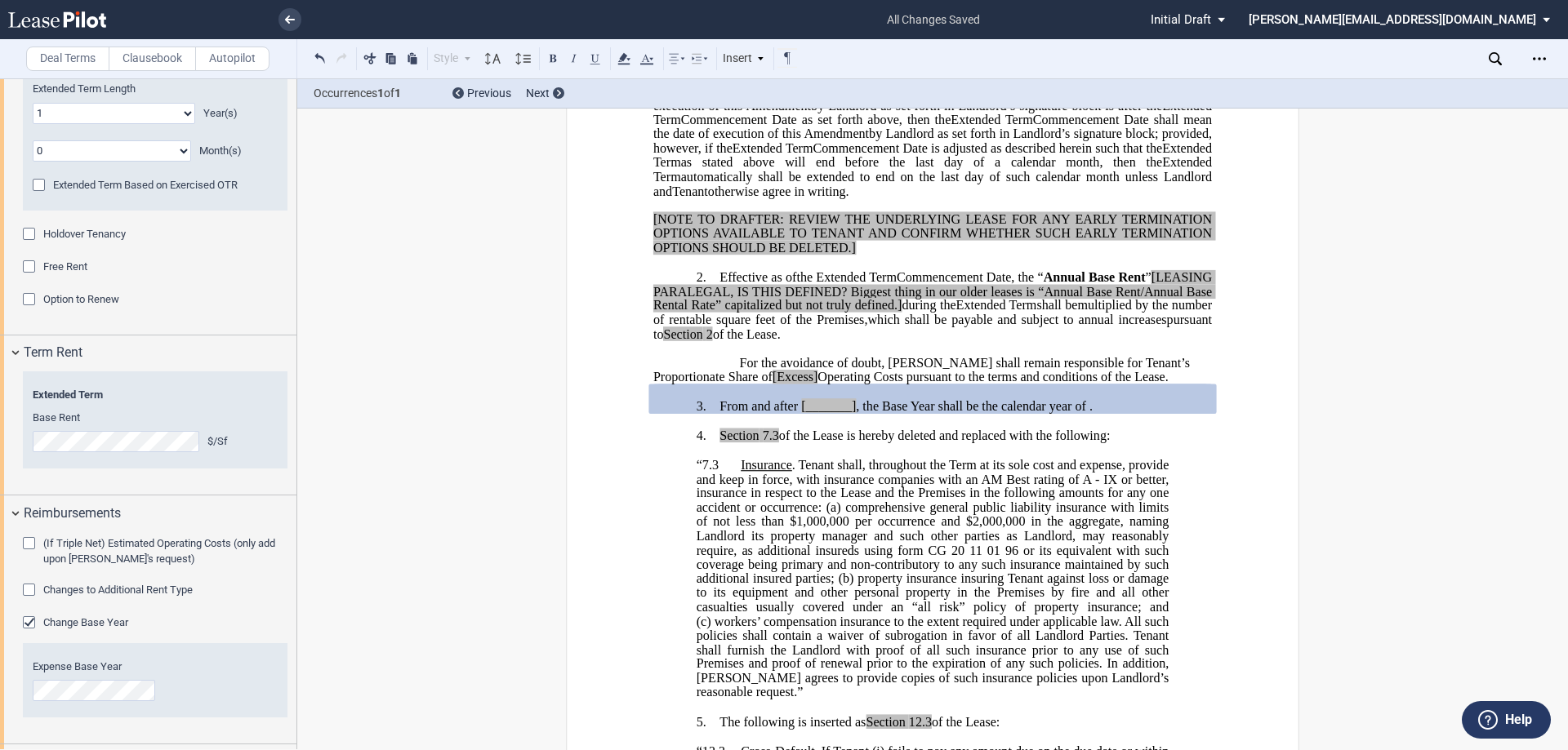
click at [34, 632] on div "Change Base Year" at bounding box center [30, 624] width 16 height 16
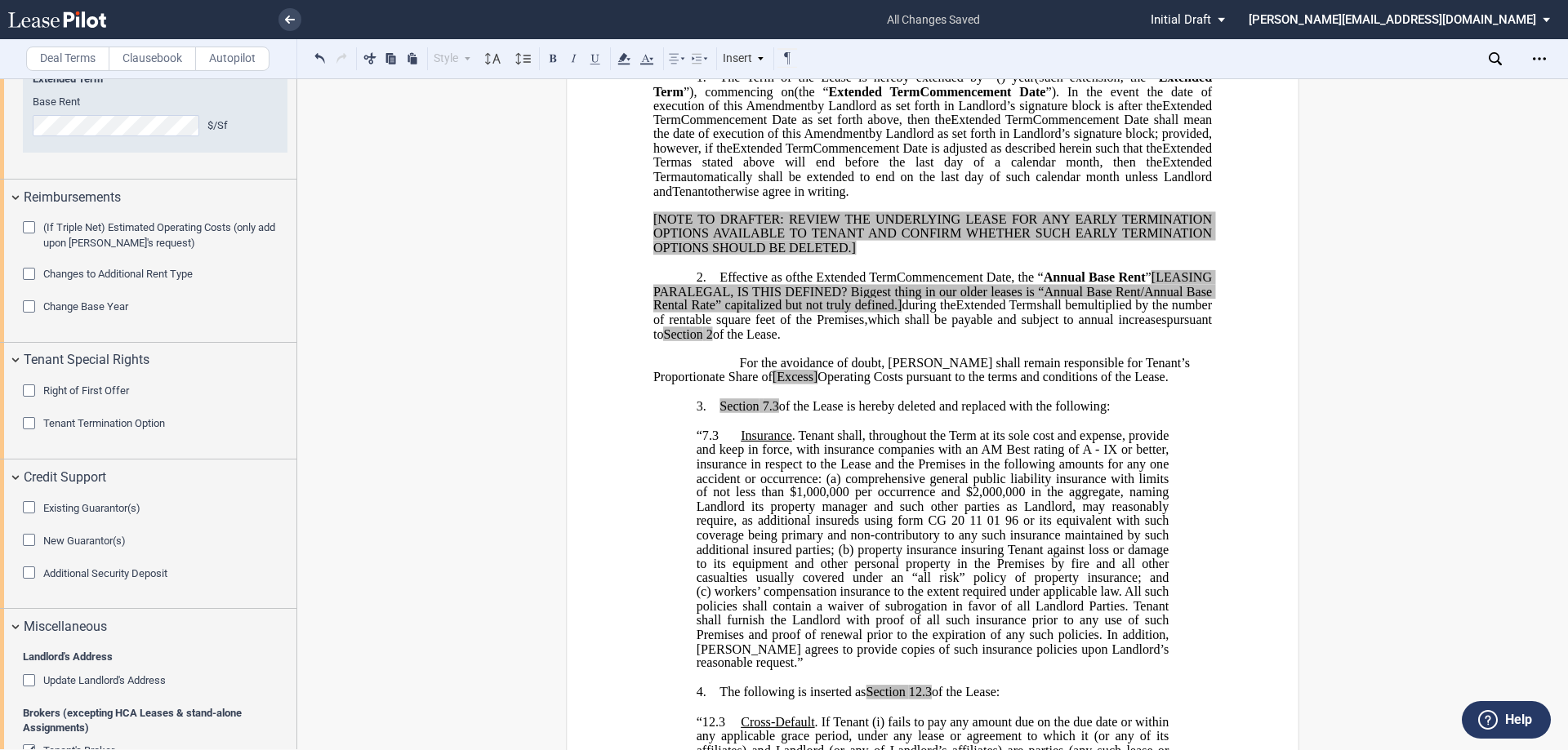
scroll to position [1061, 0]
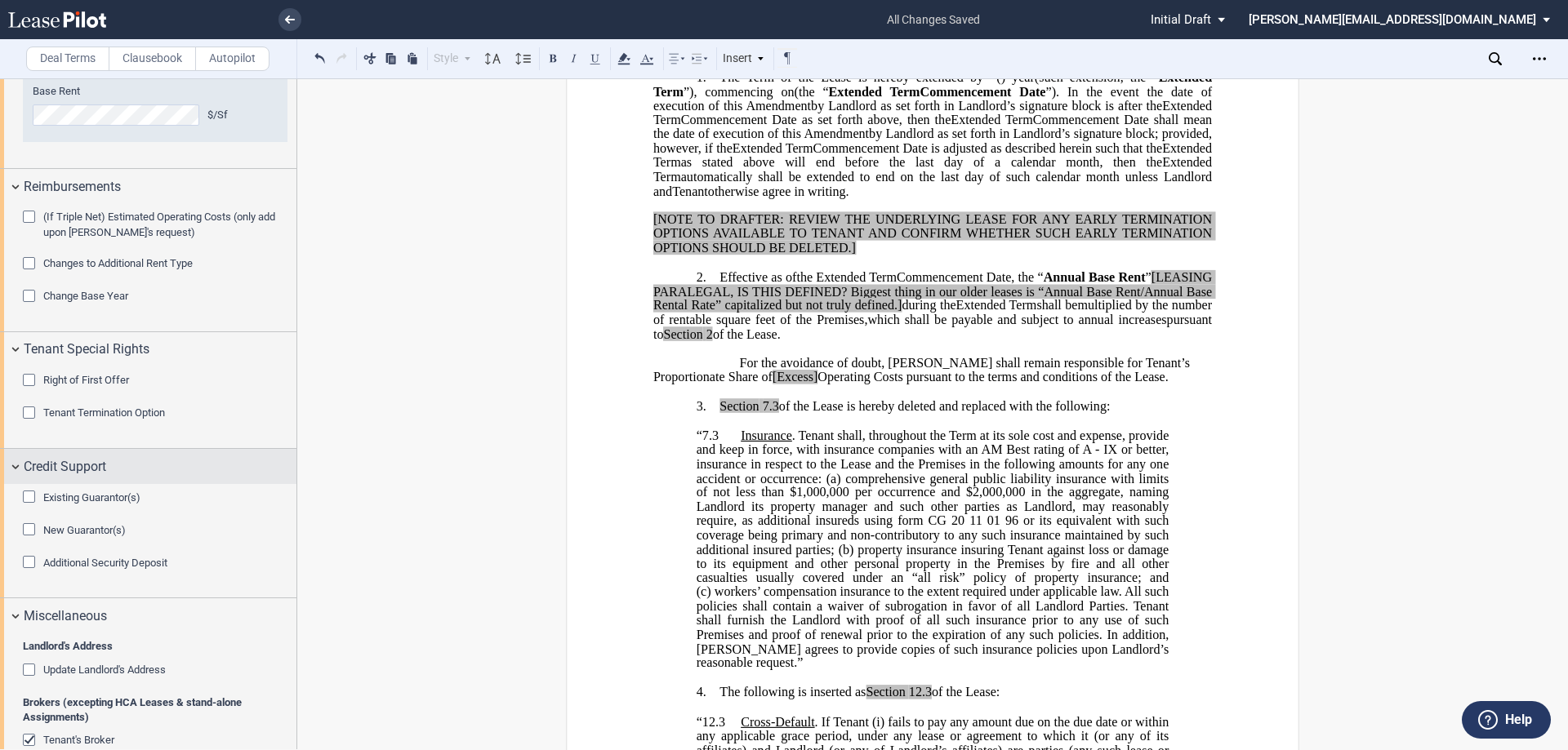
click at [19, 477] on div "Credit Support" at bounding box center [148, 467] width 297 height 36
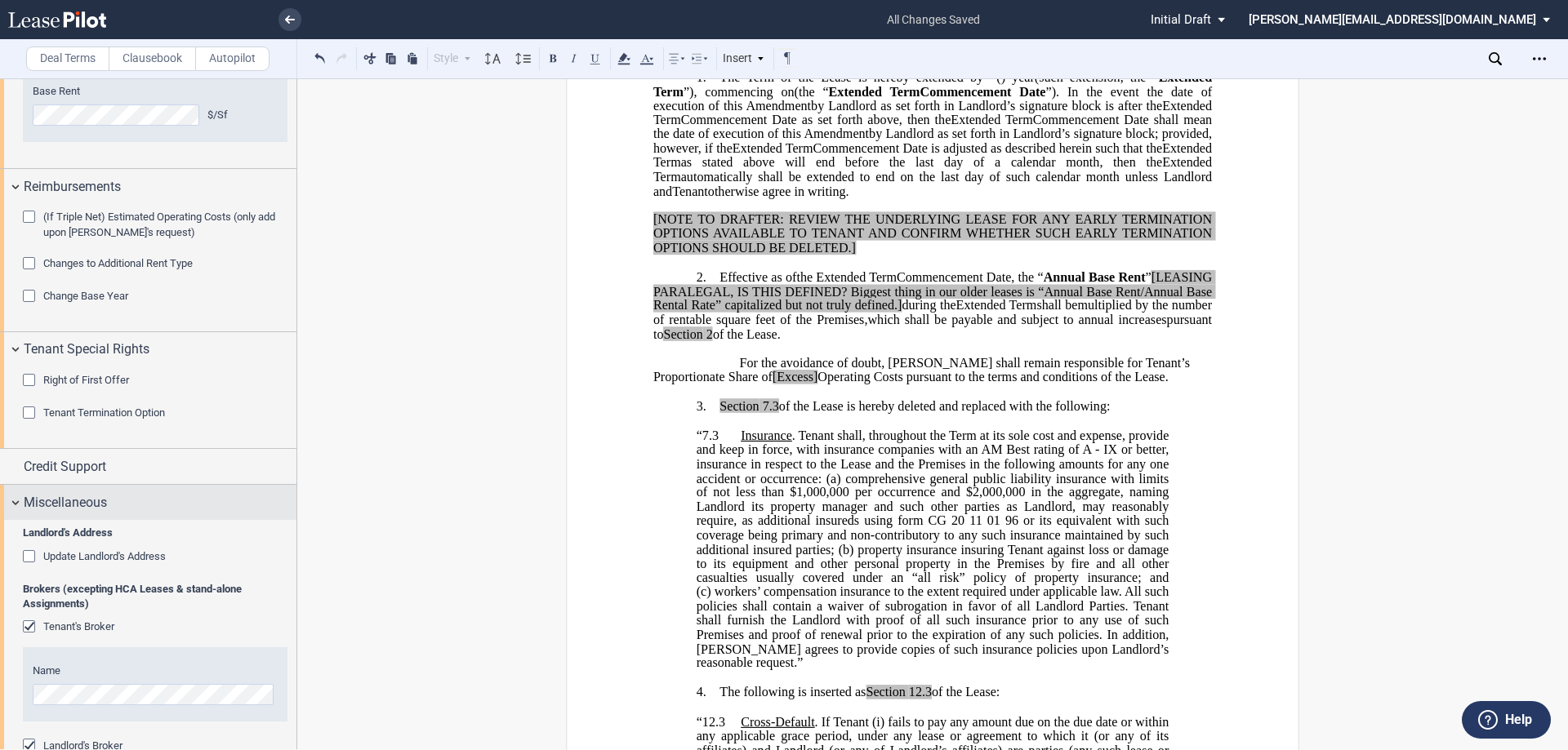
click at [16, 513] on div "Miscellaneous" at bounding box center [148, 502] width 297 height 36
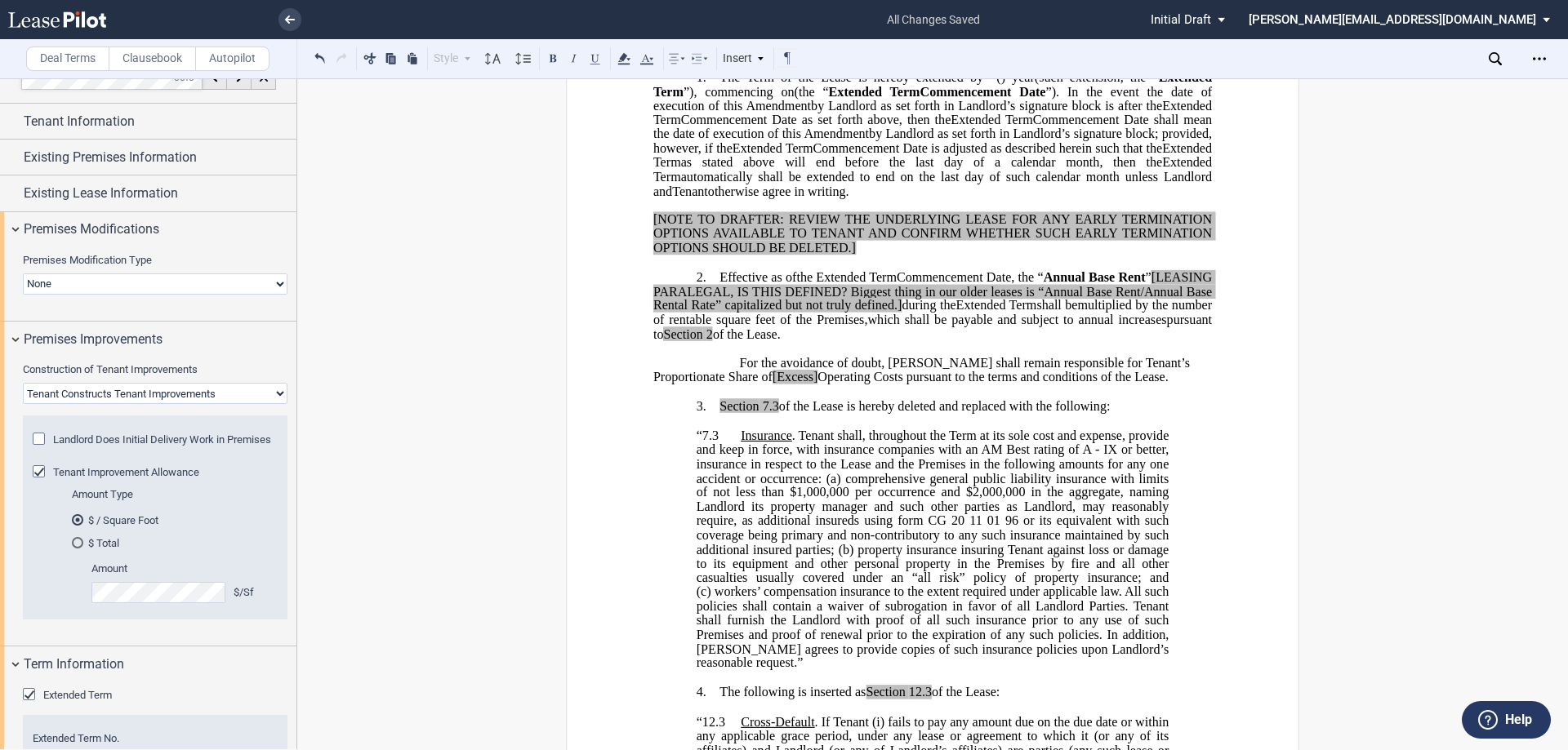
scroll to position [0, 0]
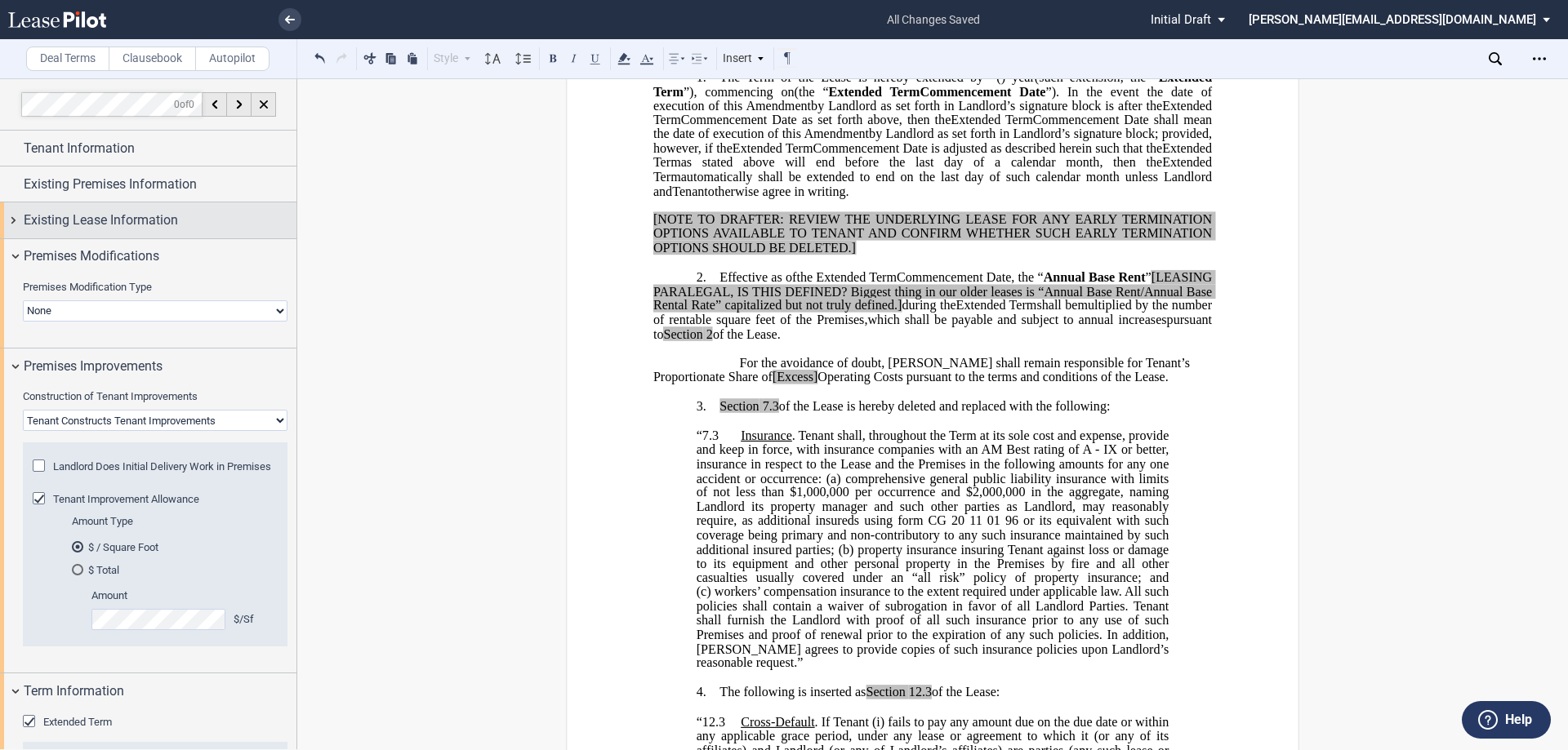
click at [15, 220] on div "Existing Lease Information" at bounding box center [148, 220] width 297 height 36
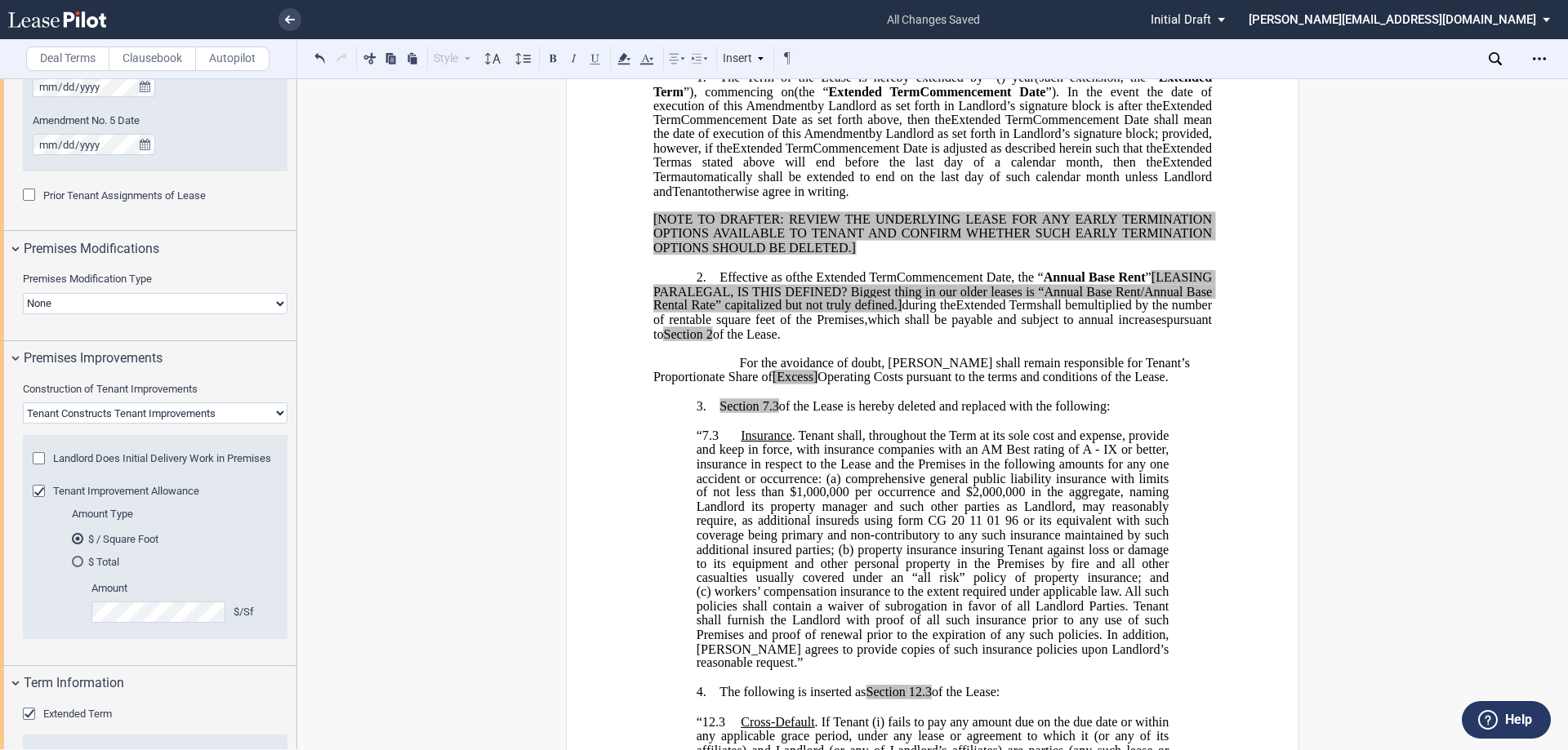
scroll to position [653, 0]
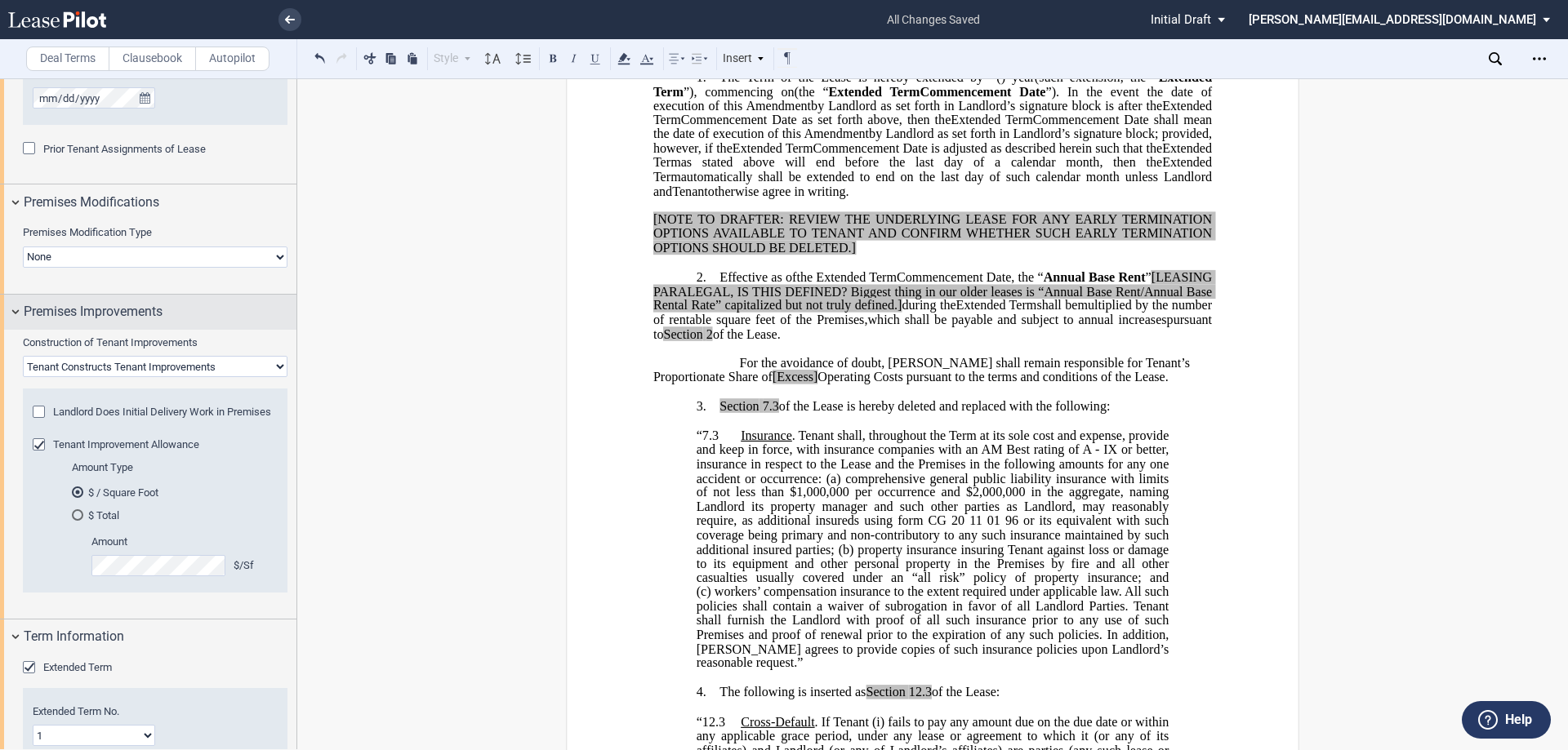
click at [14, 310] on div "Premises Improvements" at bounding box center [148, 312] width 297 height 36
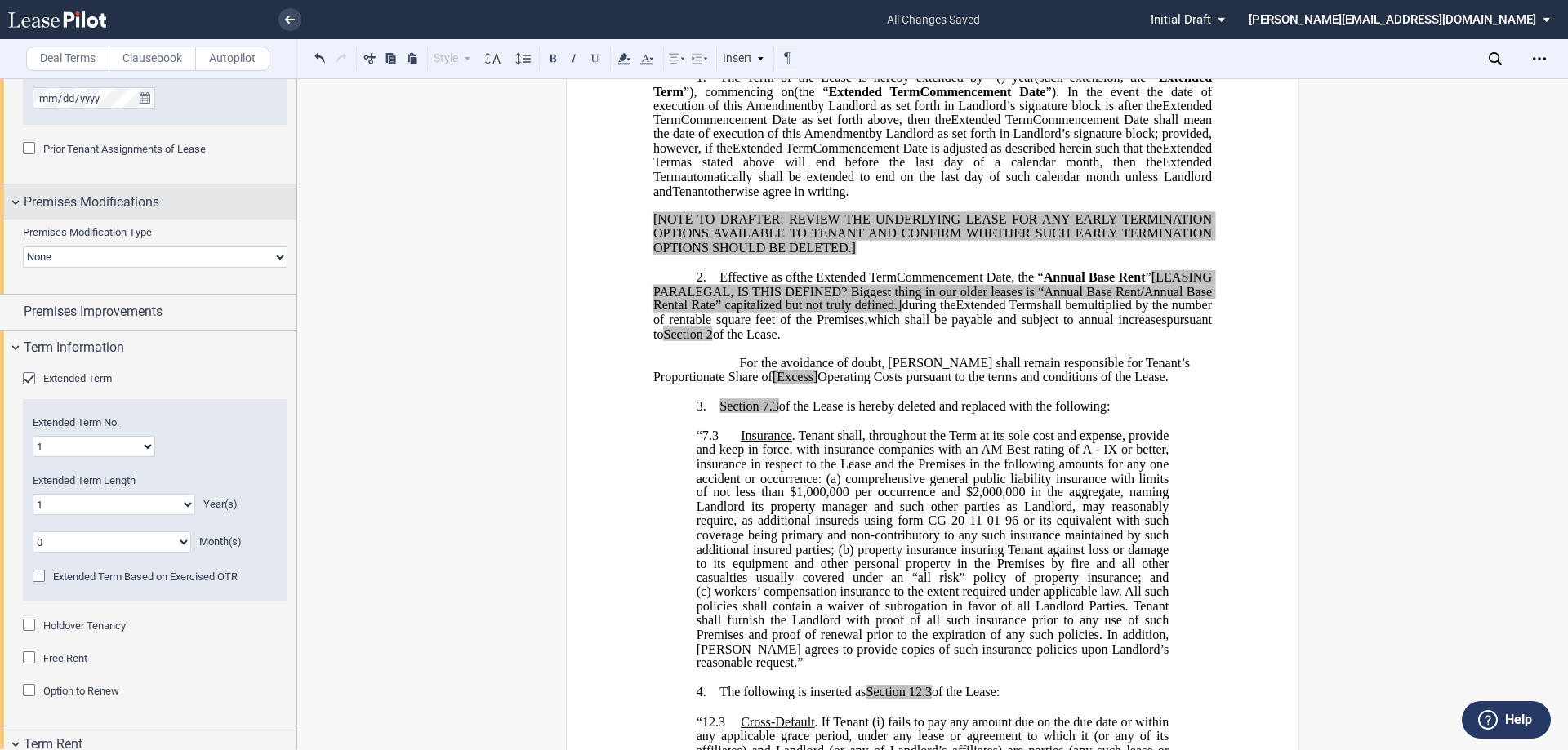
click at [12, 199] on div "Premises Modifications" at bounding box center [148, 202] width 297 height 36
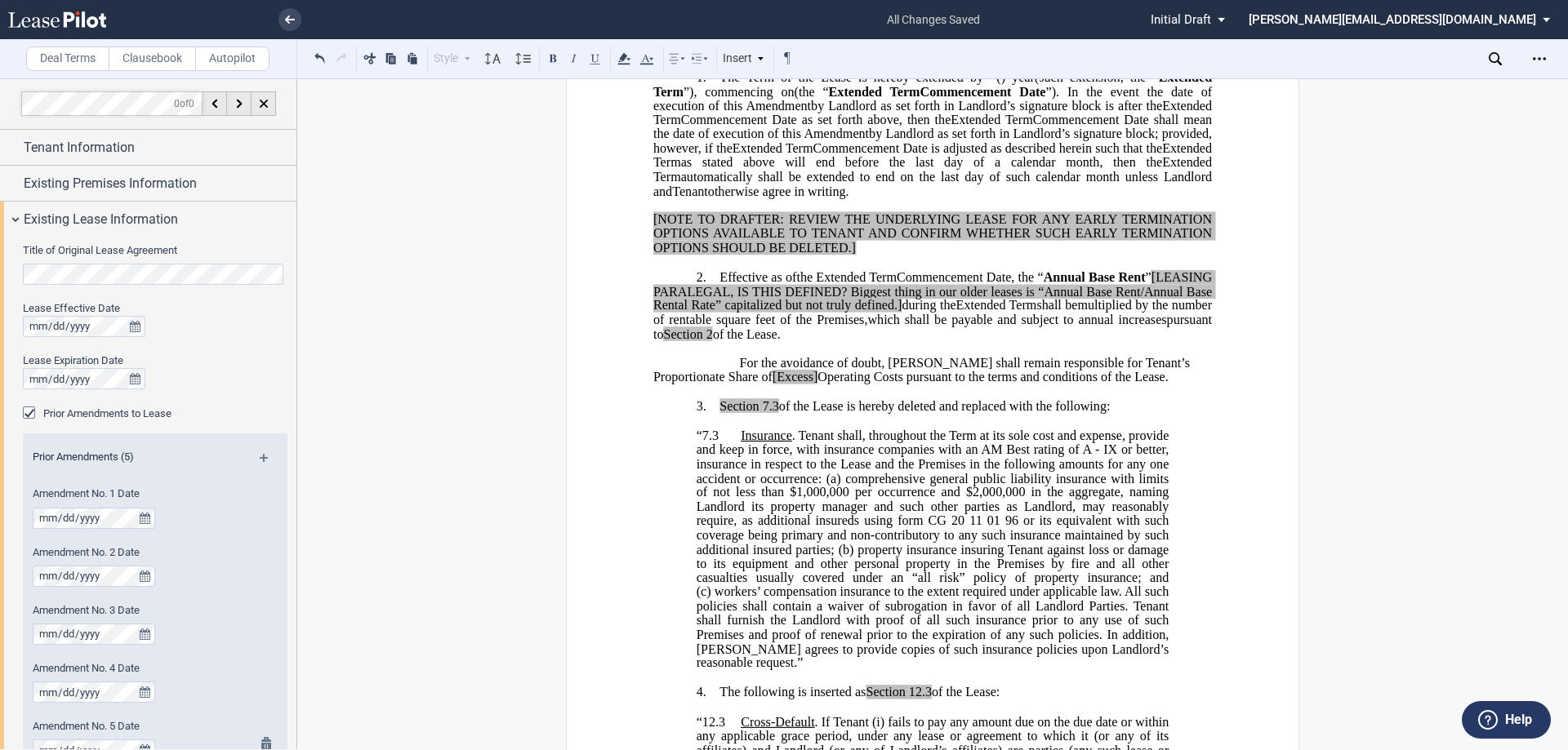
scroll to position [0, 0]
click at [19, 217] on div "Existing Lease Information" at bounding box center [148, 220] width 297 height 36
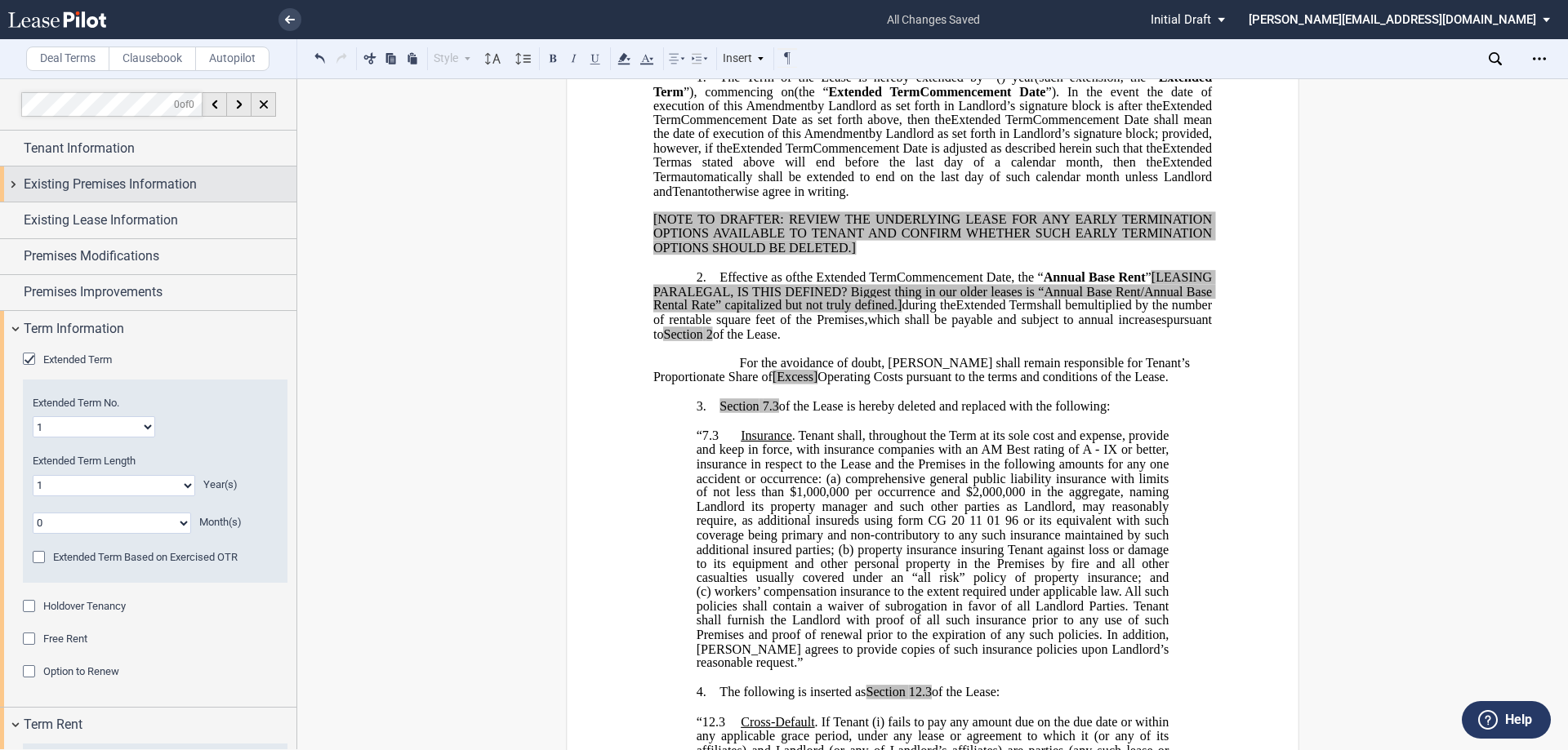
click at [16, 182] on div "Existing Premises Information" at bounding box center [148, 184] width 297 height 36
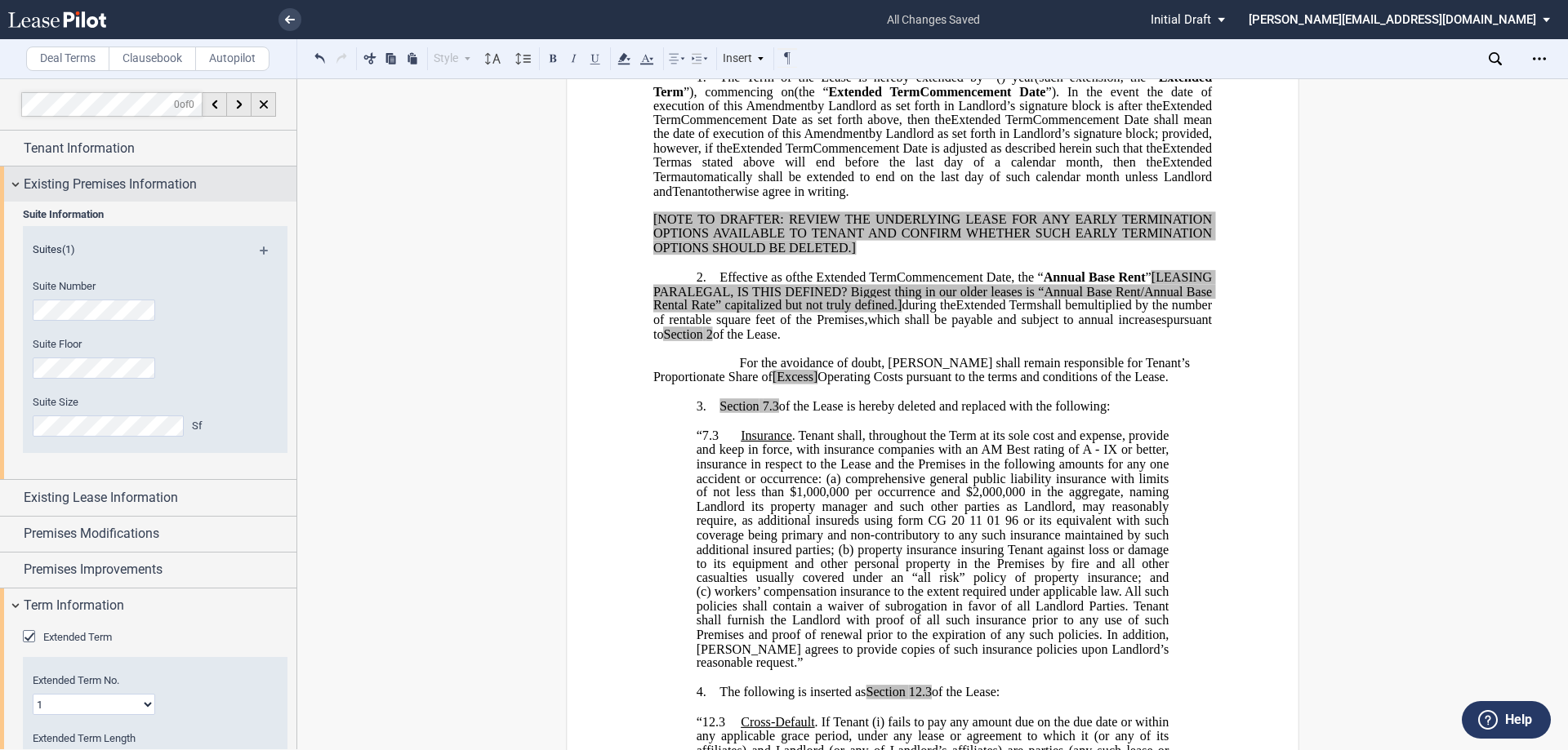
click at [17, 183] on div "Existing Premises Information" at bounding box center [148, 184] width 297 height 36
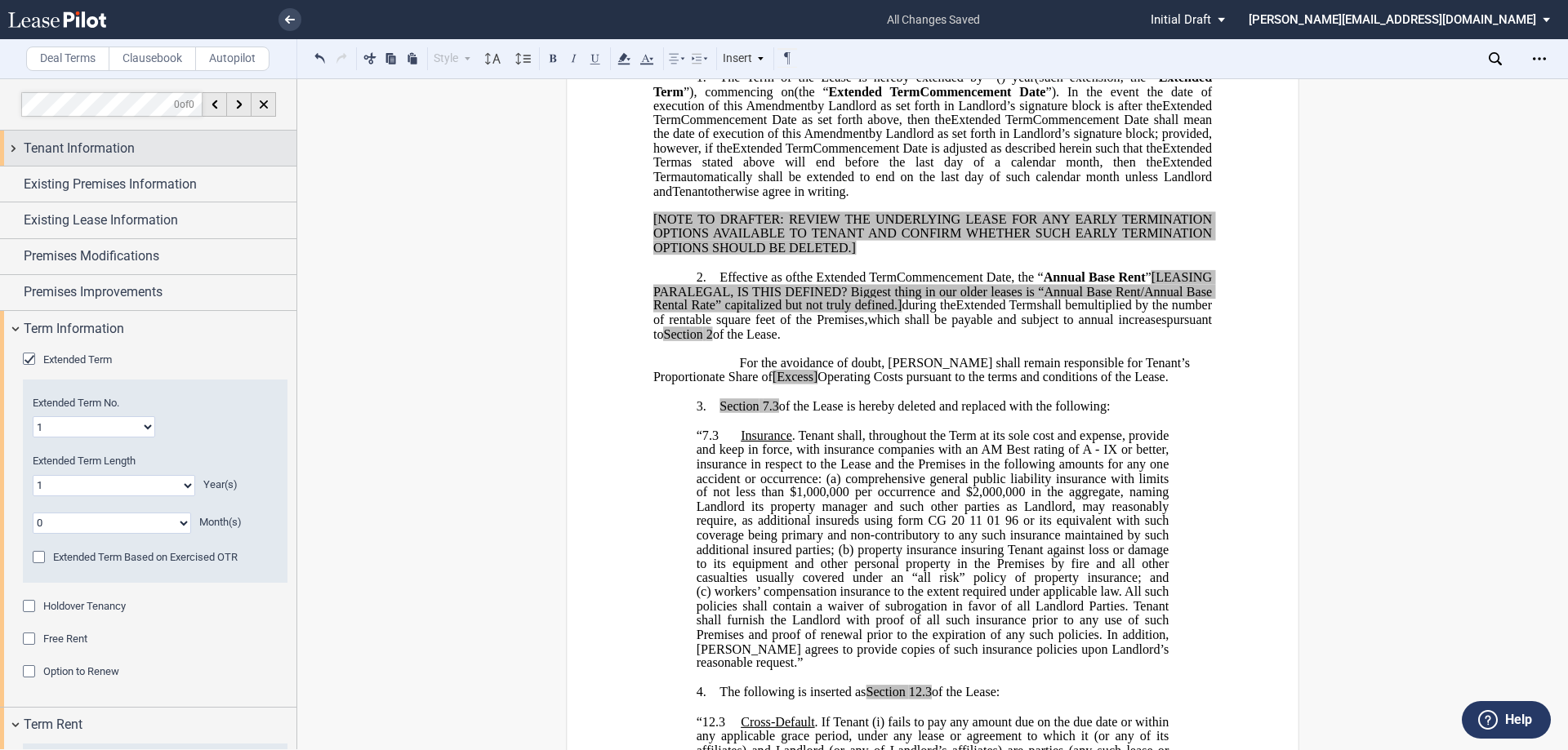
click at [15, 150] on div "Tenant Information" at bounding box center [148, 149] width 297 height 36
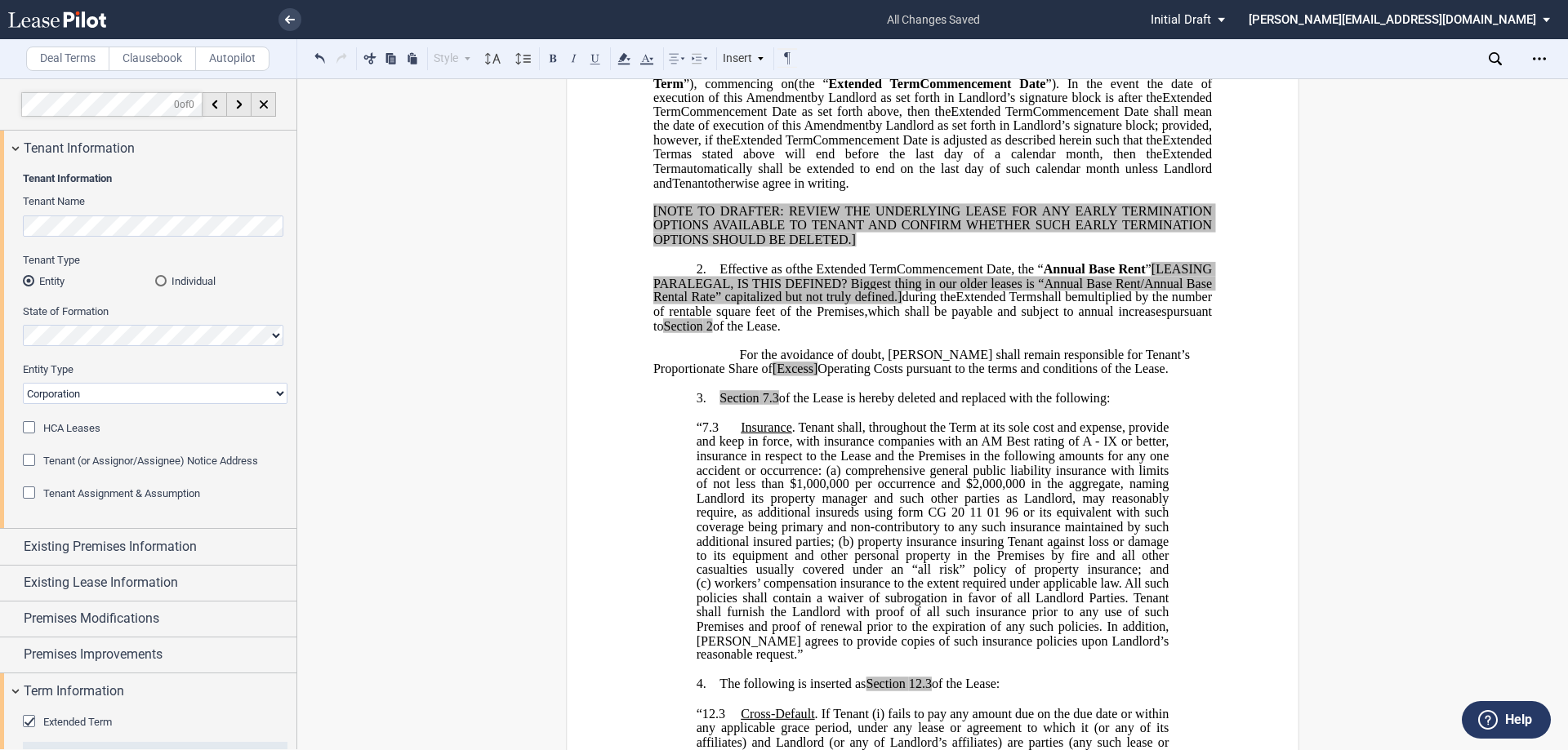
scroll to position [353, 0]
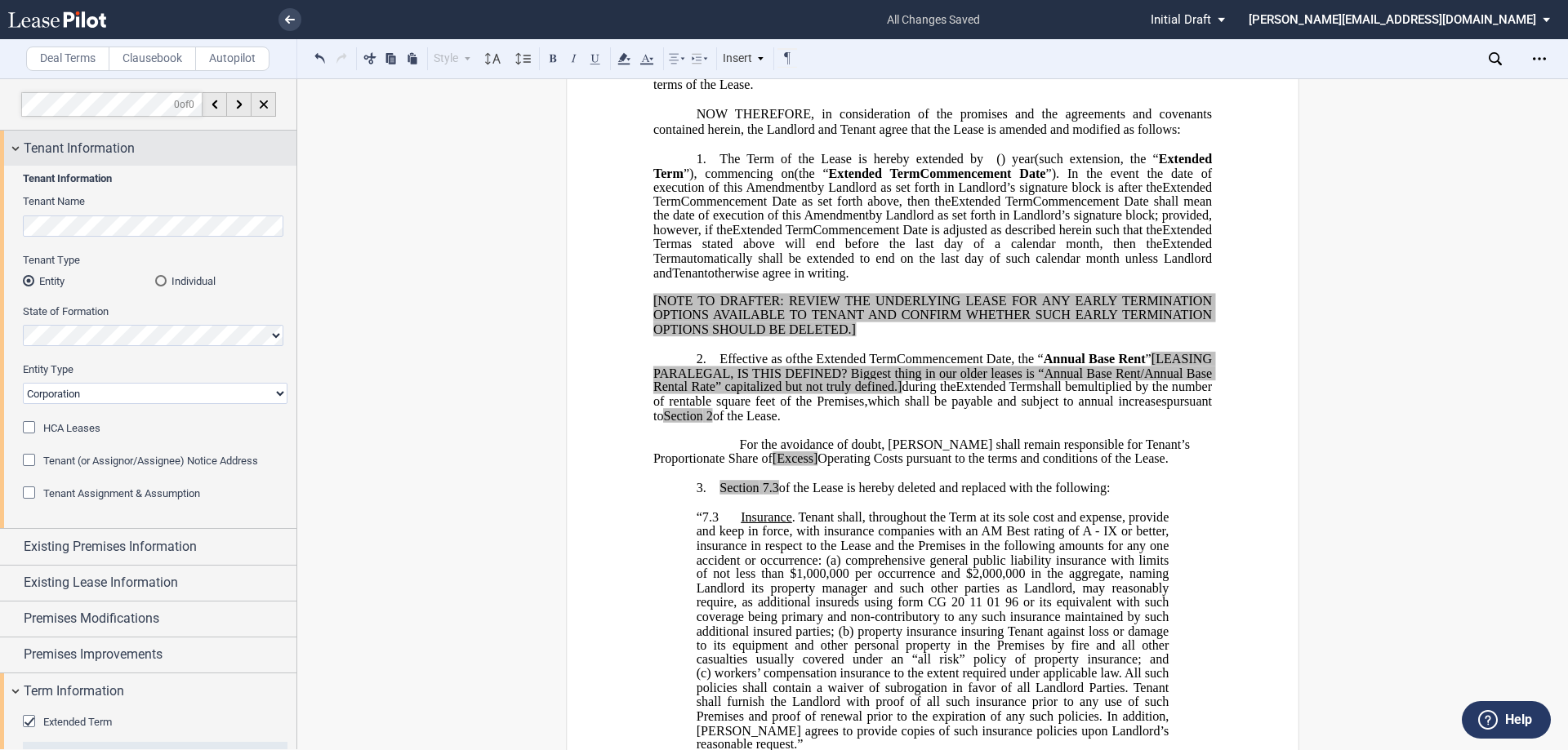
click at [14, 149] on div "Tenant Information" at bounding box center [148, 149] width 297 height 36
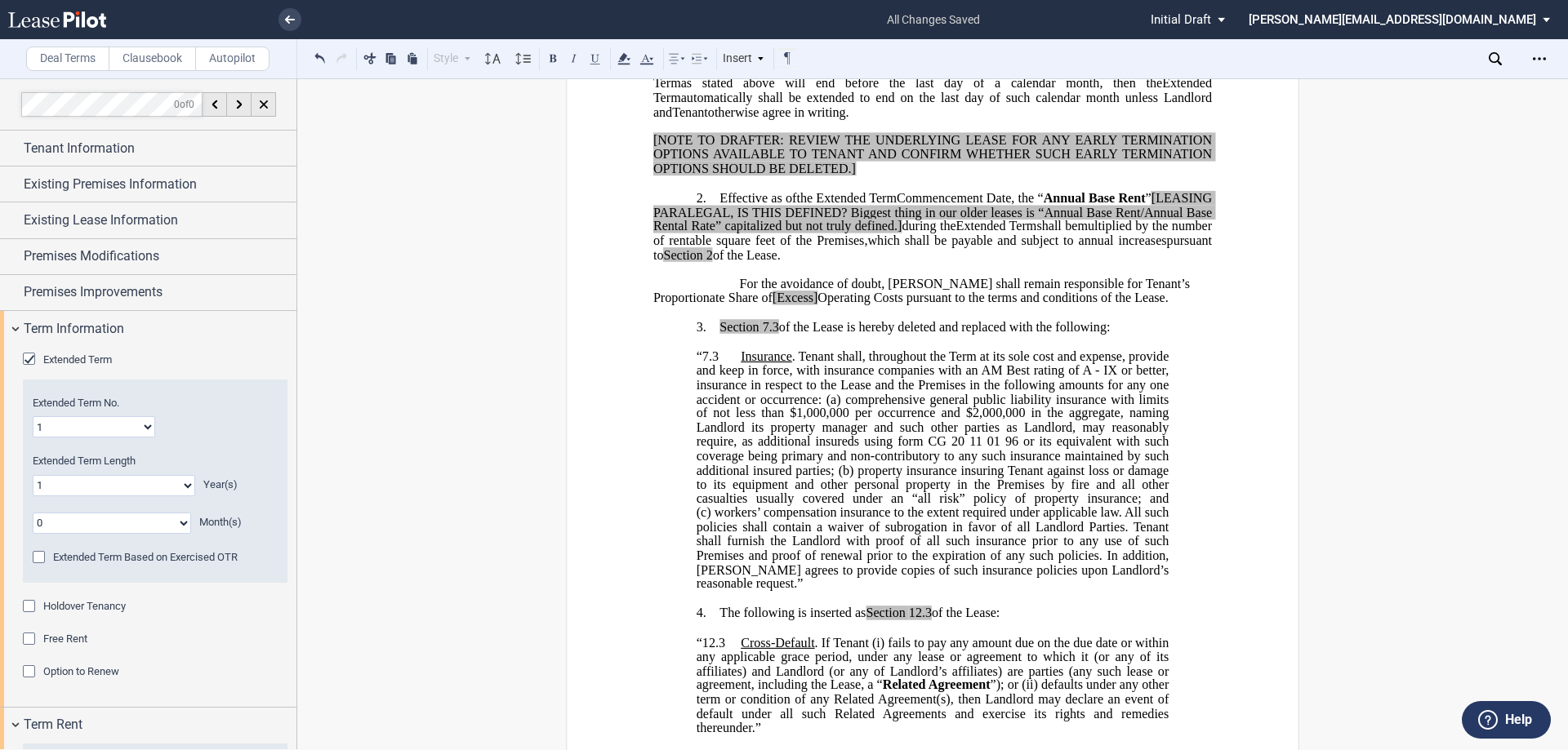
scroll to position [516, 0]
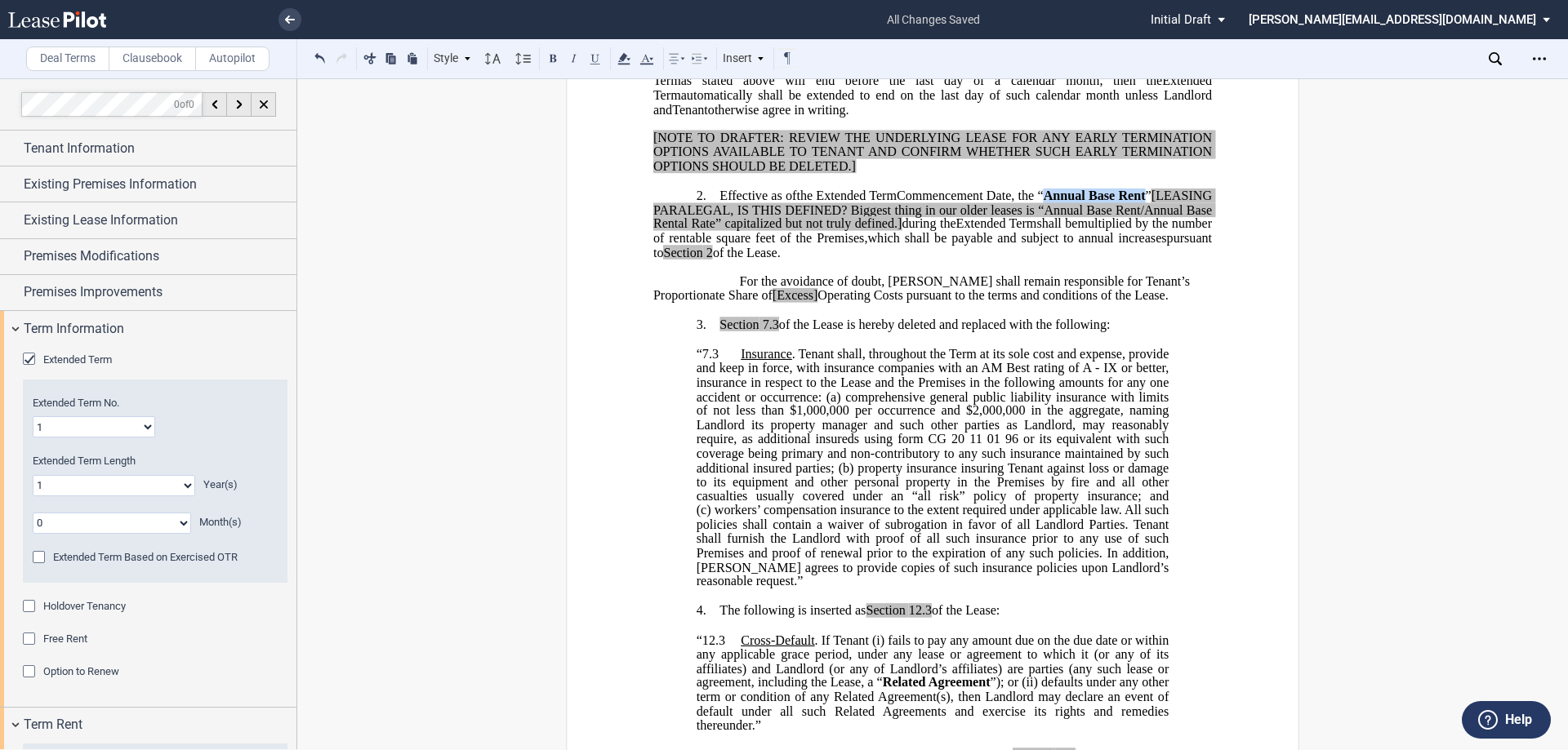
drag, startPoint x: 1093, startPoint y: 236, endPoint x: 1202, endPoint y: 233, distance: 109.0
click at [1202, 231] on span ", the “ Annual Base Rent ” [LEASING PARALEGAL, IS THIS DEFINED? Biggest thing i…" at bounding box center [934, 209] width 562 height 42
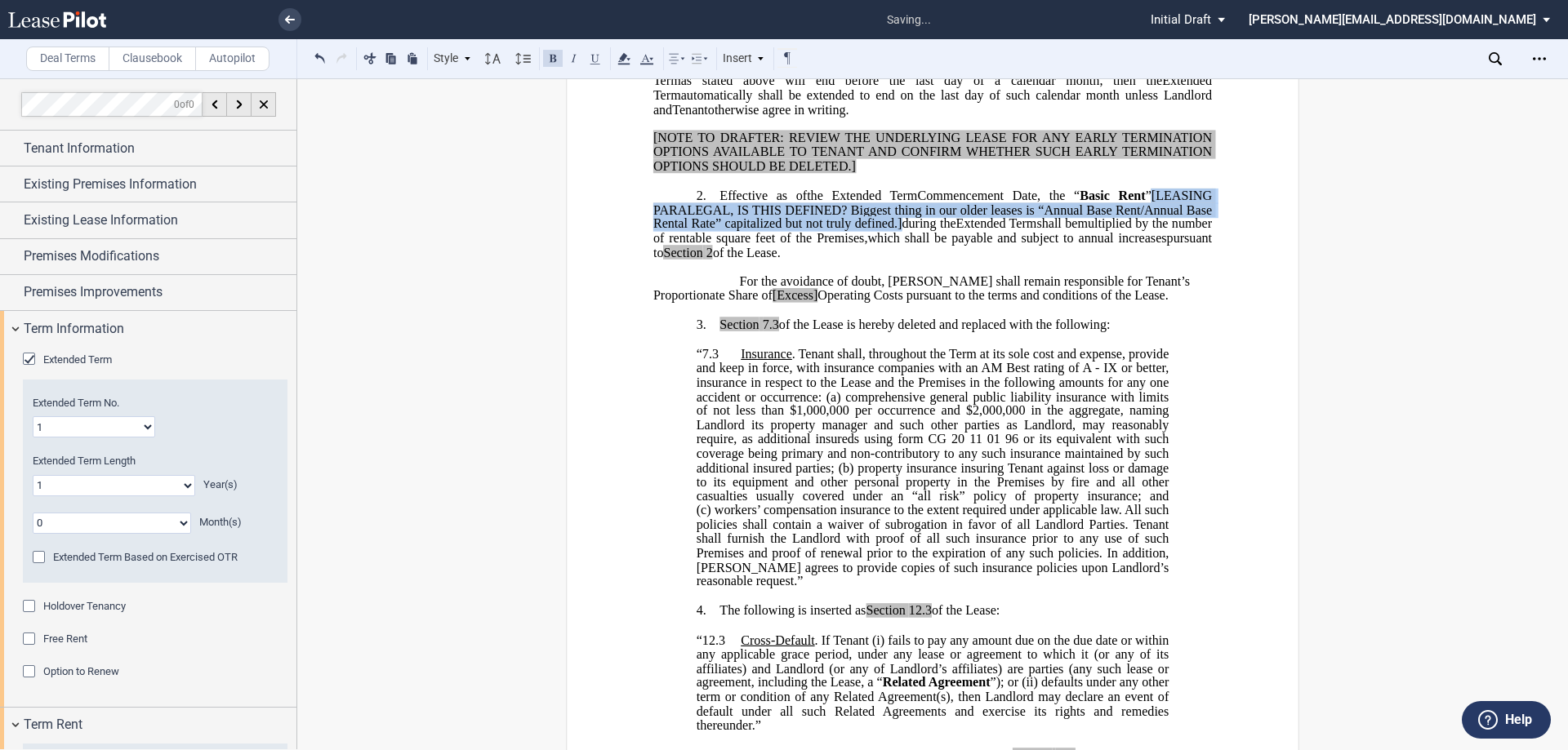
drag, startPoint x: 900, startPoint y: 271, endPoint x: 1146, endPoint y: 235, distance: 248.6
click at [1146, 231] on span ", the “ Basic Rent ” [LEASING PARALEGAL, IS THIS DEFINED? Biggest thing in our …" at bounding box center [934, 209] width 562 height 42
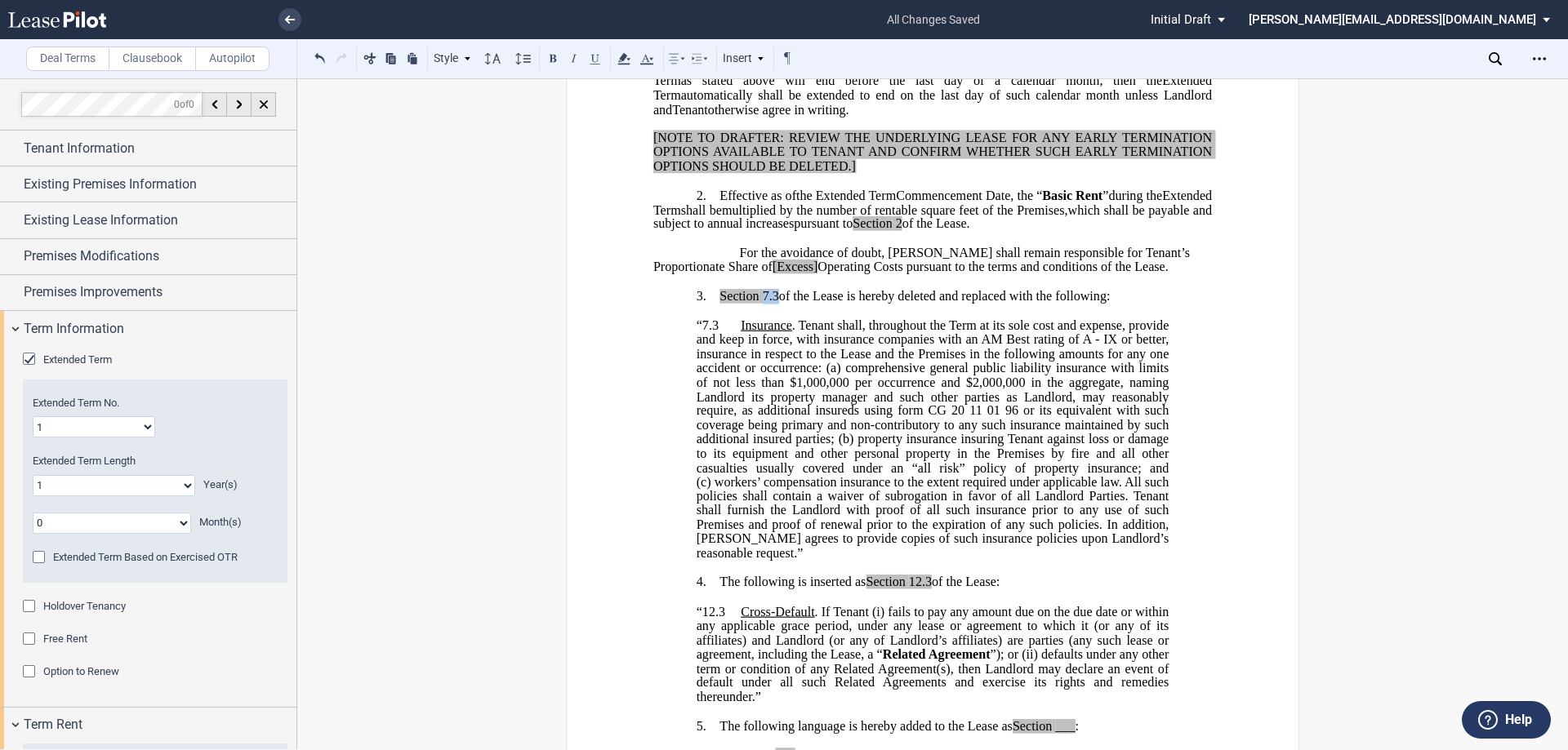
drag, startPoint x: 762, startPoint y: 338, endPoint x: 773, endPoint y: 340, distance: 11.2
click at [773, 304] on span "7.3" at bounding box center [770, 296] width 16 height 15
click at [313, 54] on button at bounding box center [320, 57] width 20 height 20
drag, startPoint x: 773, startPoint y: 338, endPoint x: 778, endPoint y: 346, distance: 9.4
click at [773, 304] on span "7.3" at bounding box center [770, 296] width 16 height 15
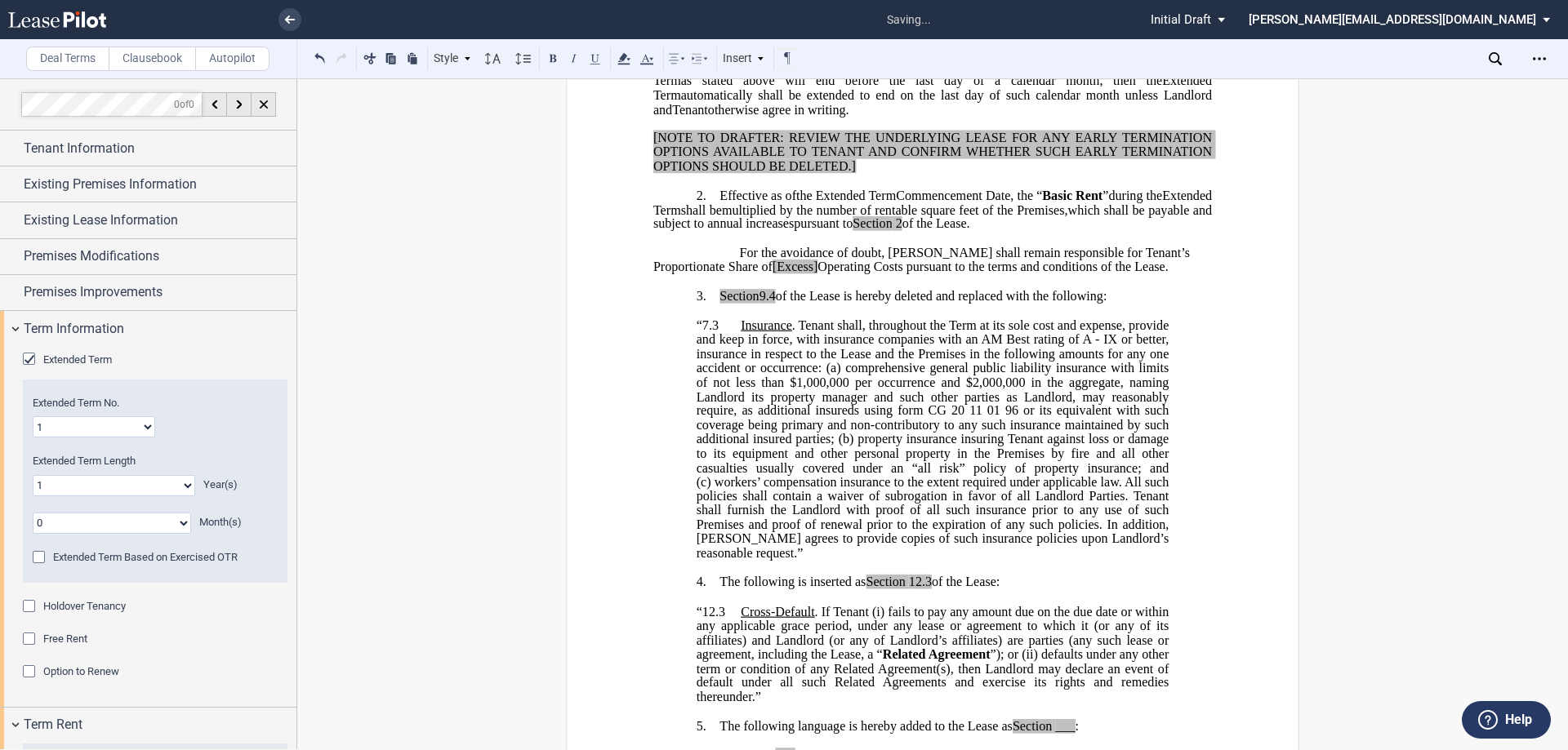
click at [974, 414] on span "comprehensive general public liability insurance with limits of not less than $…" at bounding box center [935, 389] width 476 height 57
click at [712, 333] on span "“7.3" at bounding box center [708, 325] width 22 height 15
drag, startPoint x: 742, startPoint y: 310, endPoint x: 696, endPoint y: 310, distance: 46.0
click at [696, 273] on span "For the avoidance of doubt, [PERSON_NAME] shall remain responsible for Tenant’s…" at bounding box center [922, 259] width 540 height 29
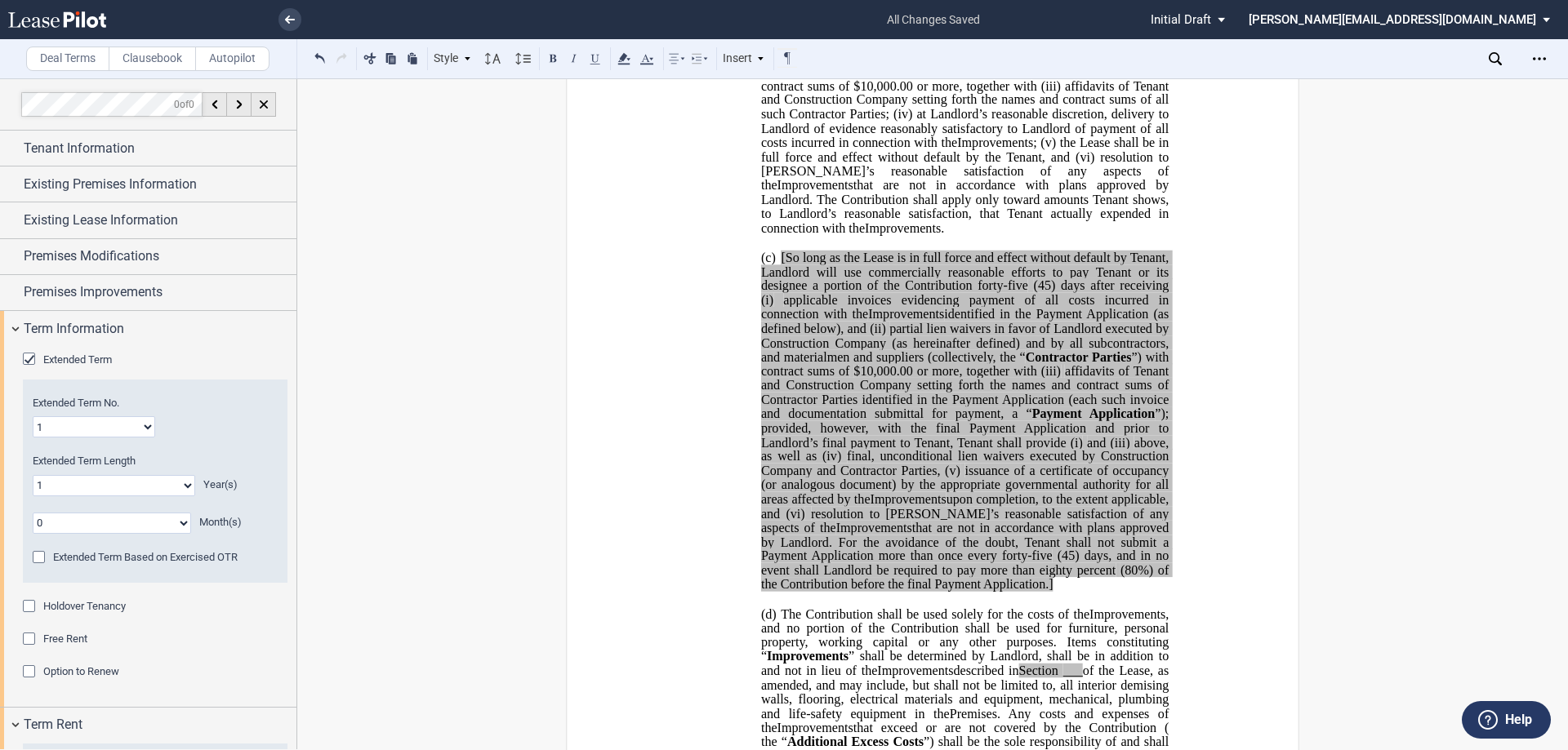
scroll to position [1577, 0]
